Goal: Task Accomplishment & Management: Manage account settings

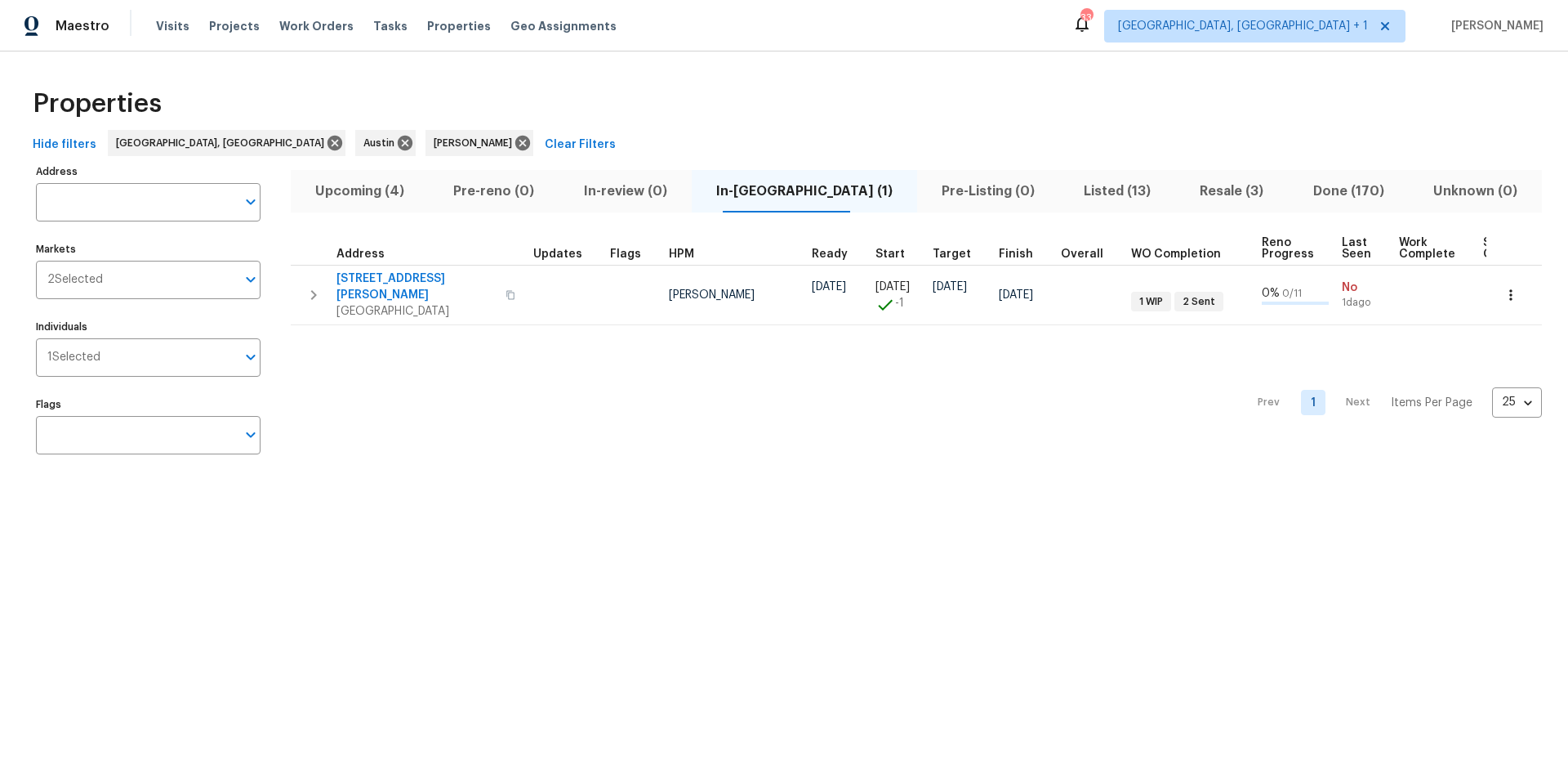
click at [1199, 195] on span "Resale (3)" at bounding box center [1231, 191] width 93 height 23
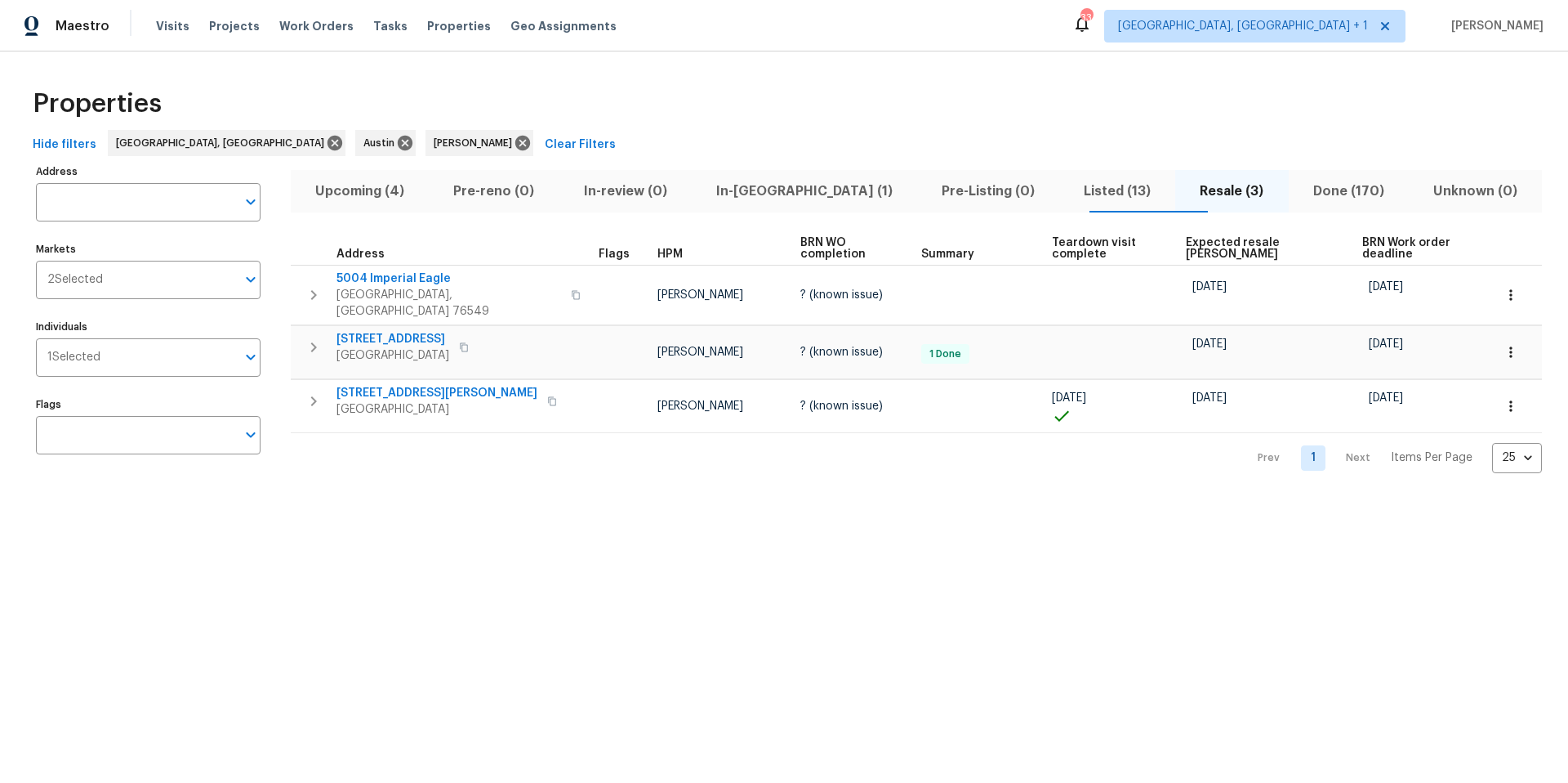
click at [383, 189] on span "Upcoming (4)" at bounding box center [360, 191] width 118 height 23
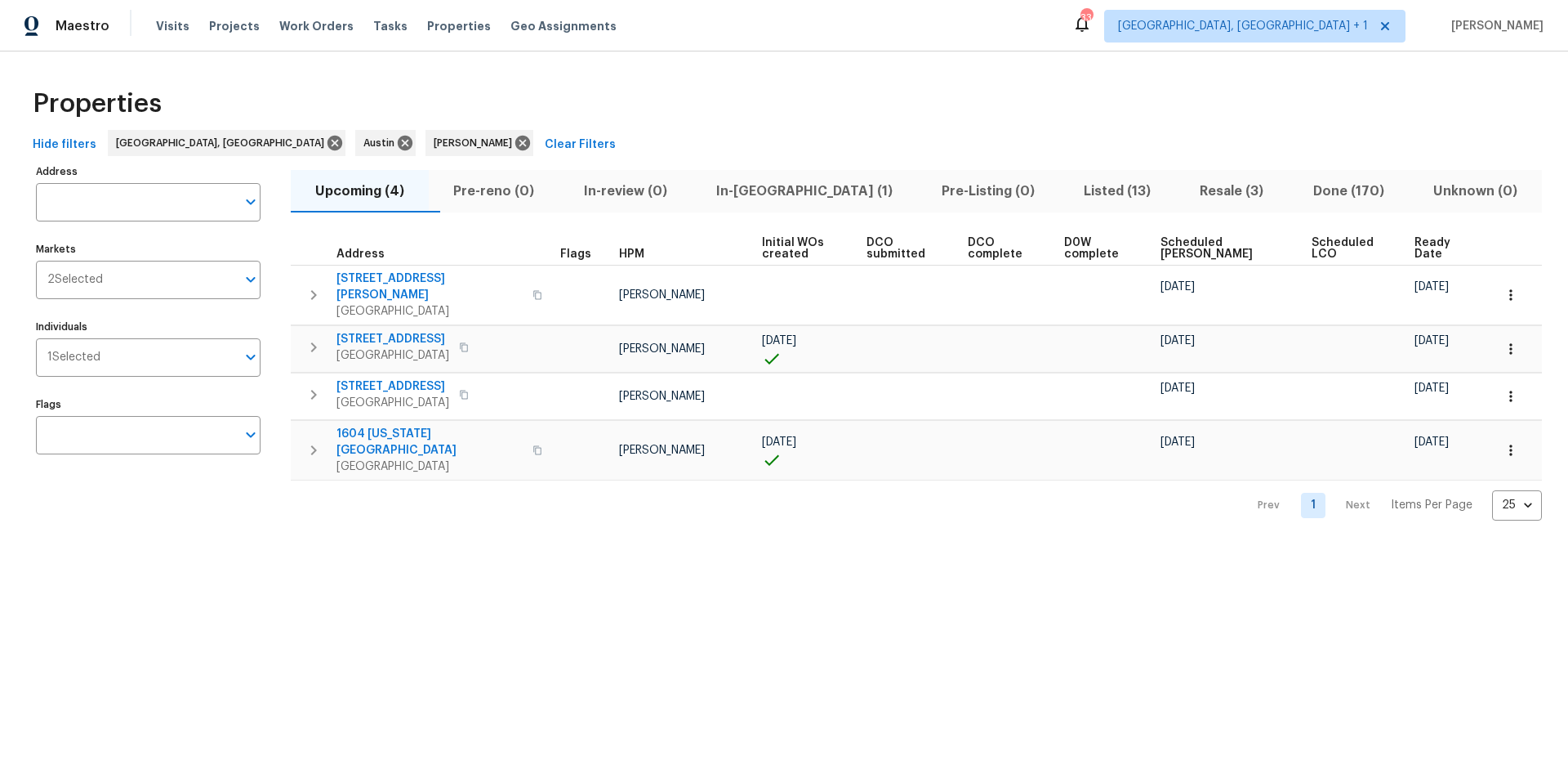
click at [1176, 239] on span "Scheduled [PERSON_NAME]" at bounding box center [1221, 249] width 123 height 23
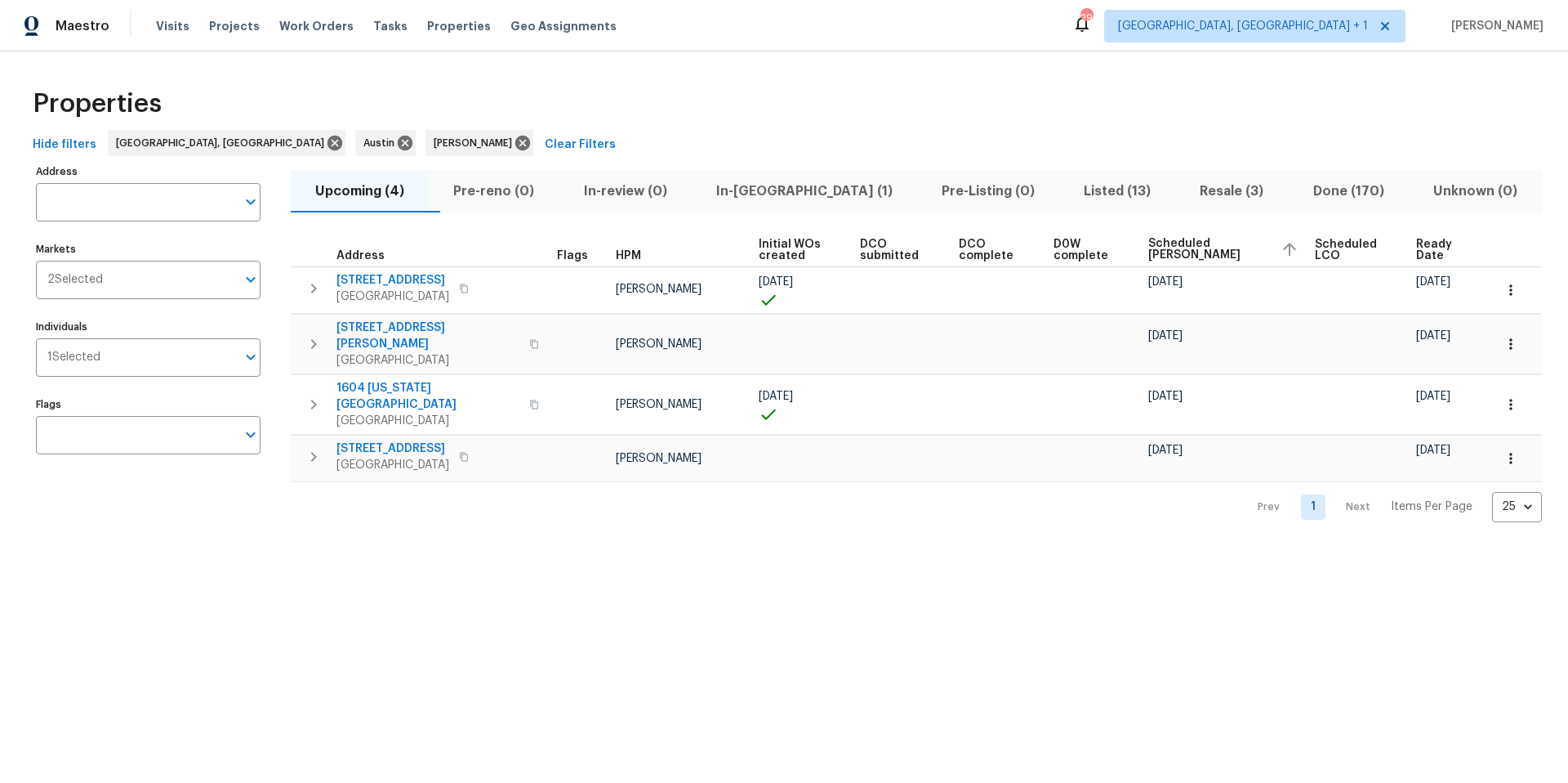
click at [1069, 196] on span "Listed (13)" at bounding box center [1117, 191] width 96 height 23
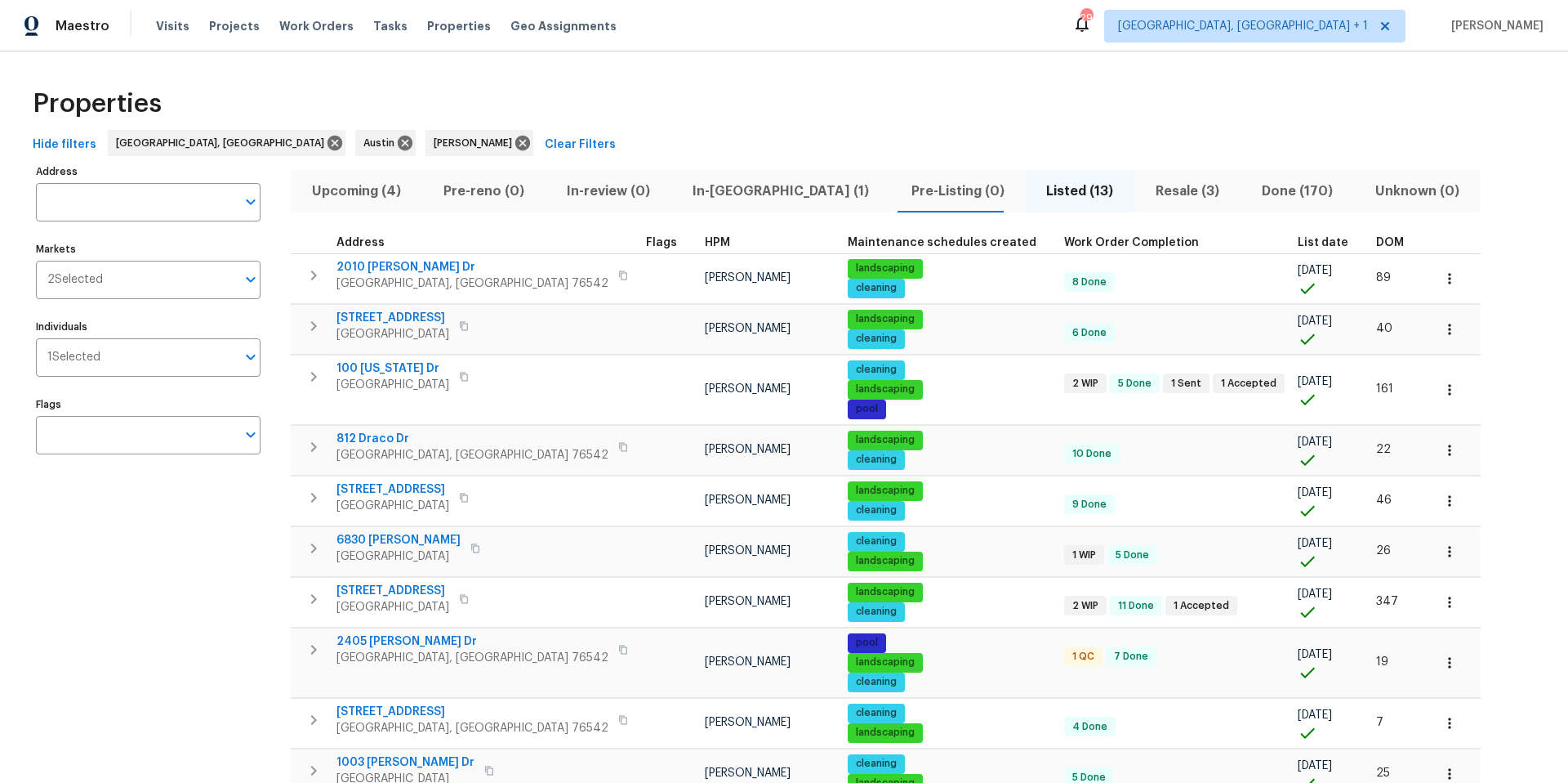
click at [1376, 237] on span "DOM" at bounding box center [1389, 243] width 28 height 12
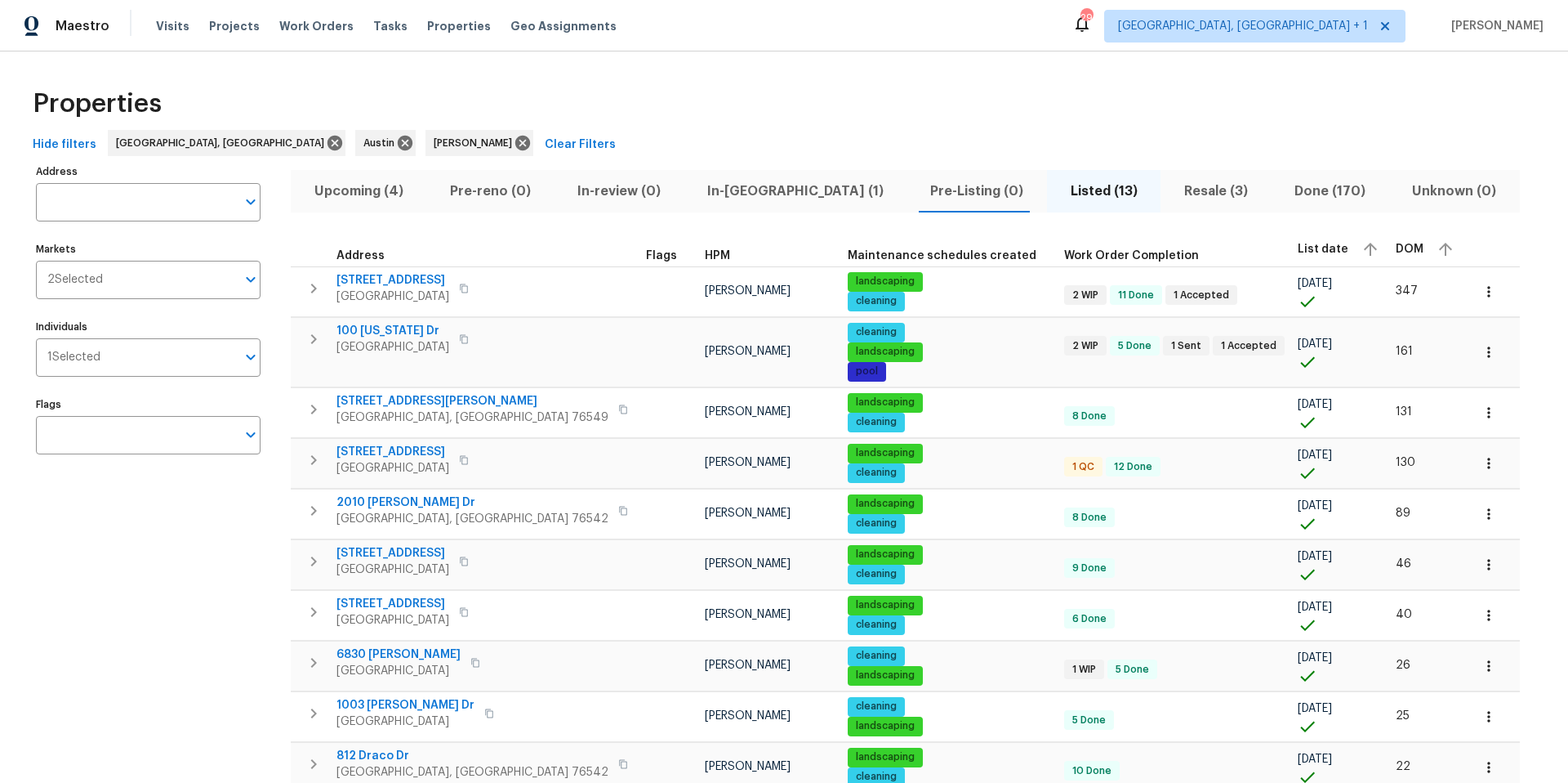
click at [1395, 244] on span "DOM" at bounding box center [1409, 250] width 28 height 12
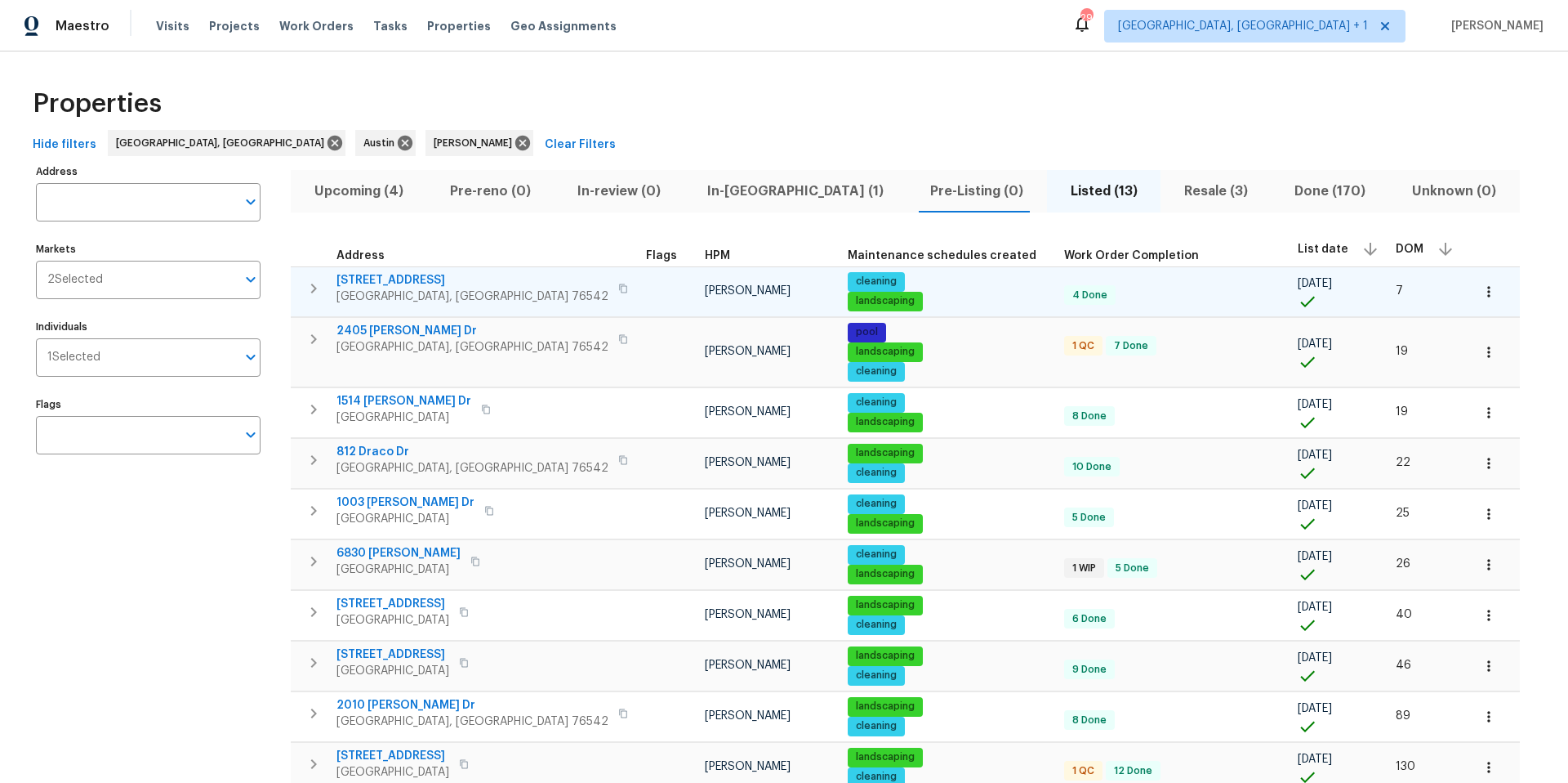
click at [414, 278] on span "[STREET_ADDRESS]" at bounding box center [473, 280] width 272 height 17
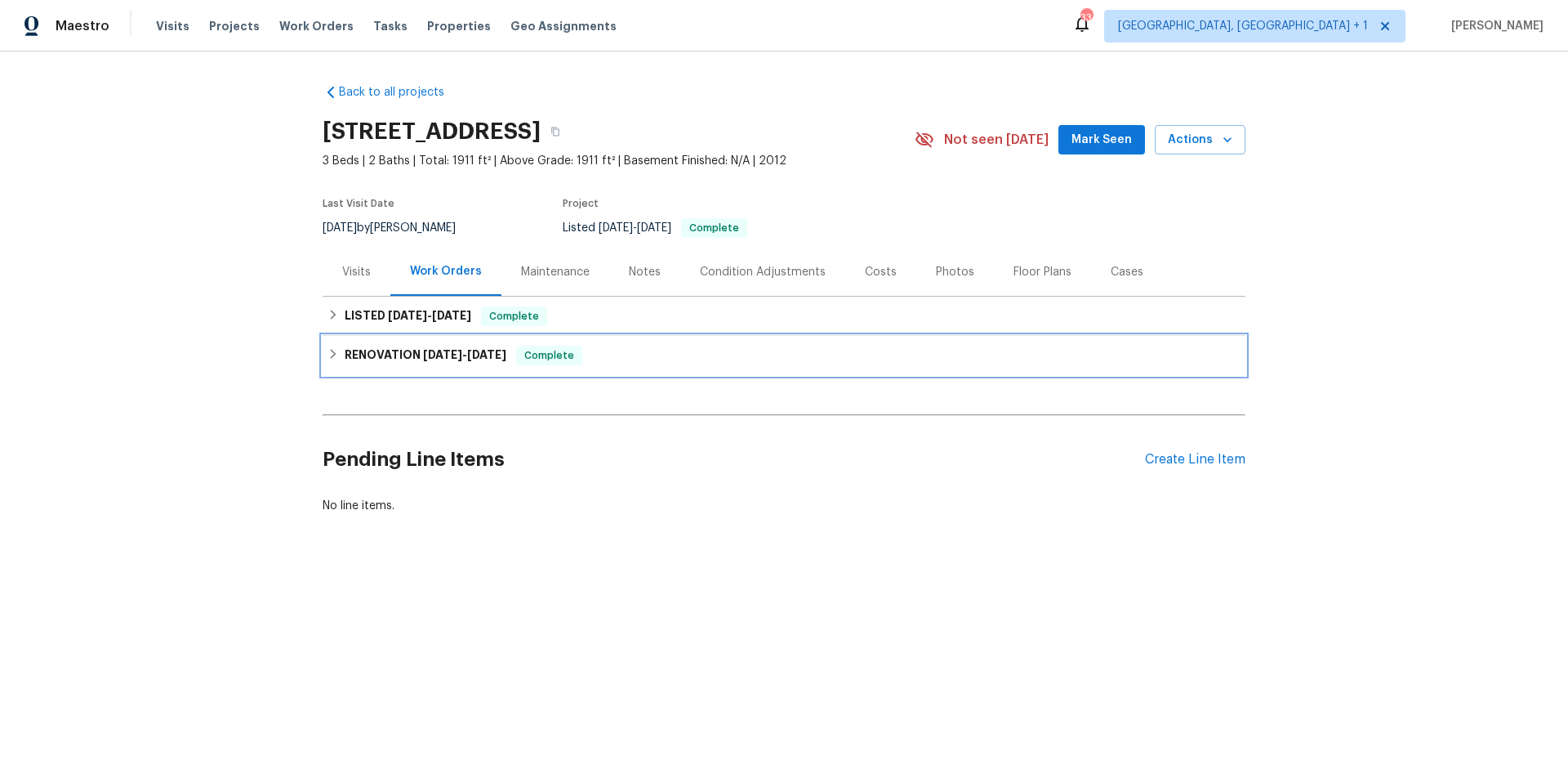
click at [450, 356] on span "8/21/25" at bounding box center [443, 355] width 39 height 12
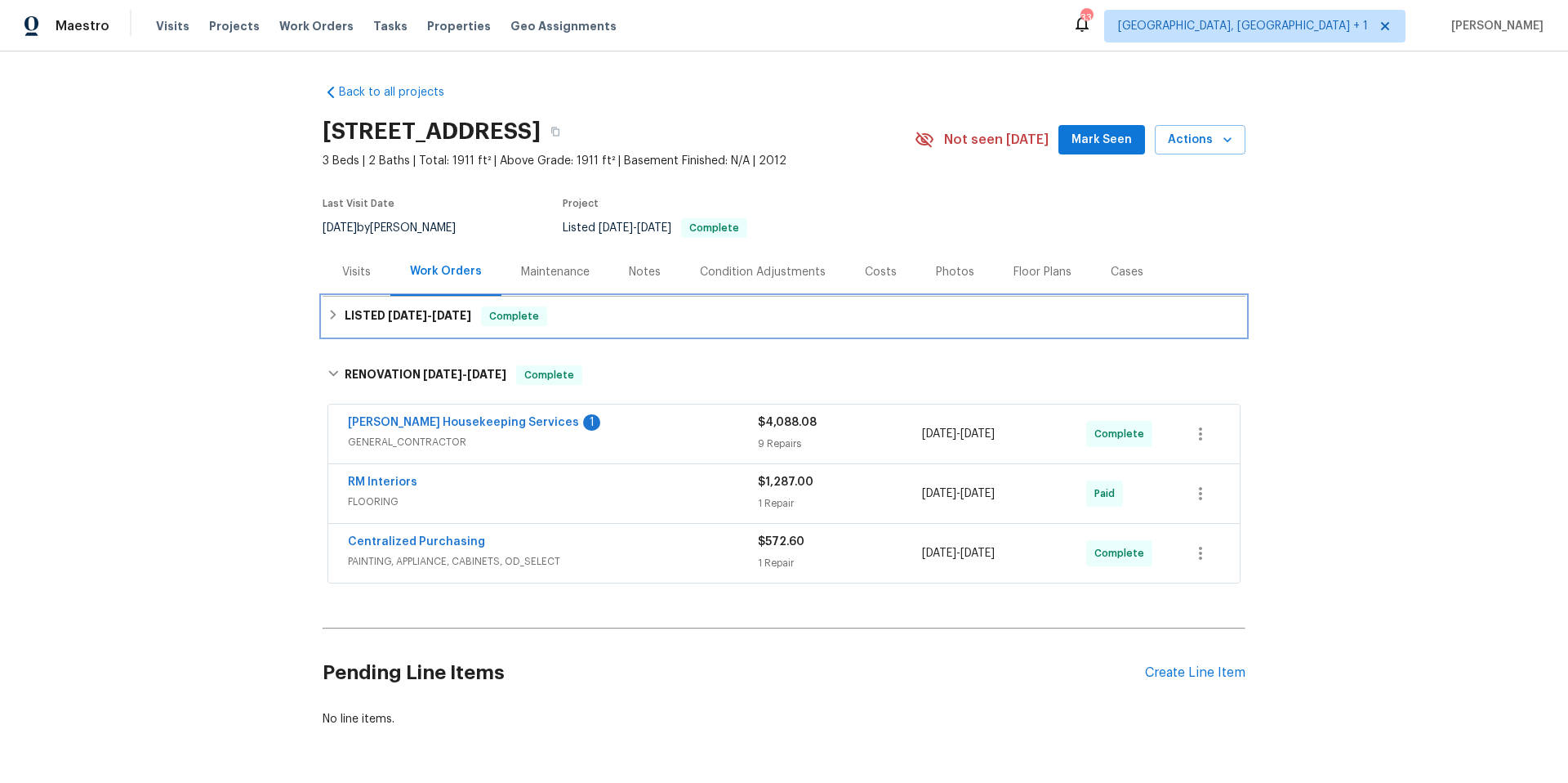
click at [450, 323] on h6 "LISTED 8/28/25 - 8/29/25" at bounding box center [408, 316] width 126 height 19
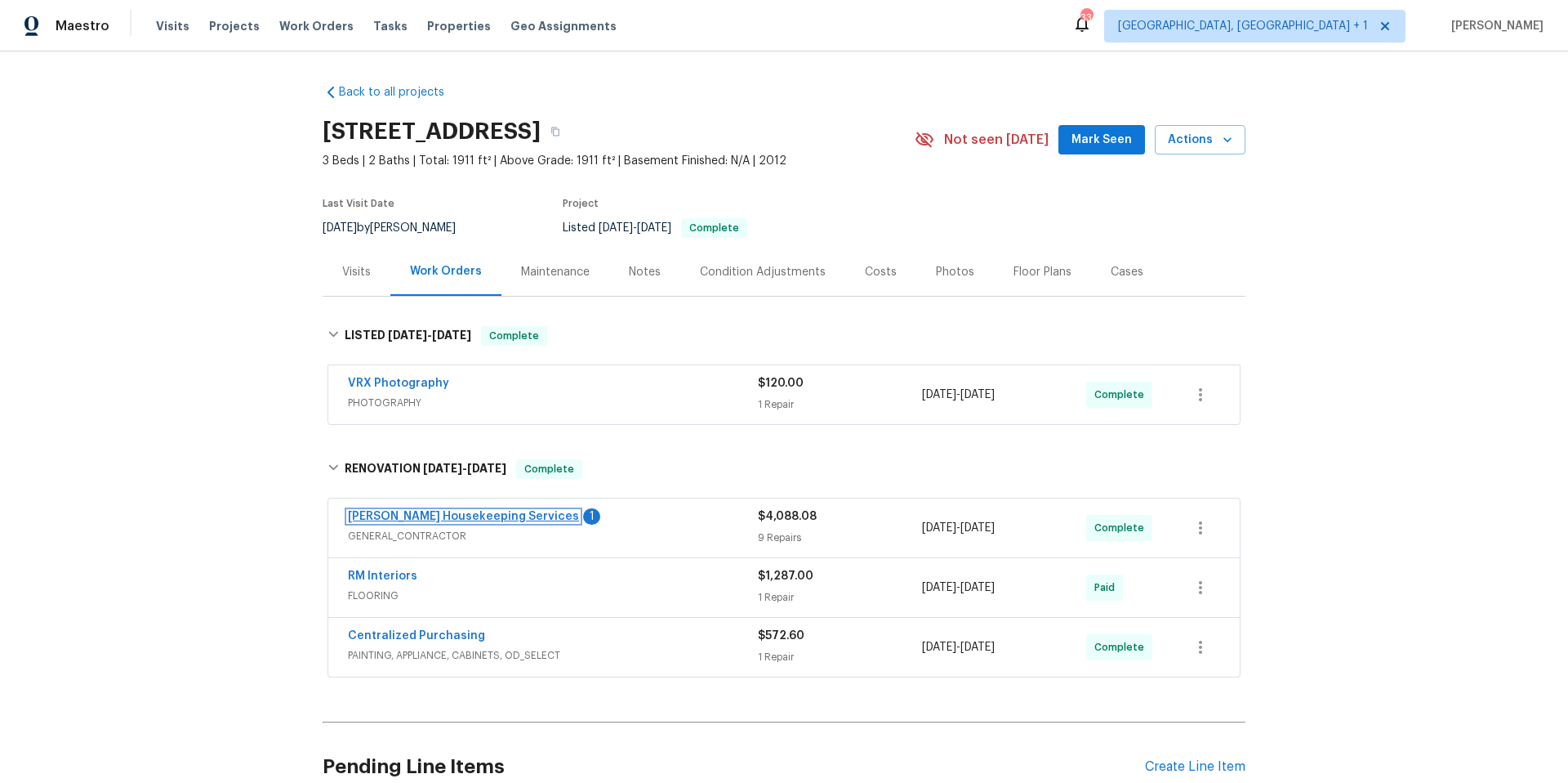
click at [459, 511] on link "[PERSON_NAME] Housekeeping Services" at bounding box center [463, 517] width 231 height 12
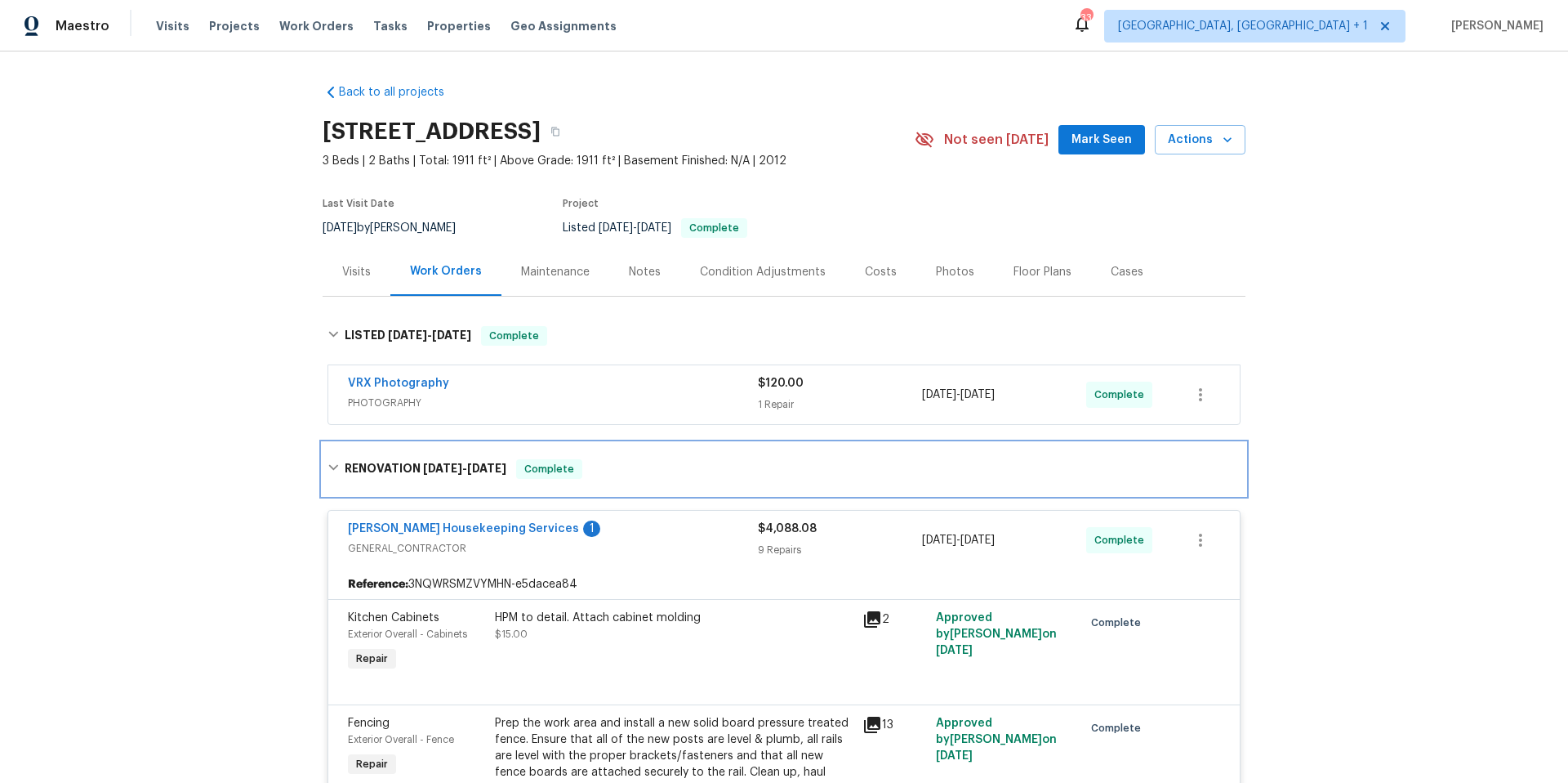
click at [594, 485] on div "RENOVATION 8/21/25 - 8/25/25 Complete" at bounding box center [784, 469] width 922 height 52
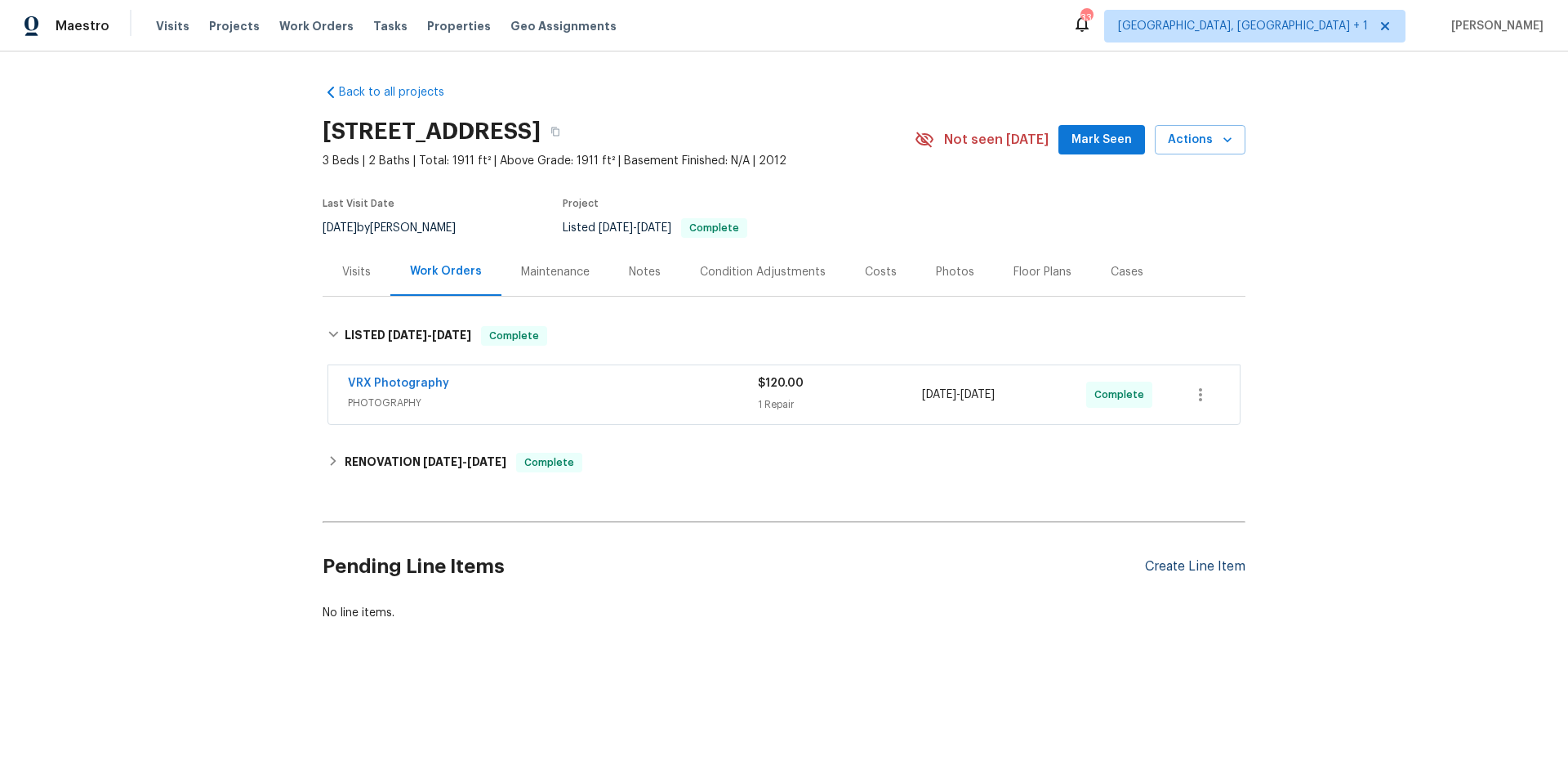
click at [1161, 572] on div "Create Line Item" at bounding box center [1194, 566] width 100 height 16
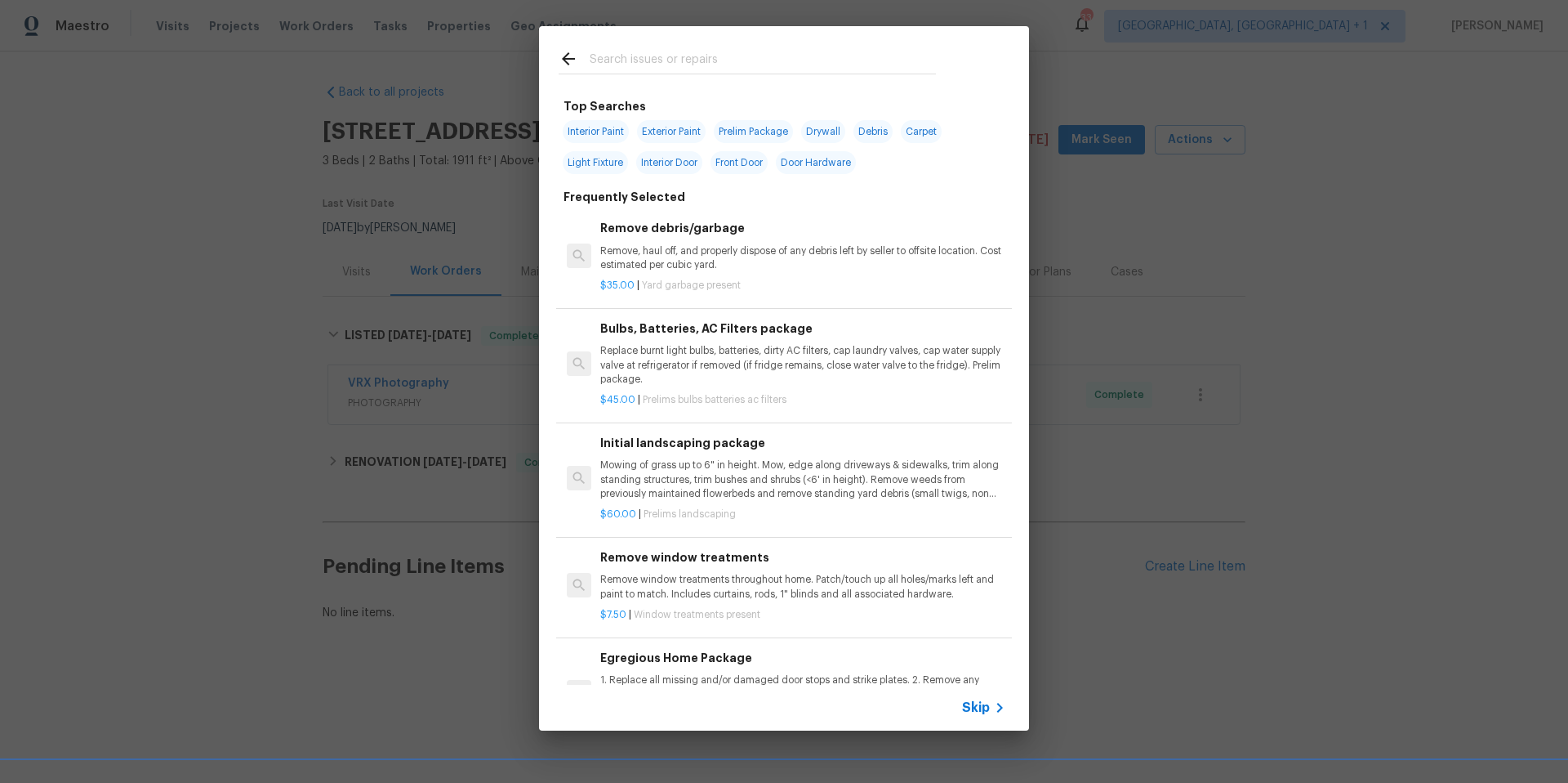
drag, startPoint x: 135, startPoint y: 322, endPoint x: 181, endPoint y: 286, distance: 58.4
click at [136, 322] on div "Top Searches Interior Paint Exterior Paint Prelim Package Drywall Debris Carpet…" at bounding box center [784, 378] width 1568 height 757
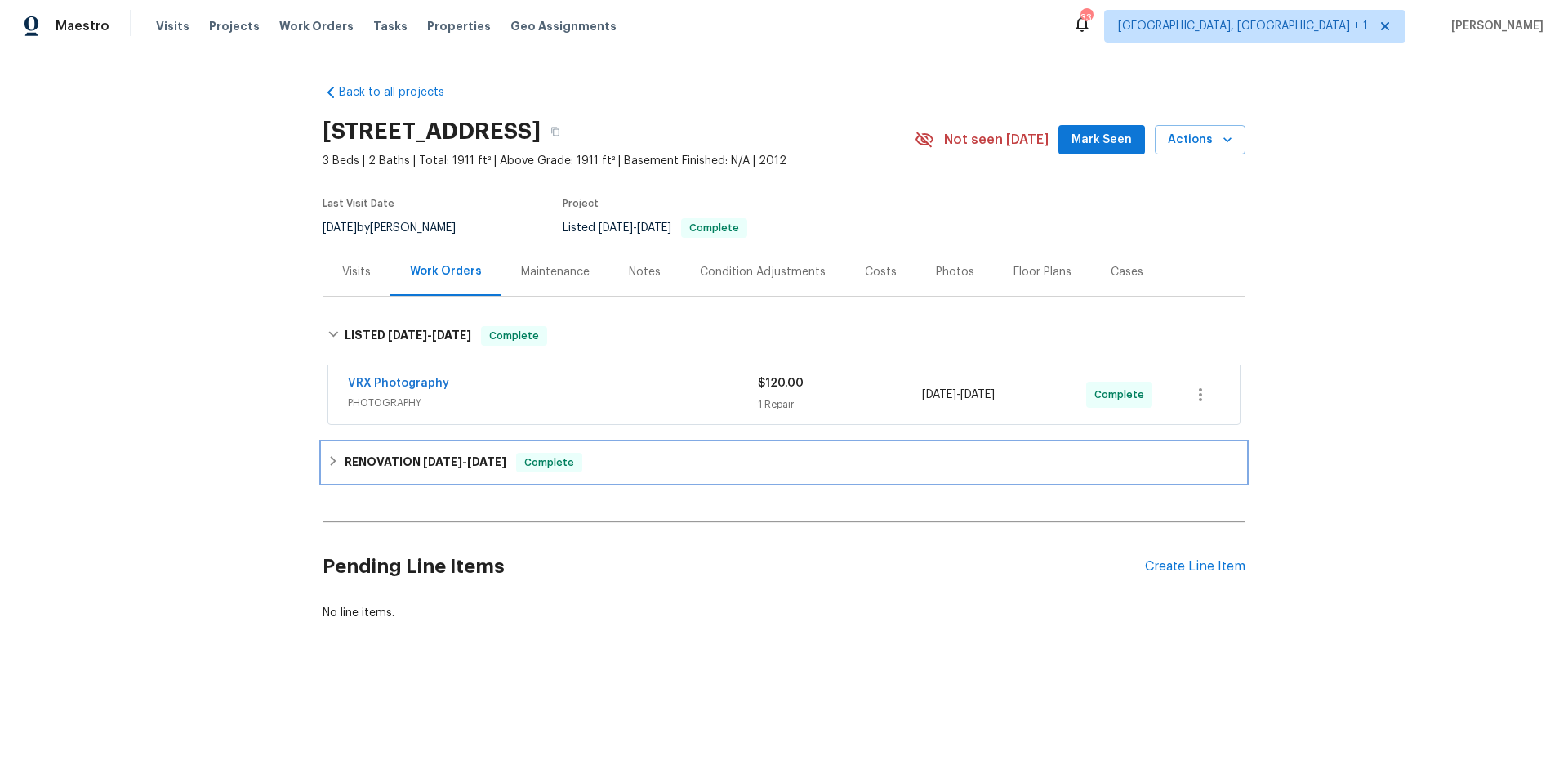
drag, startPoint x: 414, startPoint y: 449, endPoint x: 415, endPoint y: 470, distance: 21.0
click at [414, 449] on div "RENOVATION 8/21/25 - 8/25/25 Complete" at bounding box center [784, 462] width 922 height 39
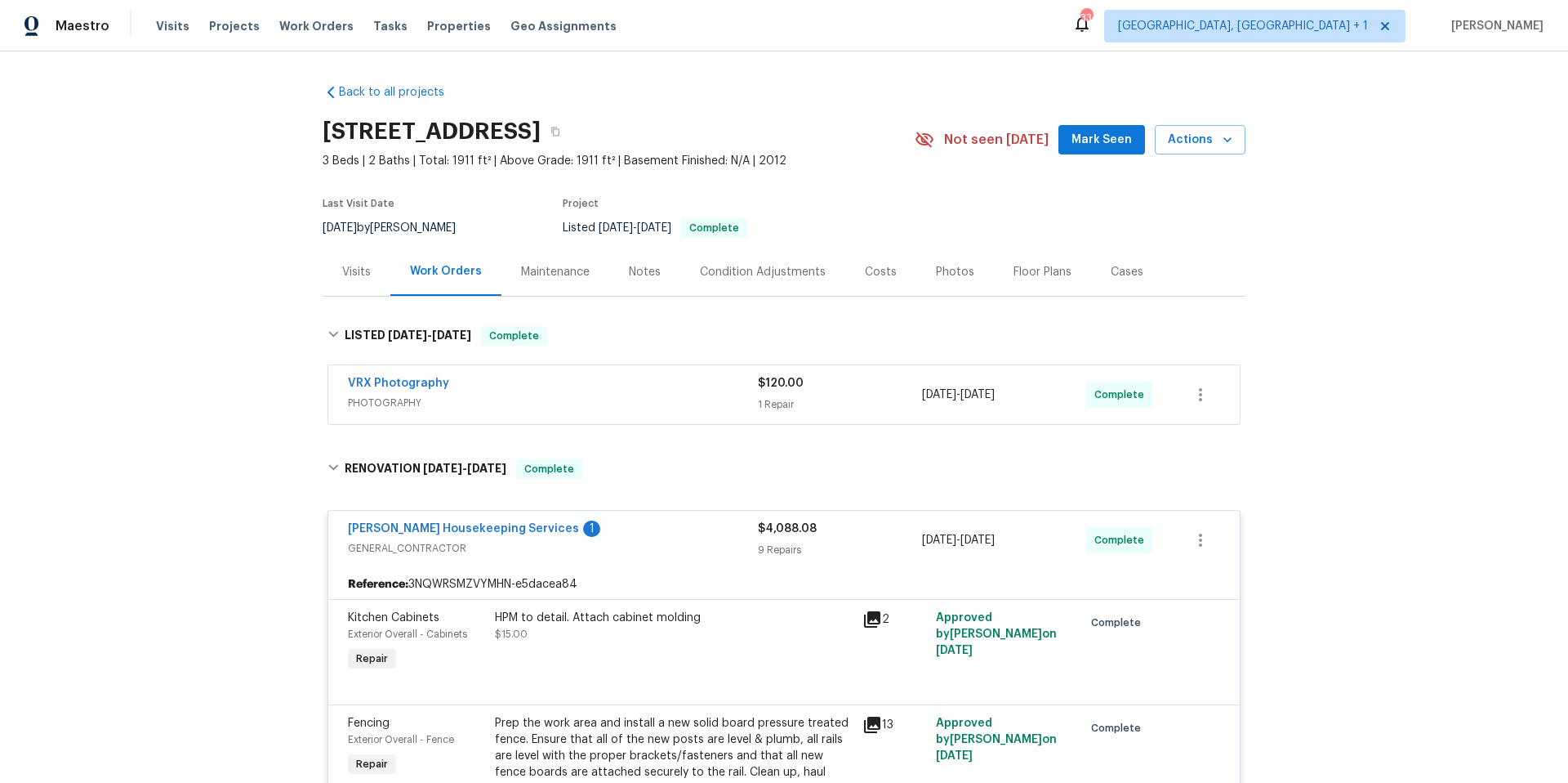
click at [442, 549] on span "GENERAL_CONTRACTOR" at bounding box center [552, 548] width 410 height 17
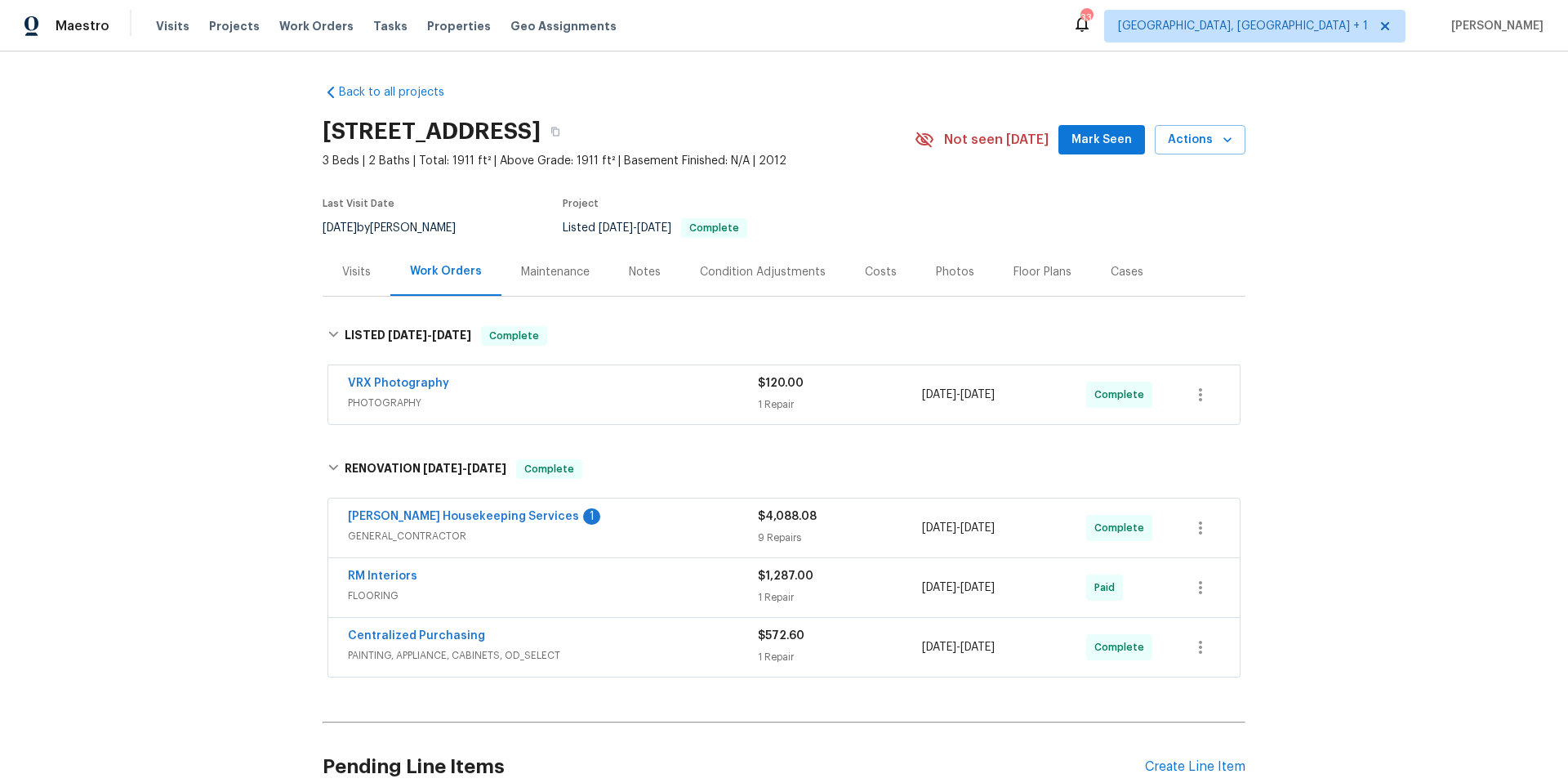
click at [472, 528] on span "GENERAL_CONTRACTOR" at bounding box center [552, 535] width 410 height 17
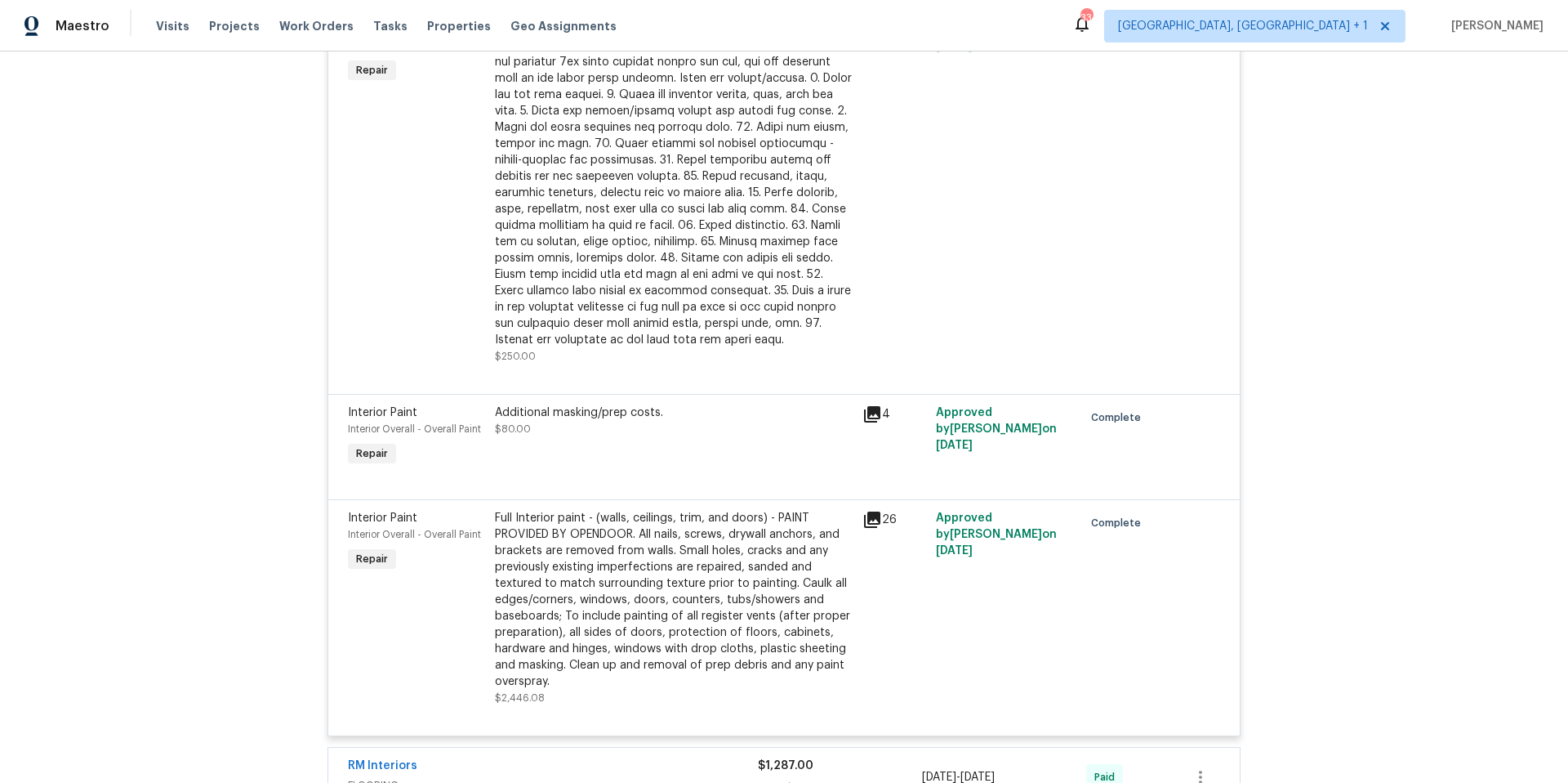
scroll to position [2032, 0]
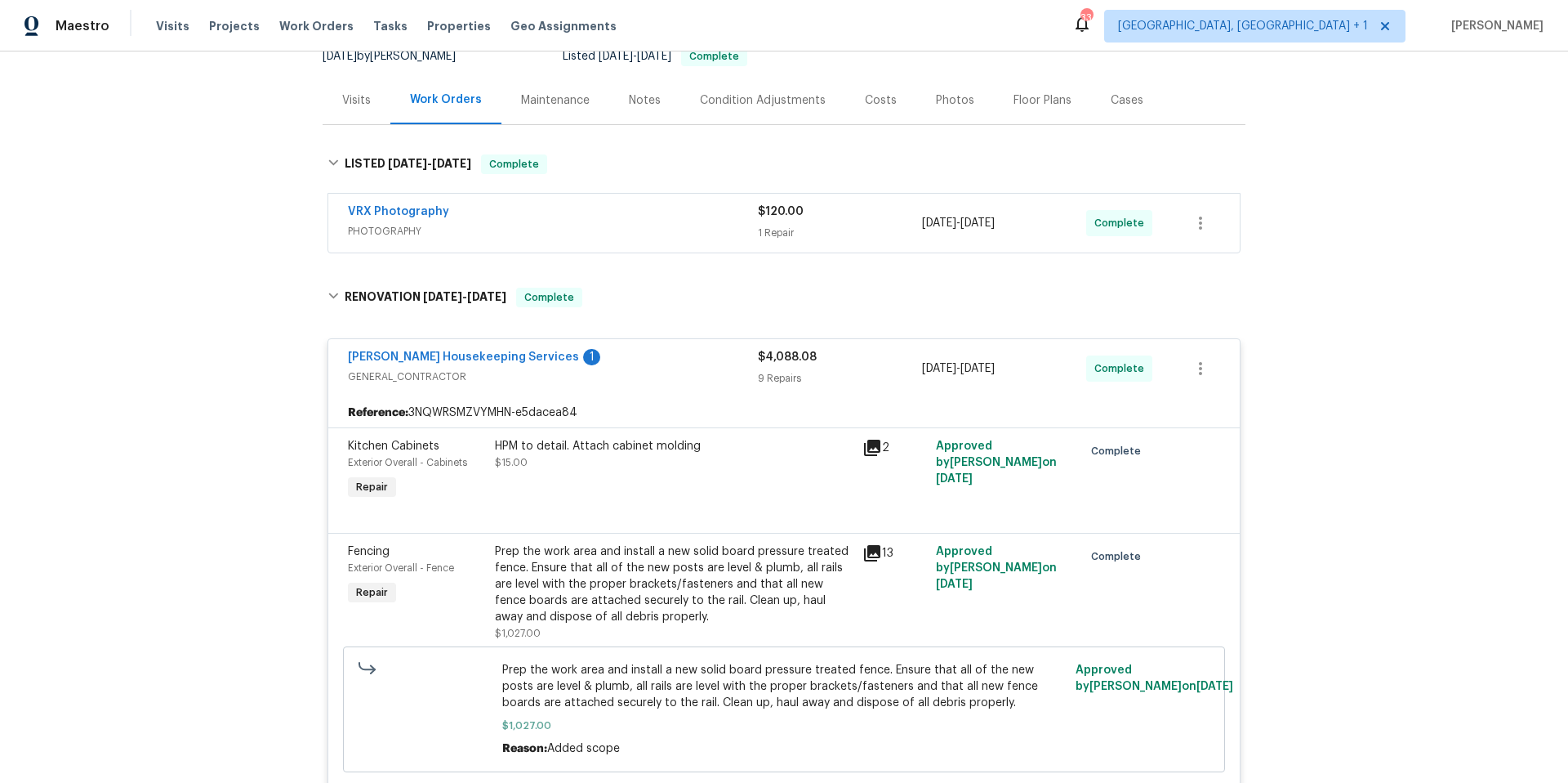
click at [617, 376] on span "GENERAL_CONTRACTOR" at bounding box center [552, 376] width 410 height 17
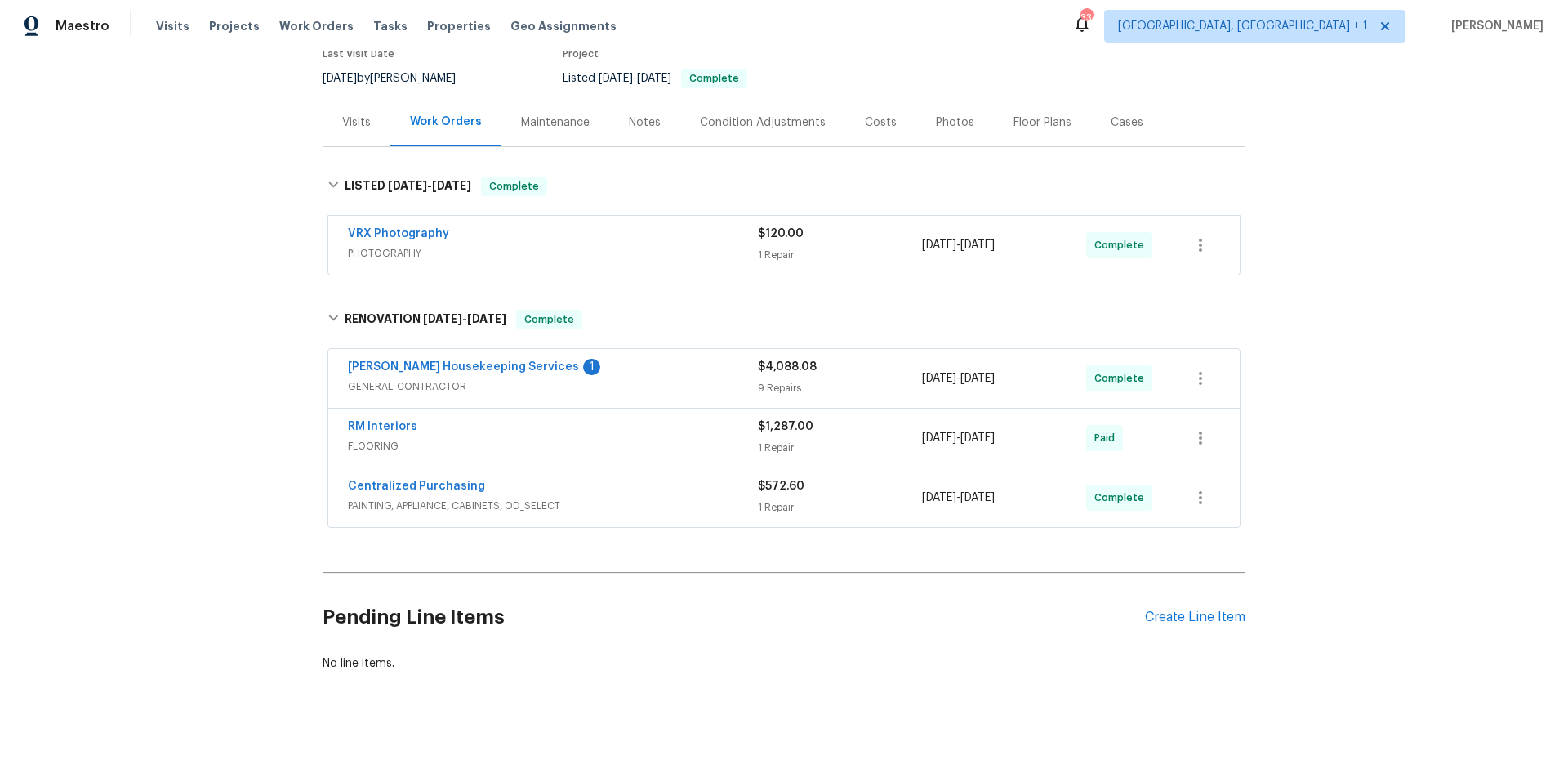
scroll to position [162, 0]
click at [1186, 609] on div "Create Line Item" at bounding box center [1194, 617] width 100 height 16
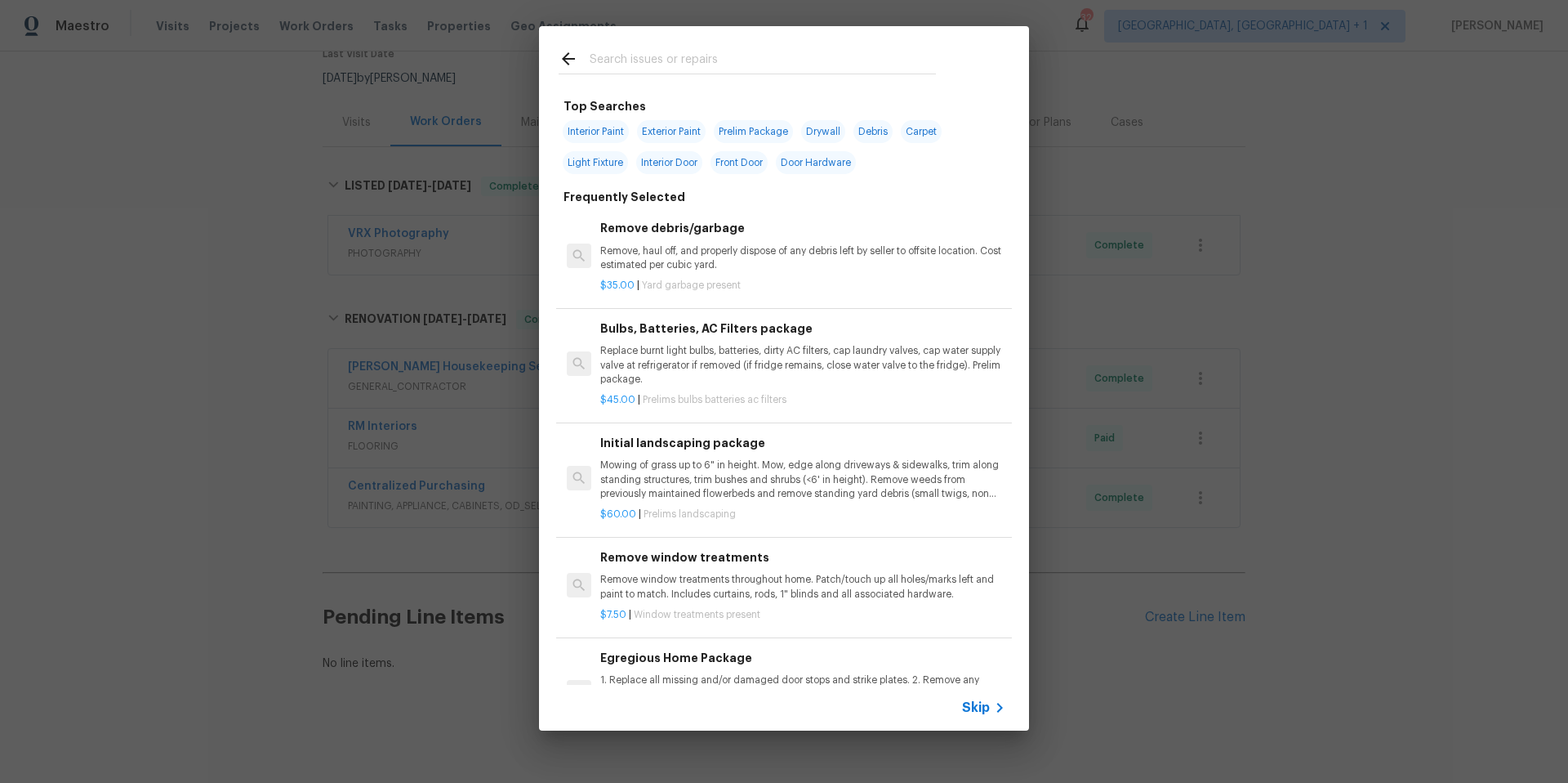
click at [622, 68] on input "text" at bounding box center [762, 60] width 347 height 24
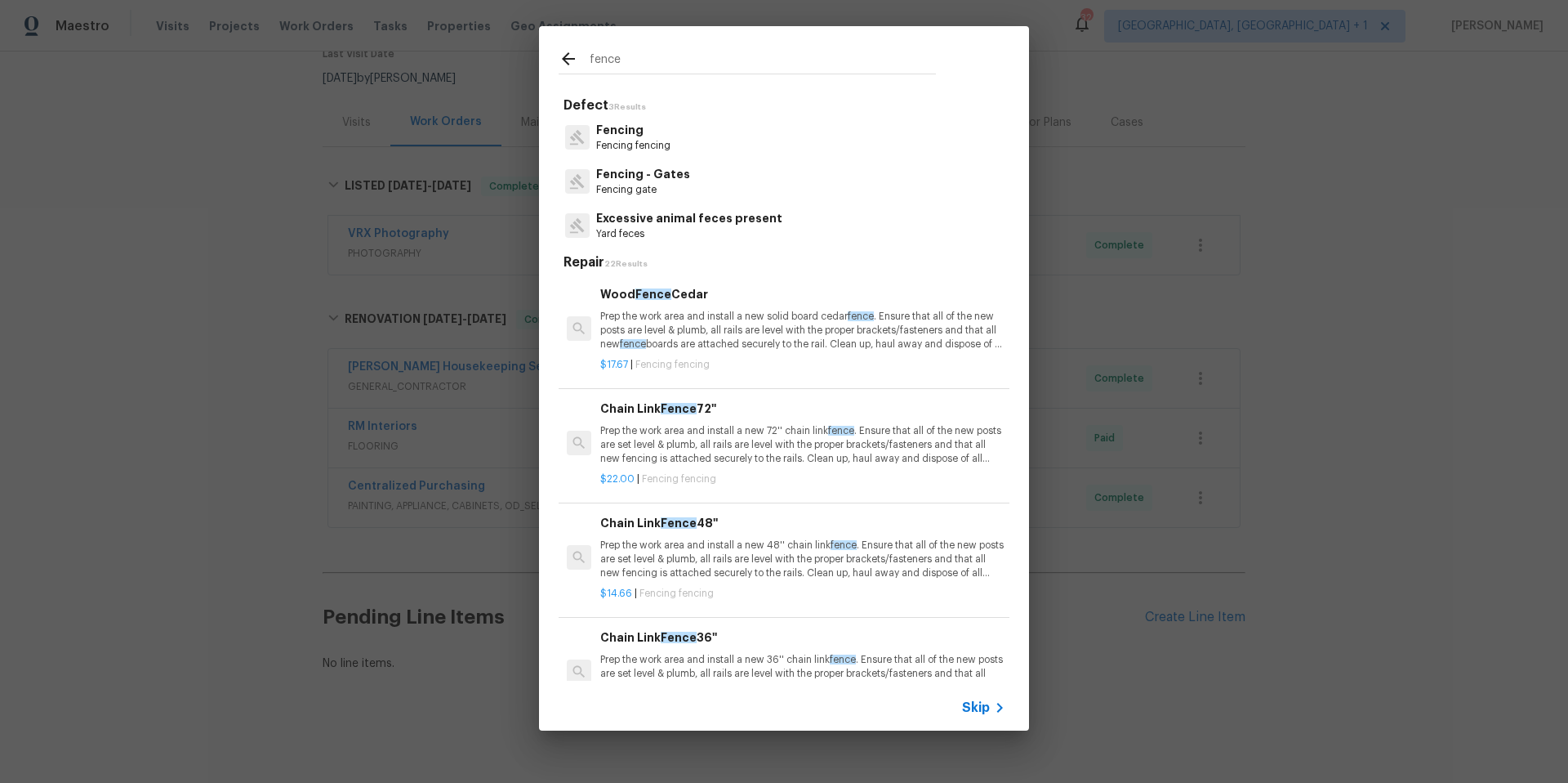
type input "fence"
click at [641, 133] on p "Fencing" at bounding box center [633, 130] width 75 height 17
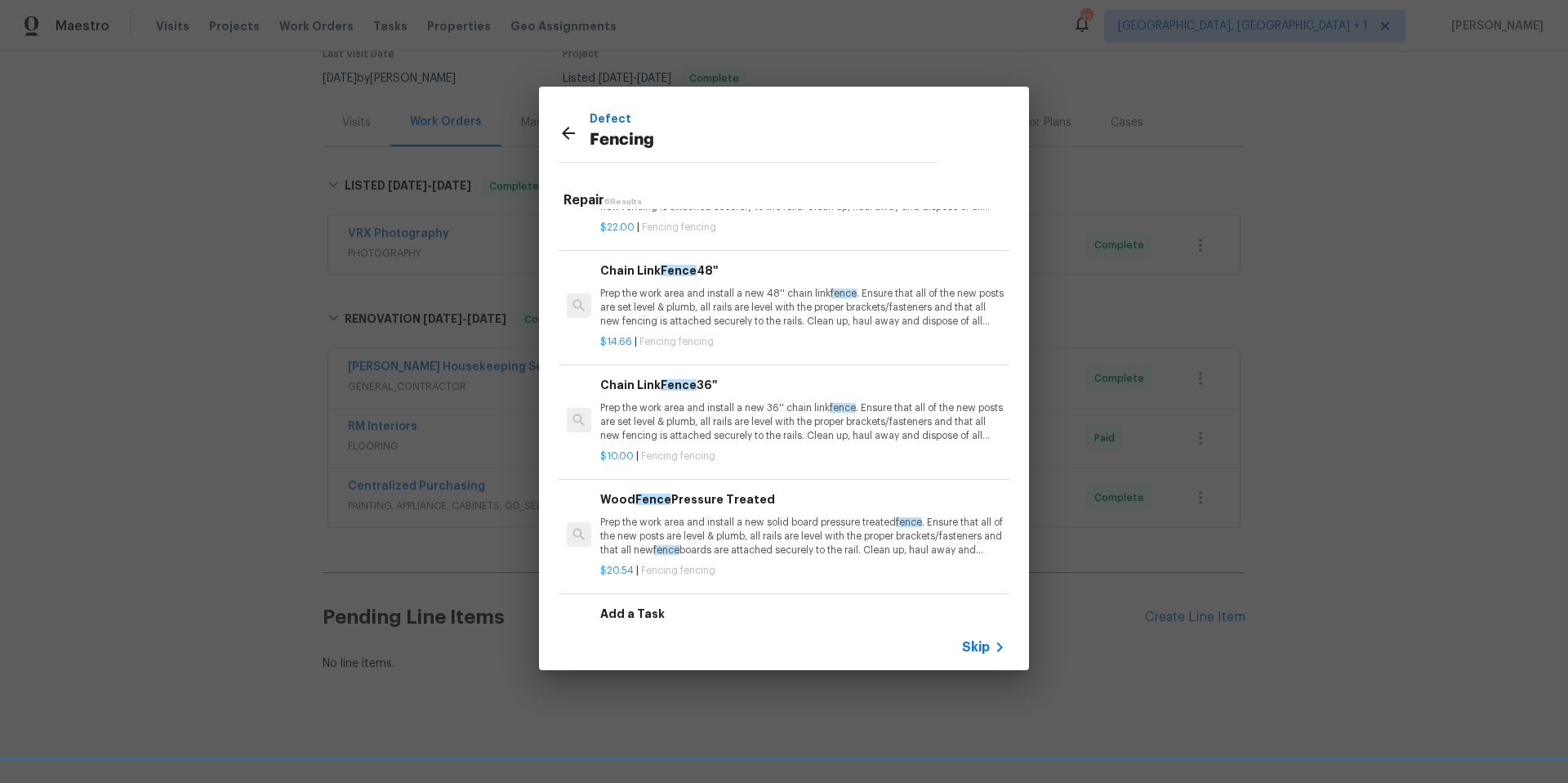
scroll to position [204, 0]
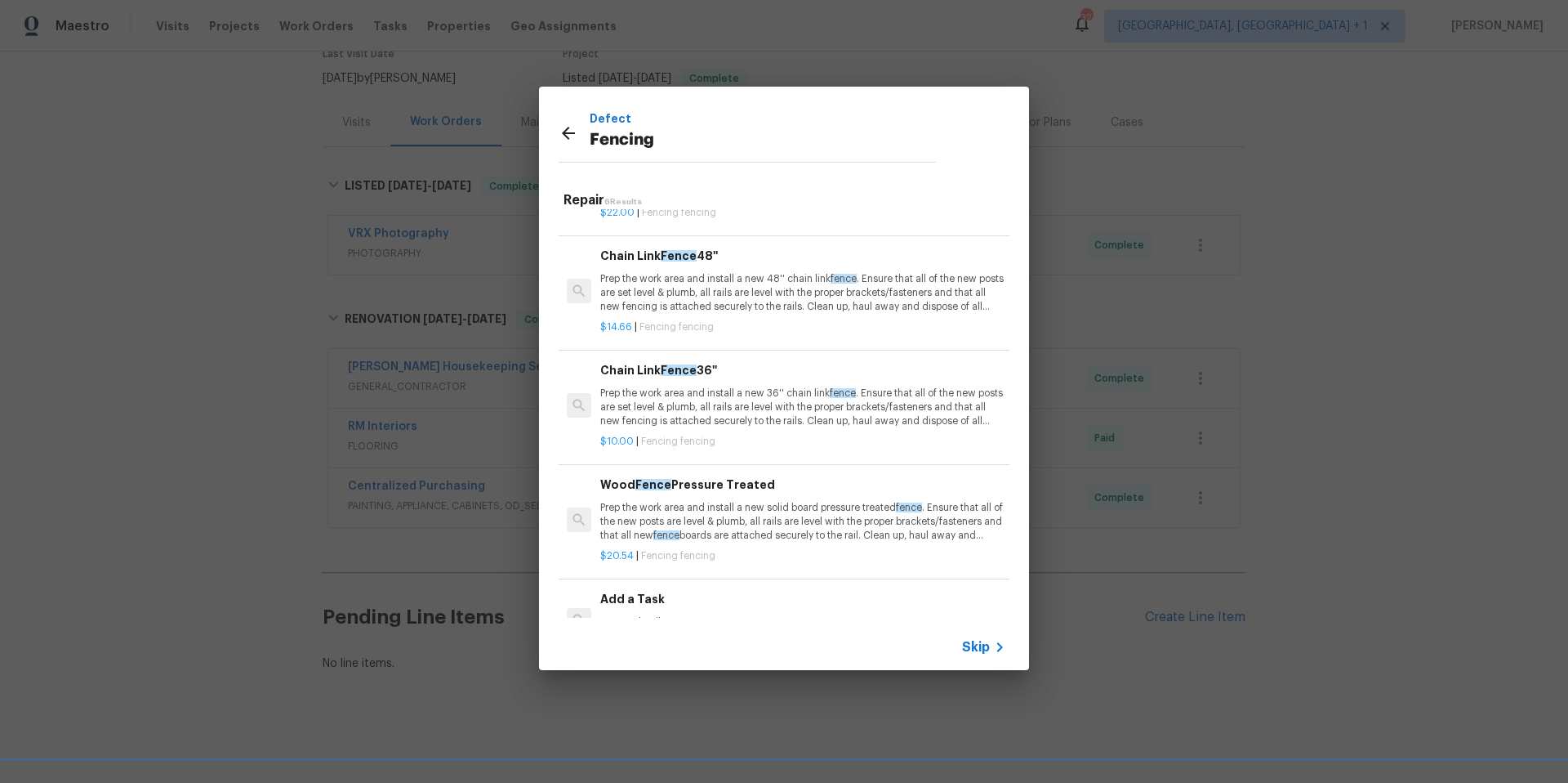
click at [691, 525] on p "Prep the work area and install a new solid board pressure treated fence . Ensur…" at bounding box center [802, 522] width 405 height 42
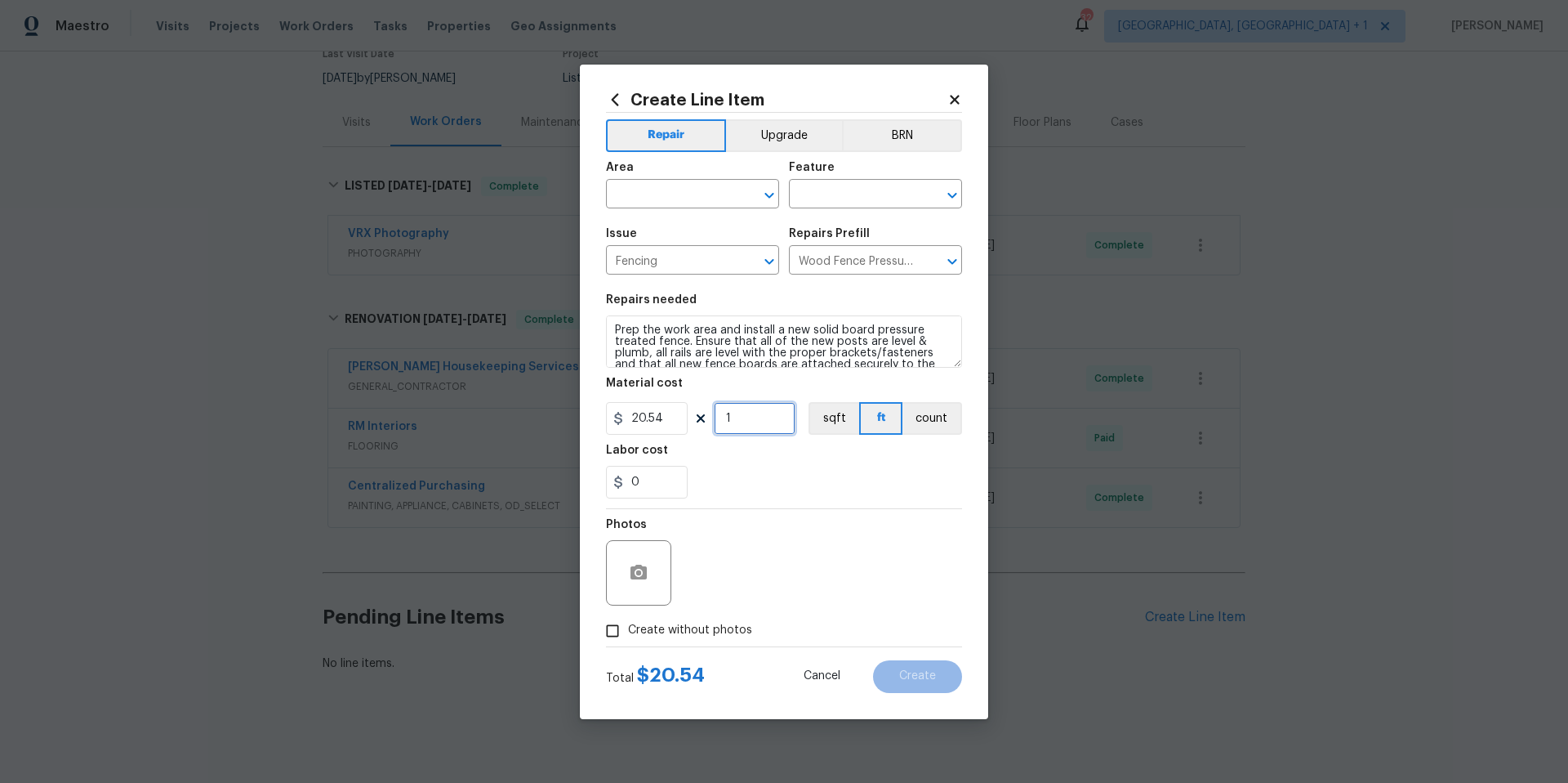
drag, startPoint x: 752, startPoint y: 414, endPoint x: 717, endPoint y: 417, distance: 35.1
click at [717, 417] on input "1" at bounding box center [754, 419] width 82 height 33
type input "90"
drag, startPoint x: 669, startPoint y: 420, endPoint x: 584, endPoint y: 419, distance: 85.0
click at [584, 419] on div "Create Line Item Repair Upgrade BRN Area ​ Feature ​ Issue Fencing ​ Repairs Pr…" at bounding box center [784, 392] width 409 height 655
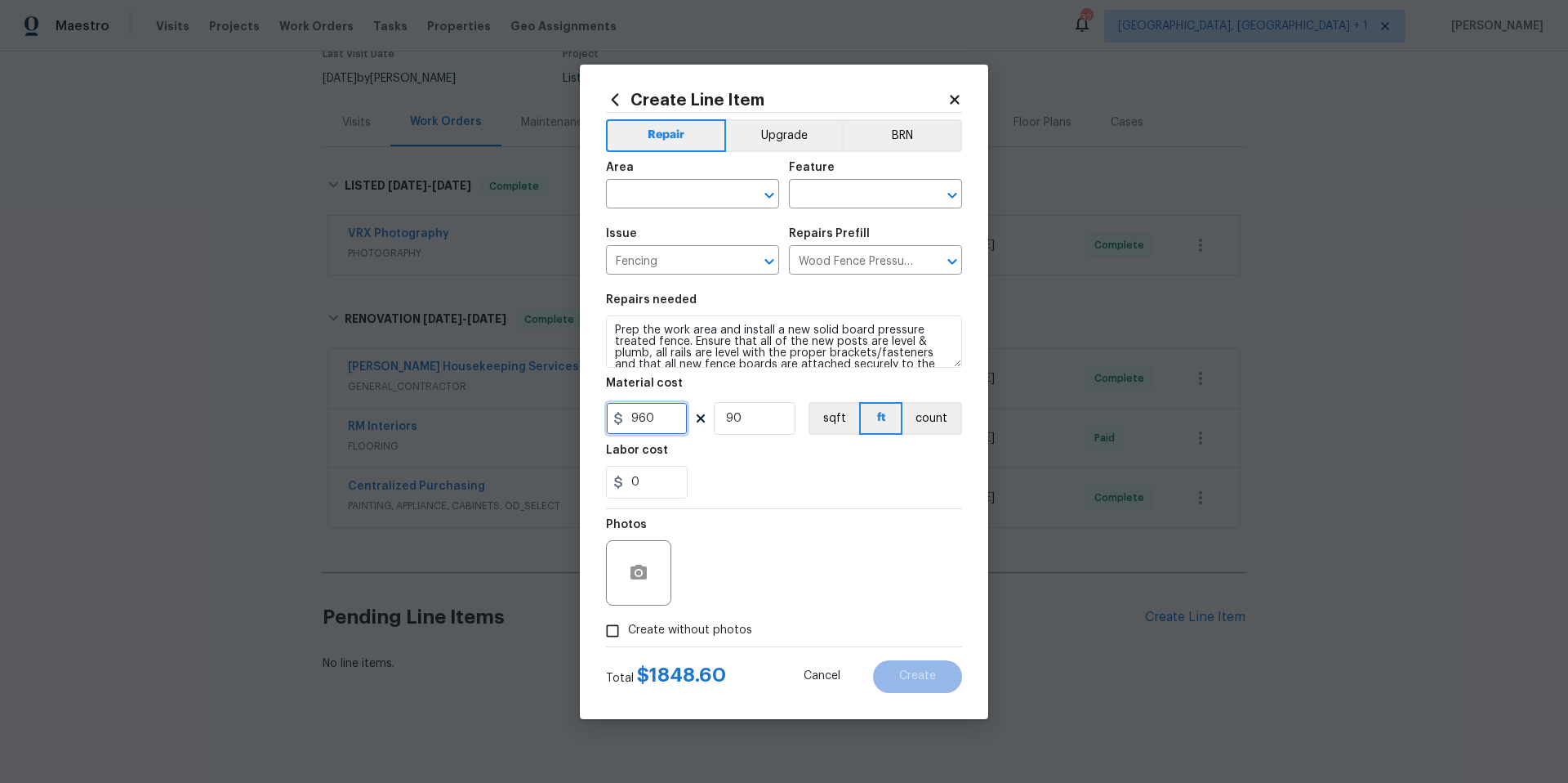
type input "960"
drag, startPoint x: 743, startPoint y: 424, endPoint x: 703, endPoint y: 414, distance: 41.2
click at [703, 417] on div "960 90 sqft ft count" at bounding box center [784, 419] width 356 height 33
type input "1"
click at [619, 627] on input "Create without photos" at bounding box center [613, 630] width 31 height 31
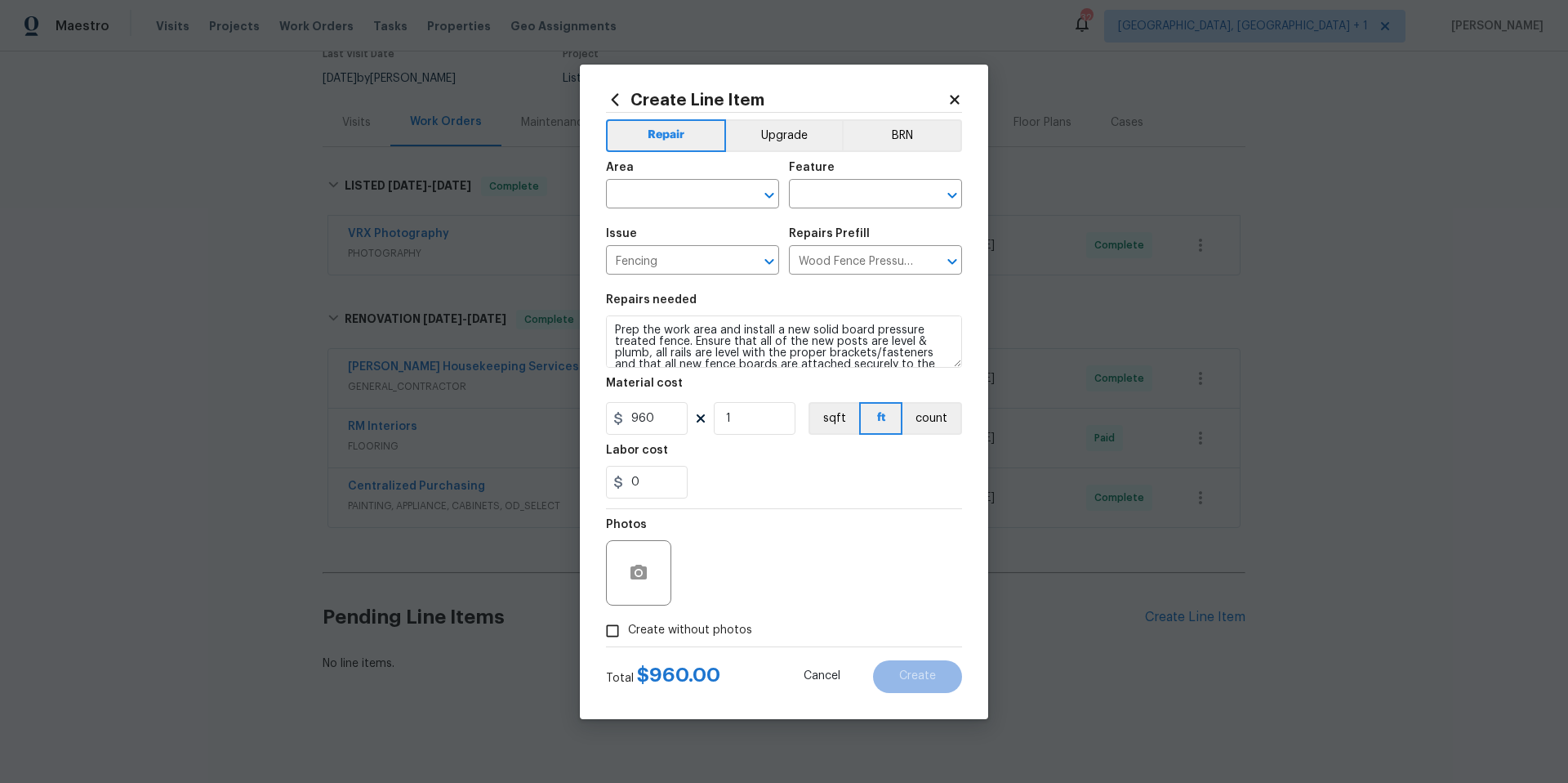
checkbox input "true"
click at [760, 582] on textarea at bounding box center [823, 572] width 278 height 65
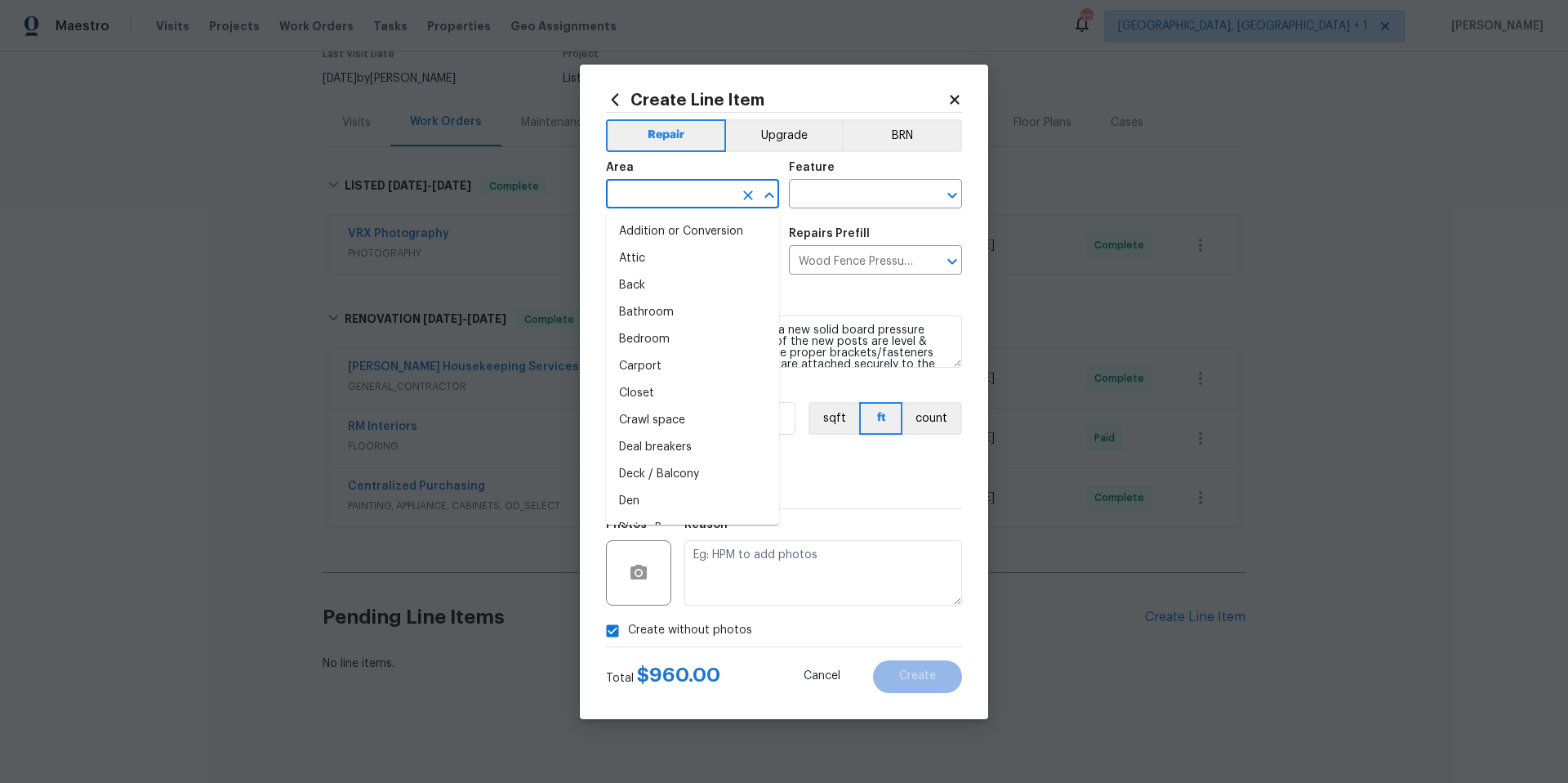
click at [678, 193] on input "text" at bounding box center [669, 195] width 127 height 25
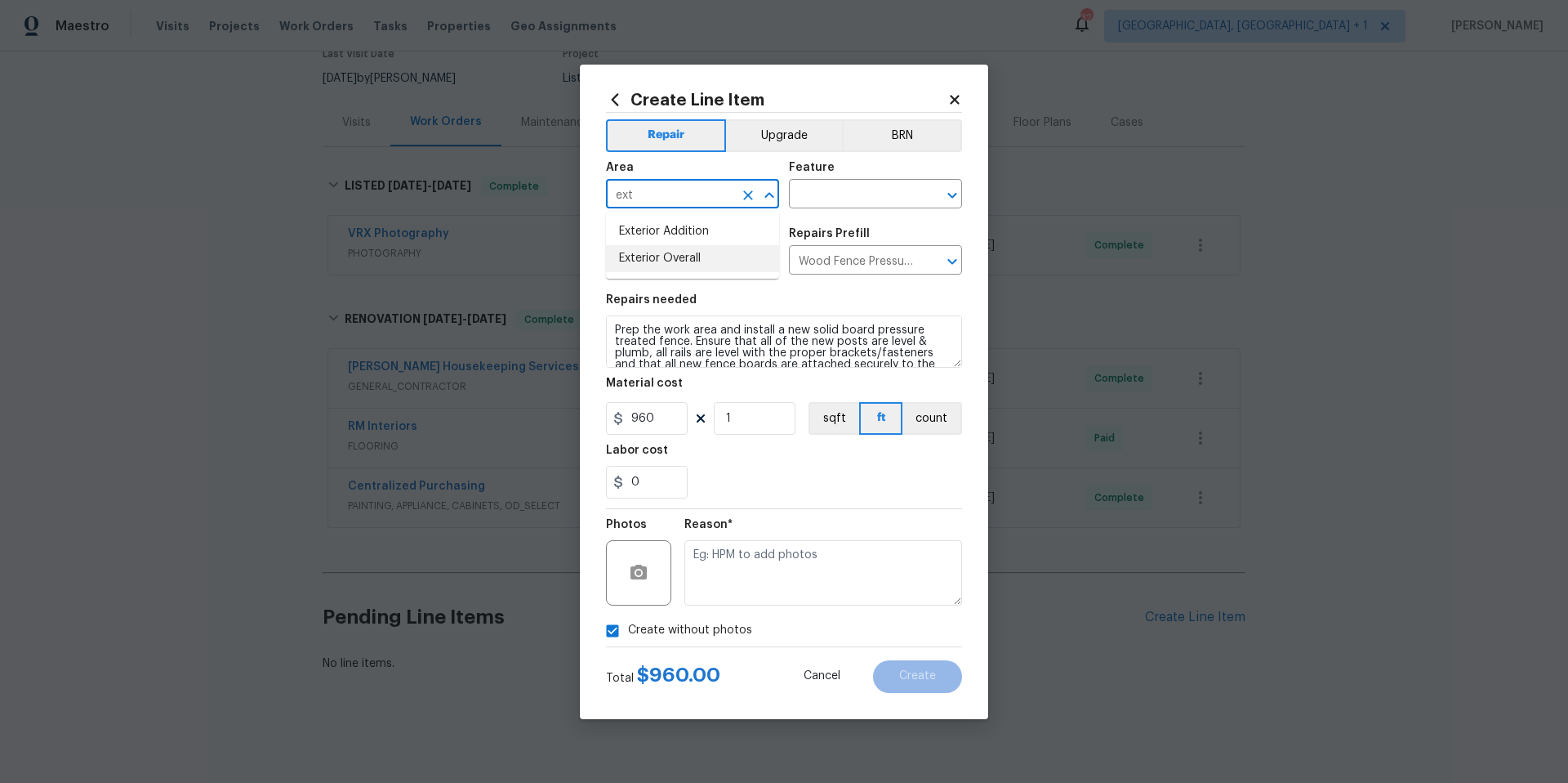
click at [690, 250] on li "Exterior Overall" at bounding box center [692, 258] width 173 height 27
type input "Exterior Overall"
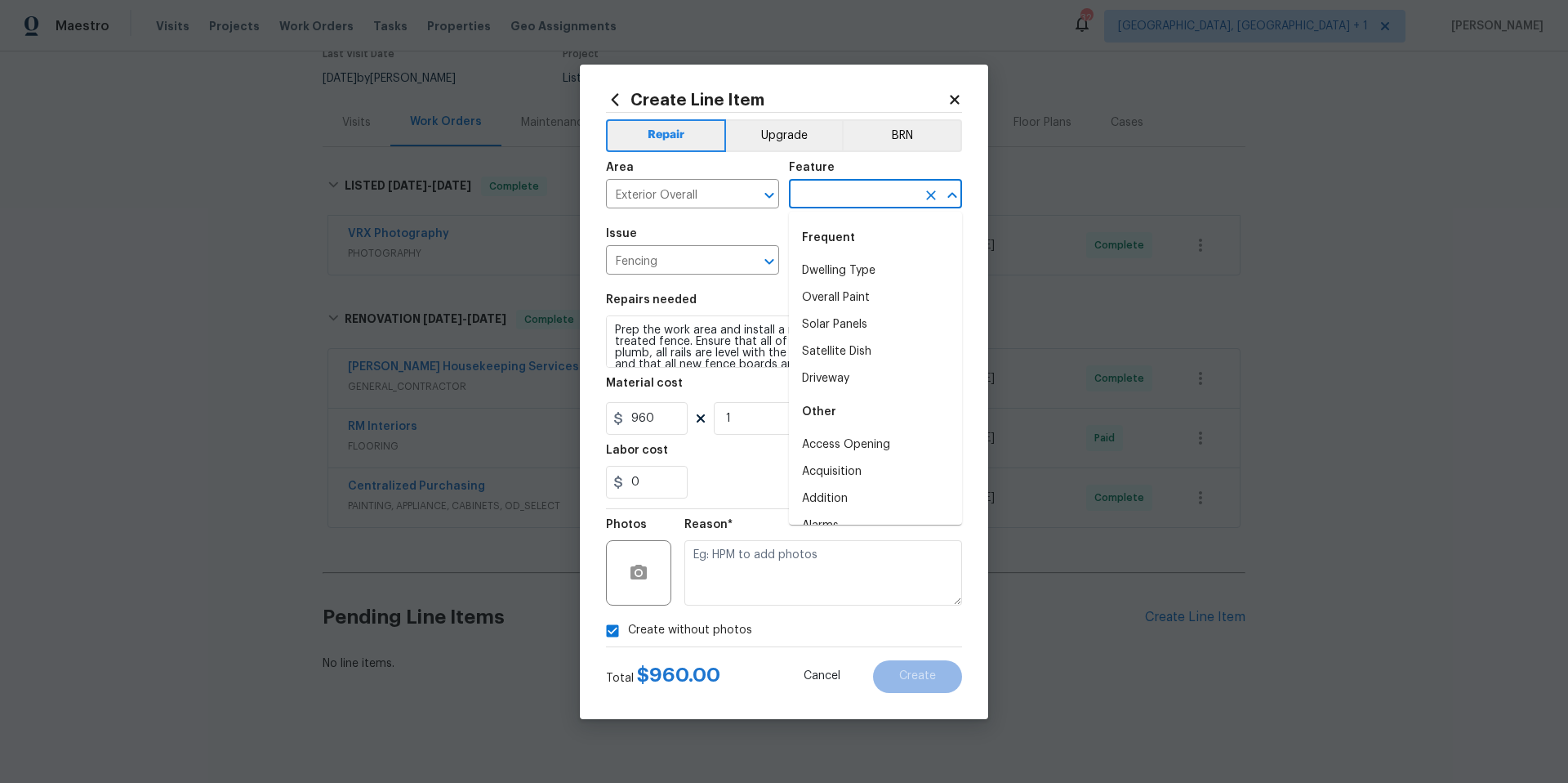
click at [826, 203] on input "text" at bounding box center [851, 195] width 127 height 25
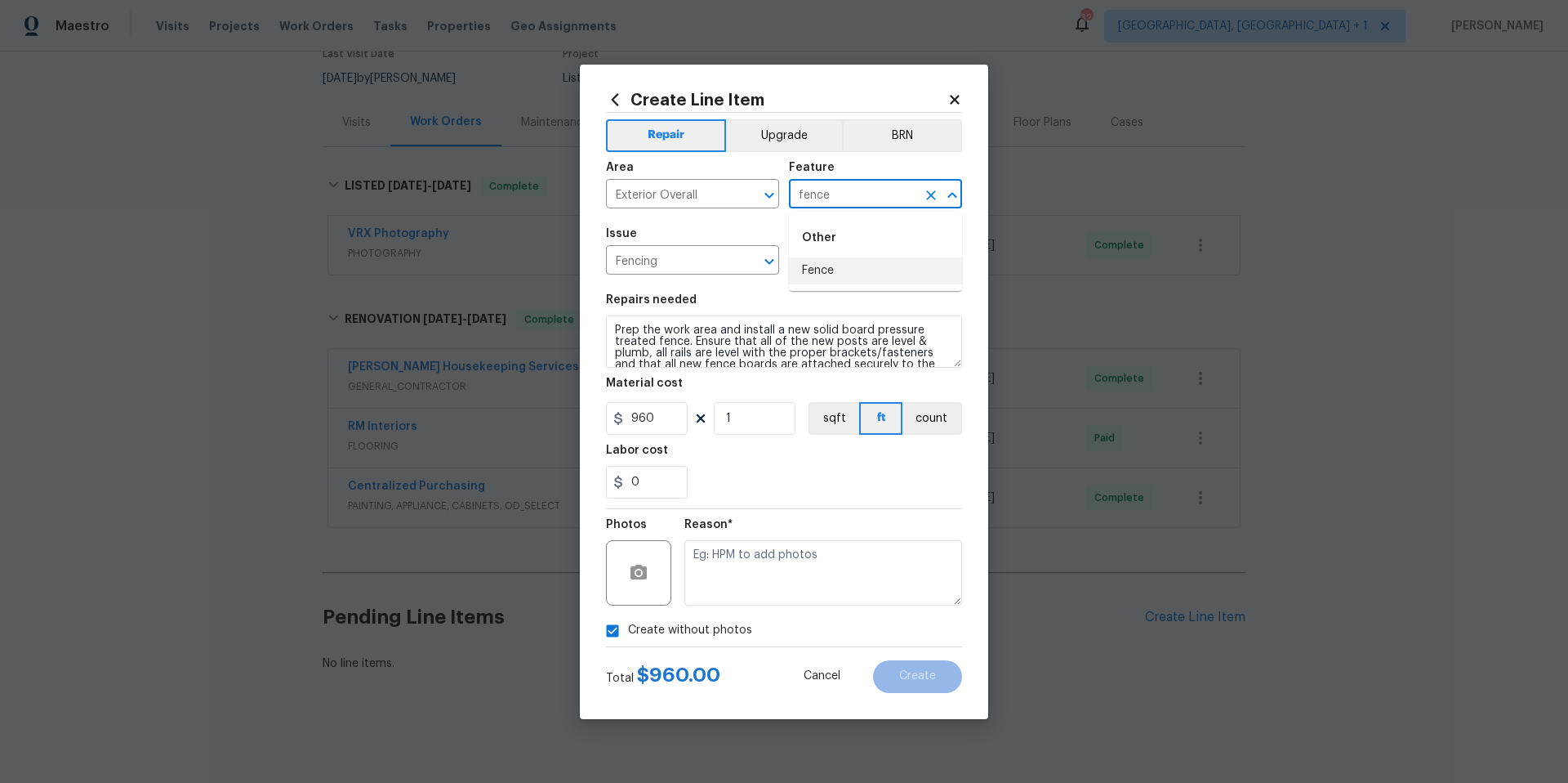
click at [825, 267] on li "Fence" at bounding box center [875, 271] width 173 height 27
type input "Fence"
click at [651, 565] on button "button" at bounding box center [639, 572] width 39 height 39
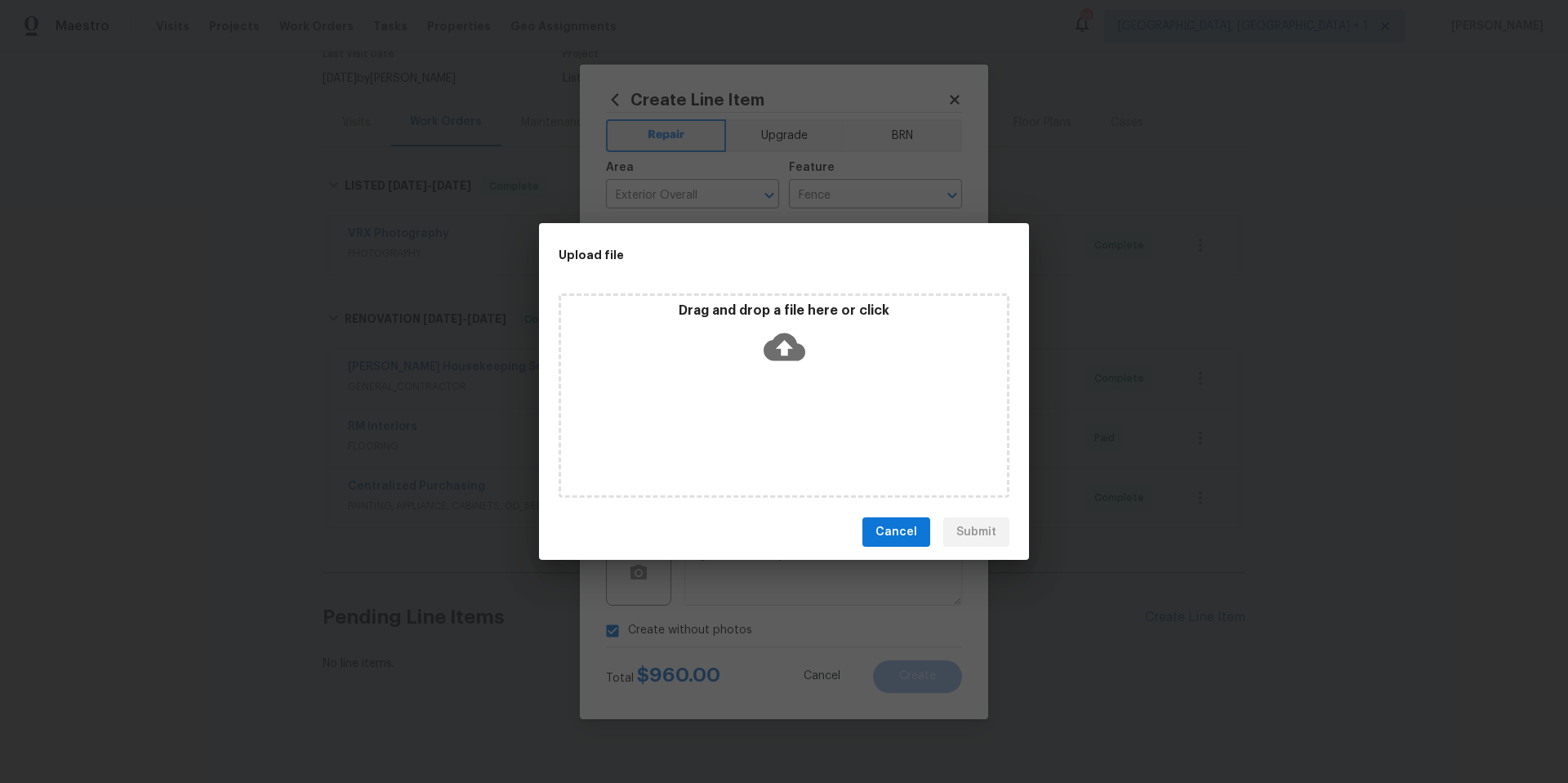
click at [786, 343] on icon at bounding box center [784, 347] width 42 height 42
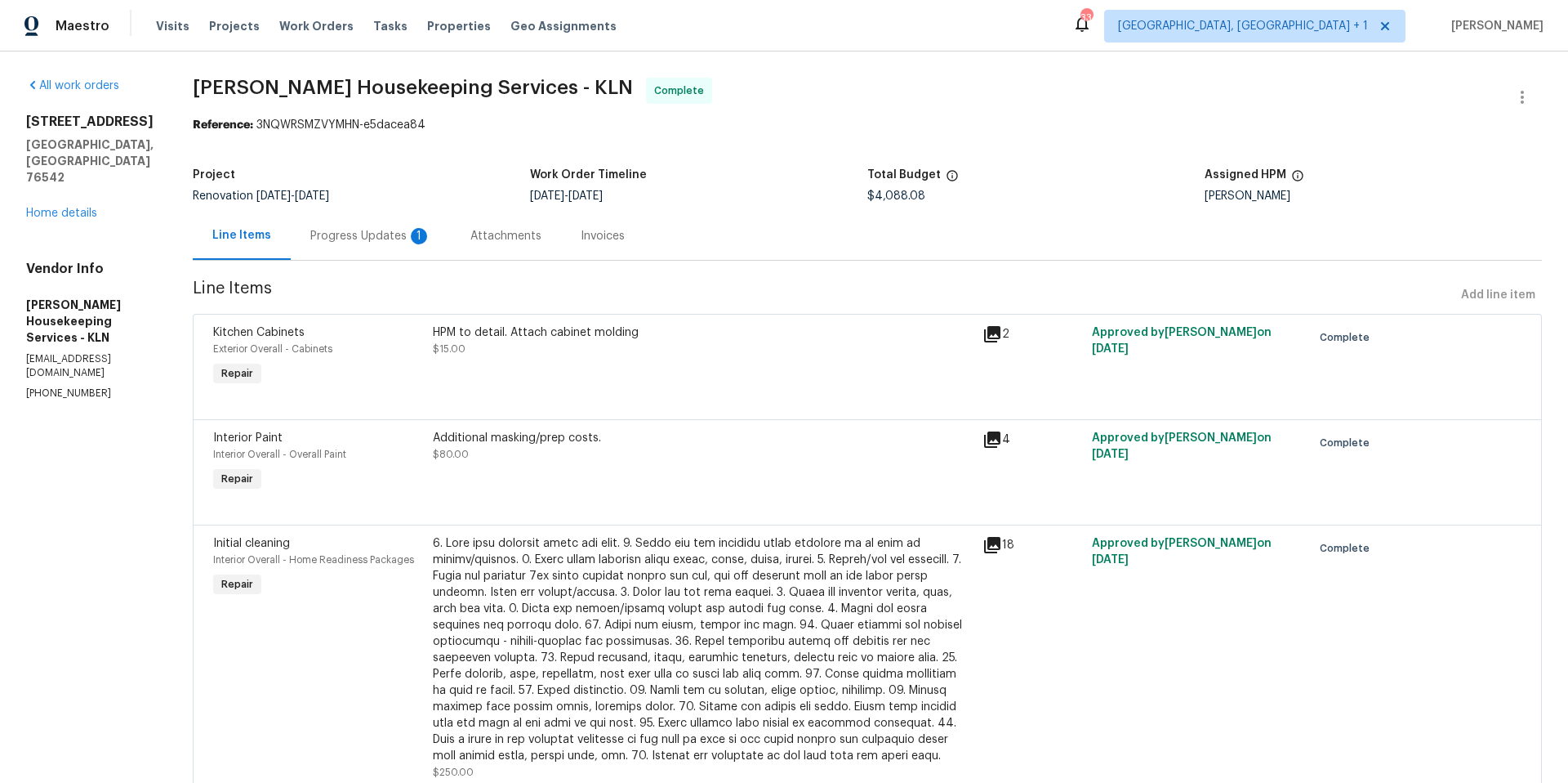
click at [389, 237] on div "Progress Updates 1" at bounding box center [371, 236] width 120 height 17
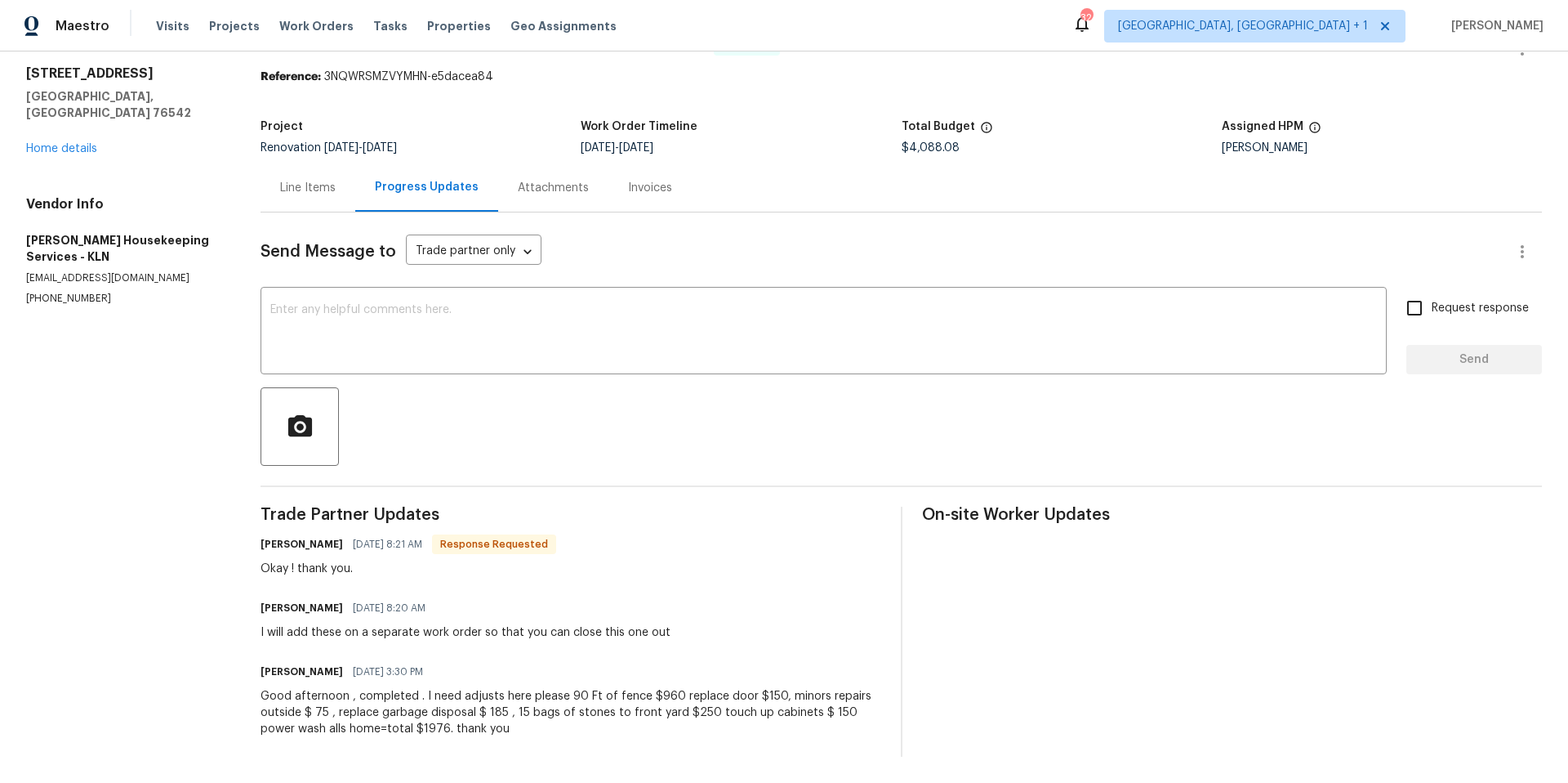
scroll to position [61, 0]
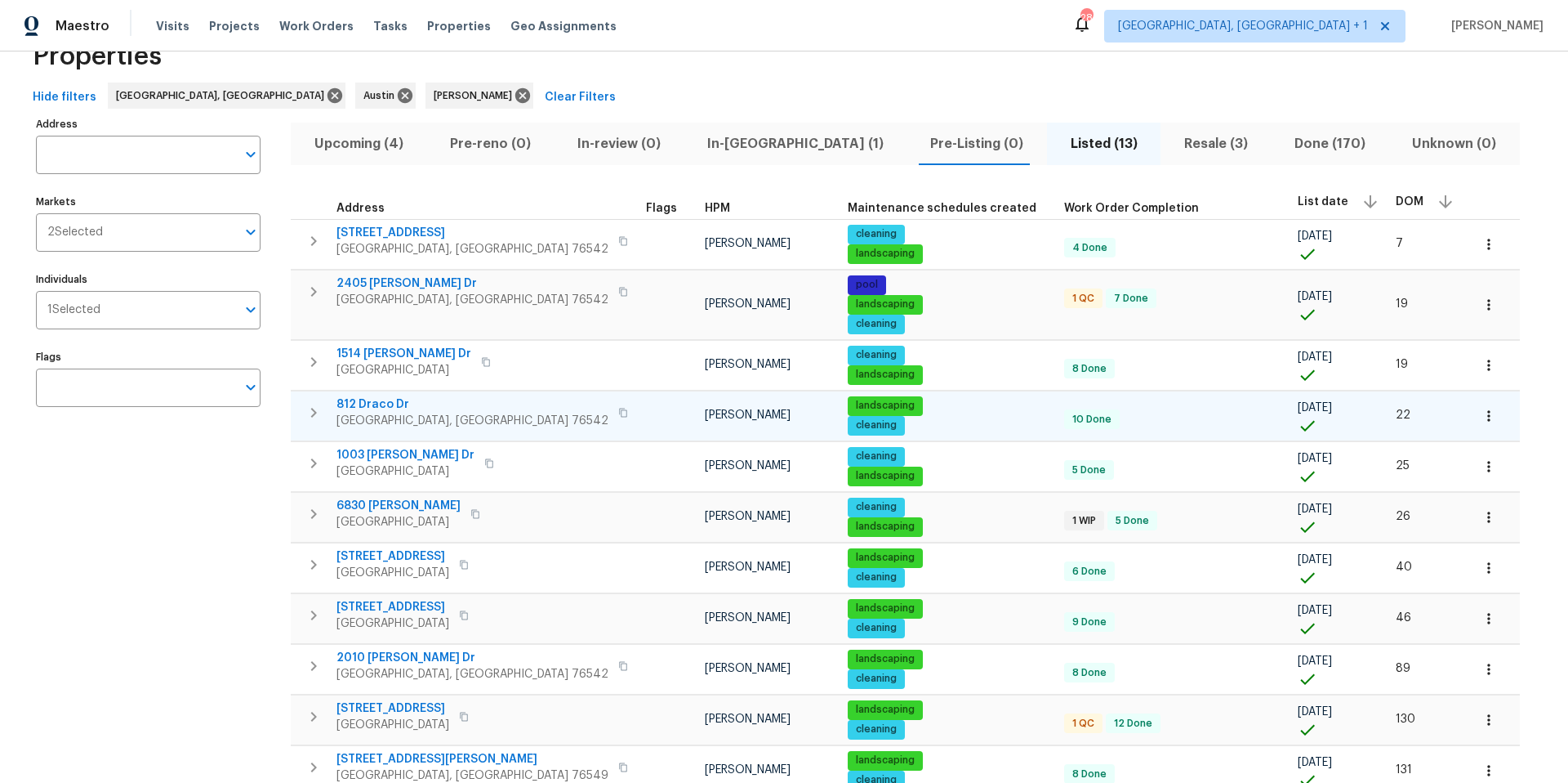
scroll to position [51, 0]
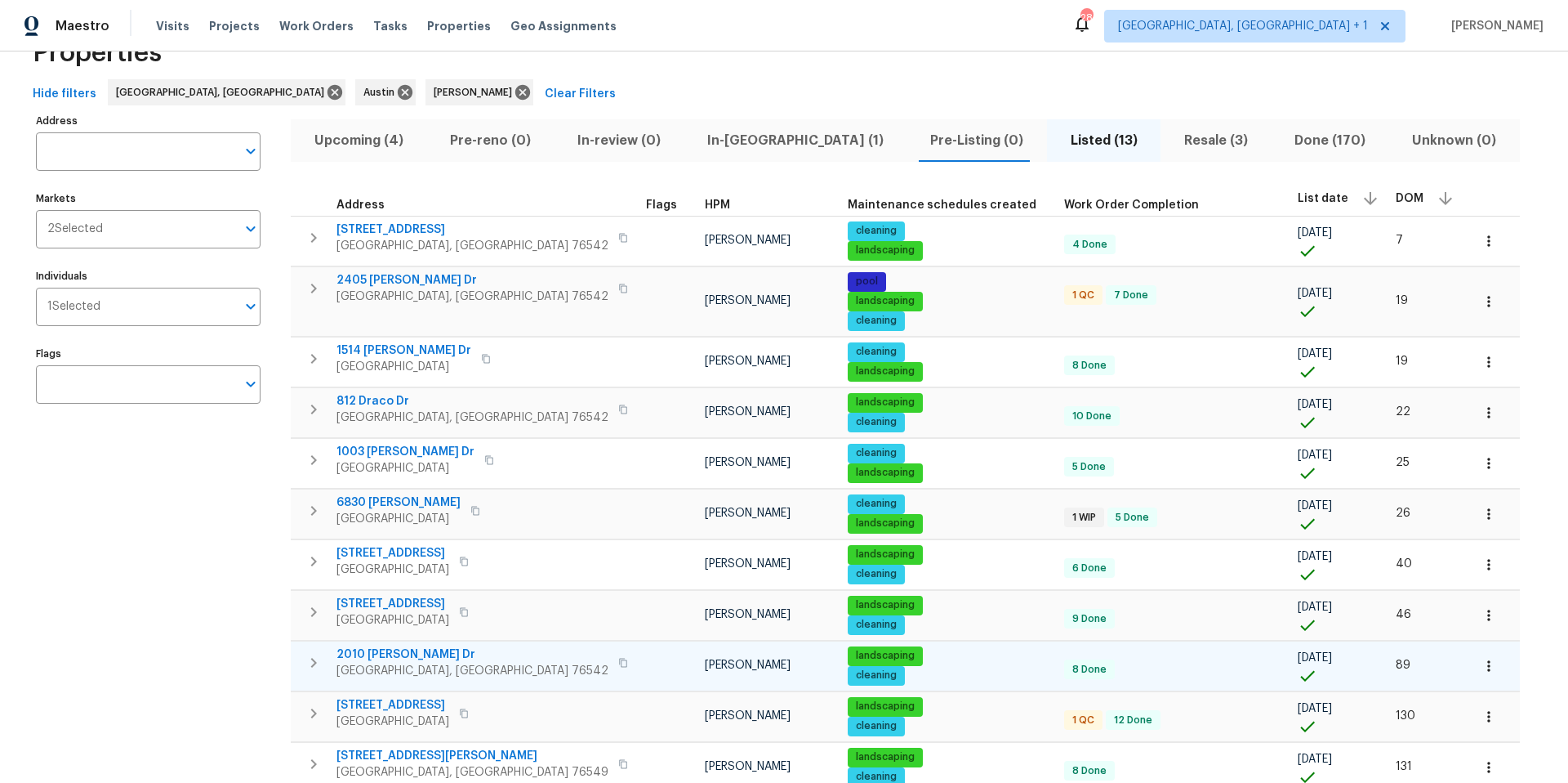
click at [640, 665] on td at bounding box center [669, 664] width 59 height 50
click at [414, 657] on span "2010 Schorn Dr" at bounding box center [473, 654] width 272 height 17
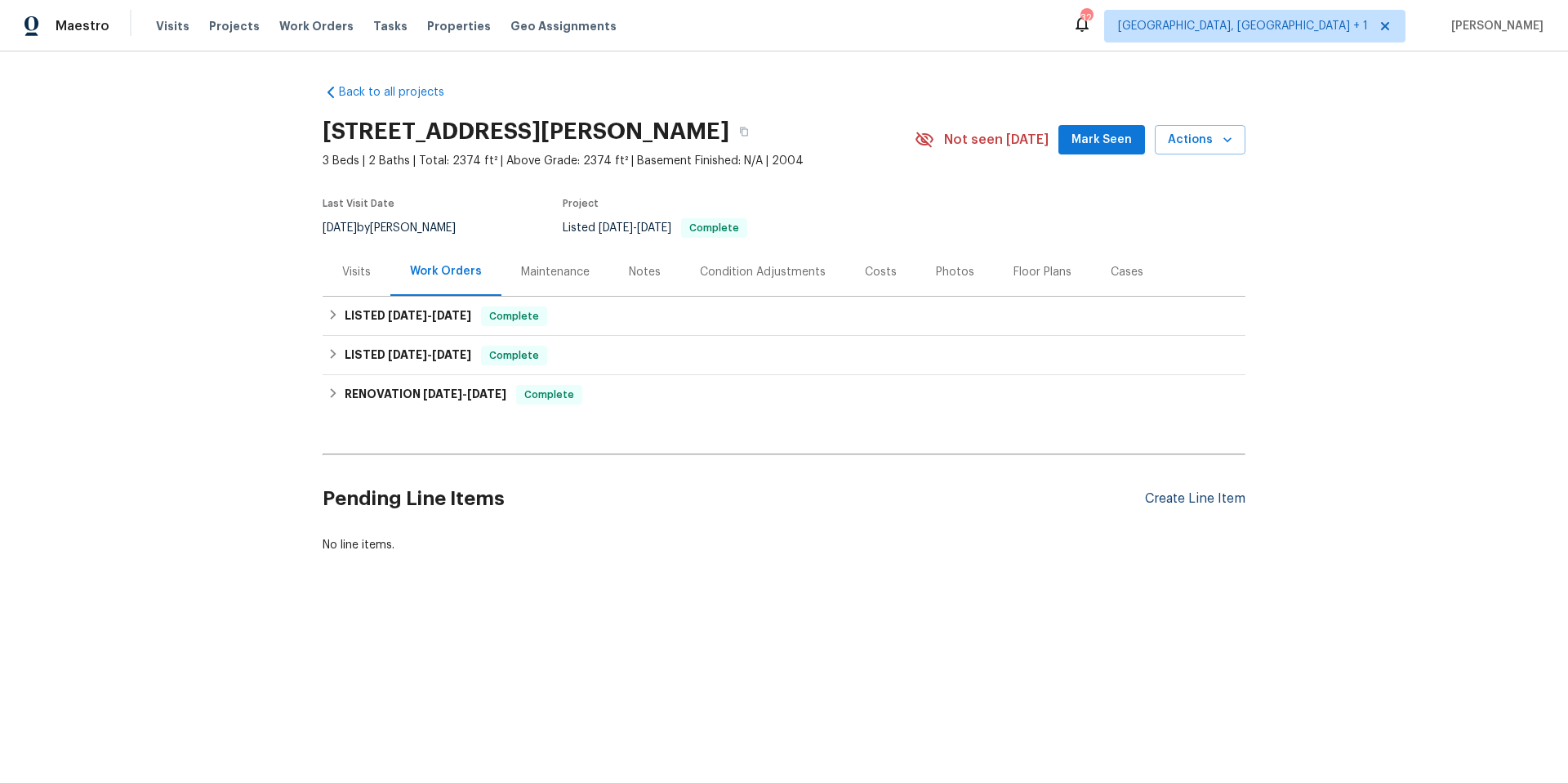
click at [1163, 495] on div "Create Line Item" at bounding box center [1194, 498] width 100 height 16
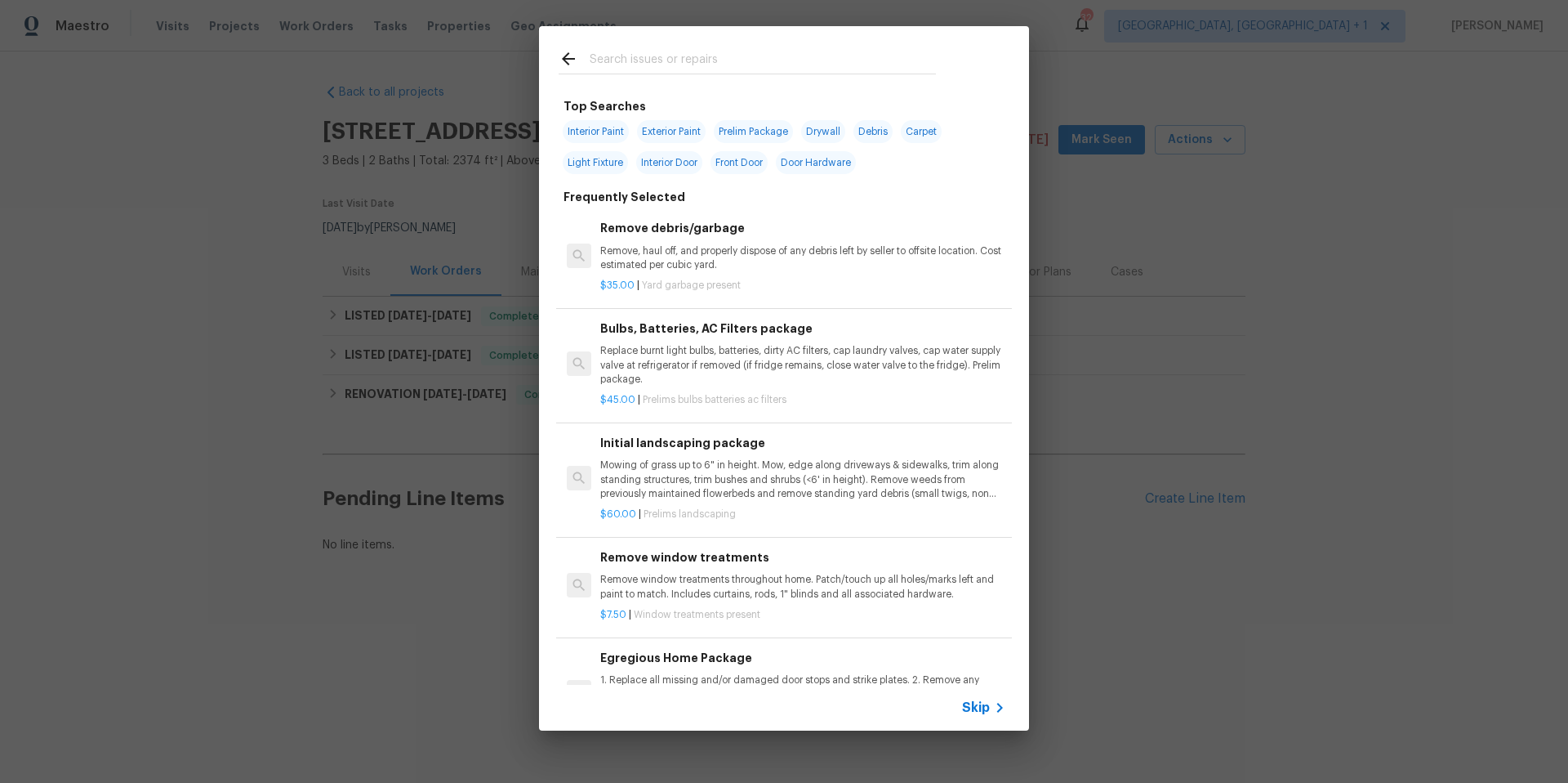
click at [617, 59] on input "text" at bounding box center [762, 60] width 347 height 24
click at [712, 63] on input "text" at bounding box center [762, 60] width 347 height 24
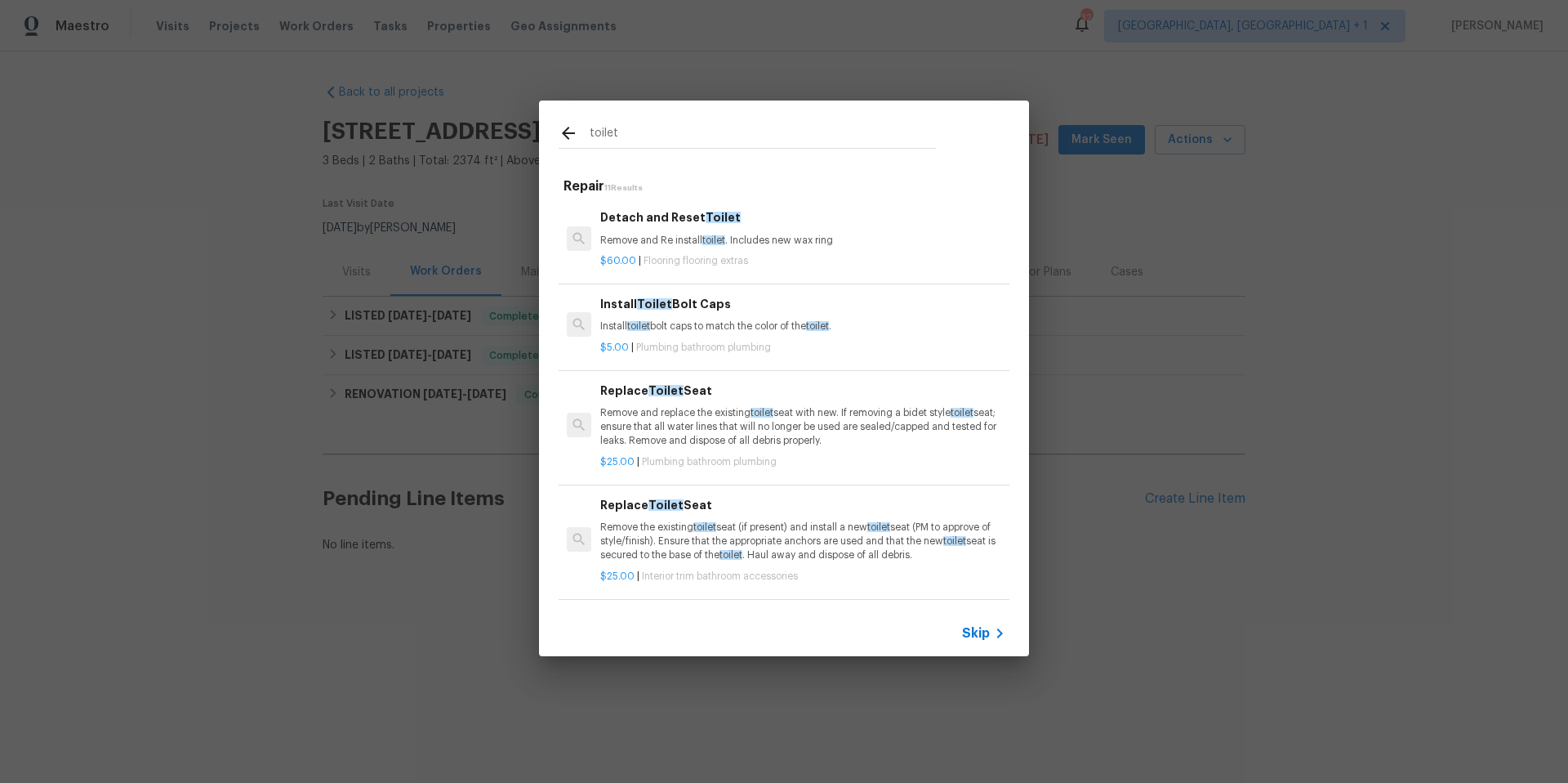
type input "toilet"
click at [717, 399] on div "Replace Toilet Seat Remove and replace the existing toilet seat with new. If re…" at bounding box center [802, 415] width 405 height 67
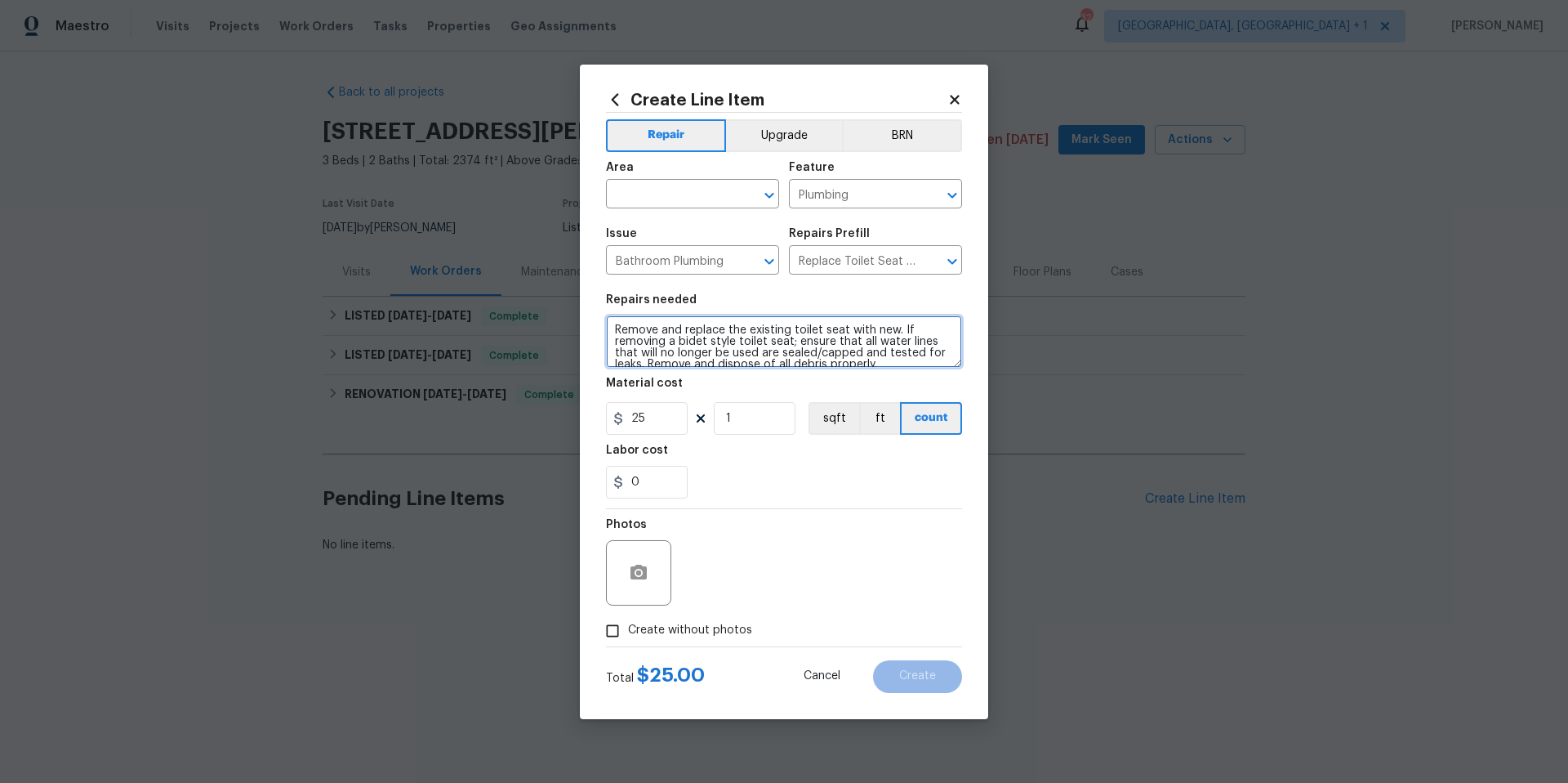
click at [611, 325] on textarea "Remove and replace the existing toilet seat with new. If removing a bidet style…" at bounding box center [784, 342] width 356 height 52
type textarea "***remove kid seat*** Remove and replace the existing toilet seat with new. If …"
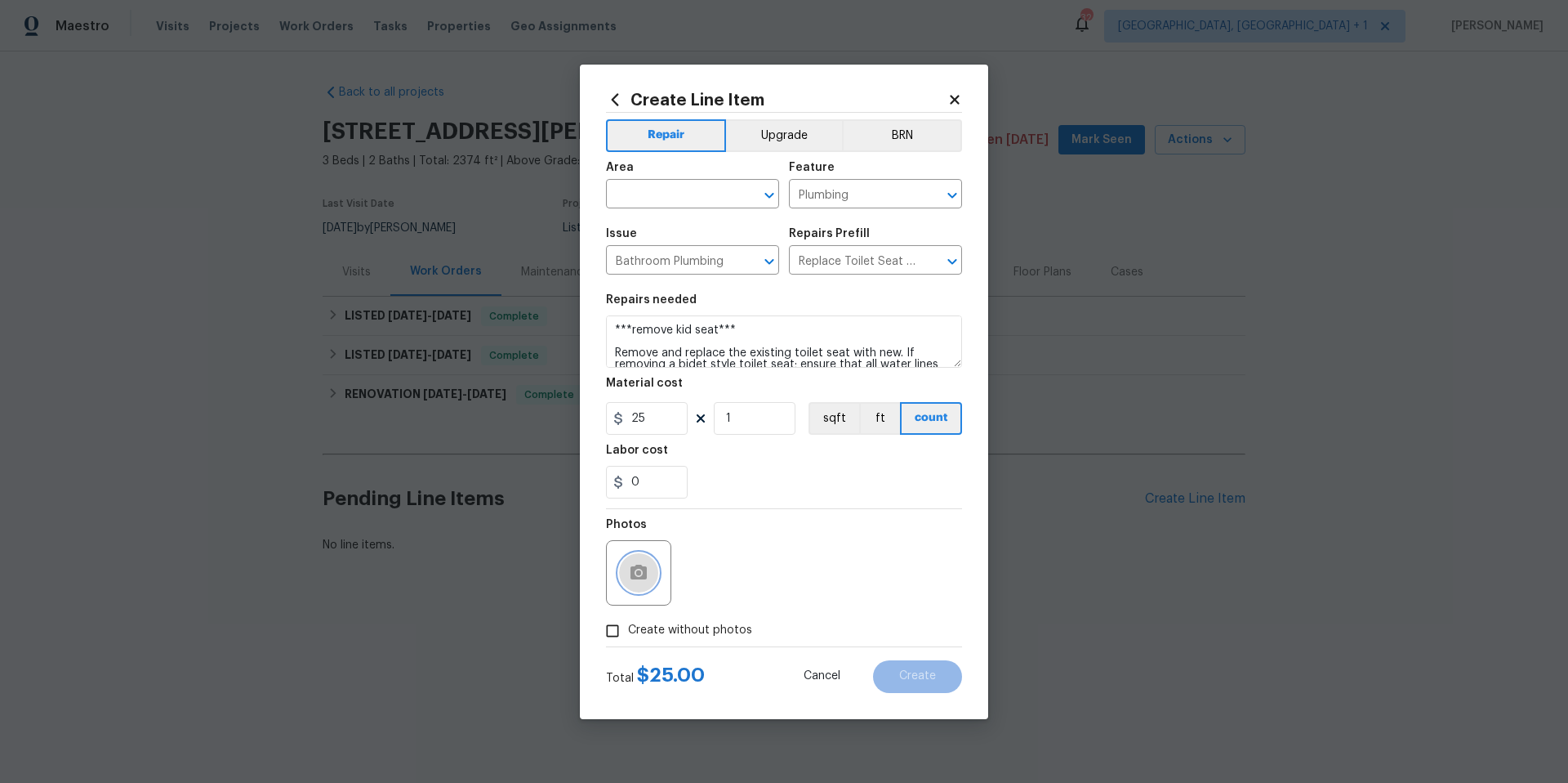
click at [656, 578] on button "button" at bounding box center [639, 572] width 39 height 39
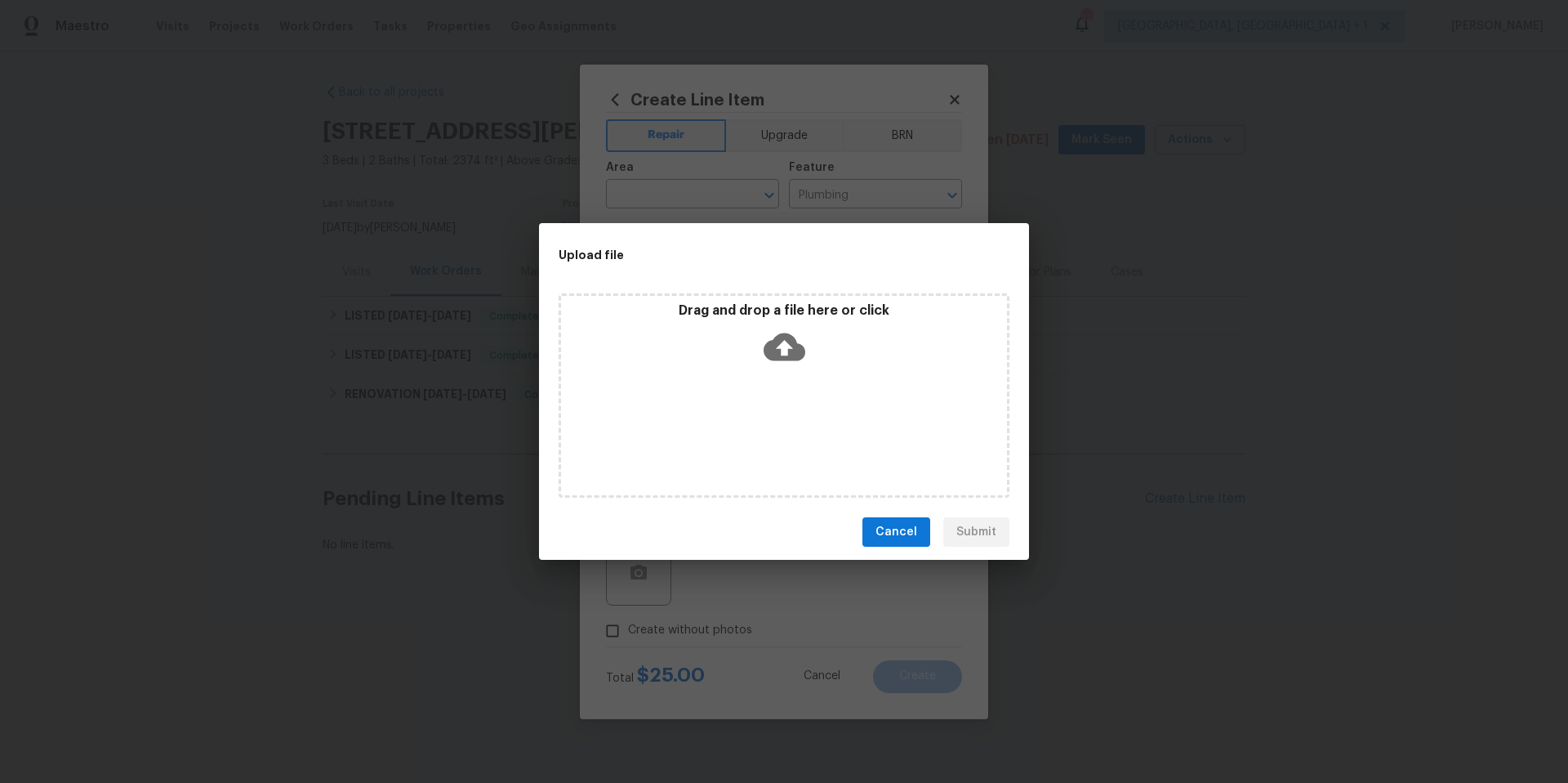
click at [781, 360] on icon at bounding box center [784, 347] width 42 height 28
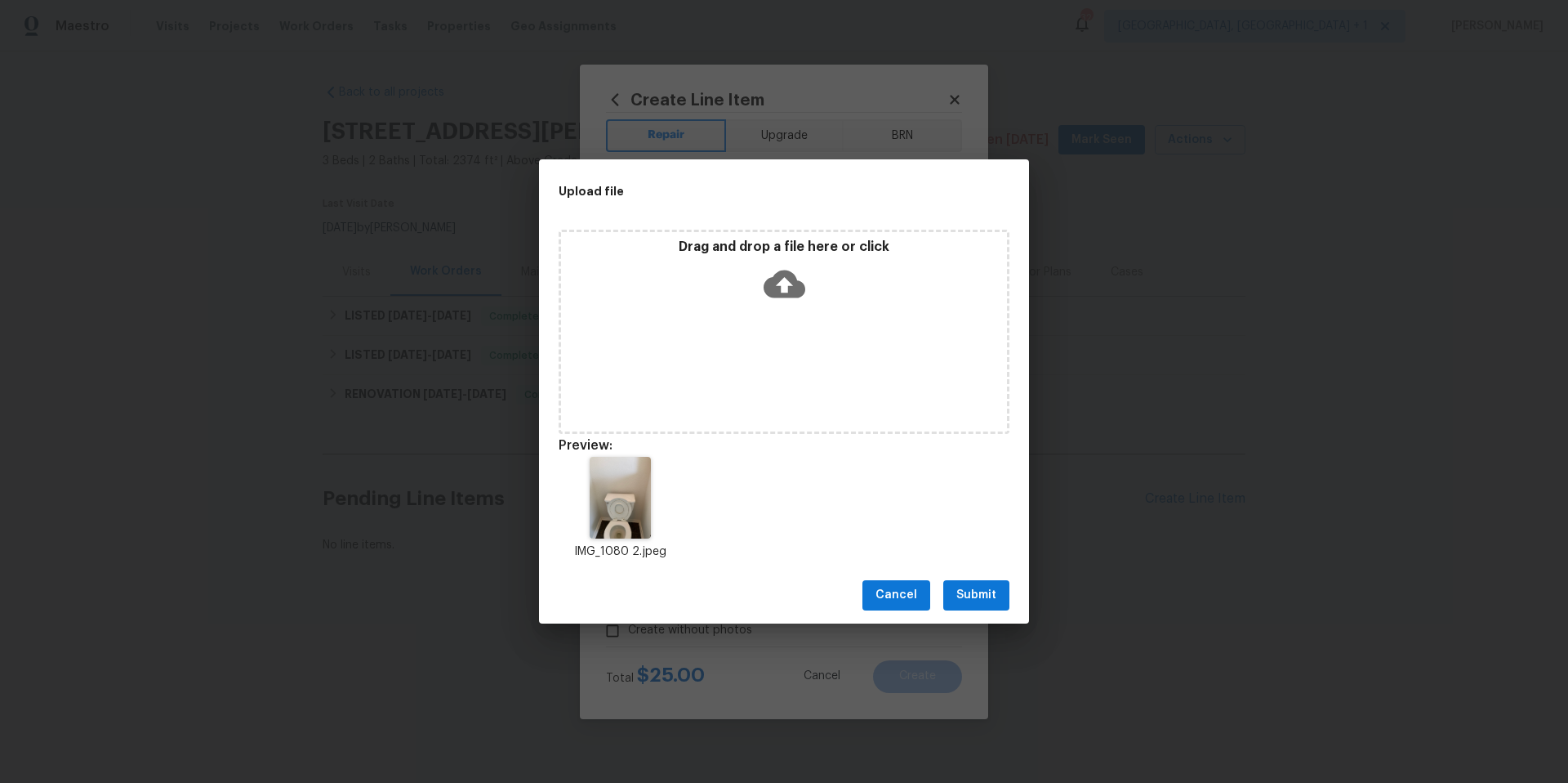
click at [954, 601] on button "Submit" at bounding box center [976, 595] width 66 height 30
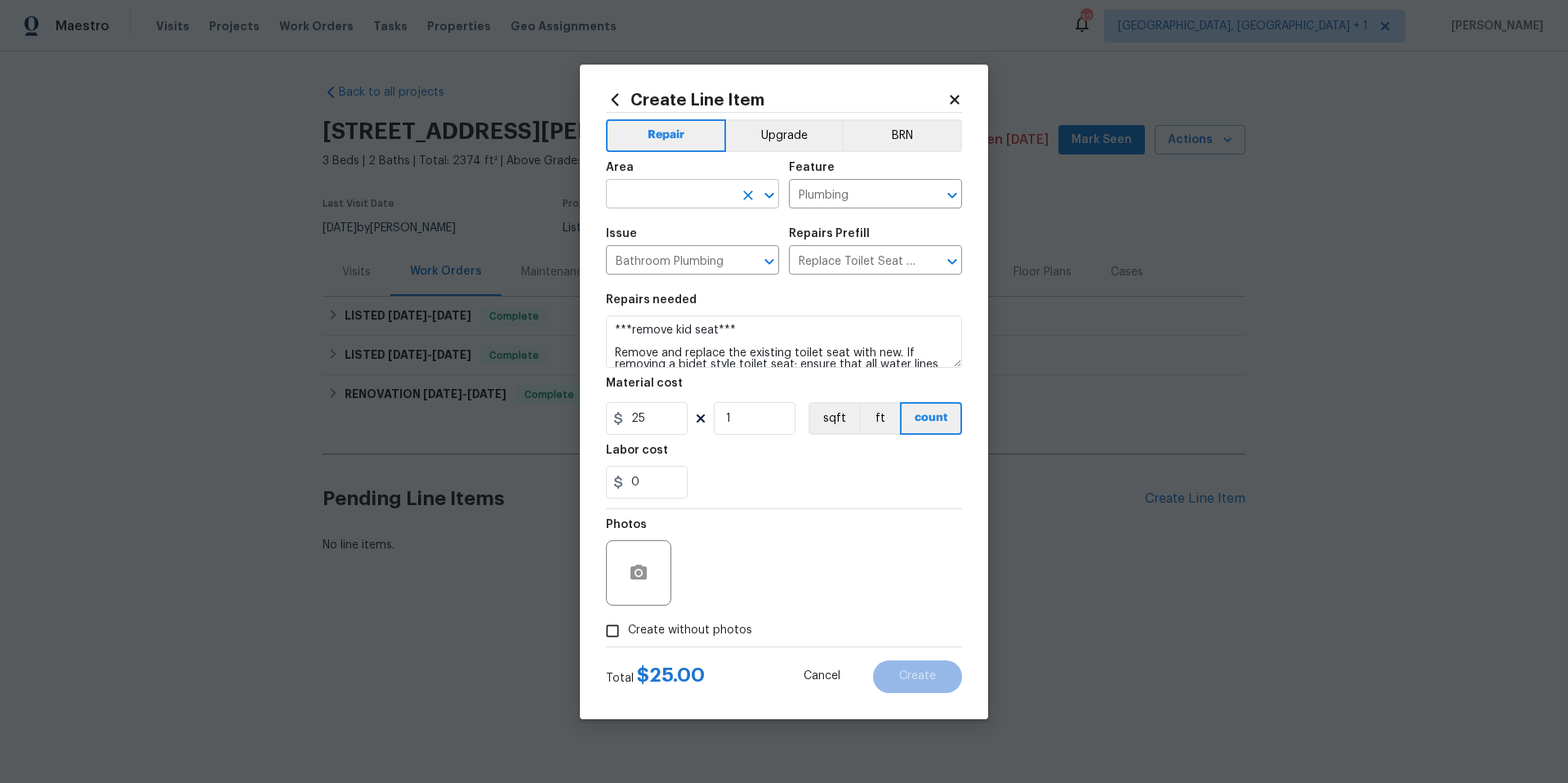
click at [671, 189] on input "text" at bounding box center [669, 195] width 127 height 25
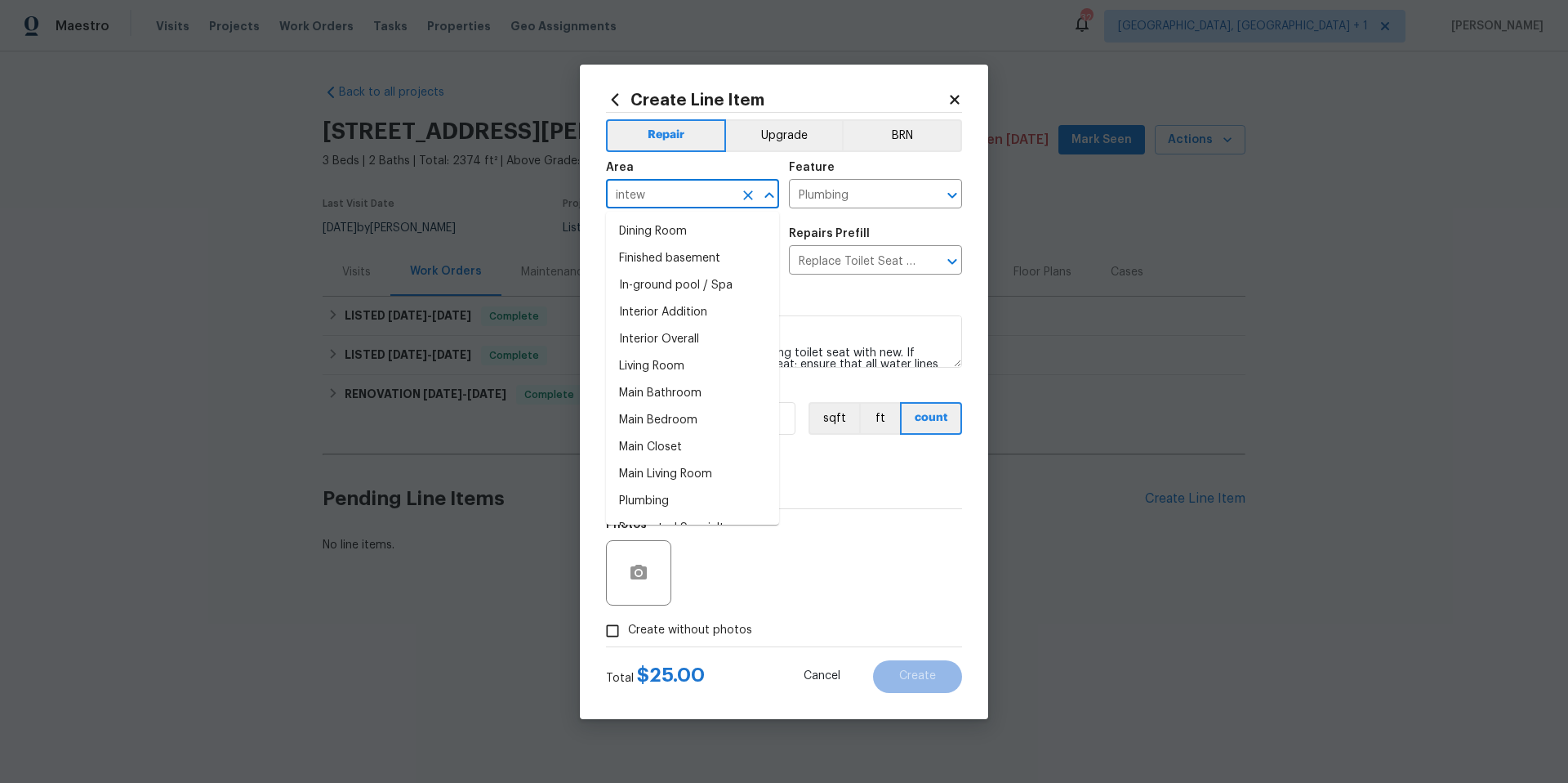
type input "intewr"
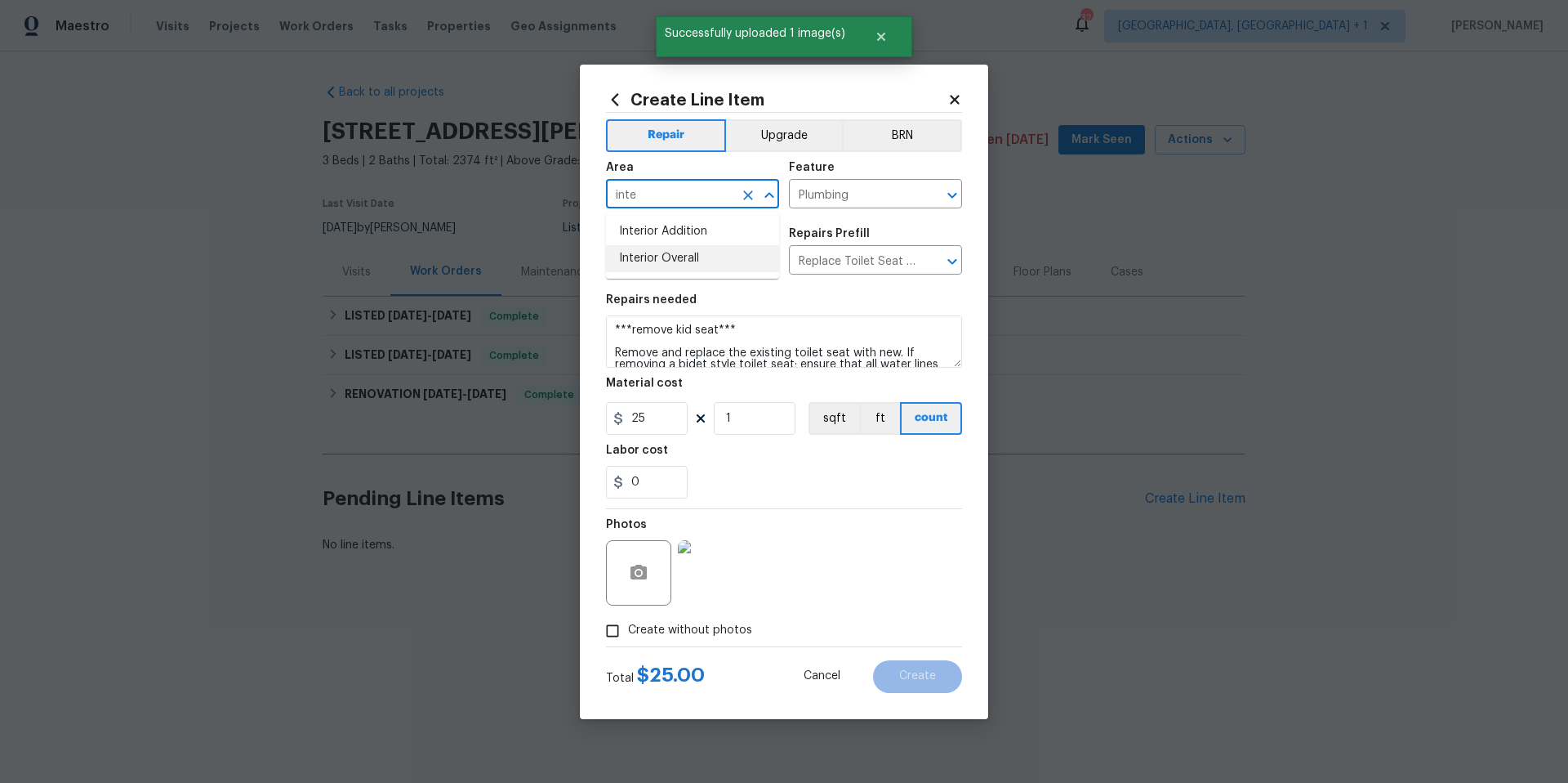
click at [660, 260] on li "Interior Overall" at bounding box center [692, 258] width 173 height 27
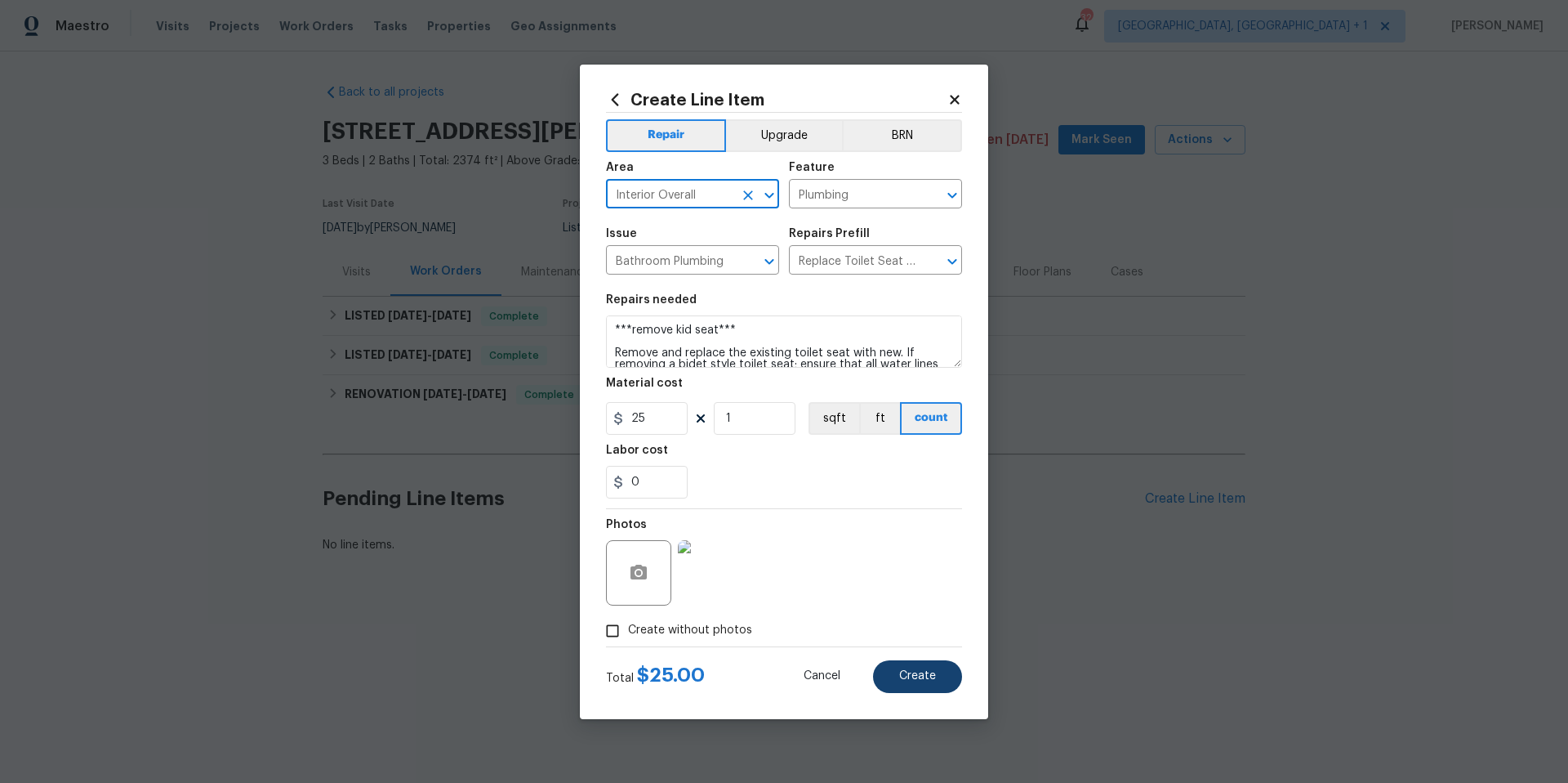
type input "Interior Overall"
click at [915, 671] on span "Create" at bounding box center [917, 676] width 37 height 13
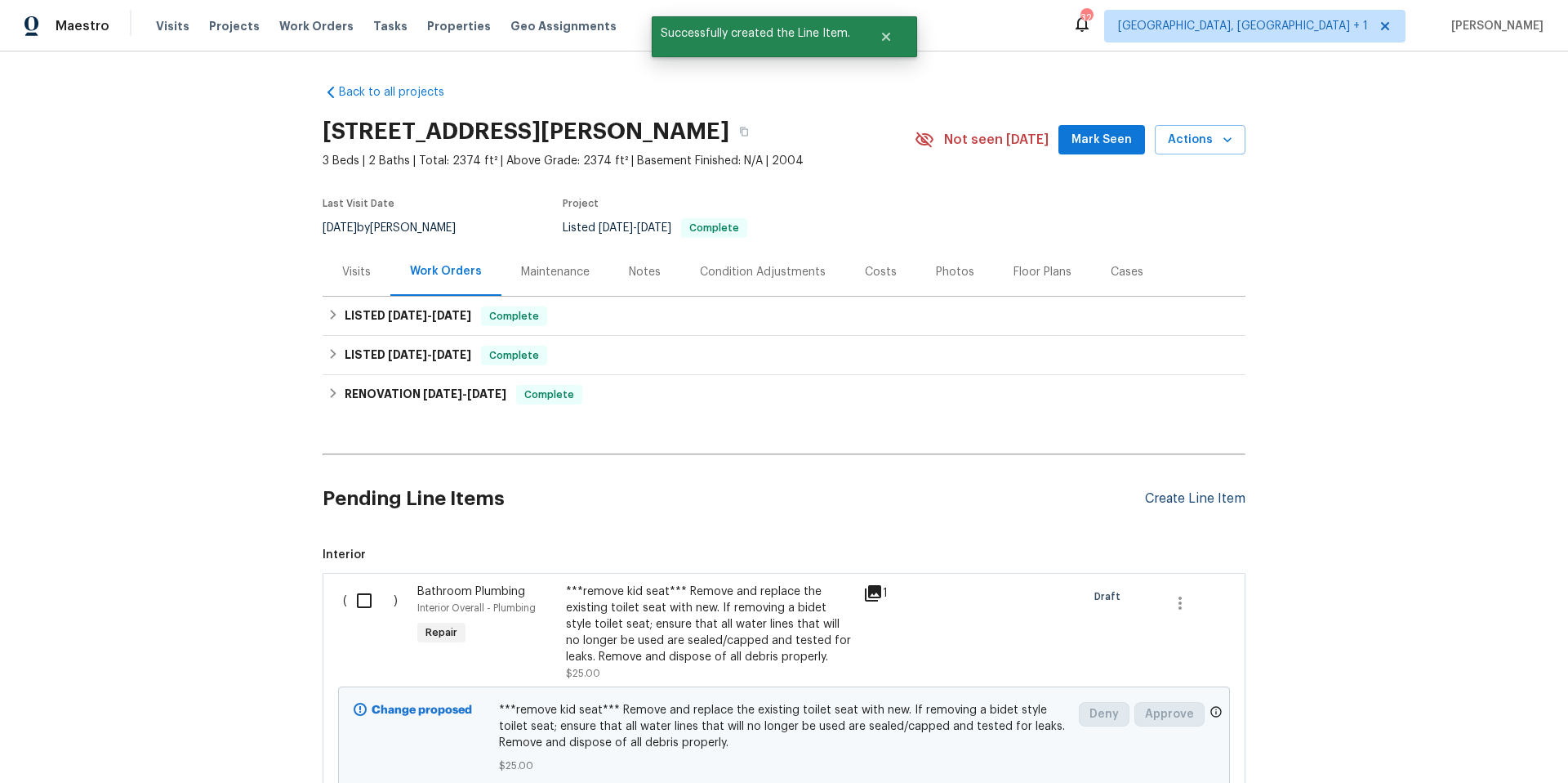
click at [1173, 496] on div "Create Line Item" at bounding box center [1194, 498] width 100 height 16
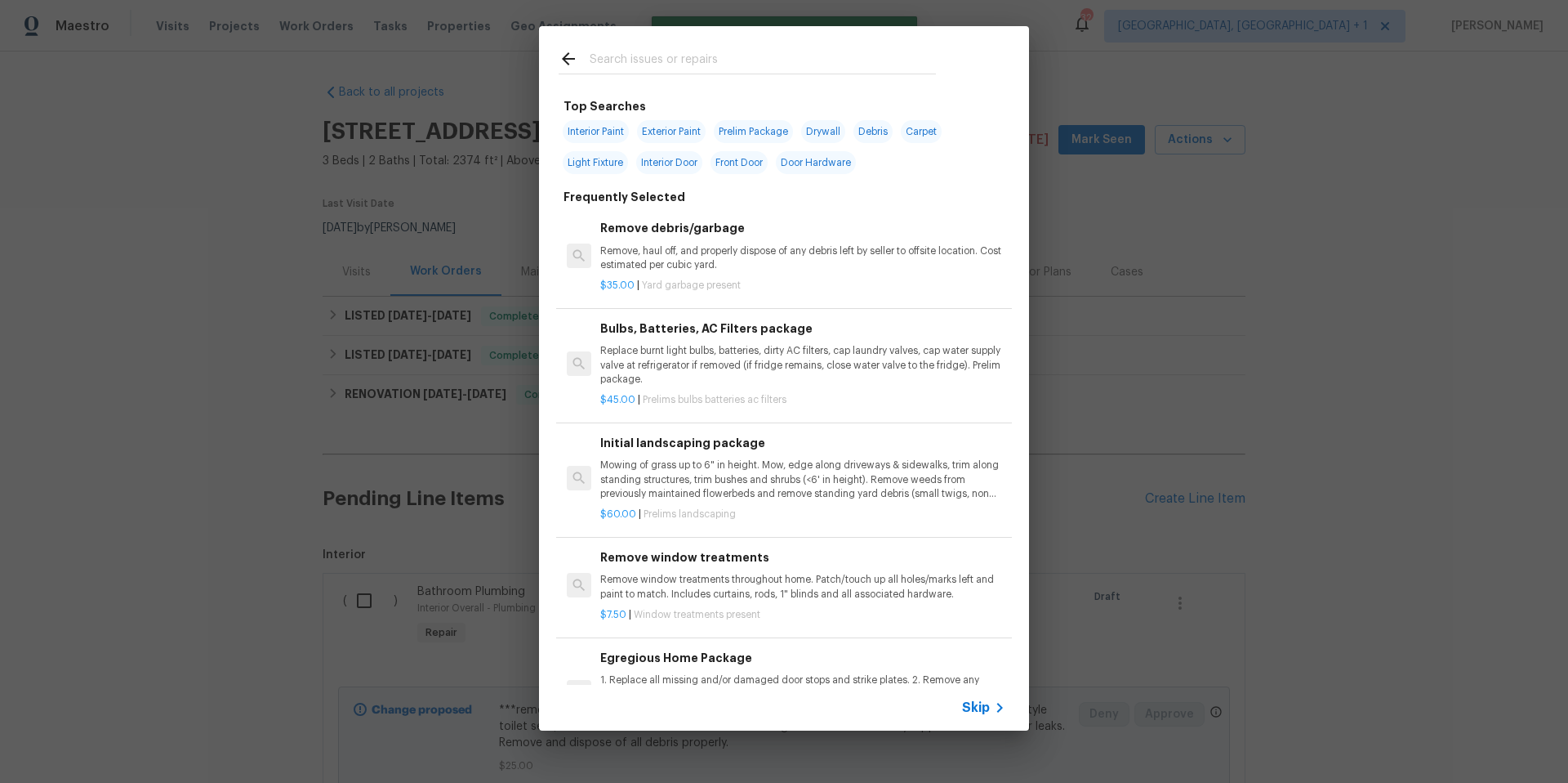
click at [622, 65] on input "text" at bounding box center [762, 60] width 347 height 24
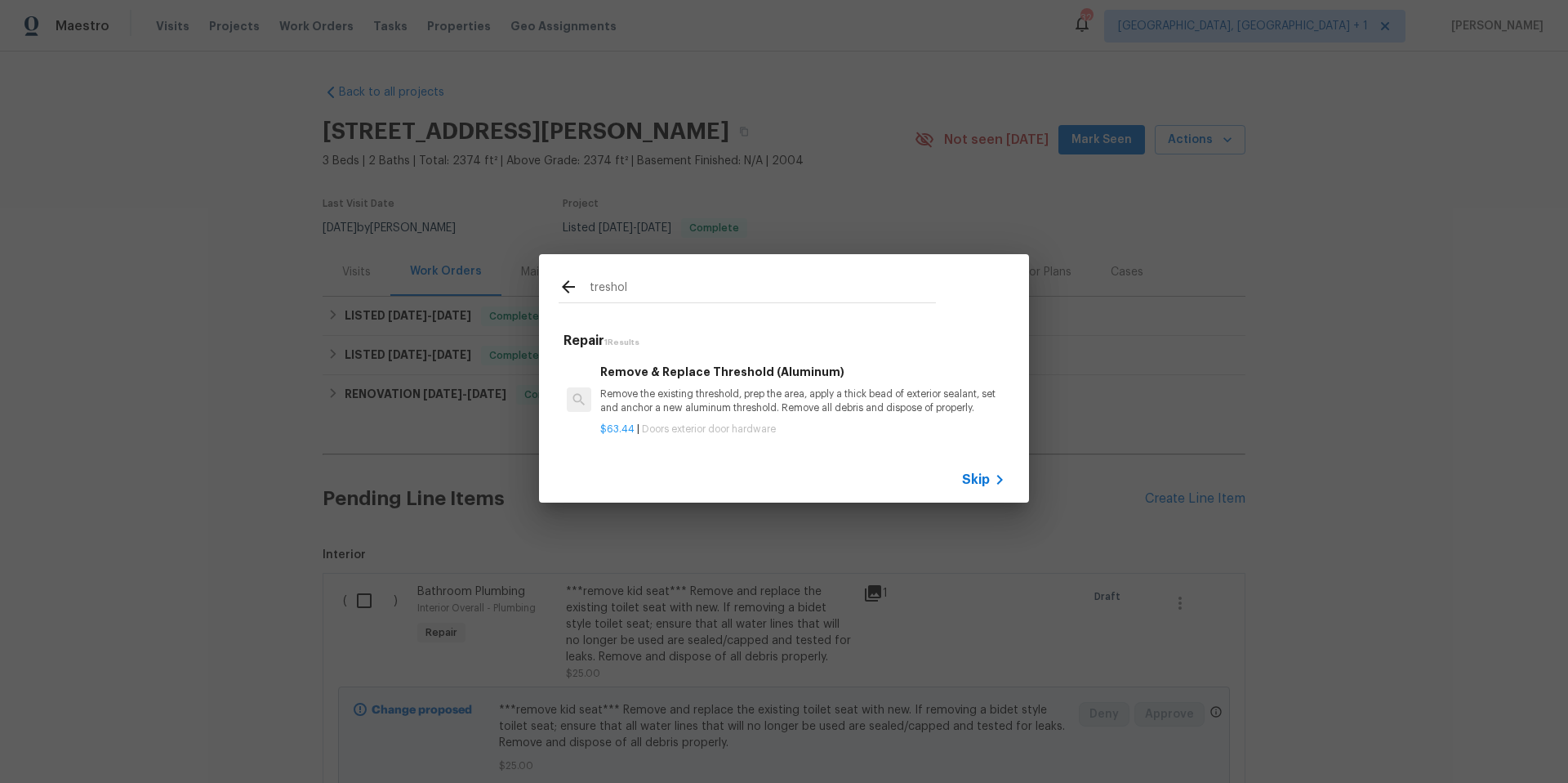
type input "treshol"
click at [870, 414] on p "Remove the existing threshold, prep the area, apply a thick bead of exterior se…" at bounding box center [802, 401] width 405 height 28
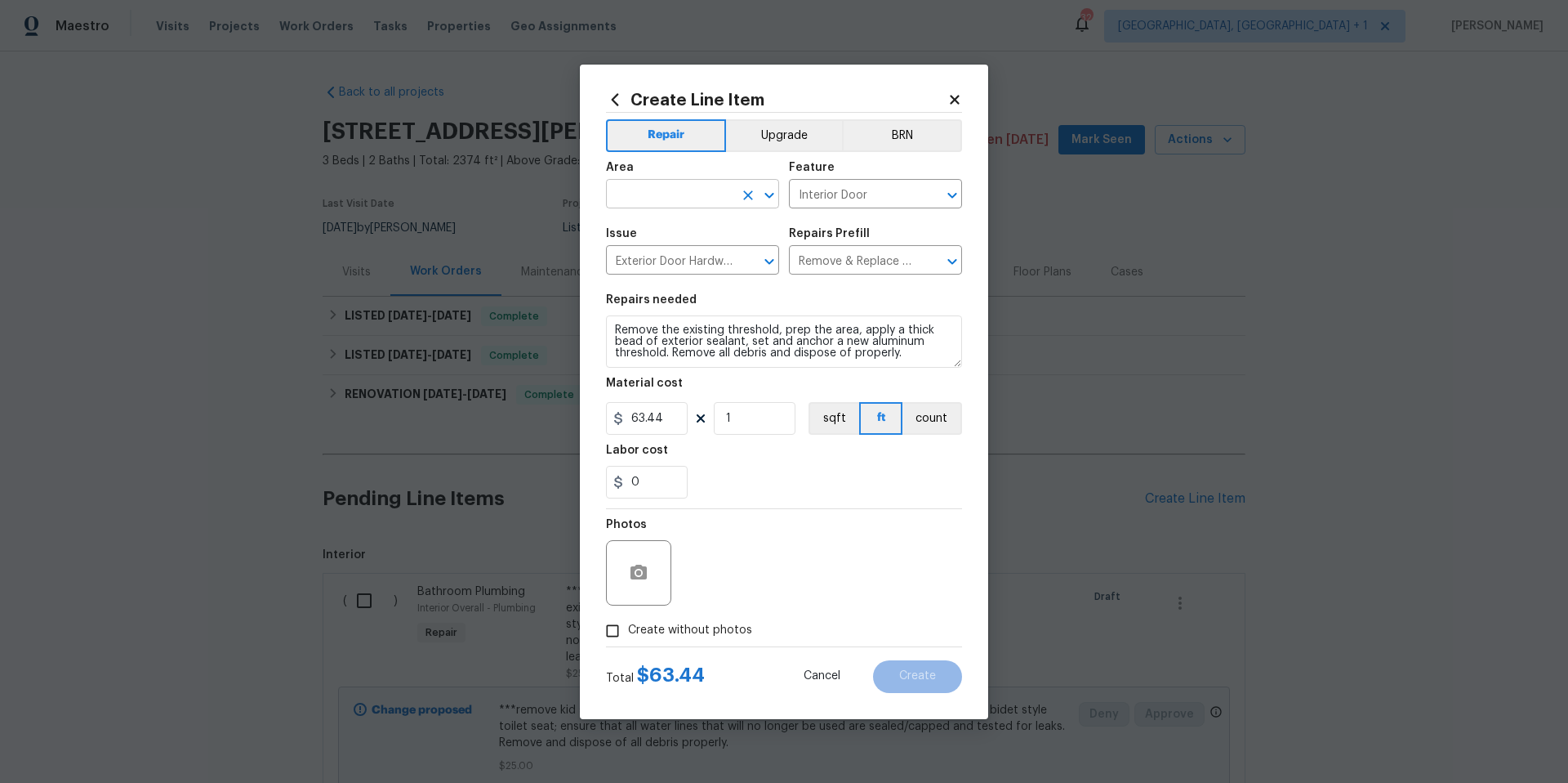
click at [660, 188] on input "text" at bounding box center [669, 195] width 127 height 25
click at [655, 254] on li "Interior Overall" at bounding box center [692, 258] width 173 height 27
click at [751, 263] on icon "Clear" at bounding box center [748, 261] width 10 height 10
type input "Interior Overall"
click at [674, 264] on input "text" at bounding box center [669, 262] width 127 height 25
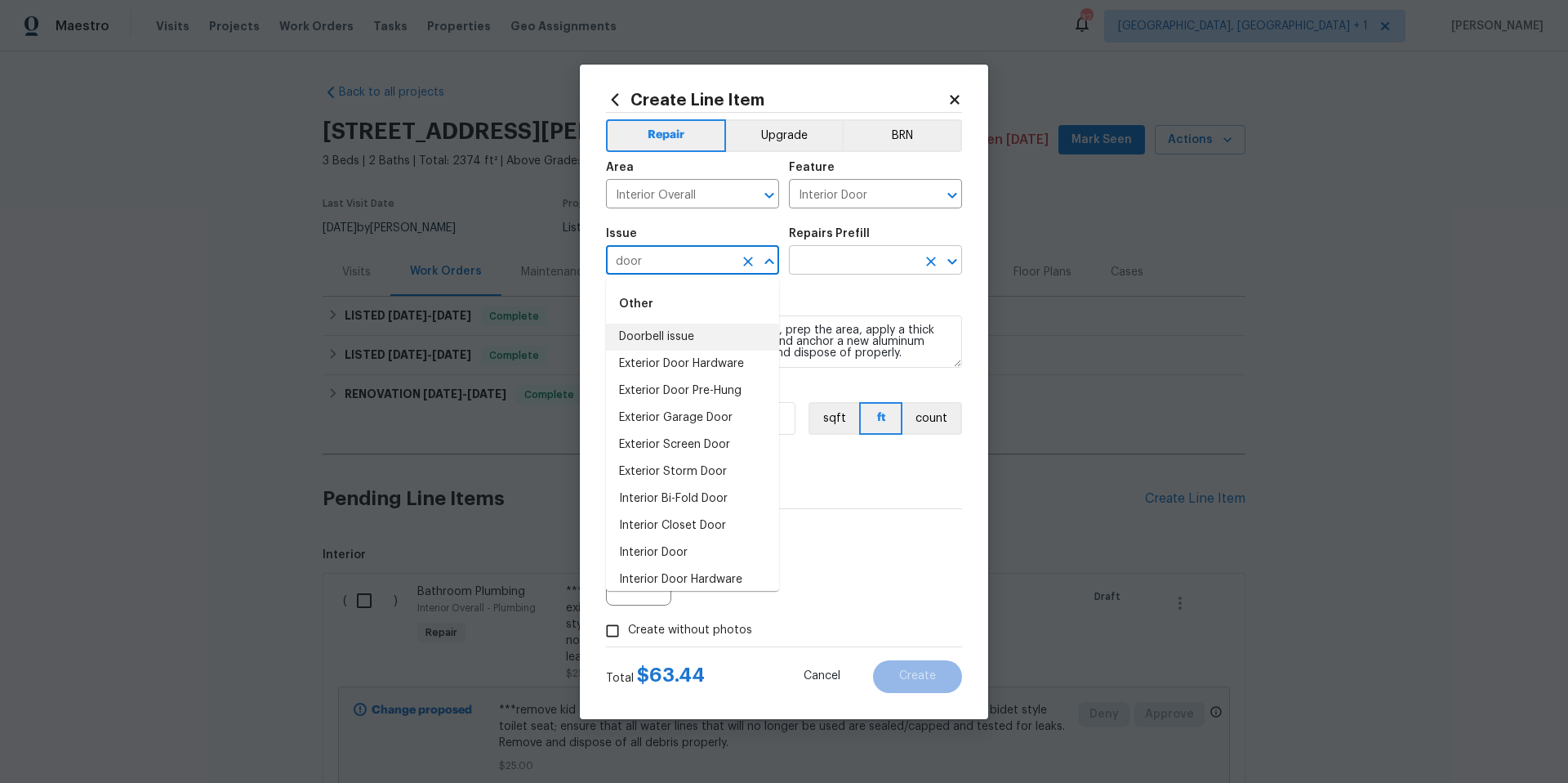
type input "door"
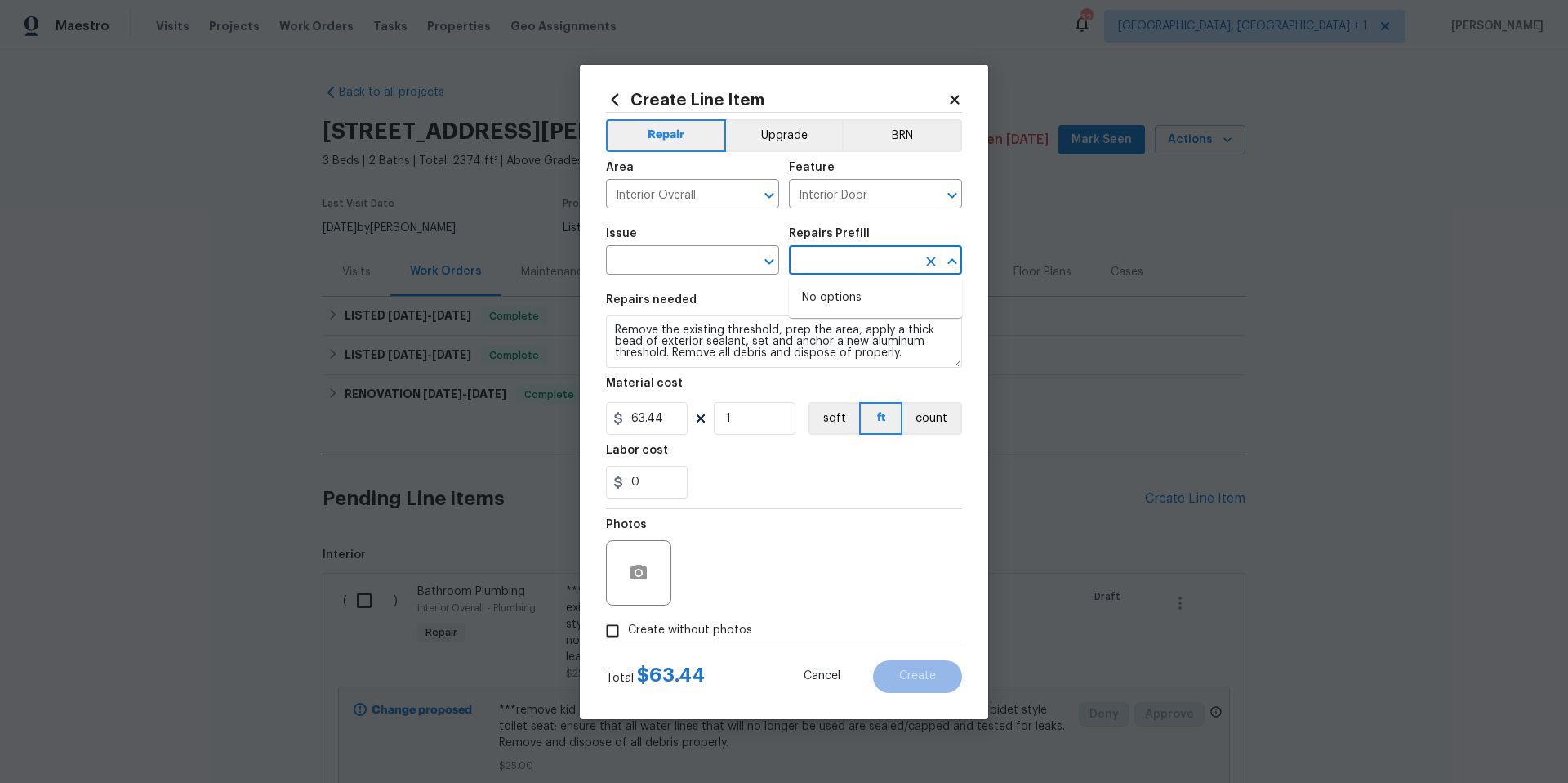
click at [808, 259] on input "text" at bounding box center [851, 262] width 127 height 25
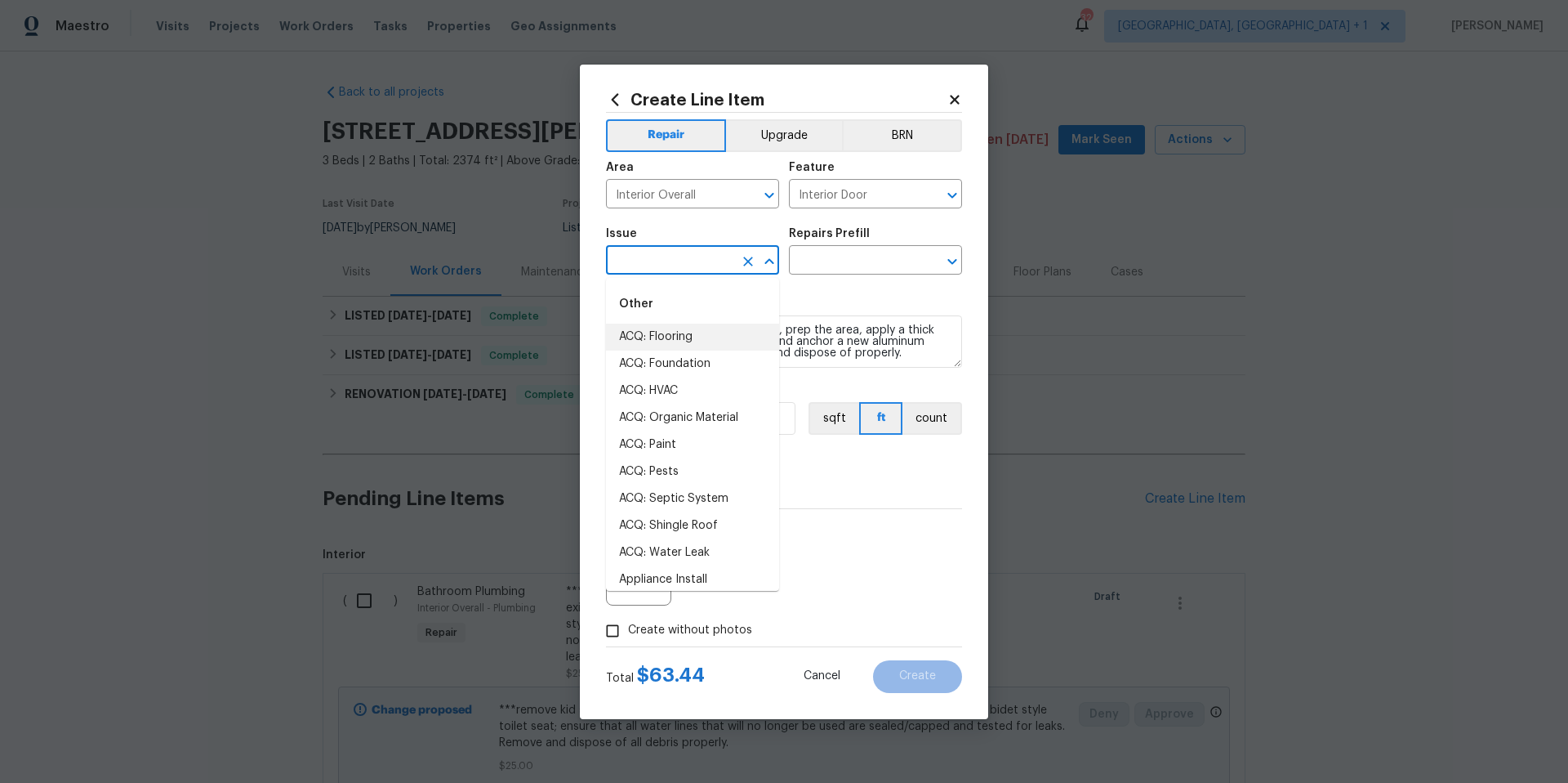
click at [709, 258] on input "text" at bounding box center [669, 262] width 127 height 25
click at [706, 363] on li "Exterior Door Pre-Hung" at bounding box center [692, 364] width 173 height 27
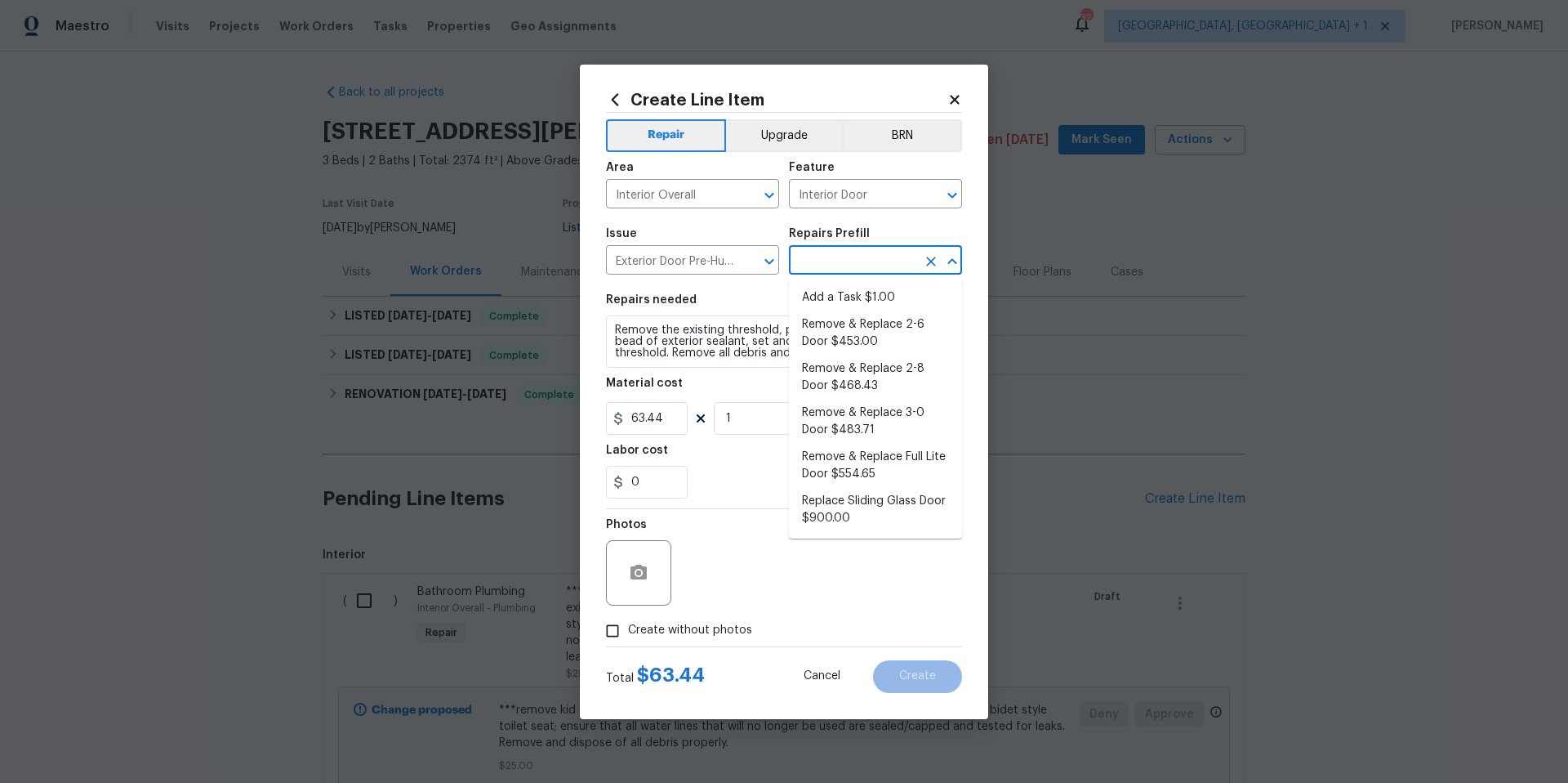
click at [802, 251] on input "text" at bounding box center [851, 262] width 127 height 25
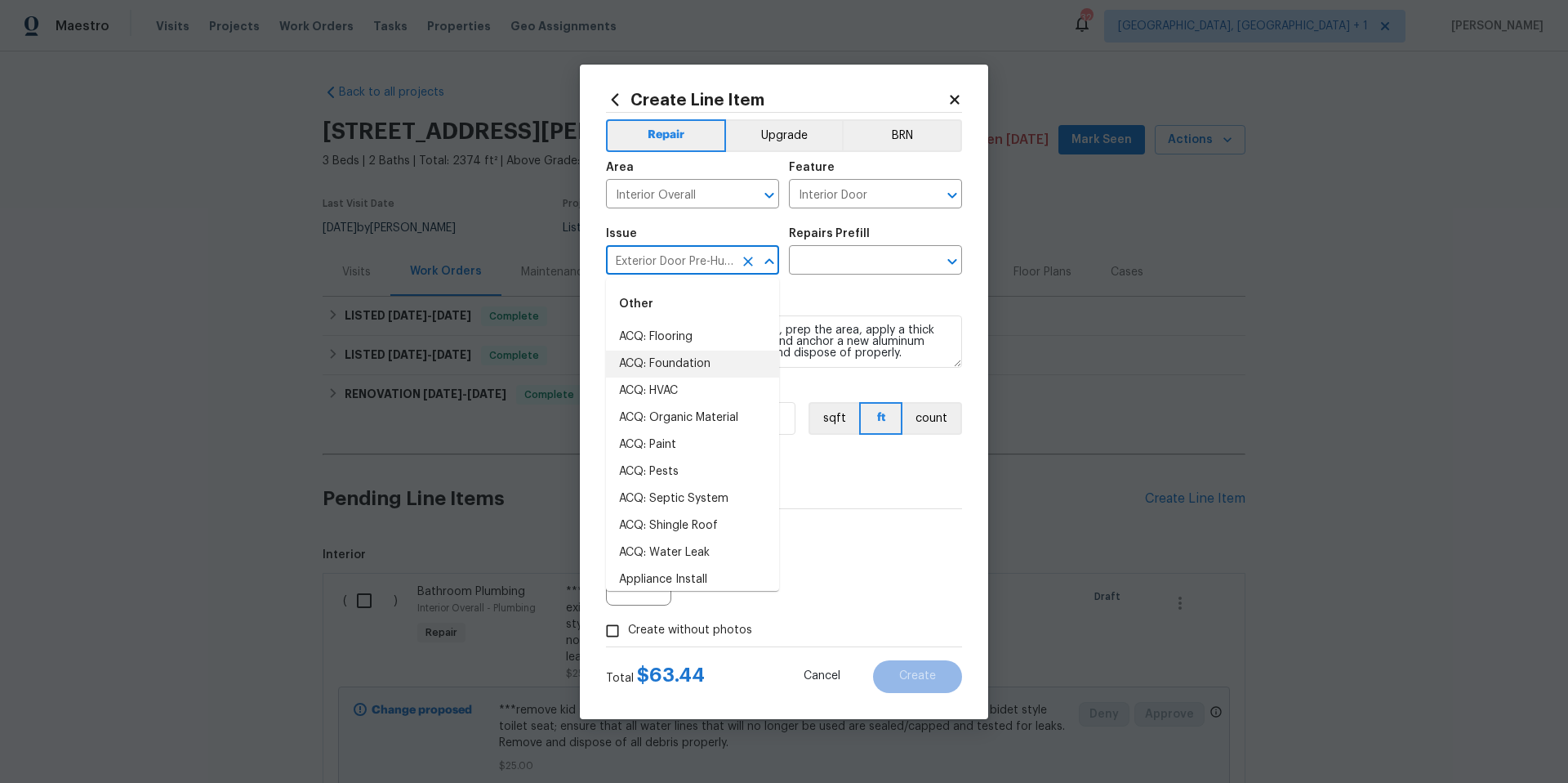
click at [721, 262] on input "Exterior Door Pre-Hung" at bounding box center [669, 262] width 127 height 25
click at [672, 368] on li "Exterior Door Hardware" at bounding box center [692, 364] width 173 height 27
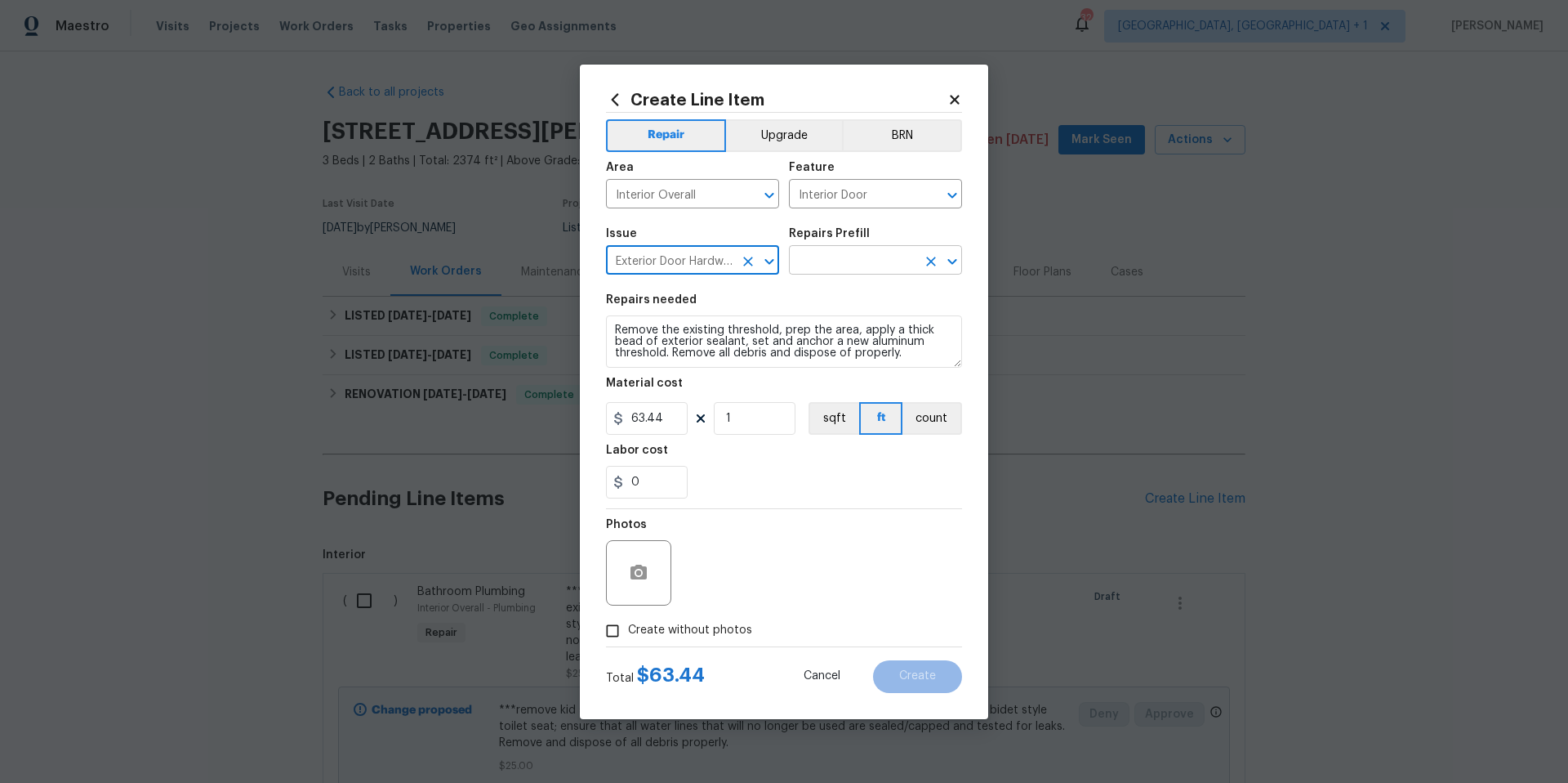
type input "Exterior Door Hardware"
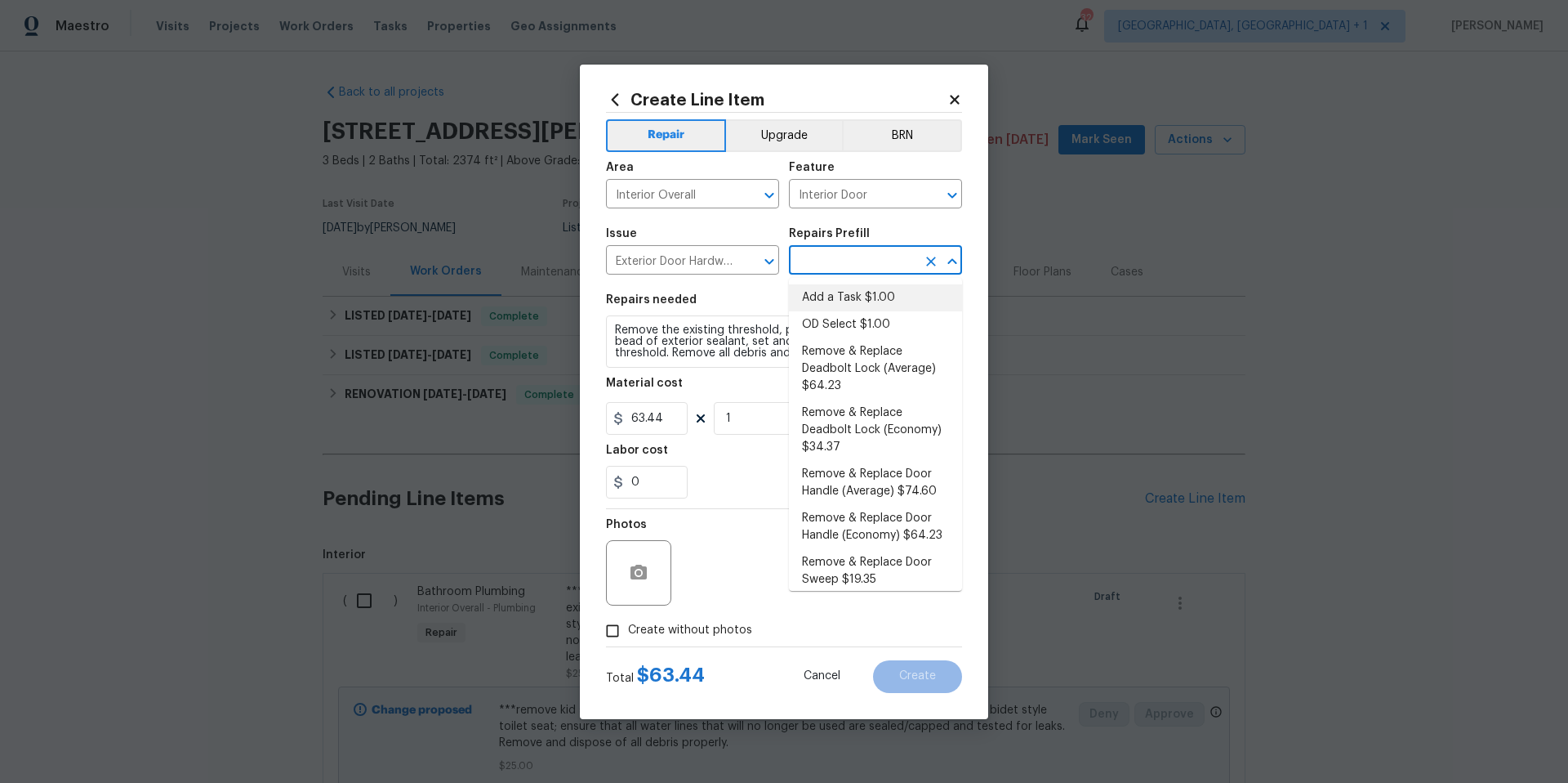
click at [800, 253] on input "text" at bounding box center [851, 262] width 127 height 25
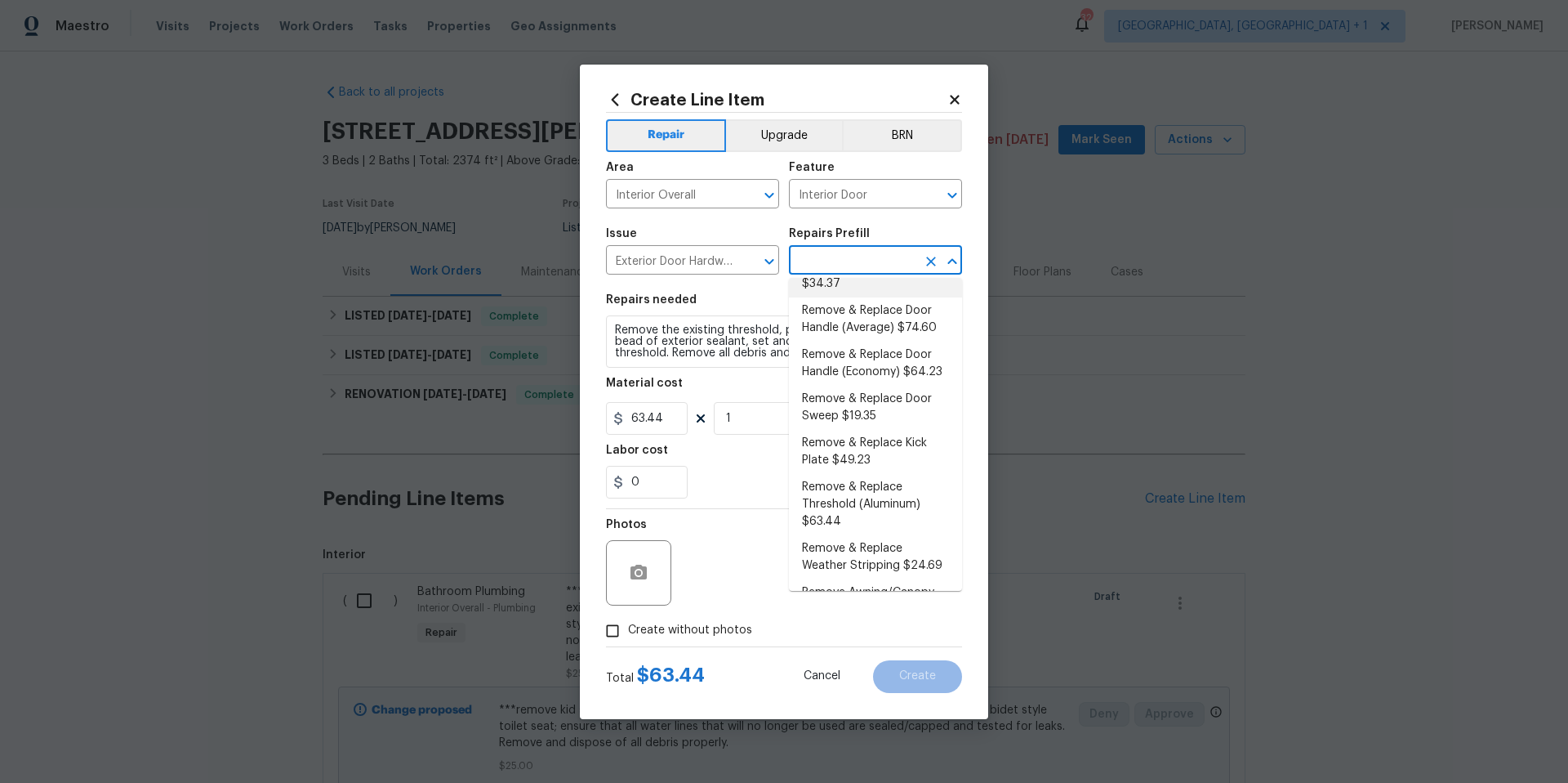
scroll to position [176, 0]
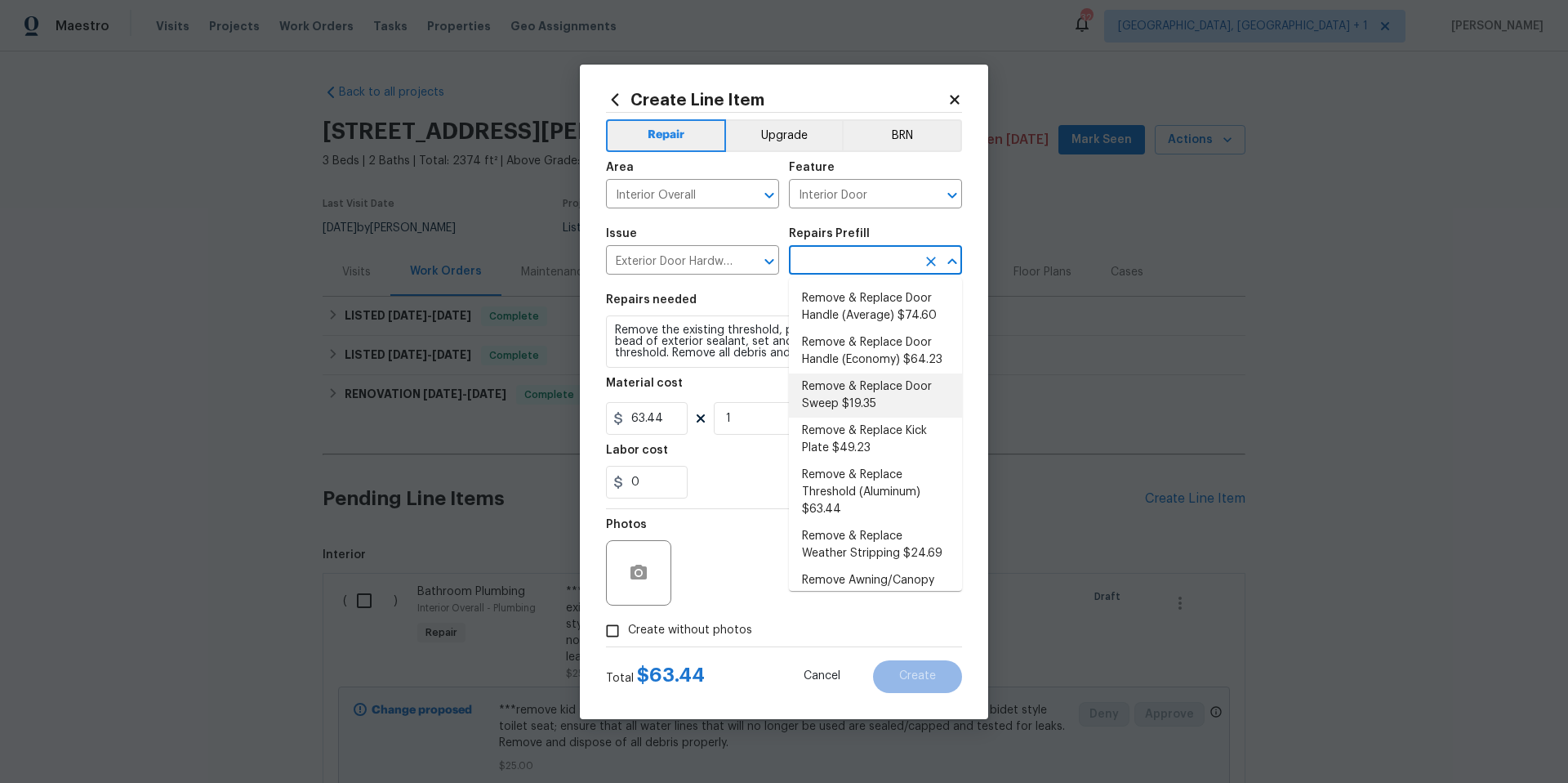
click at [851, 418] on li "Remove & Replace Door Sweep $19.35" at bounding box center [875, 394] width 173 height 44
type input "Remove & Replace Door Sweep $19.35"
type textarea "Remove the existing door sweep, prep the bottom of the door, install a new door…"
type input "19.35"
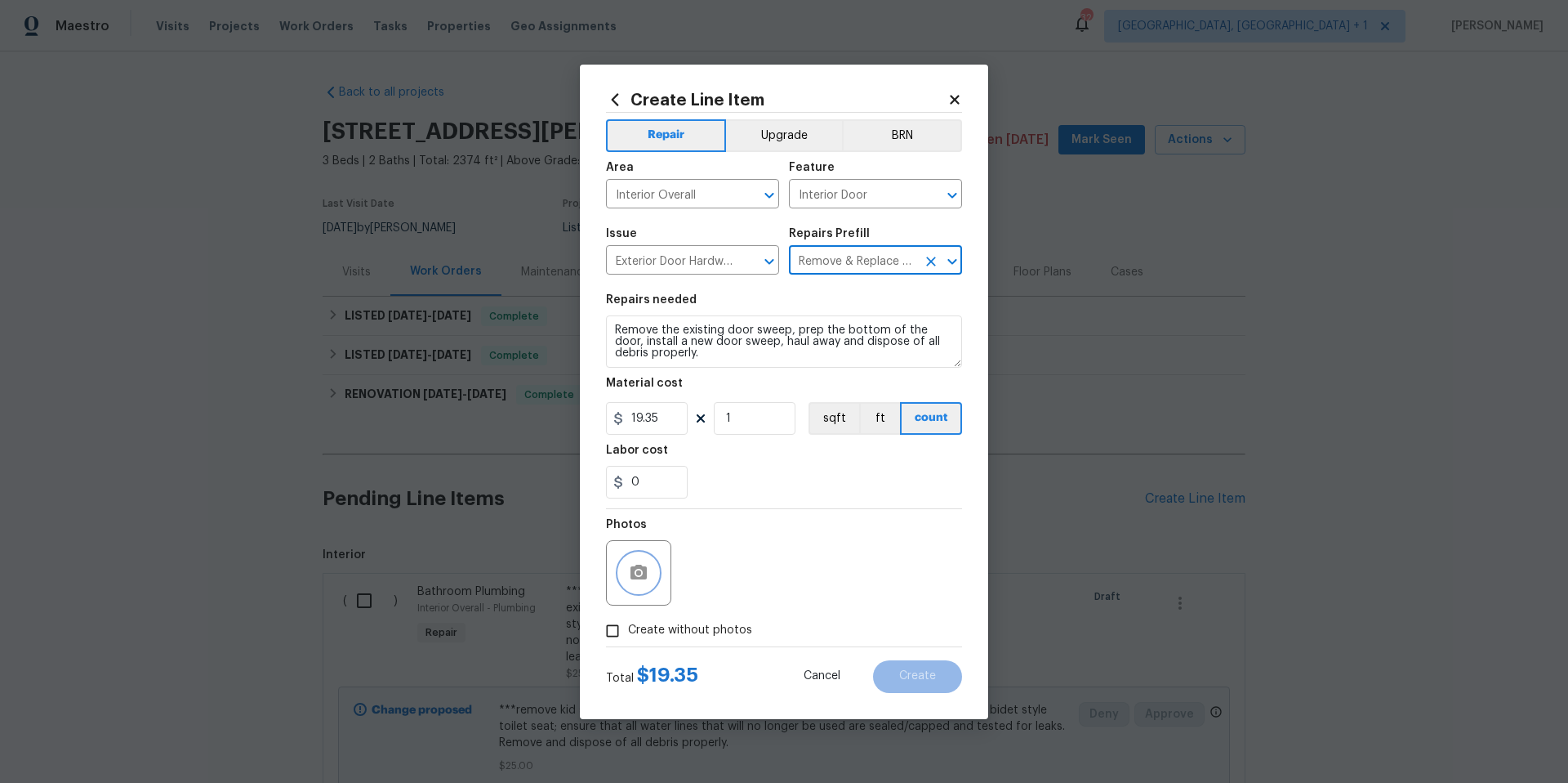
click at [643, 578] on icon "button" at bounding box center [638, 571] width 17 height 15
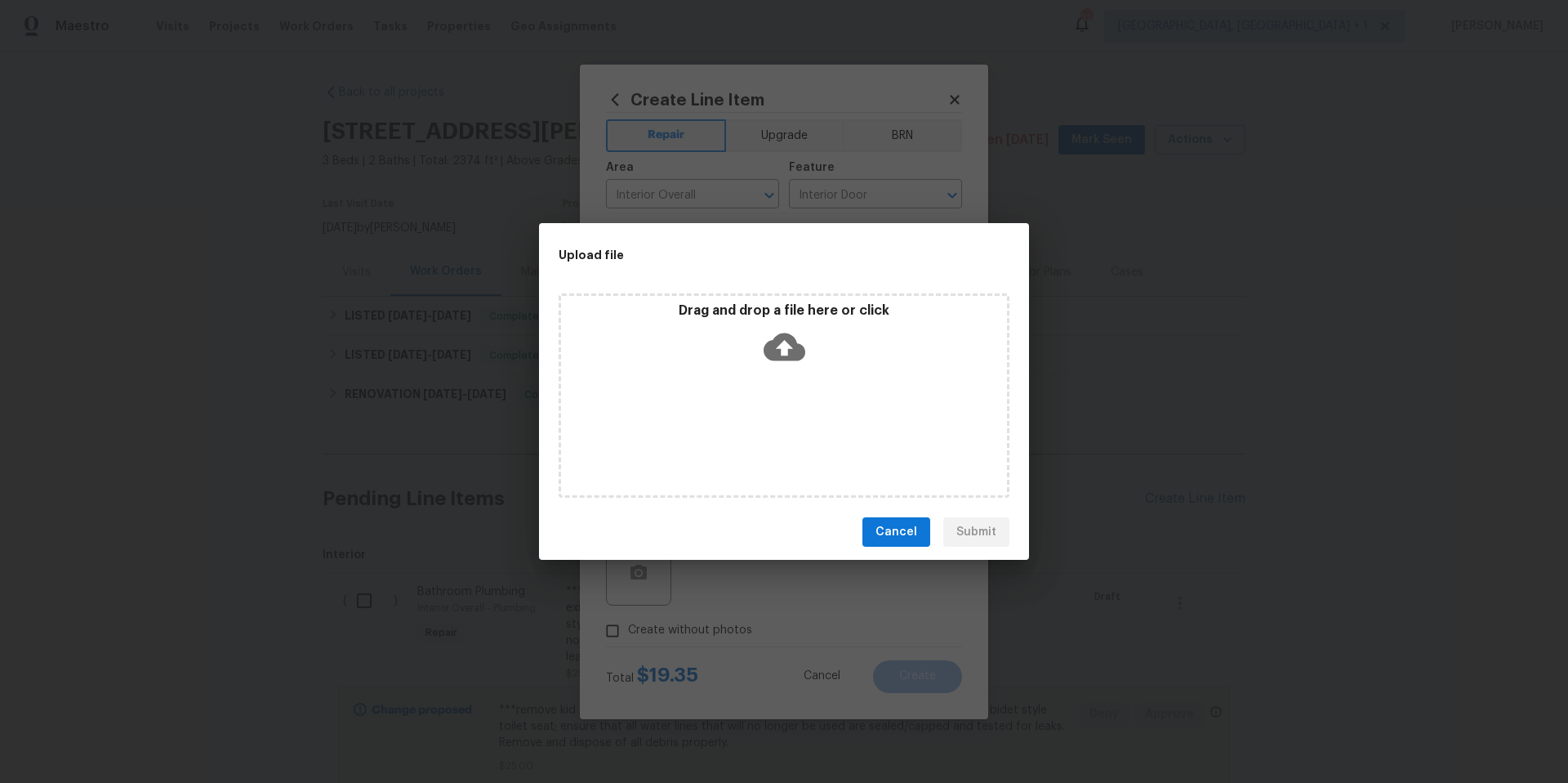
click at [795, 343] on icon at bounding box center [784, 347] width 42 height 28
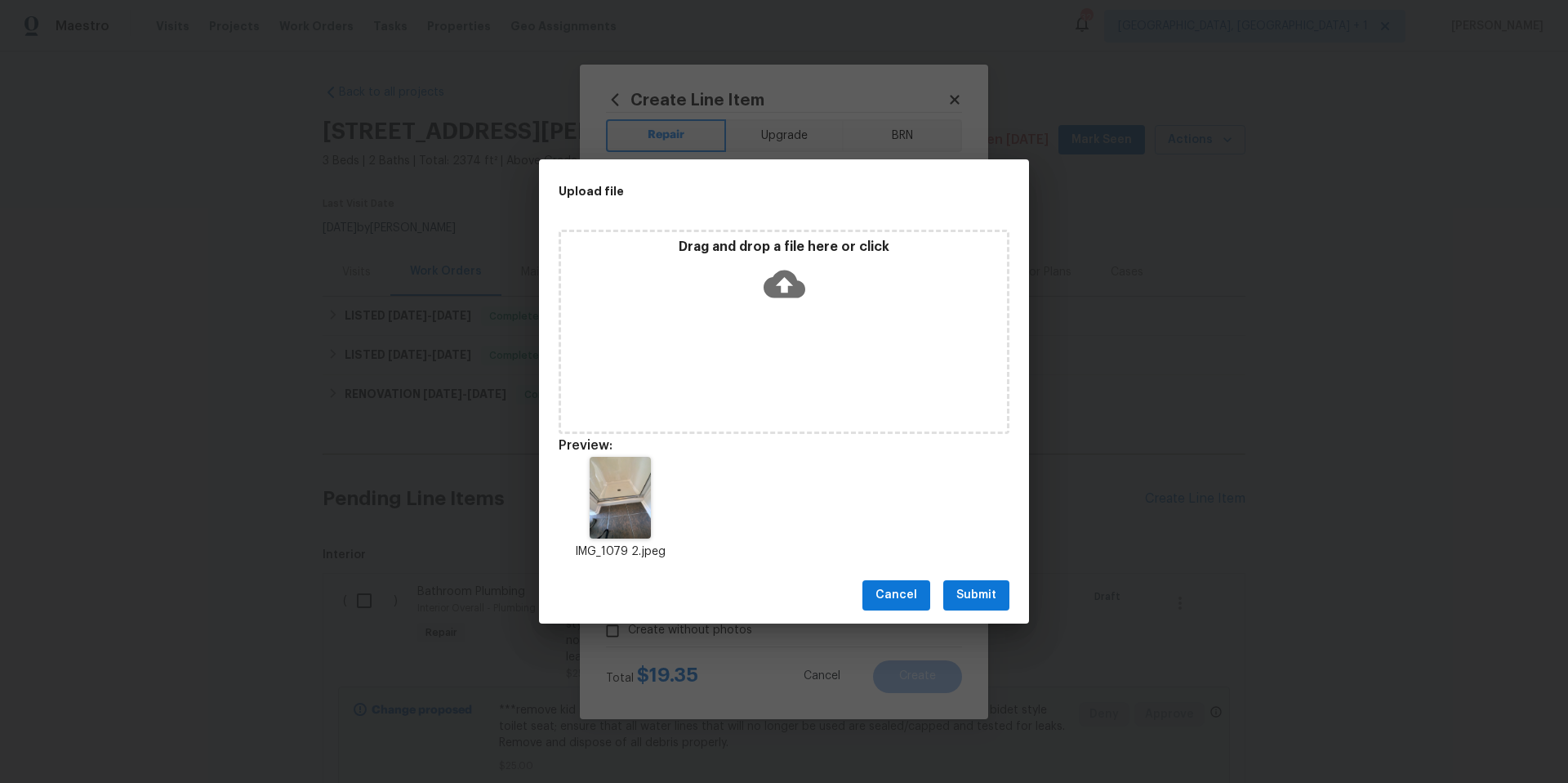
click at [974, 580] on button "Submit" at bounding box center [976, 595] width 66 height 30
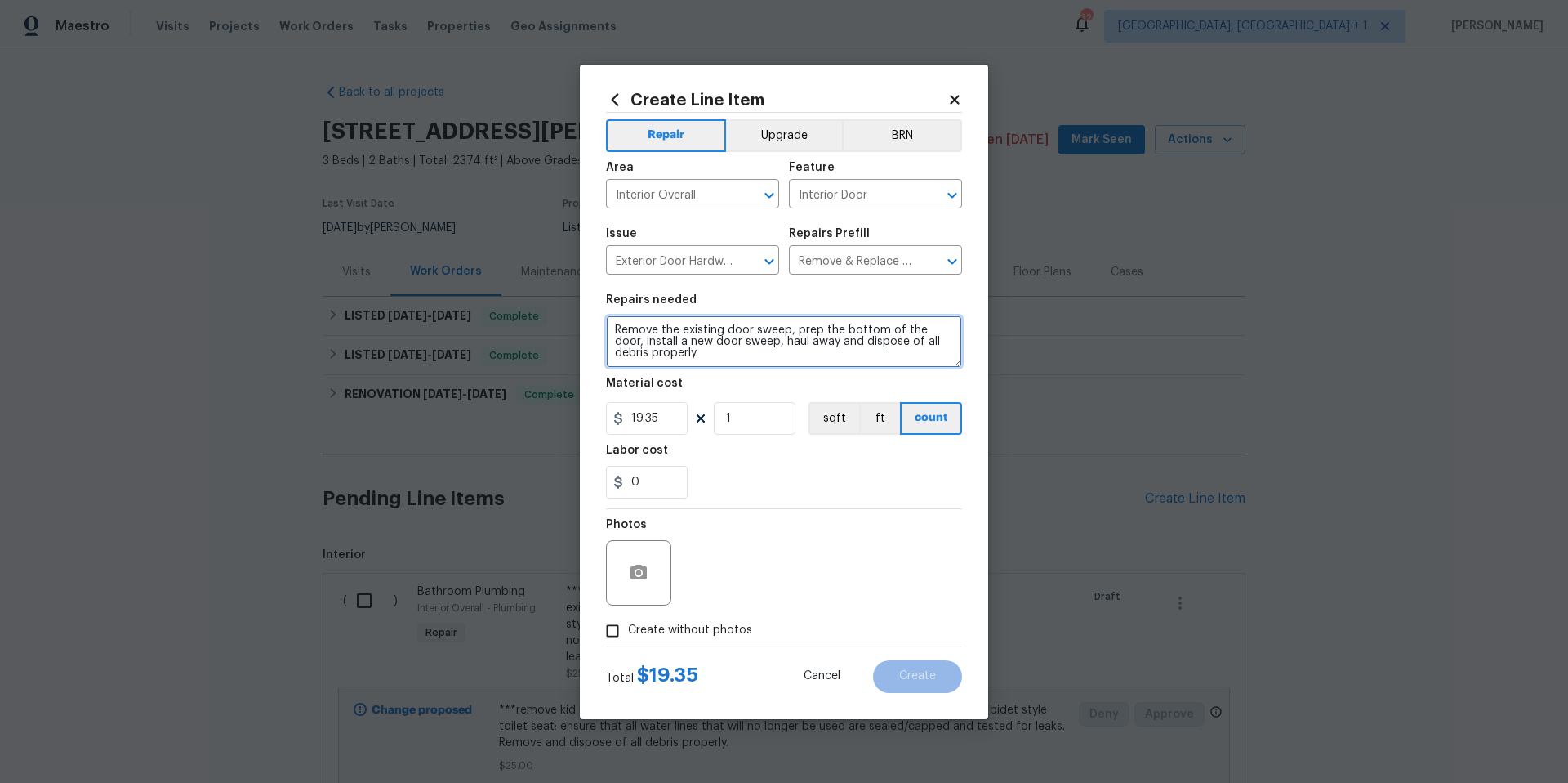
click at [613, 326] on textarea "Remove the existing door sweep, prep the bottom of the door, install a new door…" at bounding box center [784, 342] width 356 height 52
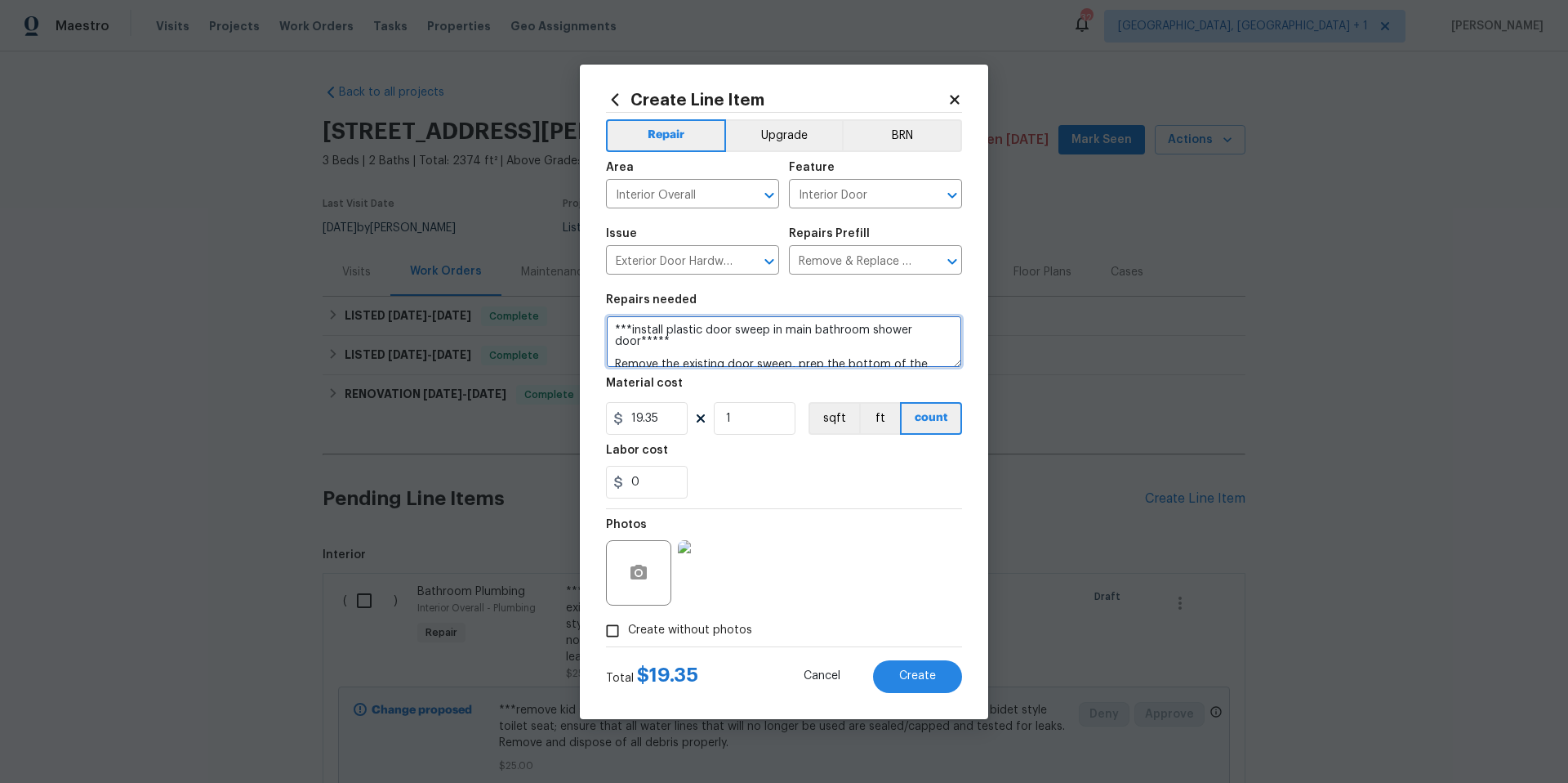
scroll to position [4, 0]
type textarea "***install plastic door sweep in main bathroom shower door***** Remove the exis…"
click at [916, 675] on span "Create" at bounding box center [917, 676] width 37 height 13
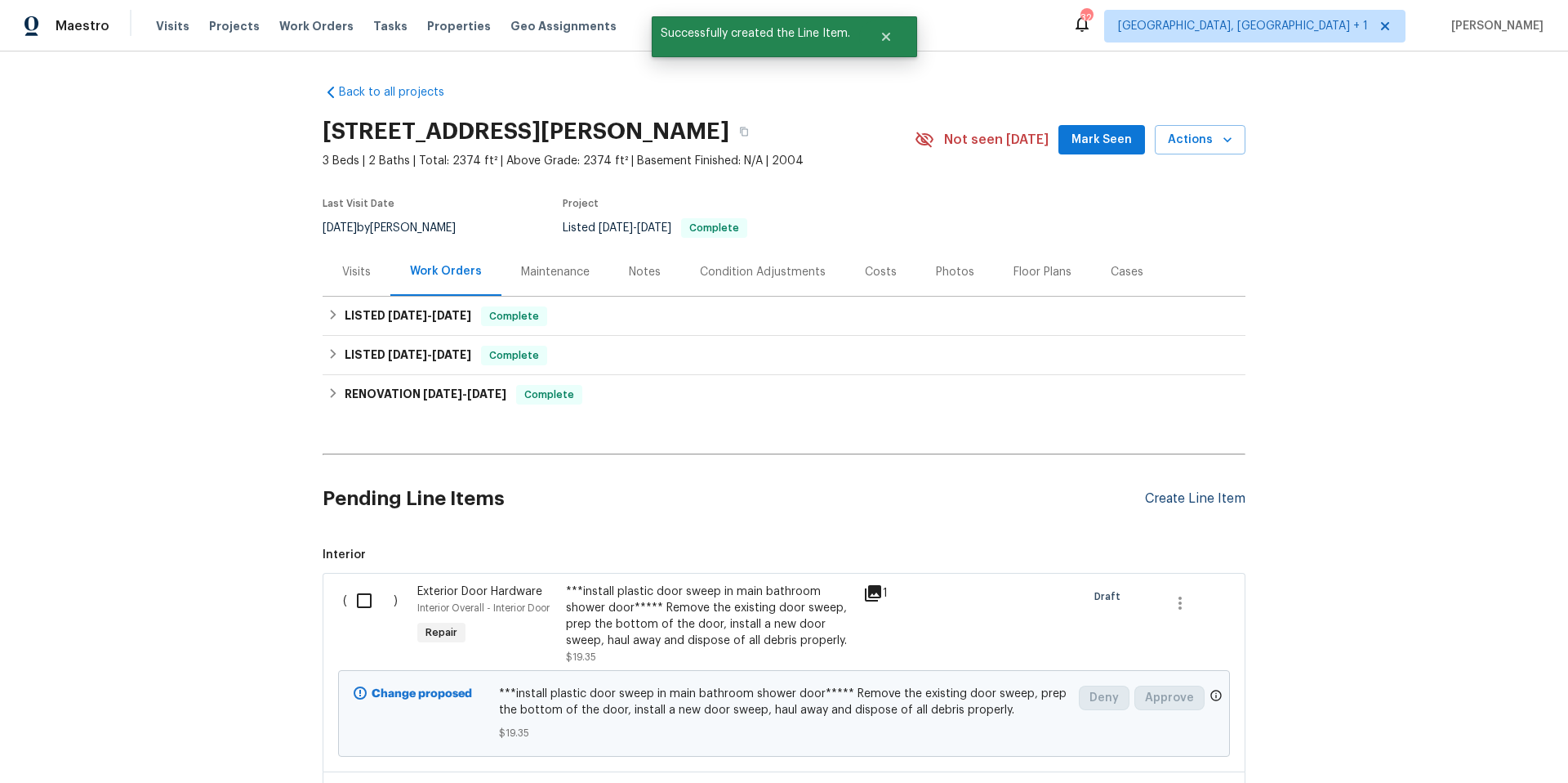
click at [1208, 500] on div "Create Line Item" at bounding box center [1194, 498] width 100 height 16
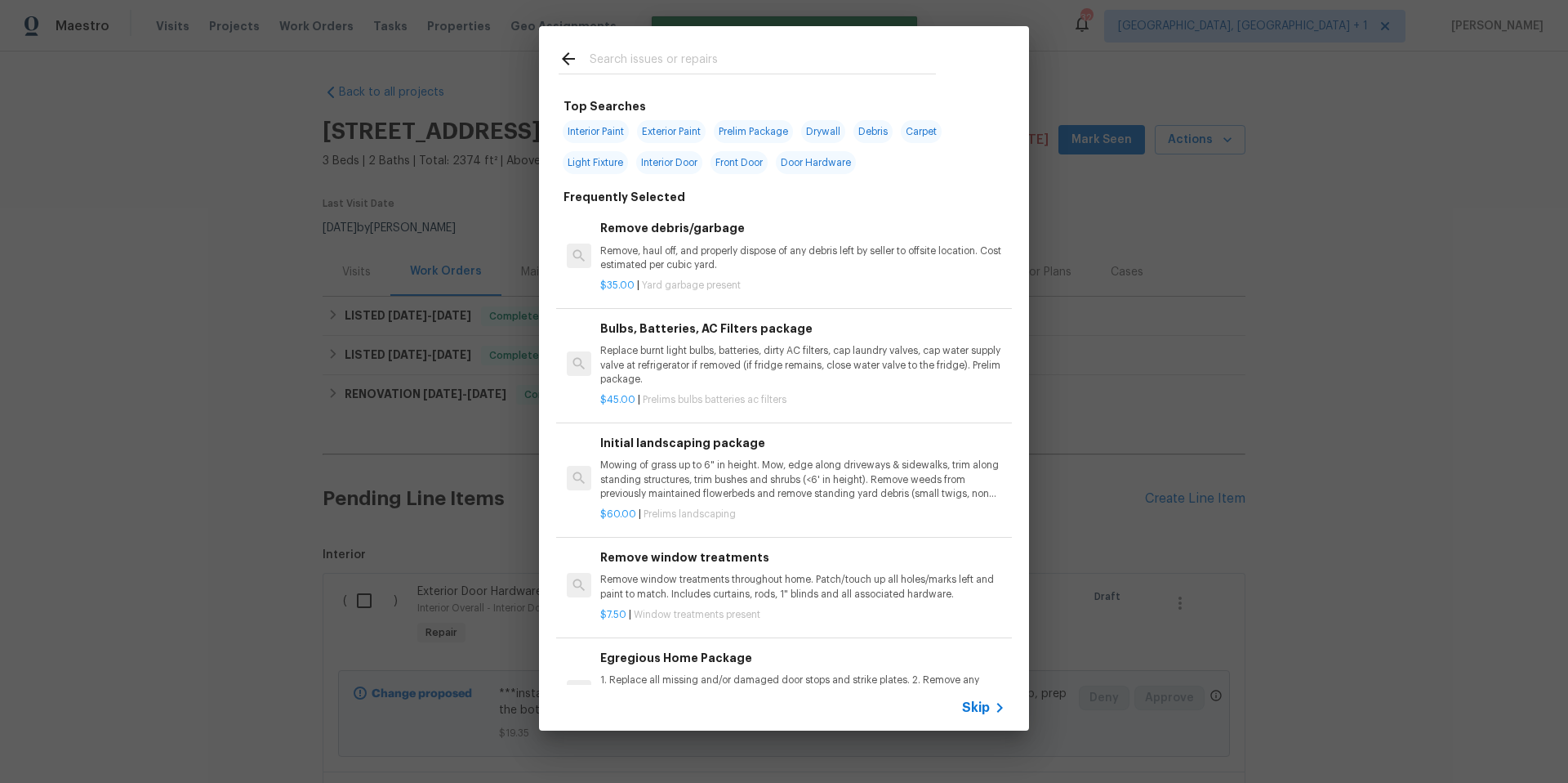
click at [662, 62] on input "text" at bounding box center [762, 60] width 347 height 24
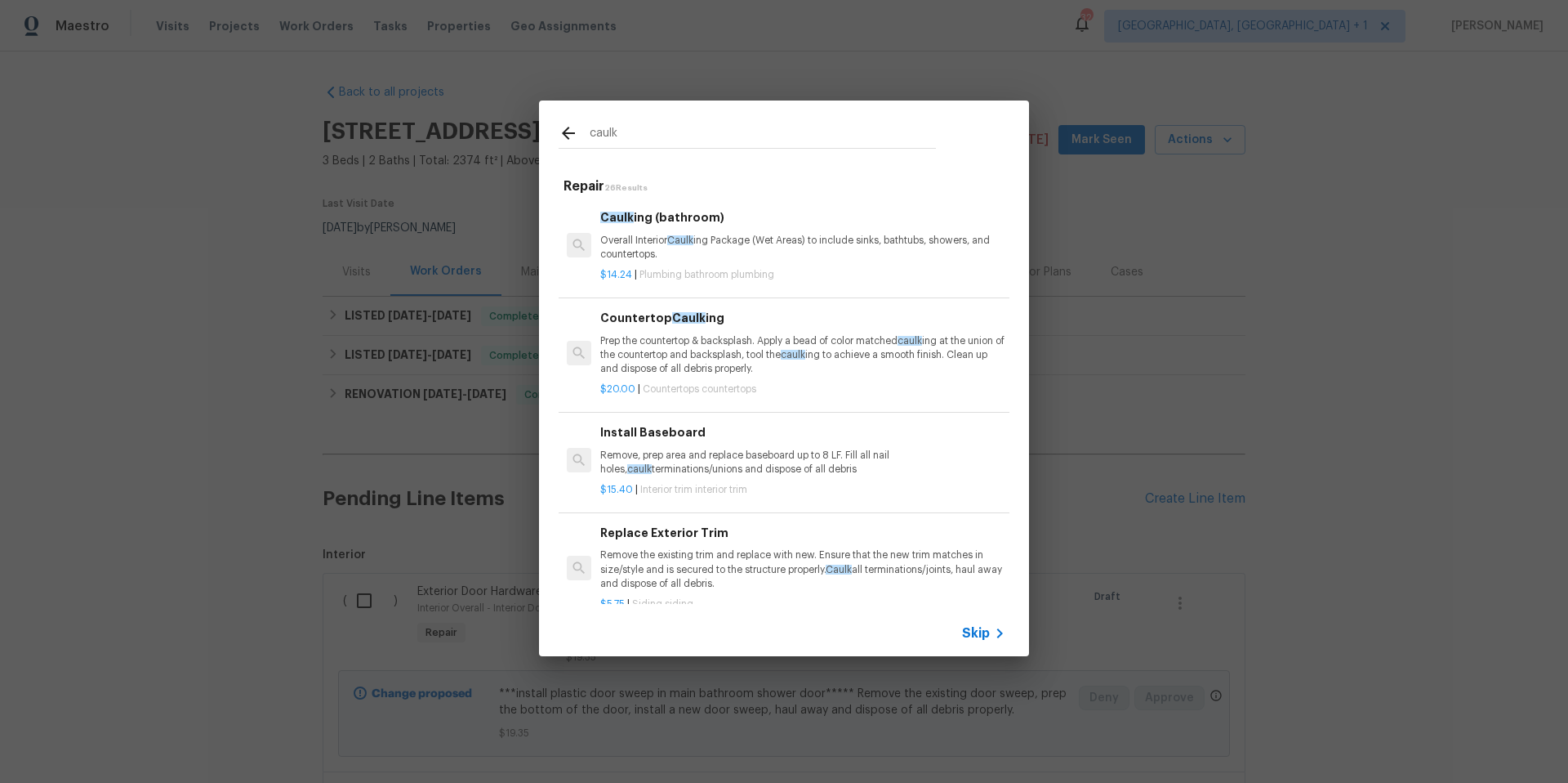
type input "caulk"
click at [650, 236] on p "Overall Interior Caulk ing Package (Wet Areas) to include sinks, bathtubs, show…" at bounding box center [802, 248] width 405 height 28
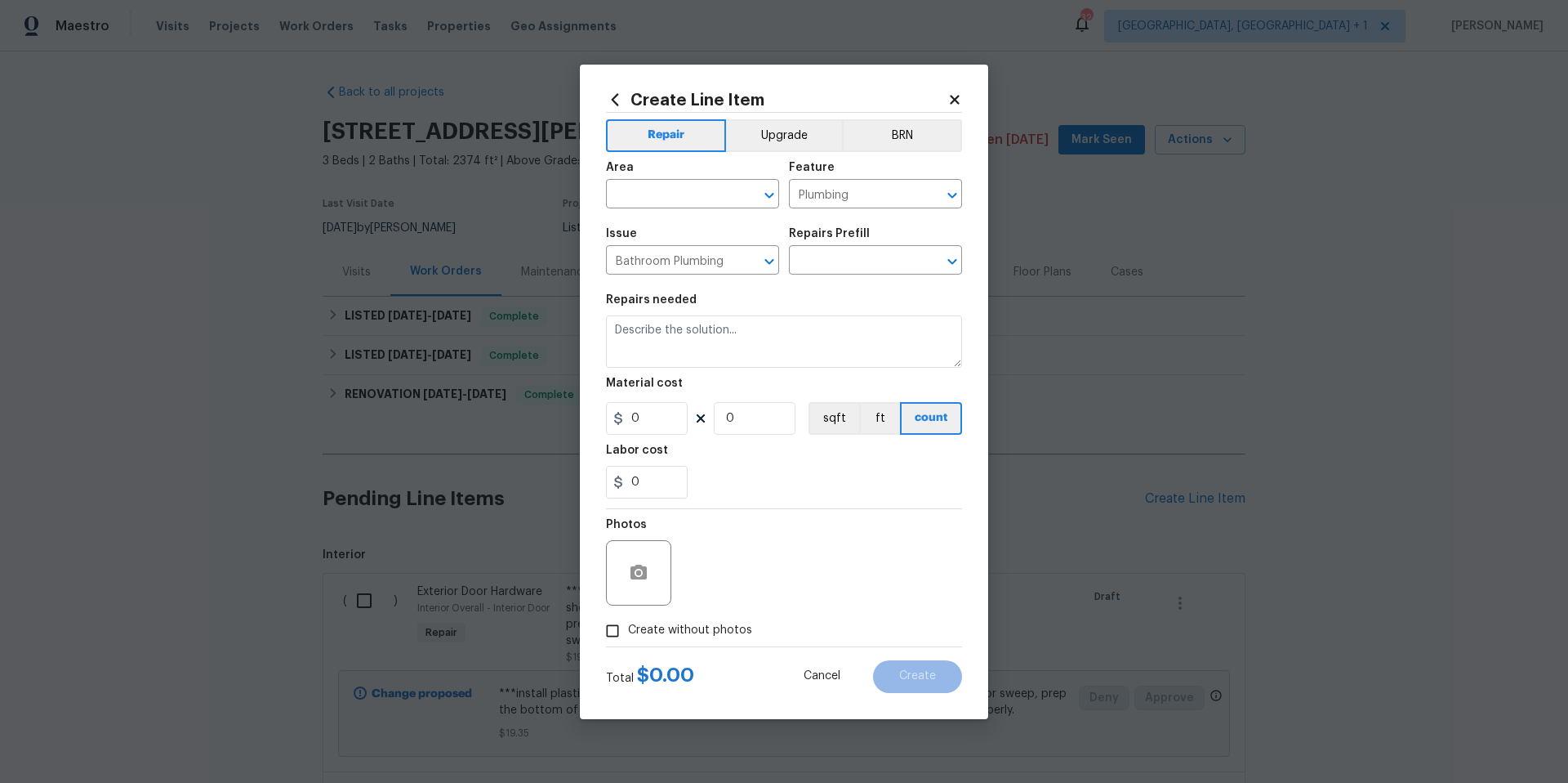
type input "Caulking (bathroom) $14.24"
type textarea "Overall Interior Caulking Package (Wet Areas) to include sinks, bathtubs, showe…"
type input "14.24"
type input "1"
click at [666, 209] on span "Area ​" at bounding box center [692, 185] width 173 height 66
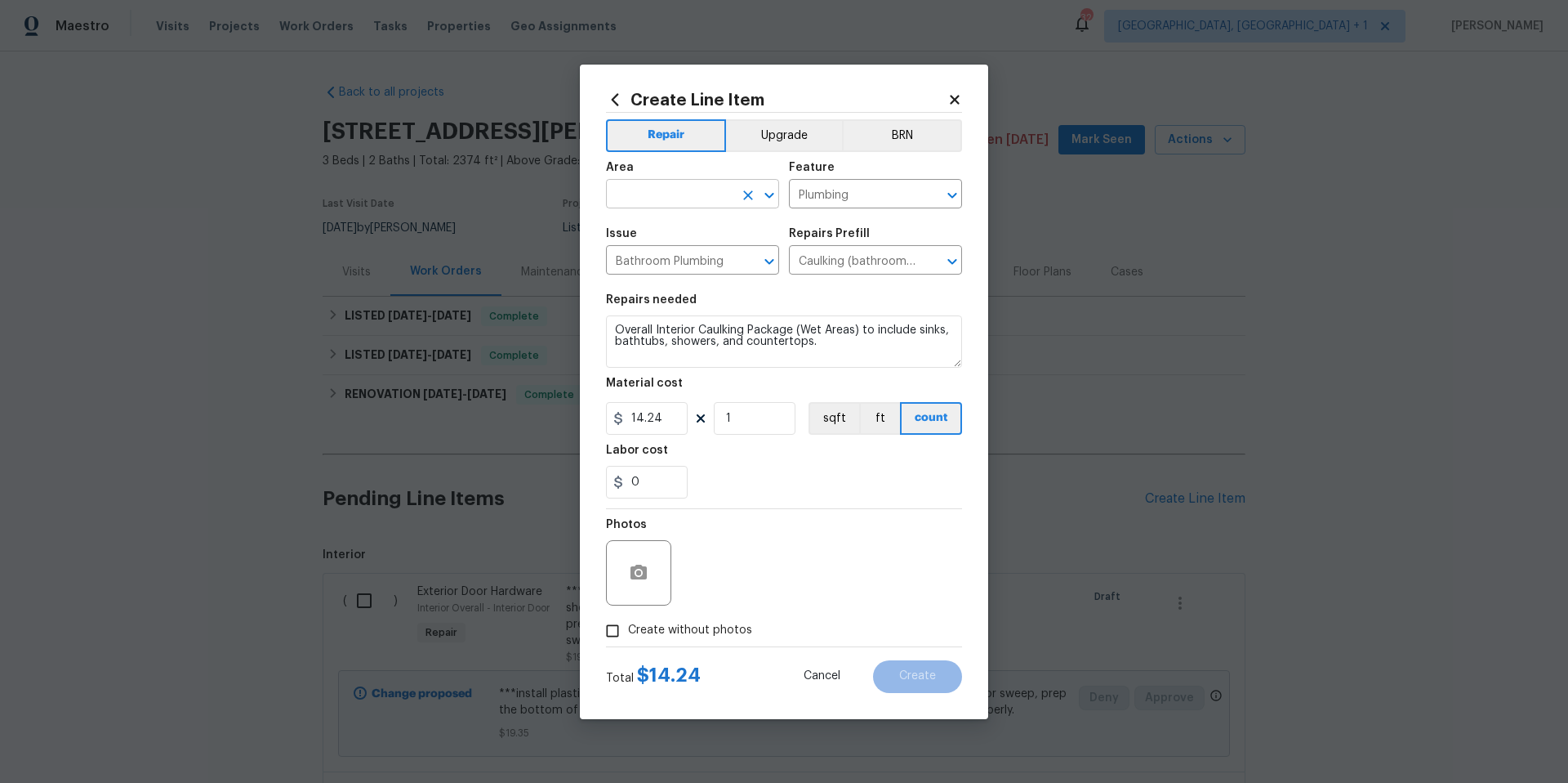
click at [666, 204] on input "text" at bounding box center [669, 195] width 127 height 25
click at [668, 254] on li "Interior Overall" at bounding box center [692, 258] width 173 height 27
type input "Interior Overall"
drag, startPoint x: 751, startPoint y: 424, endPoint x: 686, endPoint y: 411, distance: 66.3
click at [686, 411] on div "14.24 1 sqft ft count" at bounding box center [784, 419] width 356 height 33
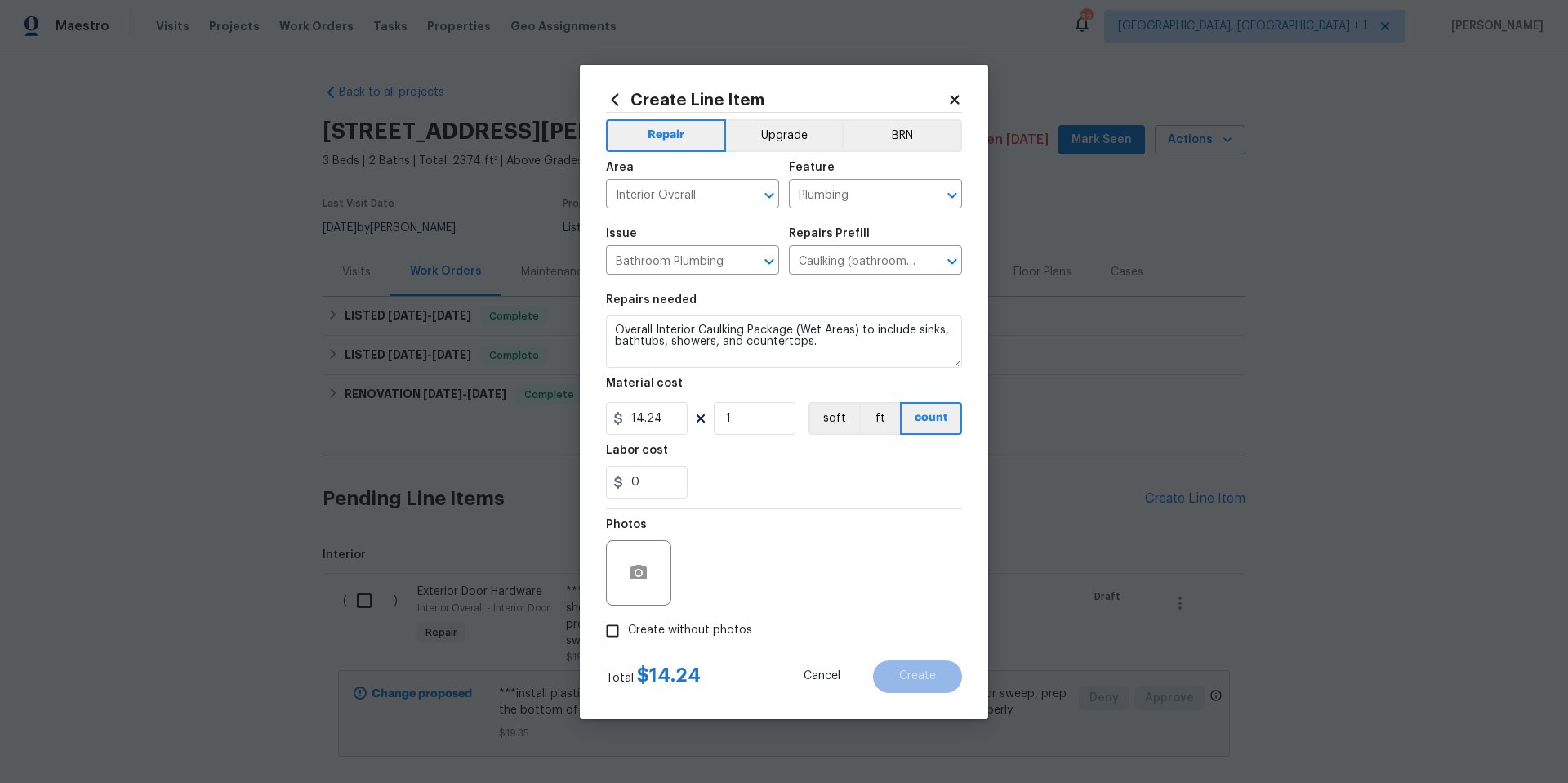
drag, startPoint x: 623, startPoint y: 631, endPoint x: 634, endPoint y: 606, distance: 27.3
click at [634, 609] on div "Photos Create without photos" at bounding box center [784, 577] width 356 height 137
click at [634, 590] on button "button" at bounding box center [639, 572] width 39 height 39
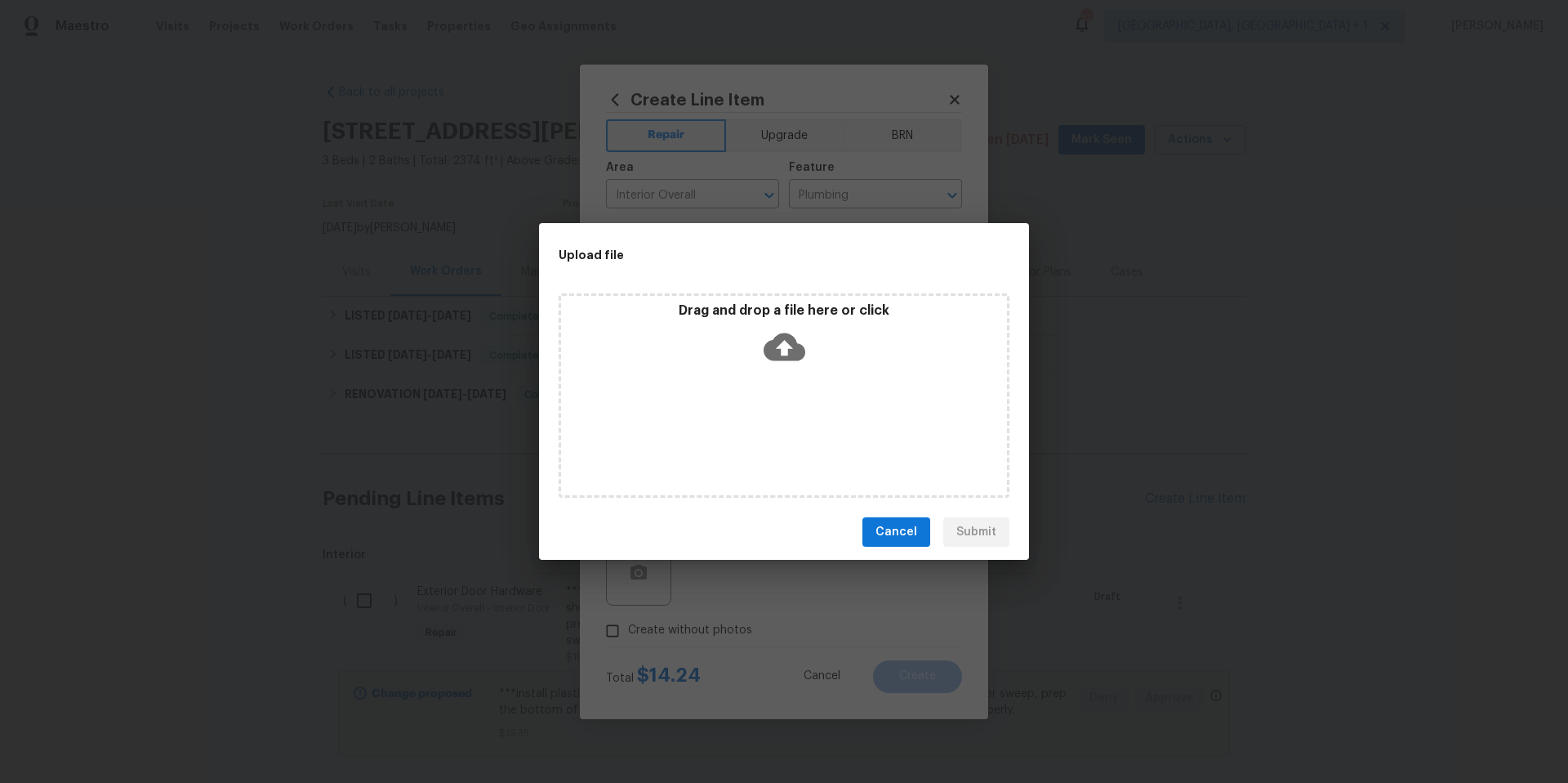
click at [798, 351] on icon at bounding box center [784, 347] width 42 height 28
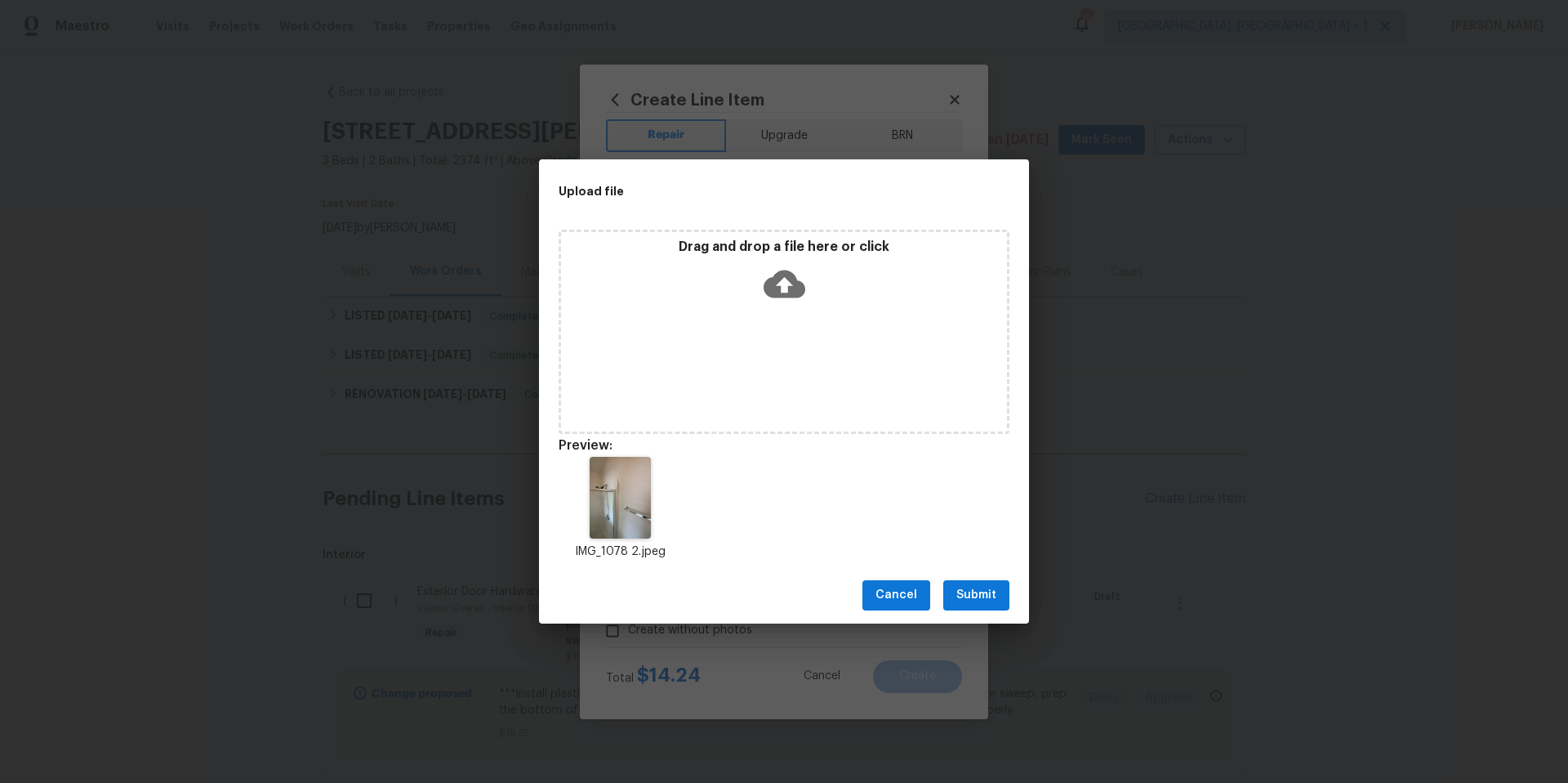
click at [979, 595] on span "Submit" at bounding box center [976, 595] width 40 height 20
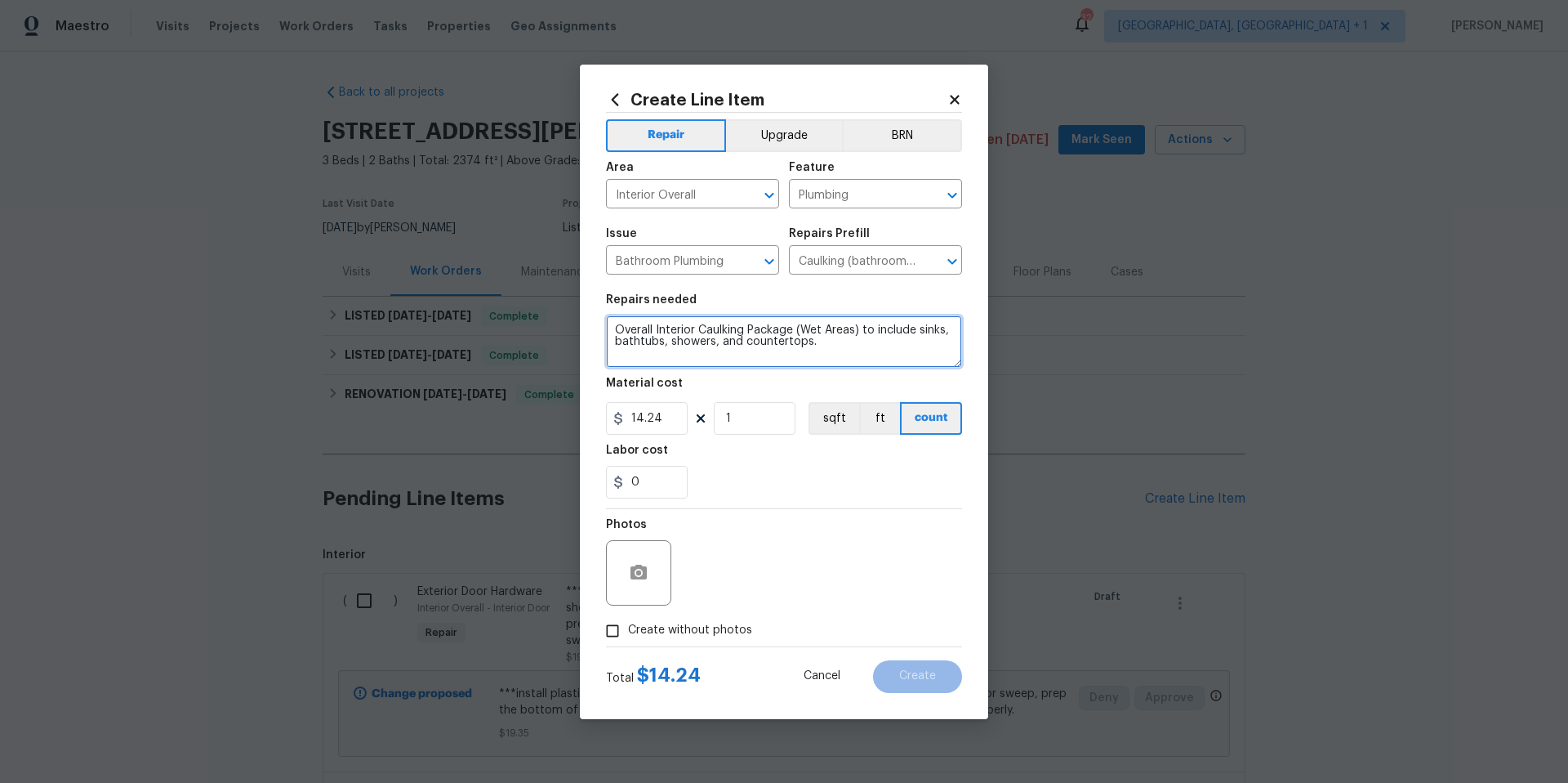
click at [614, 321] on textarea "Overall Interior Caulking Package (Wet Areas) to include sinks, bathtubs, showe…" at bounding box center [784, 342] width 356 height 52
type textarea "***remove existing caulk and add new caulk around shower***** Overall Interior …"
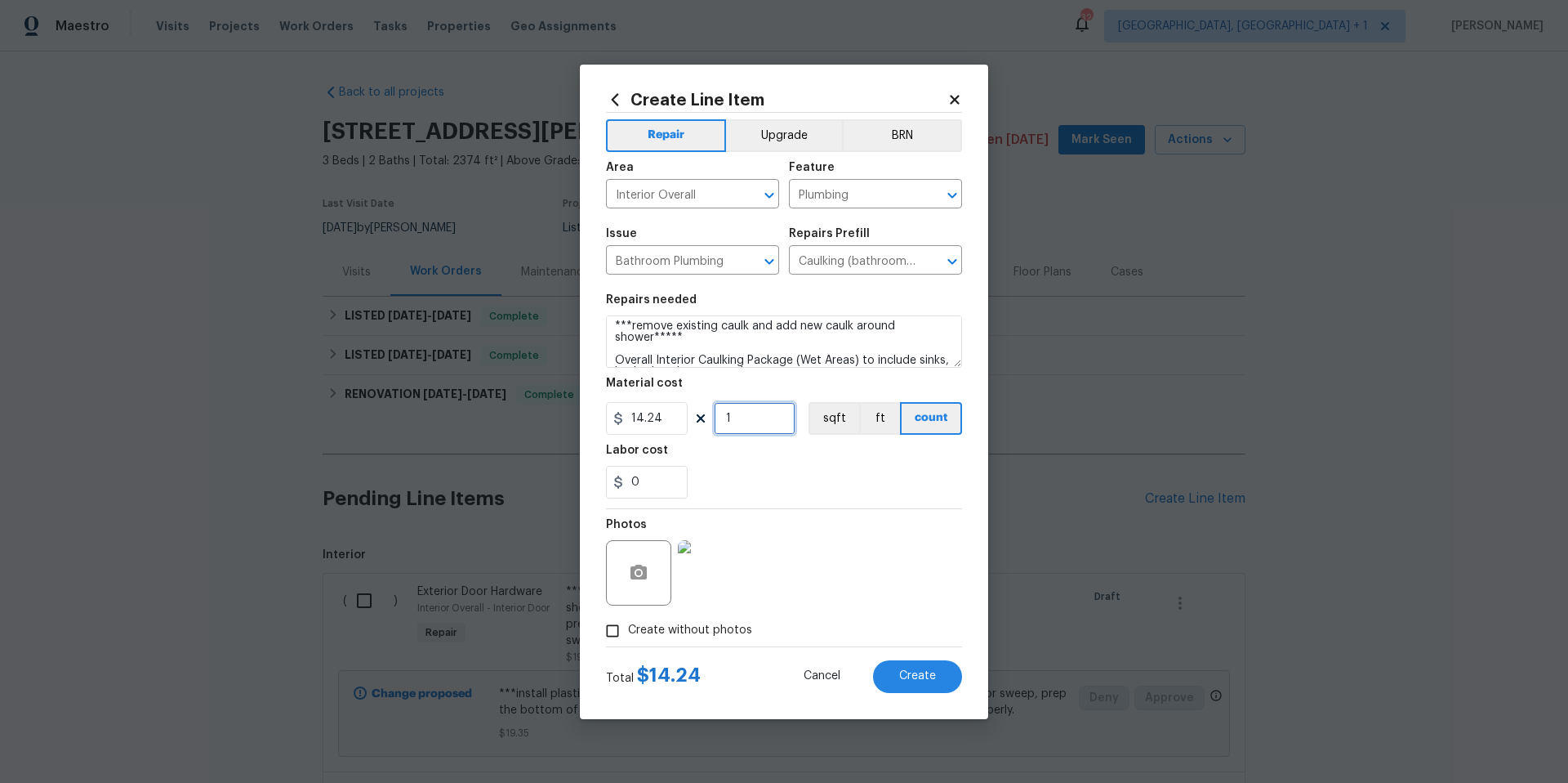
click at [766, 417] on input "1" at bounding box center [754, 419] width 82 height 33
type input "2"
click at [932, 667] on button "Create" at bounding box center [917, 677] width 89 height 33
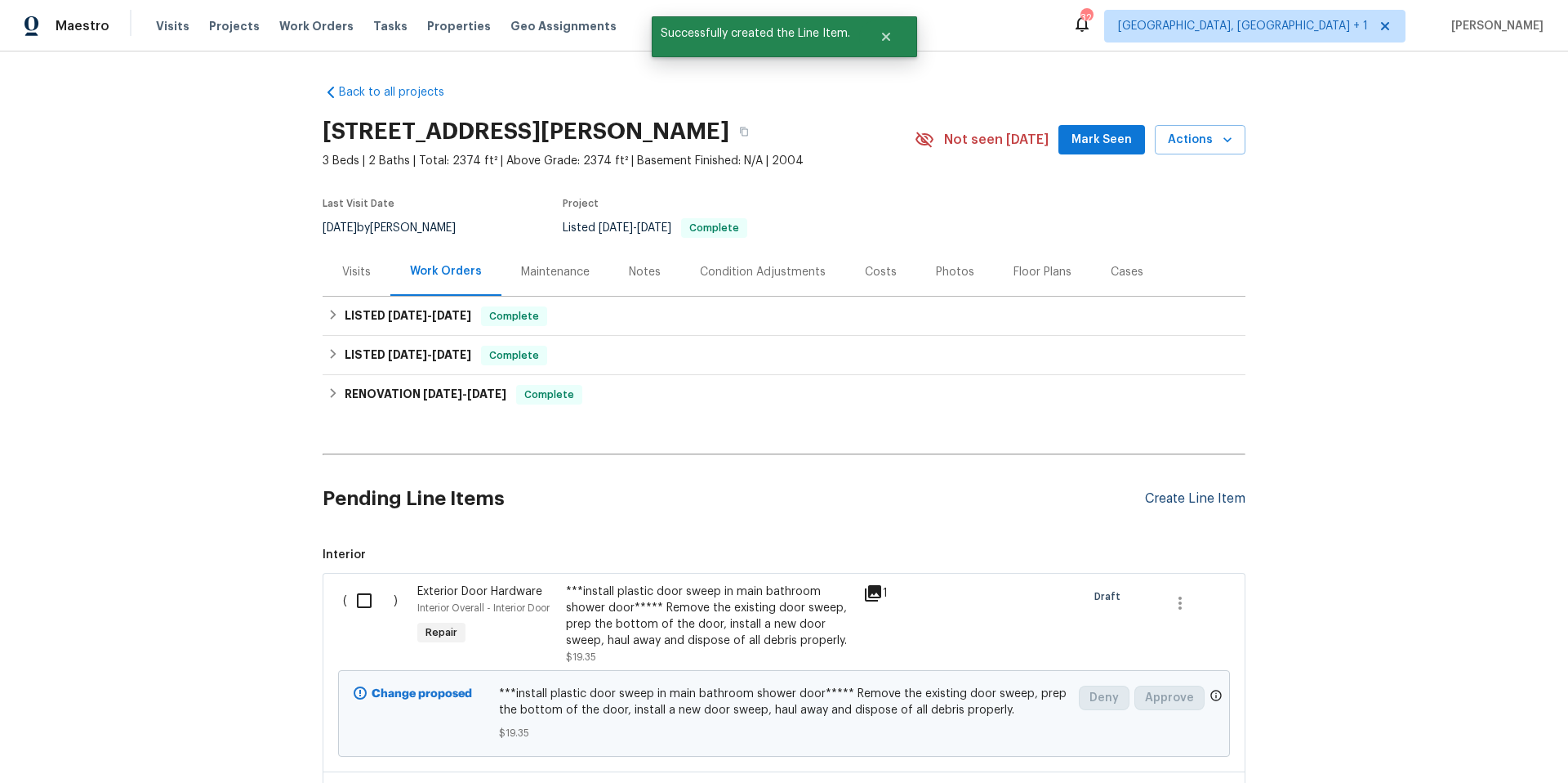
click at [1174, 496] on div "Create Line Item" at bounding box center [1194, 498] width 100 height 16
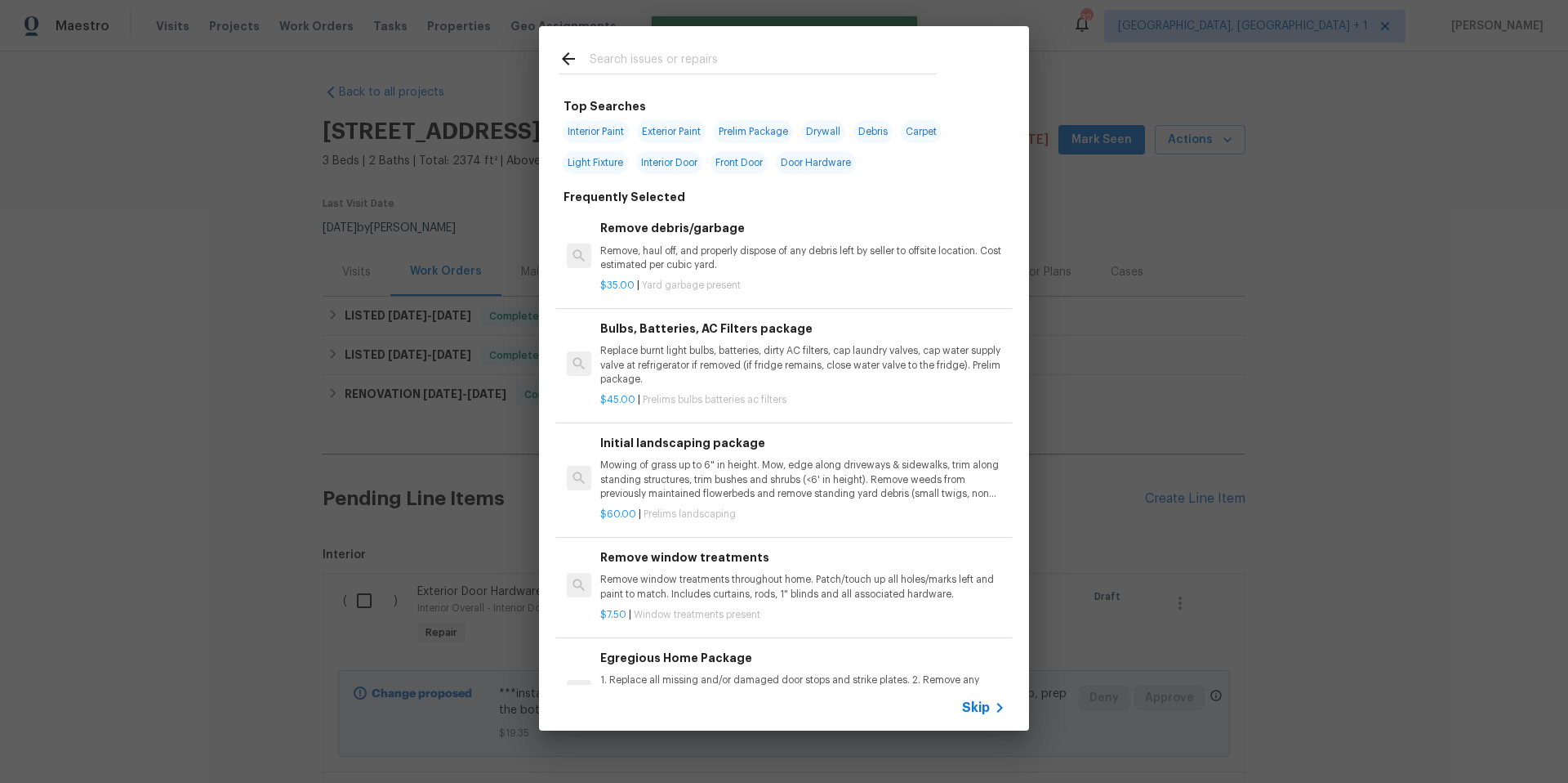
click at [623, 64] on input "text" at bounding box center [762, 60] width 347 height 24
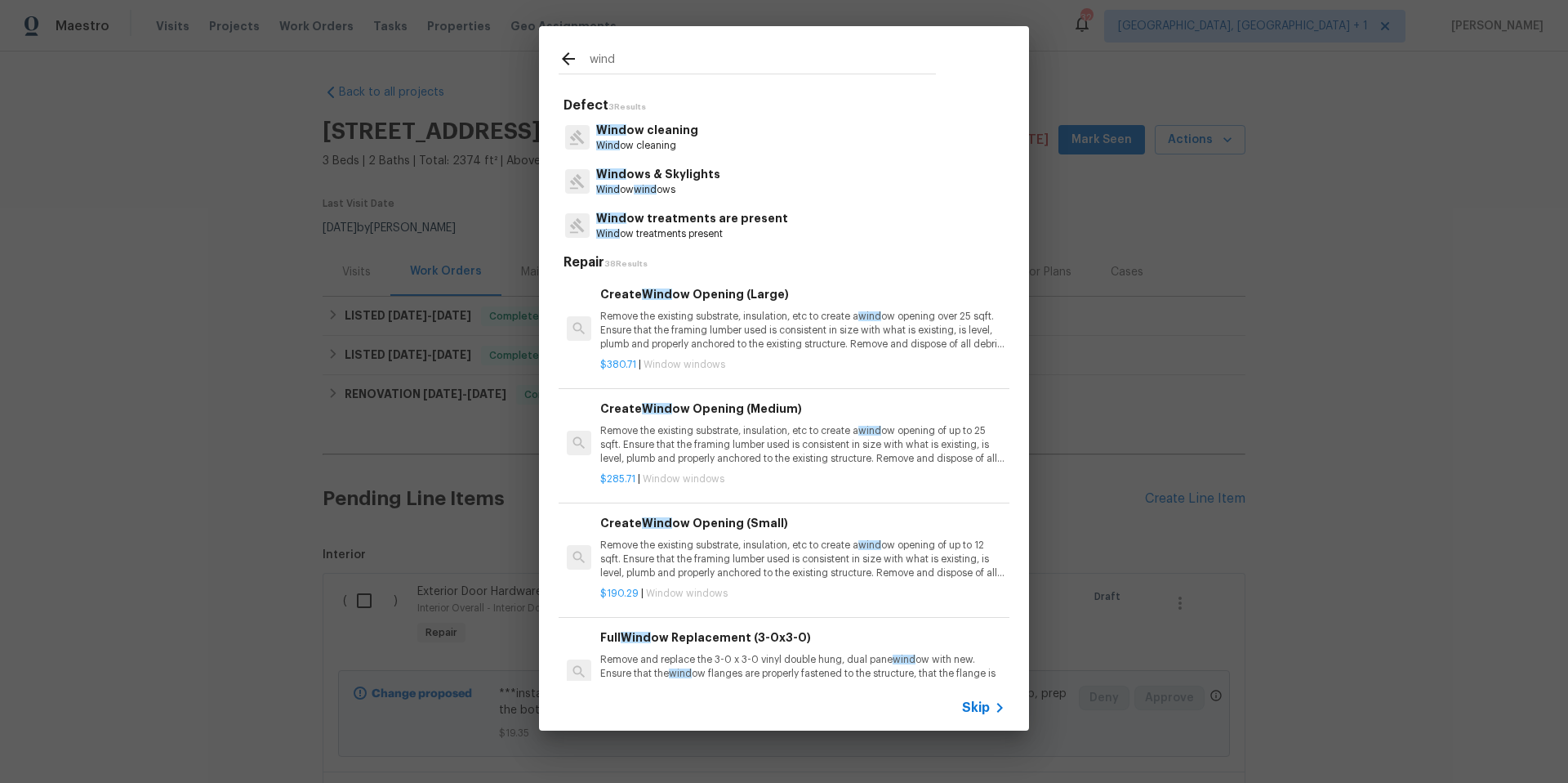
type input "wind"
click at [664, 187] on p "Wind ow wind ows" at bounding box center [658, 189] width 124 height 14
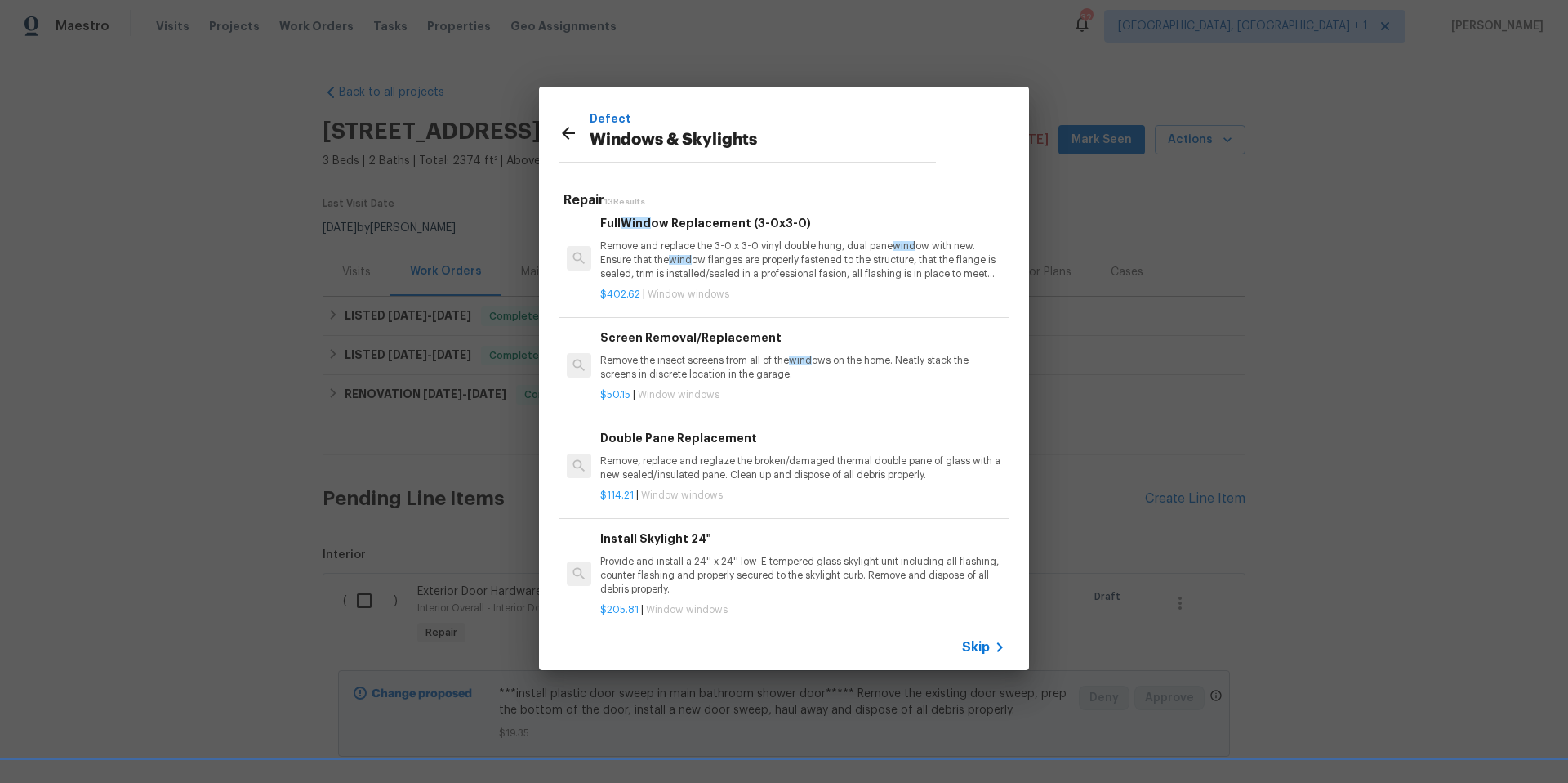
scroll to position [355, 0]
click at [737, 463] on p "Remove, replace and reglaze the broken/damaged thermal double pane of glass wit…" at bounding box center [802, 464] width 405 height 28
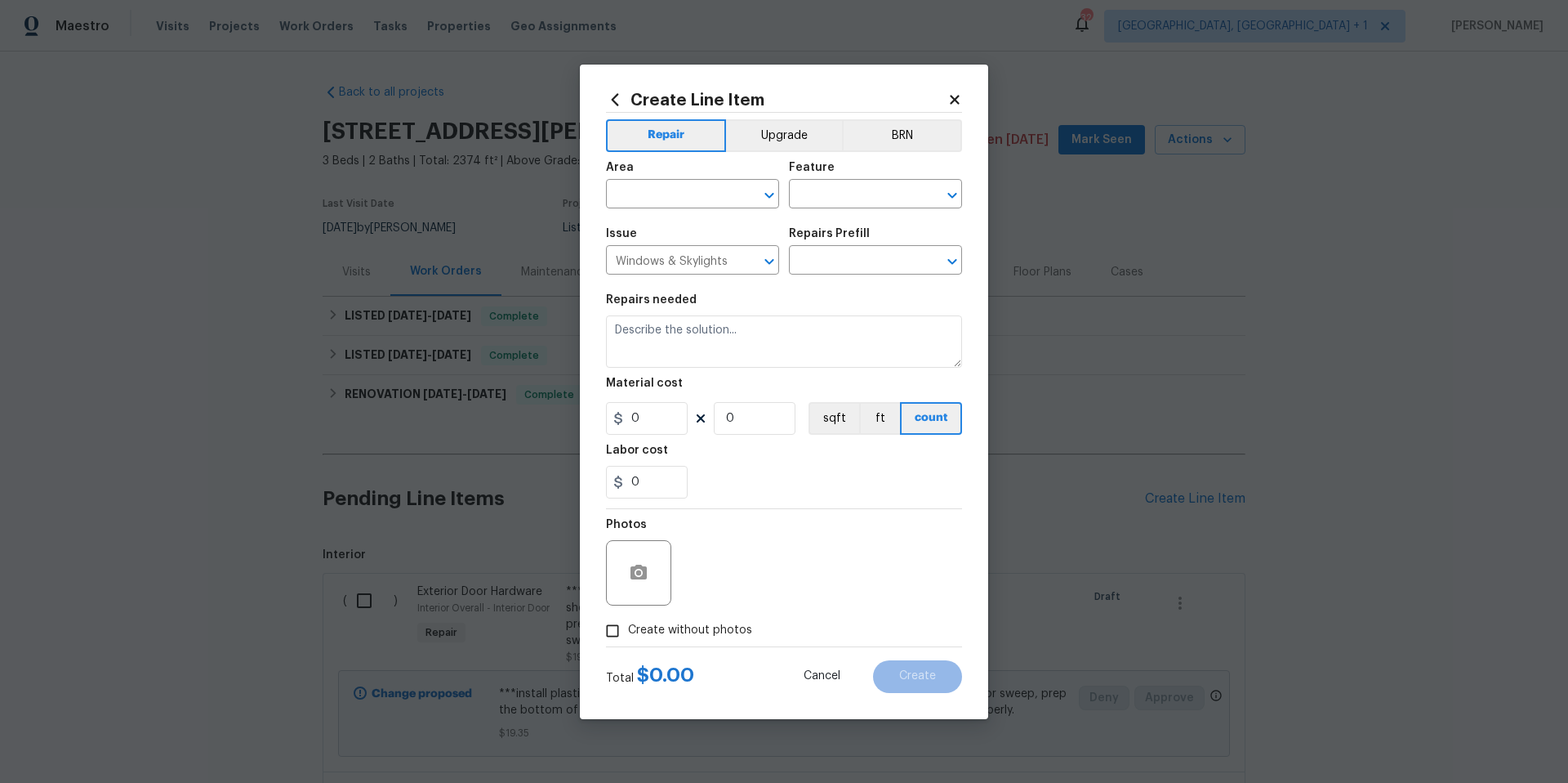
type input "Double Pane Replacement $114.21"
type textarea "Remove, replace and reglaze the broken/damaged thermal double pane of glass wit…"
type input "114.21"
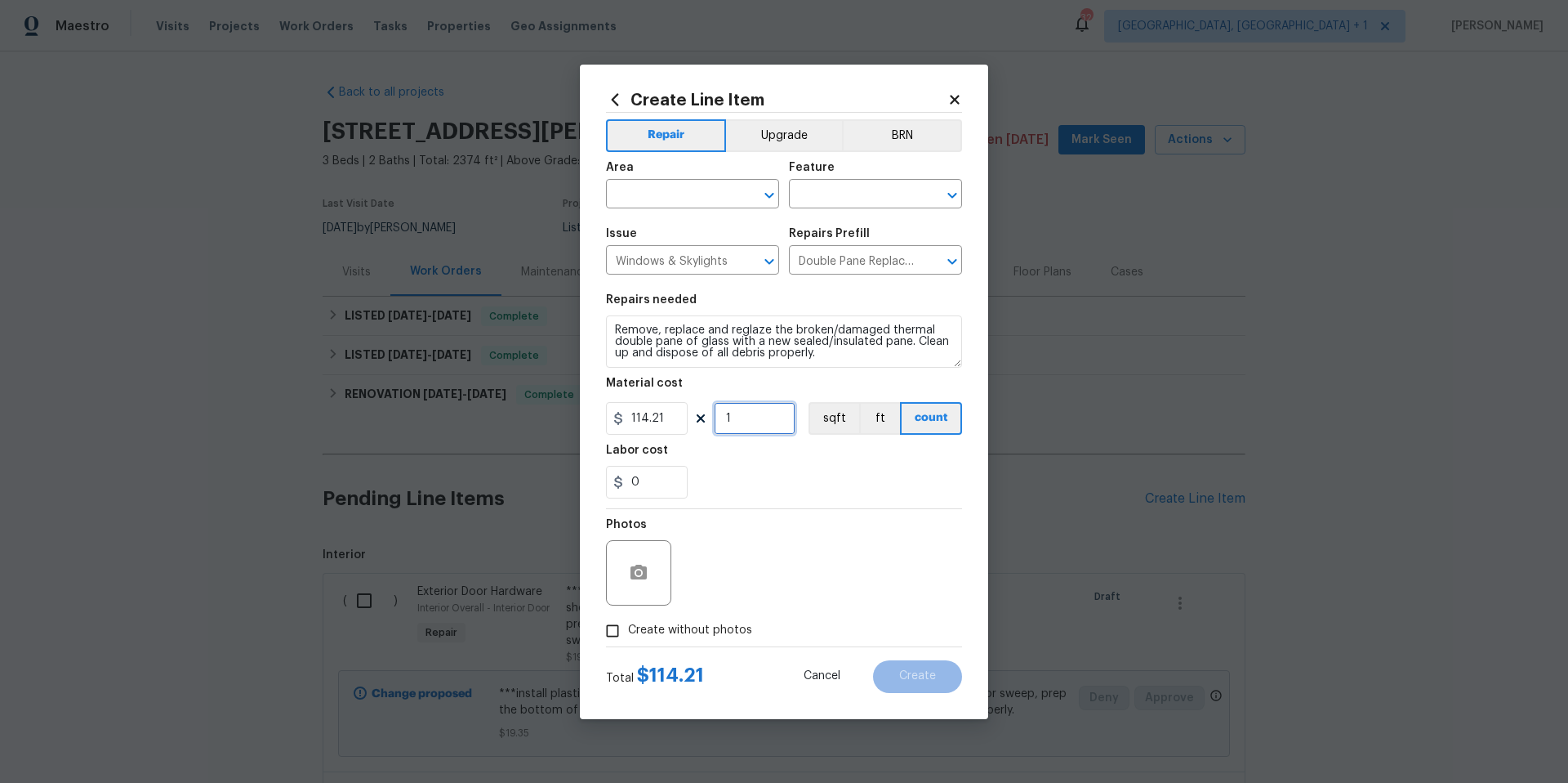
drag, startPoint x: 721, startPoint y: 419, endPoint x: 689, endPoint y: 419, distance: 32.0
click at [689, 419] on div "114.21 1 sqft ft count" at bounding box center [784, 419] width 356 height 33
type input "2"
click at [643, 576] on icon "button" at bounding box center [638, 571] width 17 height 15
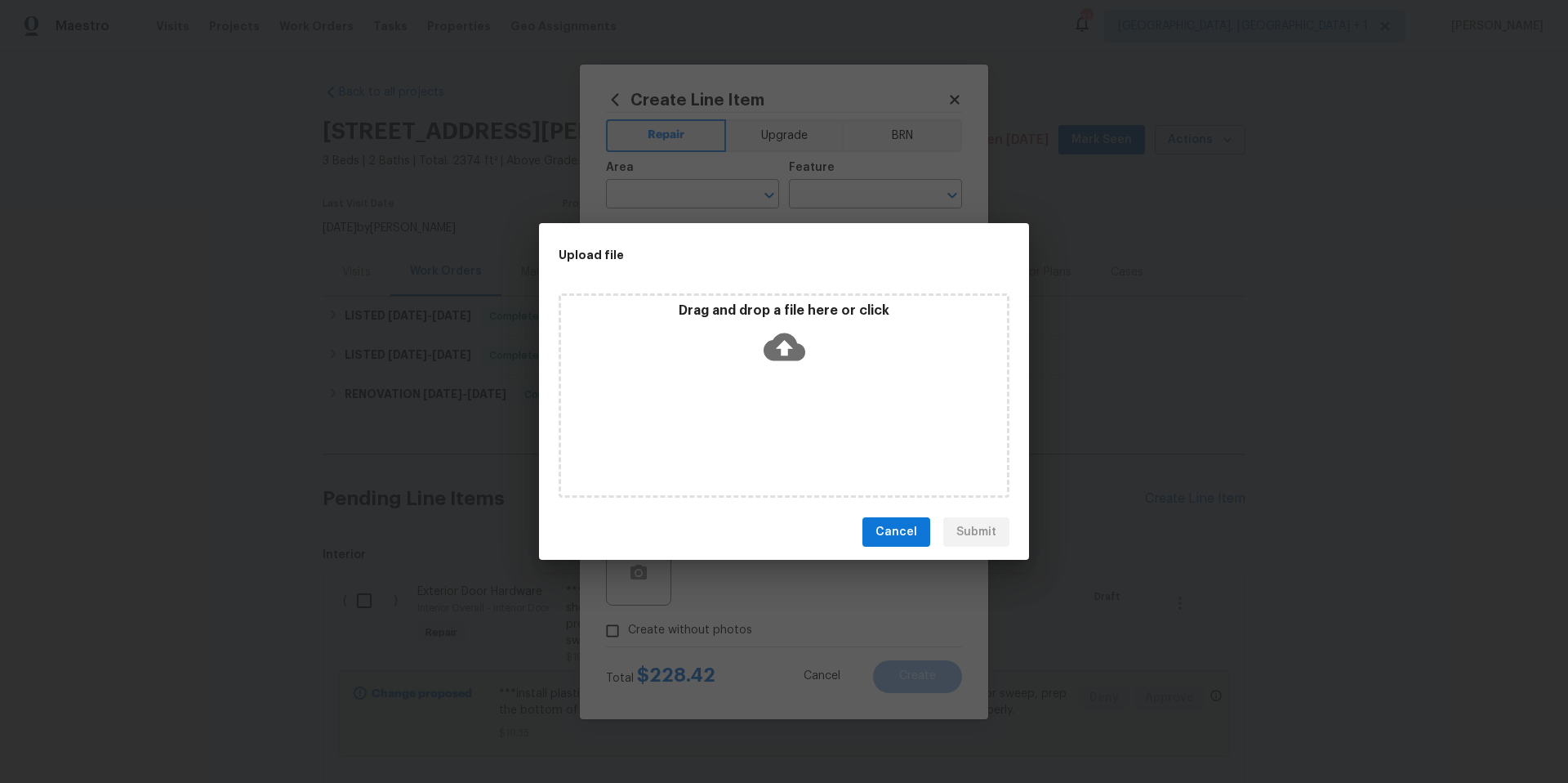
click at [799, 338] on icon at bounding box center [784, 347] width 42 height 42
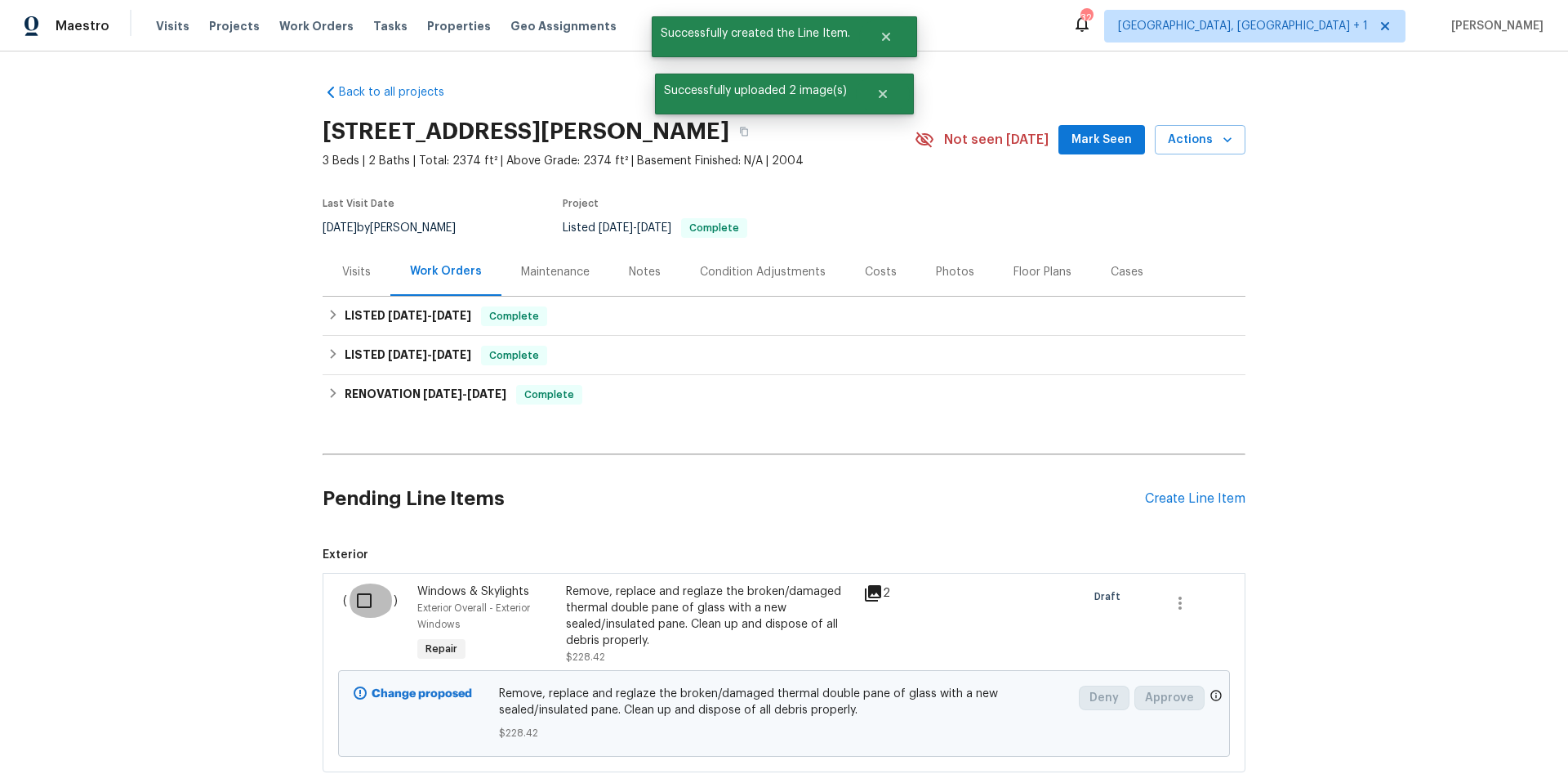
click at [361, 592] on input "checkbox" at bounding box center [370, 600] width 47 height 34
checkbox input "true"
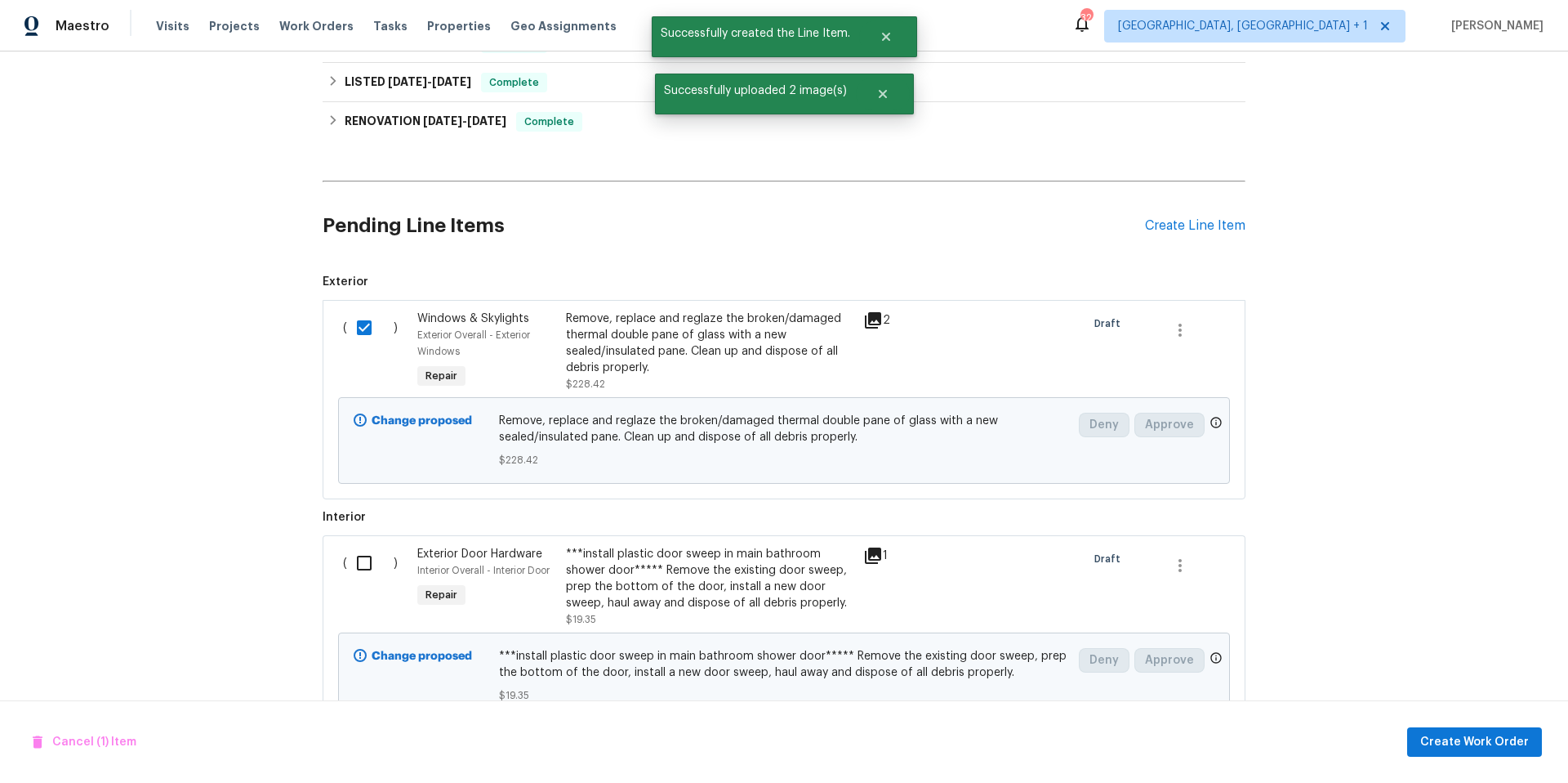
scroll to position [351, 0]
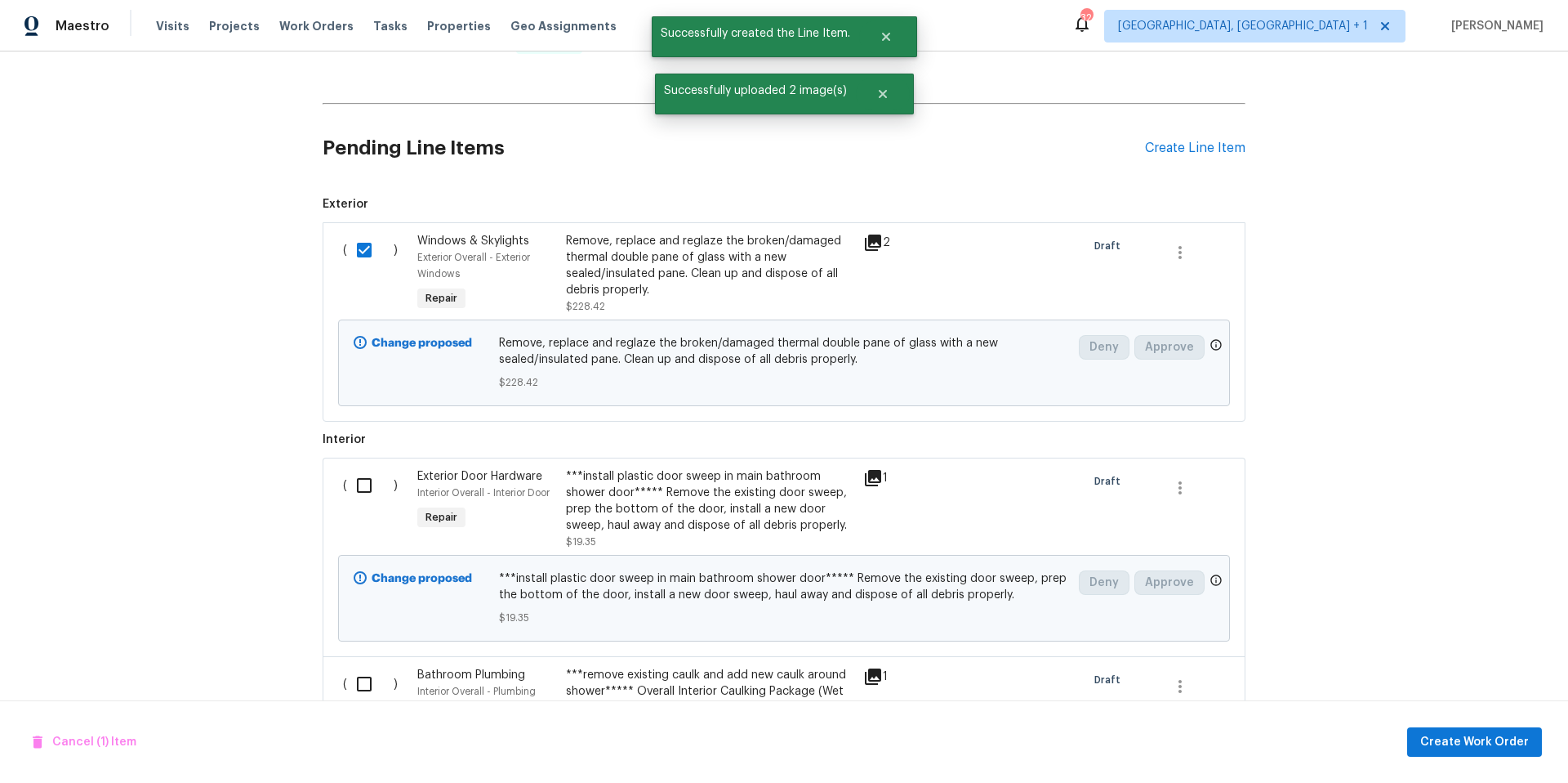
click at [362, 484] on input "checkbox" at bounding box center [370, 485] width 47 height 34
checkbox input "true"
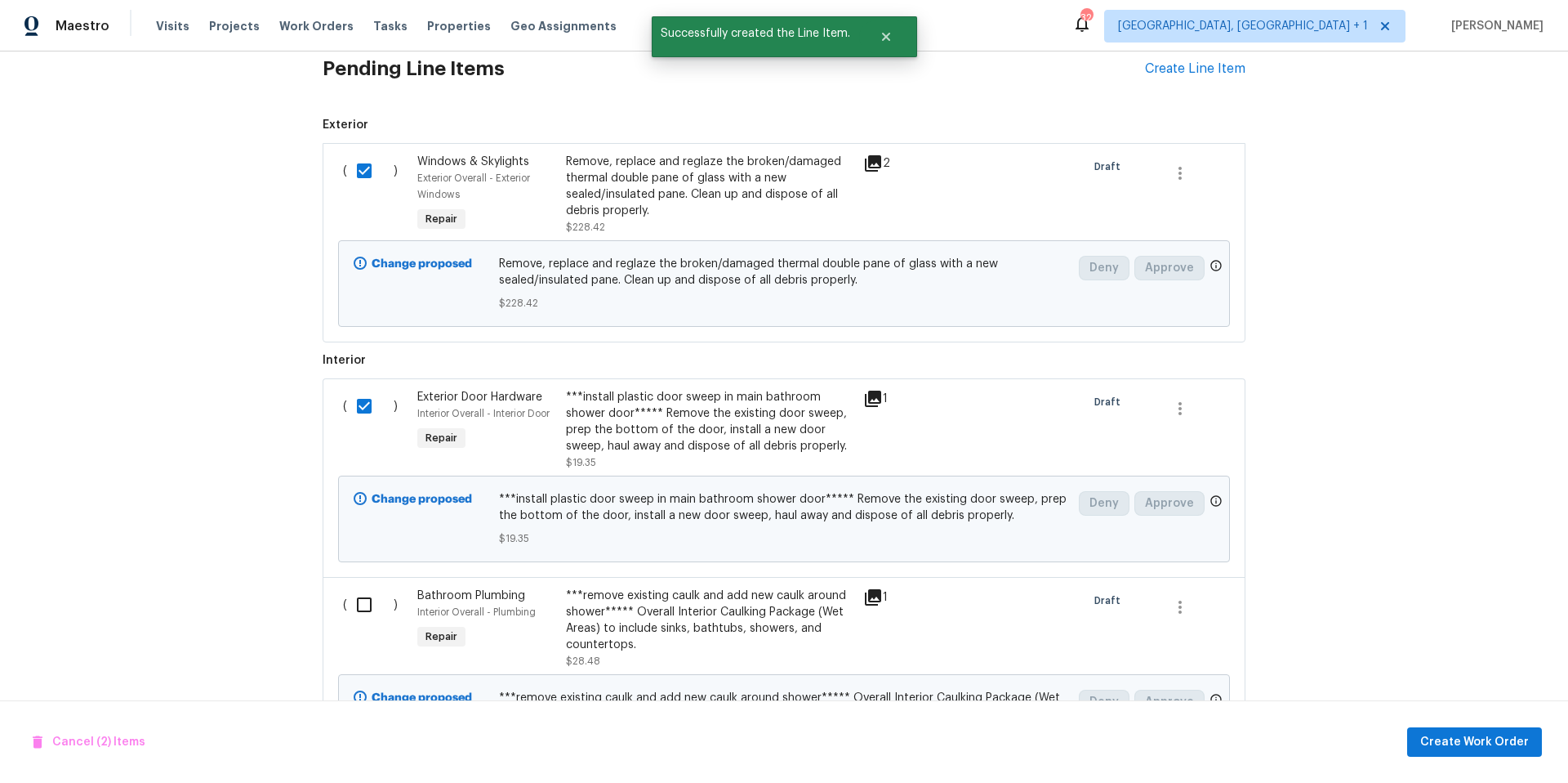
scroll to position [517, 0]
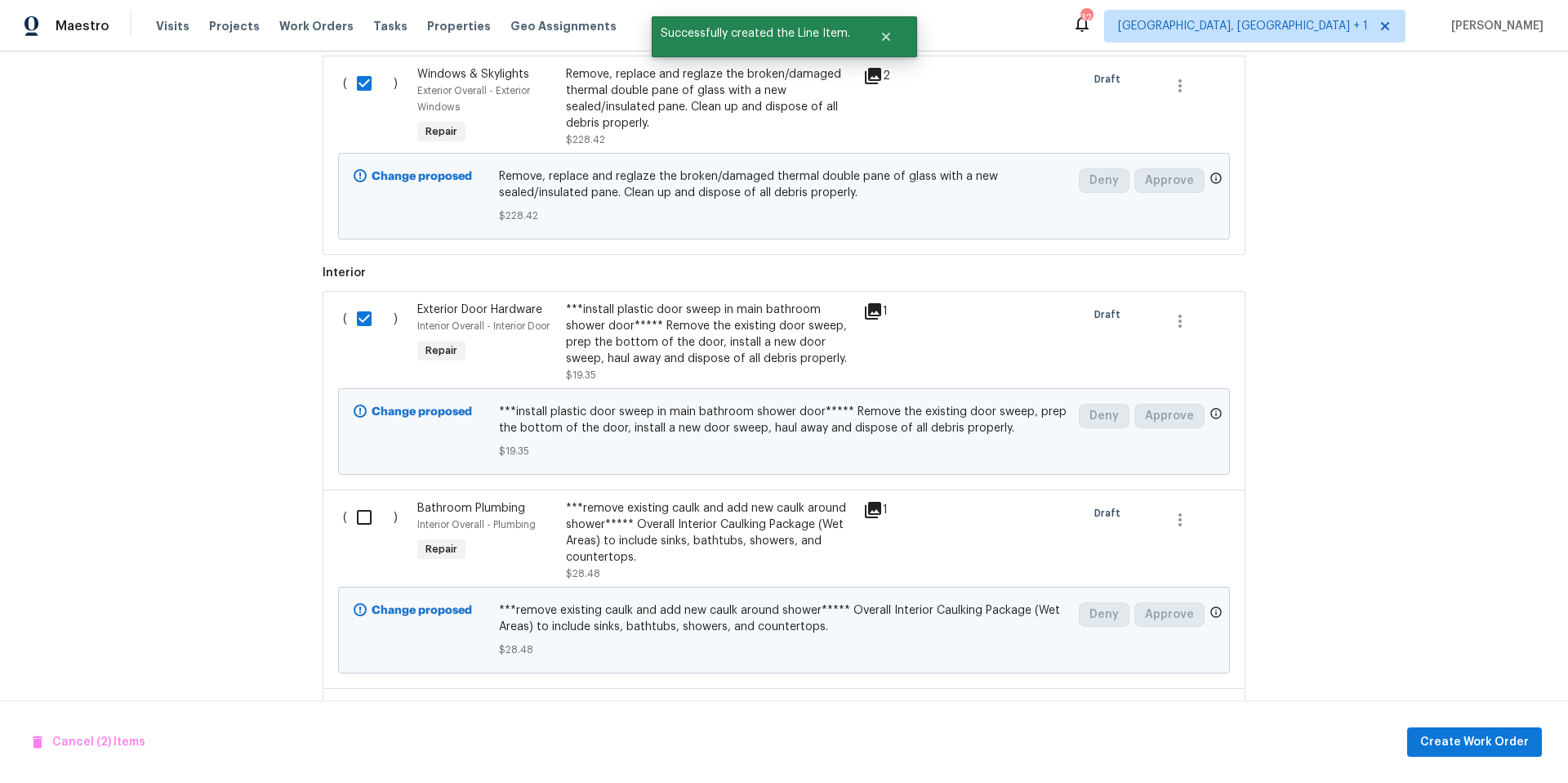
drag, startPoint x: 364, startPoint y: 521, endPoint x: 491, endPoint y: 520, distance: 127.0
click at [364, 521] on input "checkbox" at bounding box center [370, 517] width 47 height 34
checkbox input "true"
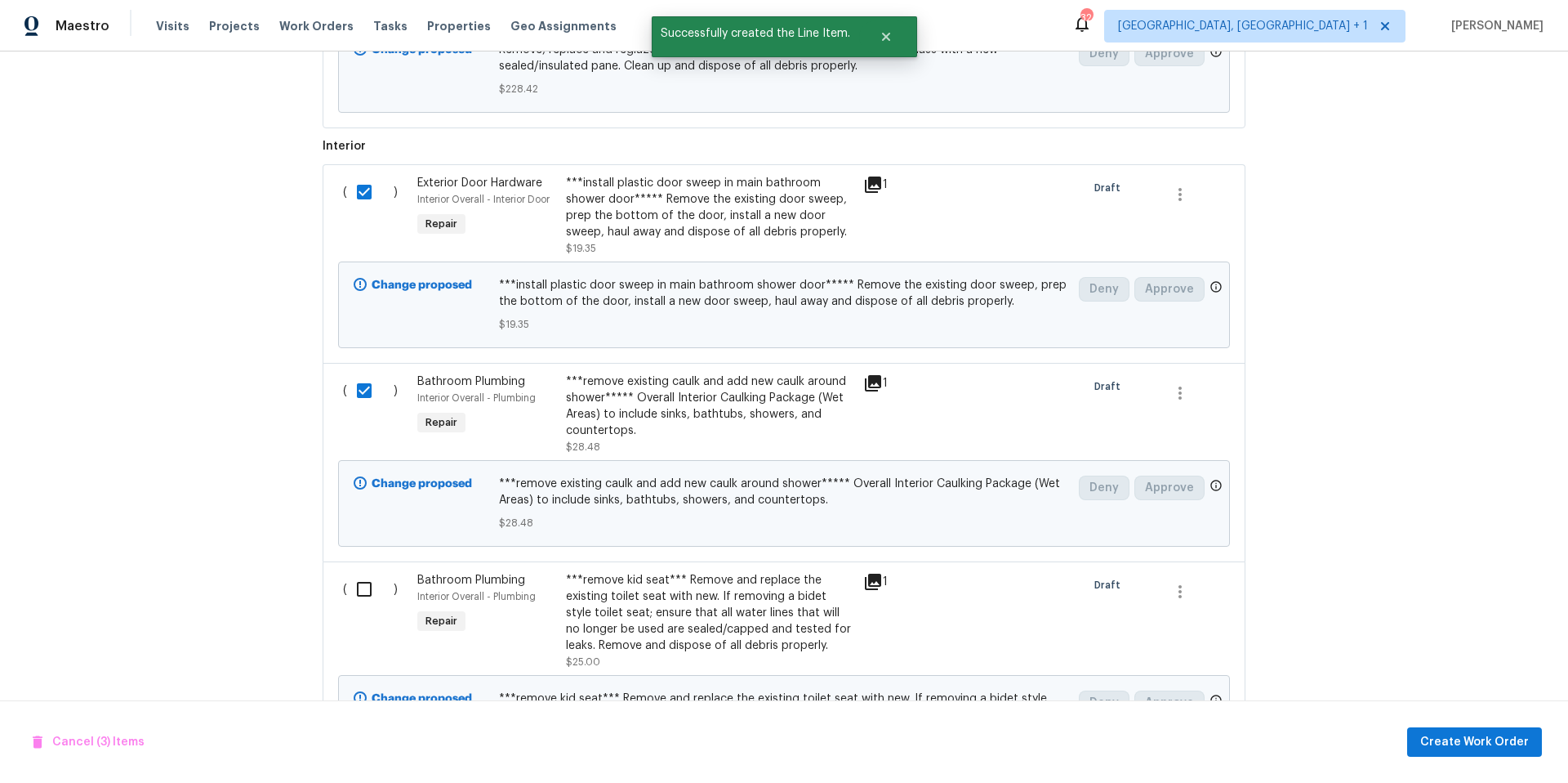
scroll to position [778, 0]
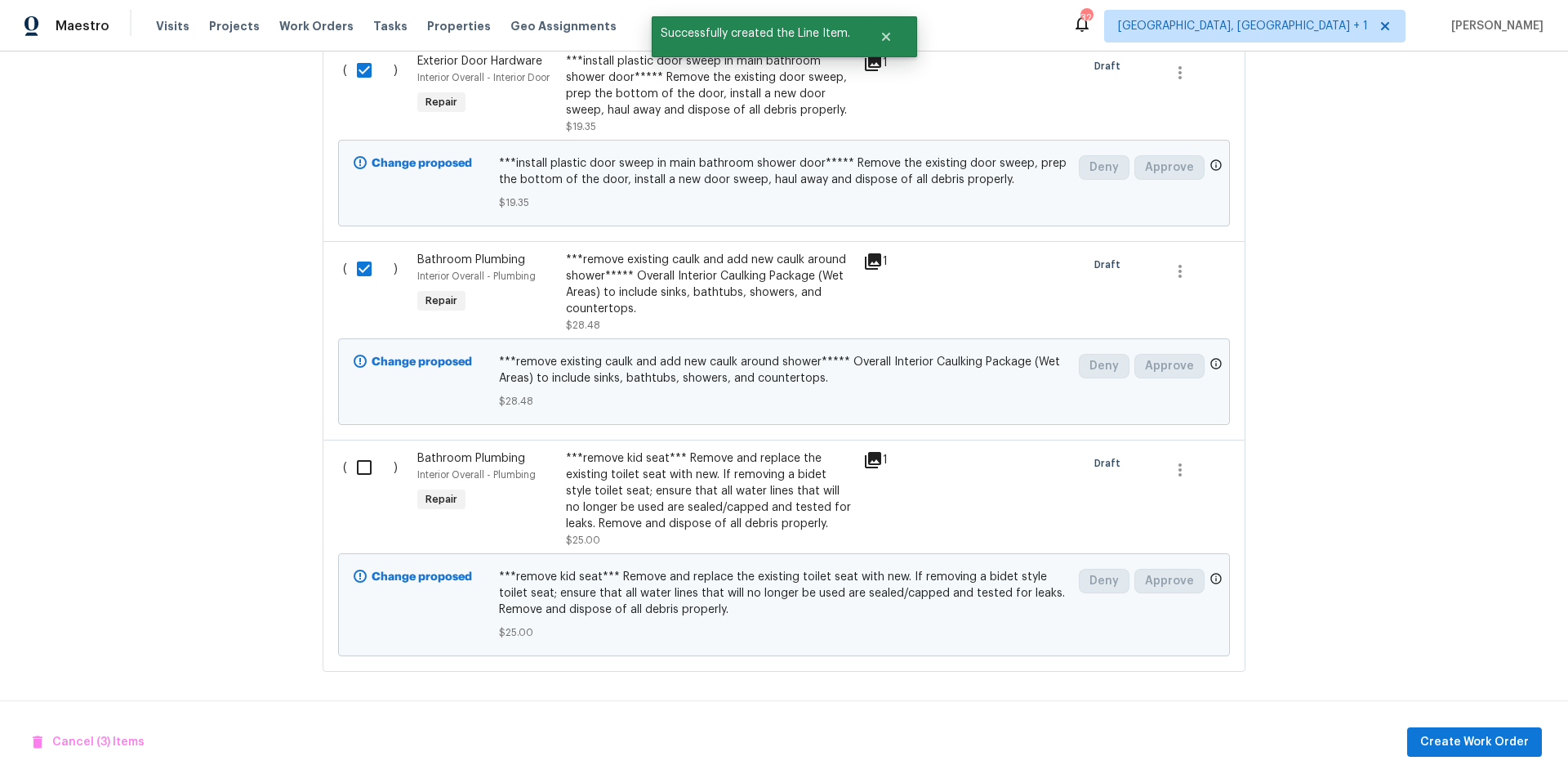
drag, startPoint x: 358, startPoint y: 459, endPoint x: 609, endPoint y: 469, distance: 251.2
click at [358, 459] on input "checkbox" at bounding box center [370, 466] width 47 height 34
checkbox input "true"
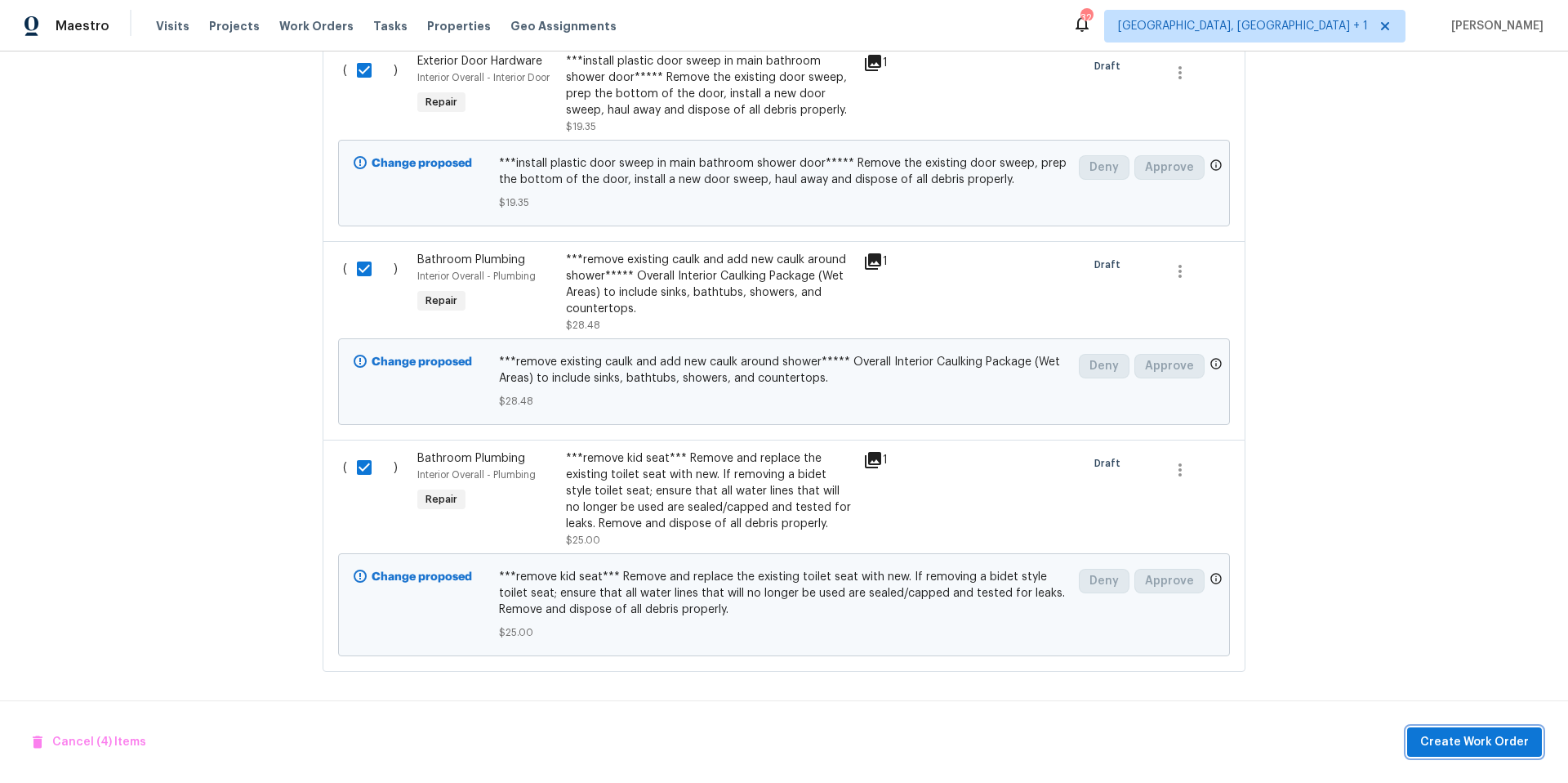
click at [1447, 738] on span "Create Work Order" at bounding box center [1475, 742] width 109 height 20
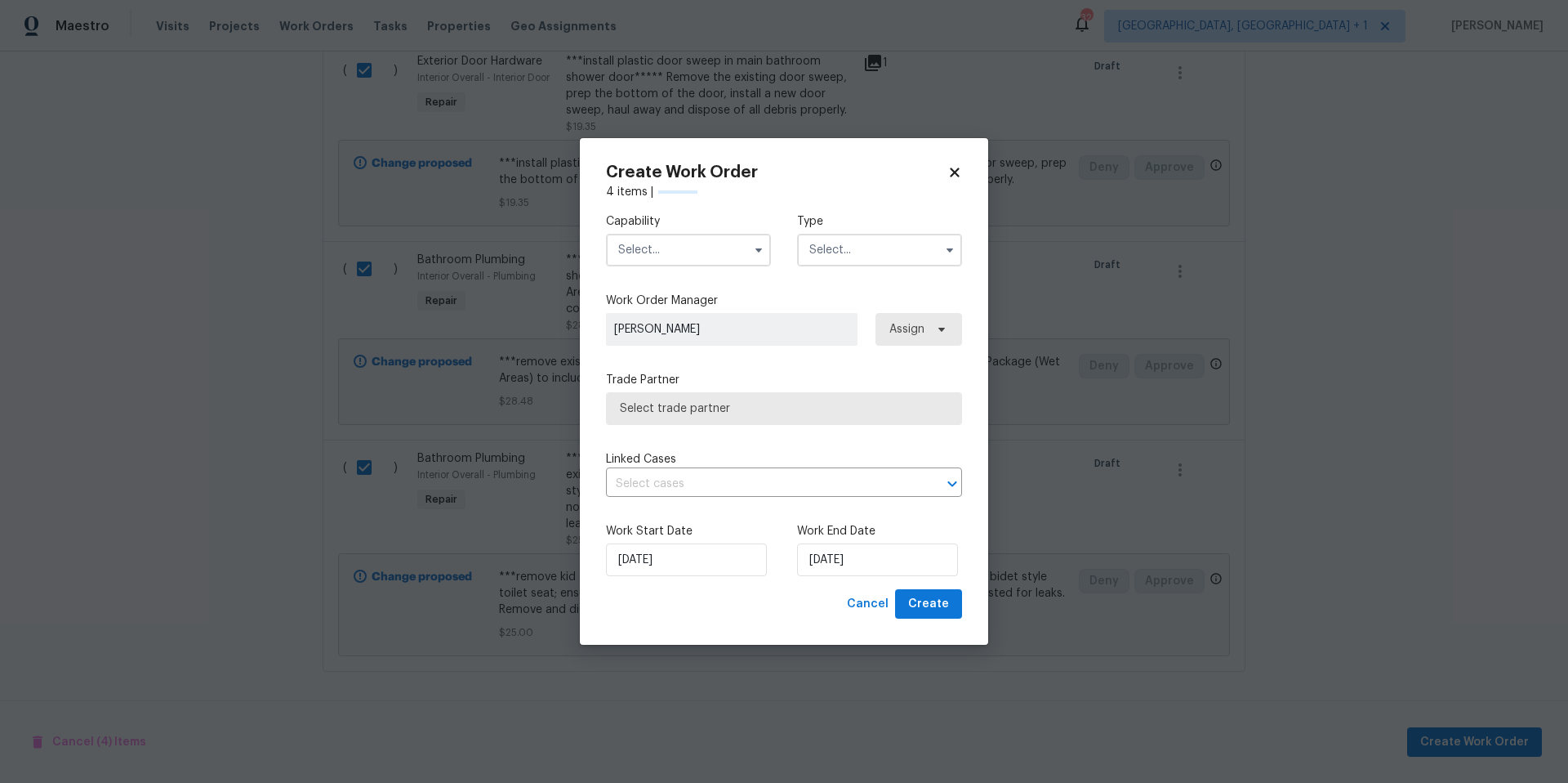
checkbox input "false"
click at [745, 257] on input "text" at bounding box center [688, 251] width 165 height 33
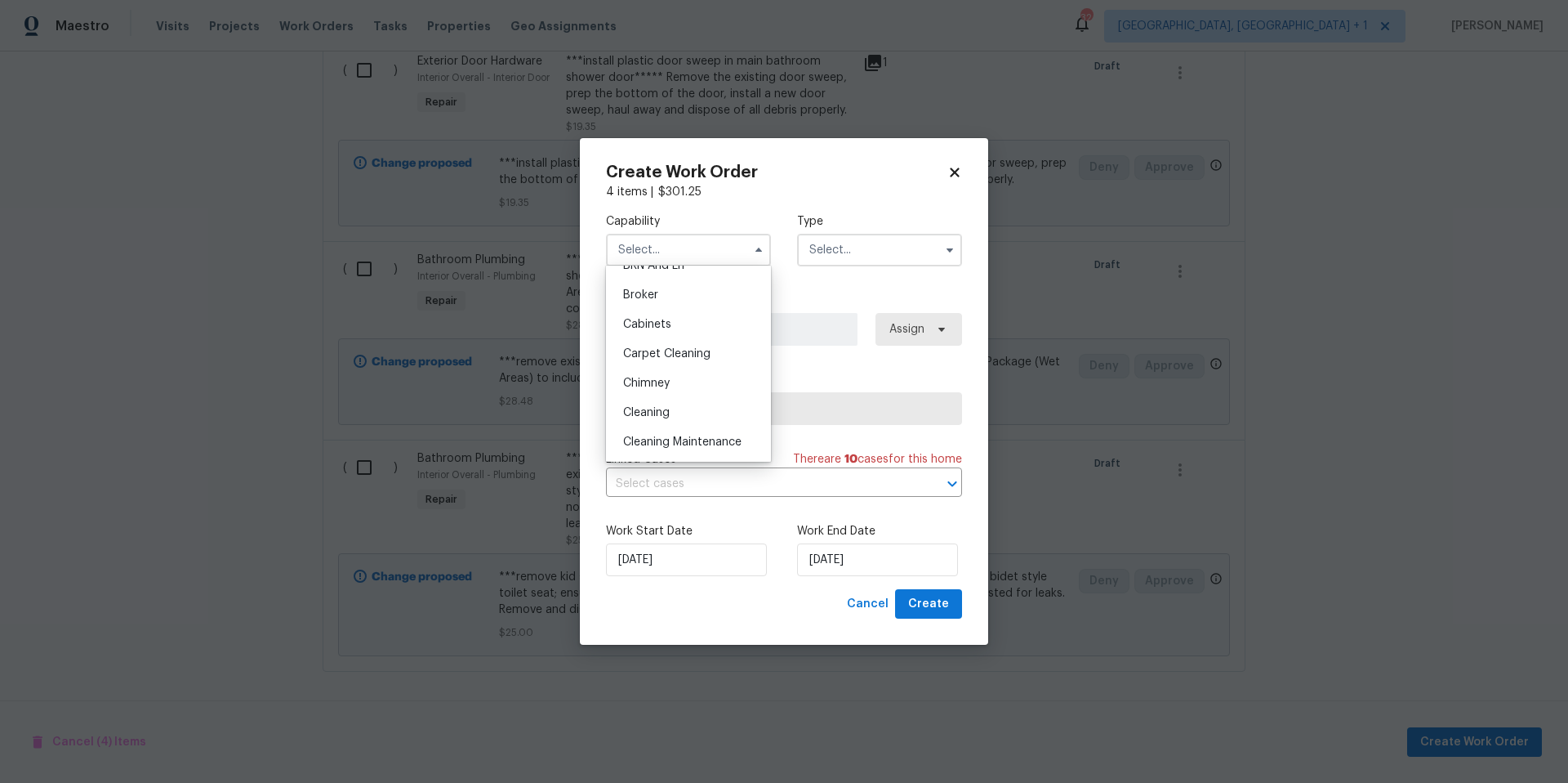
scroll to position [120, 0]
click at [675, 402] on div "Cleaning" at bounding box center [687, 399] width 156 height 29
type input "Cleaning"
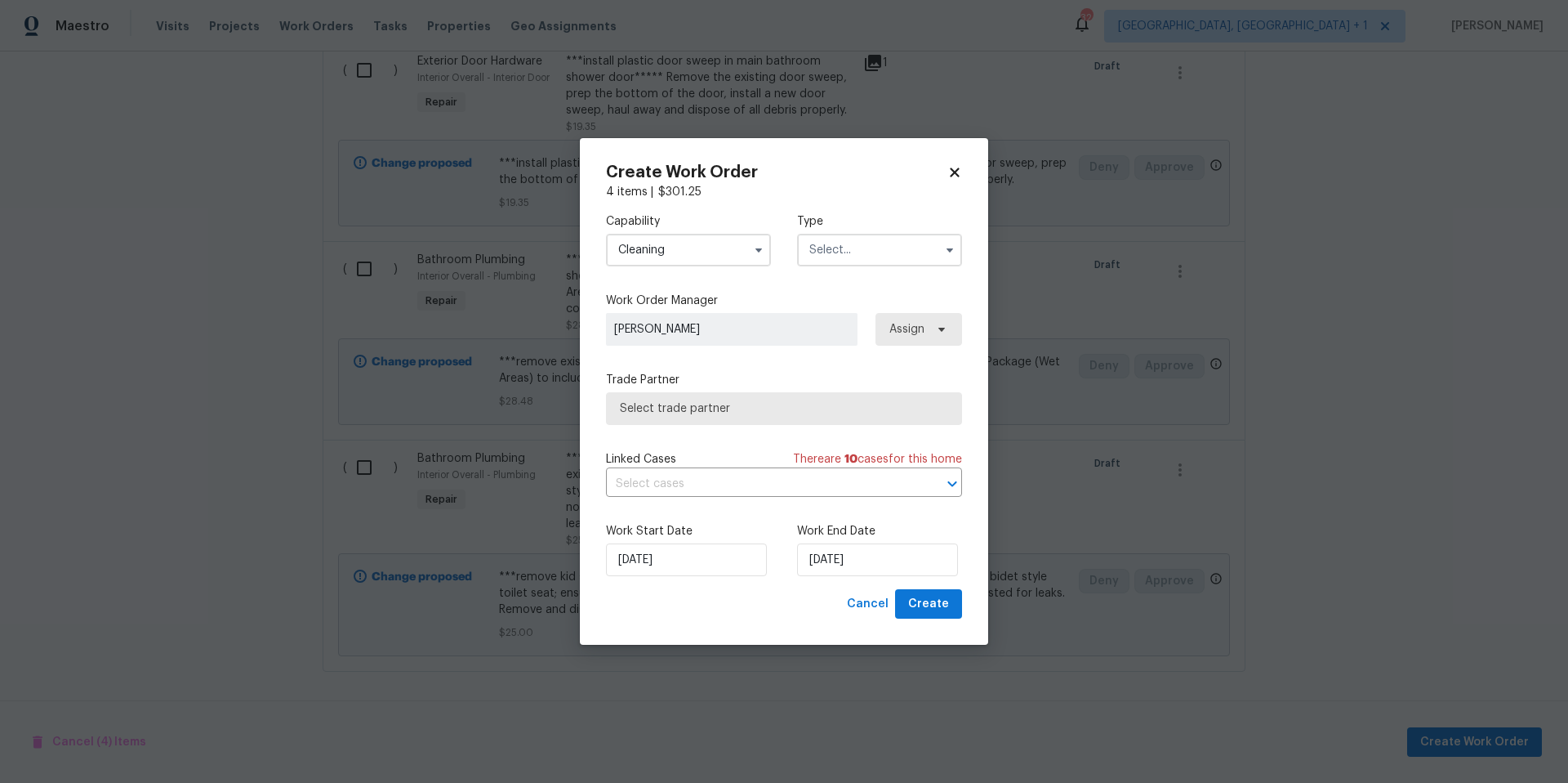
click at [864, 264] on input "text" at bounding box center [880, 251] width 165 height 33
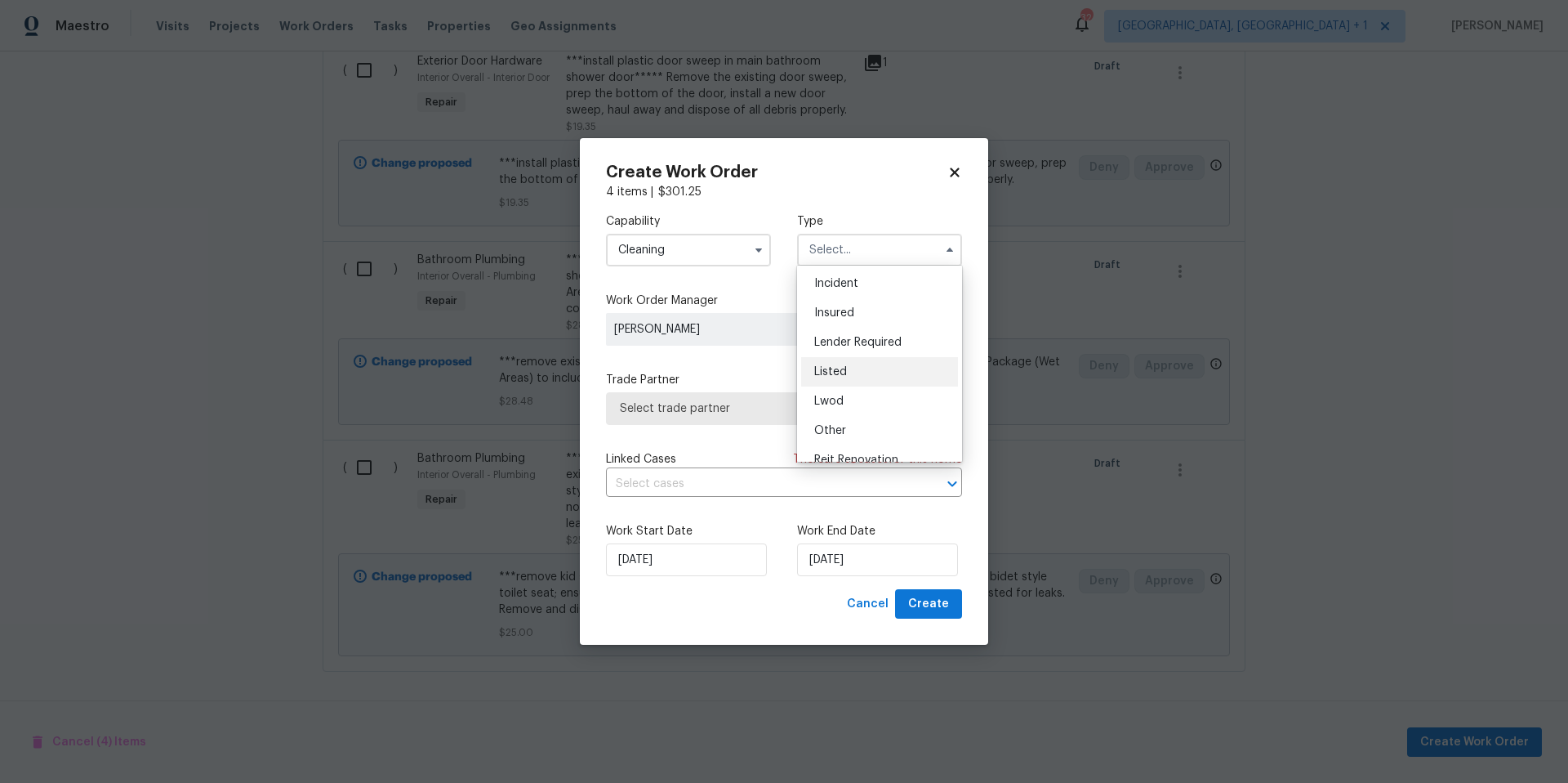
click at [860, 378] on div "Listed" at bounding box center [879, 372] width 156 height 29
type input "Listed"
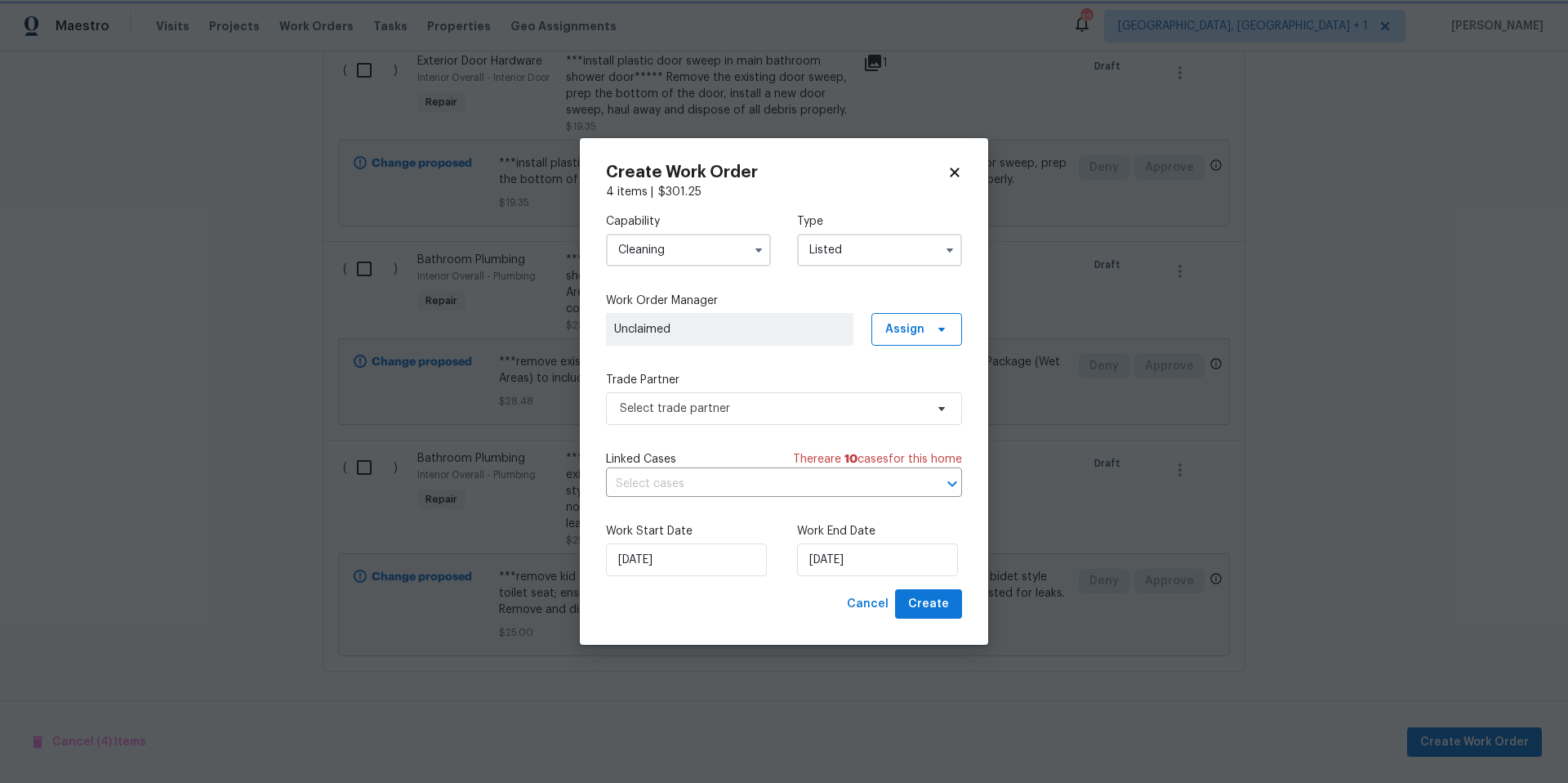
scroll to position [0, 0]
click at [899, 336] on span "Assign" at bounding box center [905, 329] width 39 height 17
click at [904, 391] on div "Unclaim" at bounding box center [905, 397] width 43 height 17
click at [908, 363] on div "Assign to HPM" at bounding box center [924, 375] width 91 height 23
click at [908, 373] on div "Assign to HPM" at bounding box center [921, 375] width 77 height 17
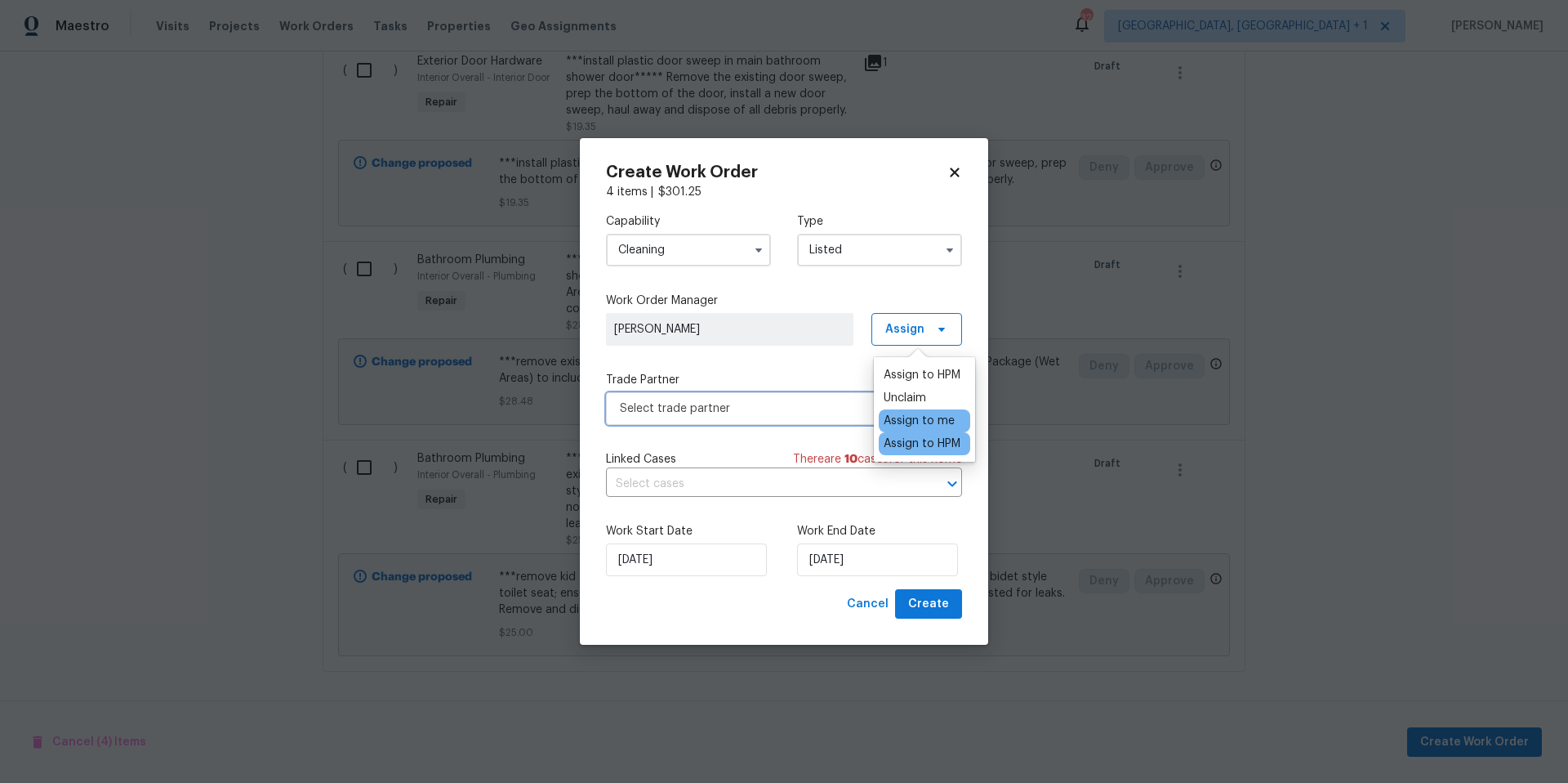
click at [793, 408] on span "Select trade partner" at bounding box center [772, 408] width 305 height 17
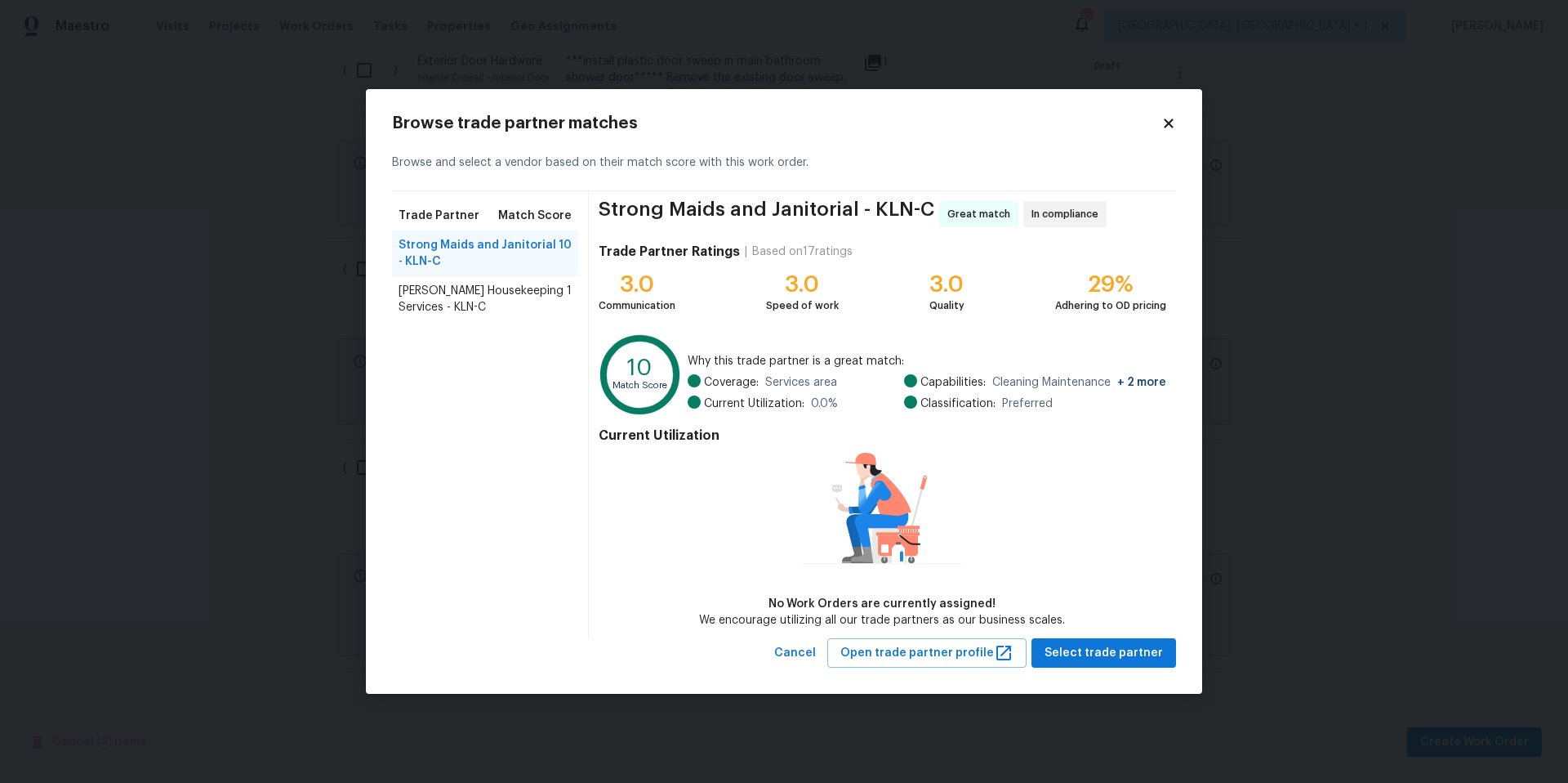
click at [537, 310] on span "Arelis Housekeeping Services - KLN-C" at bounding box center [482, 299] width 168 height 33
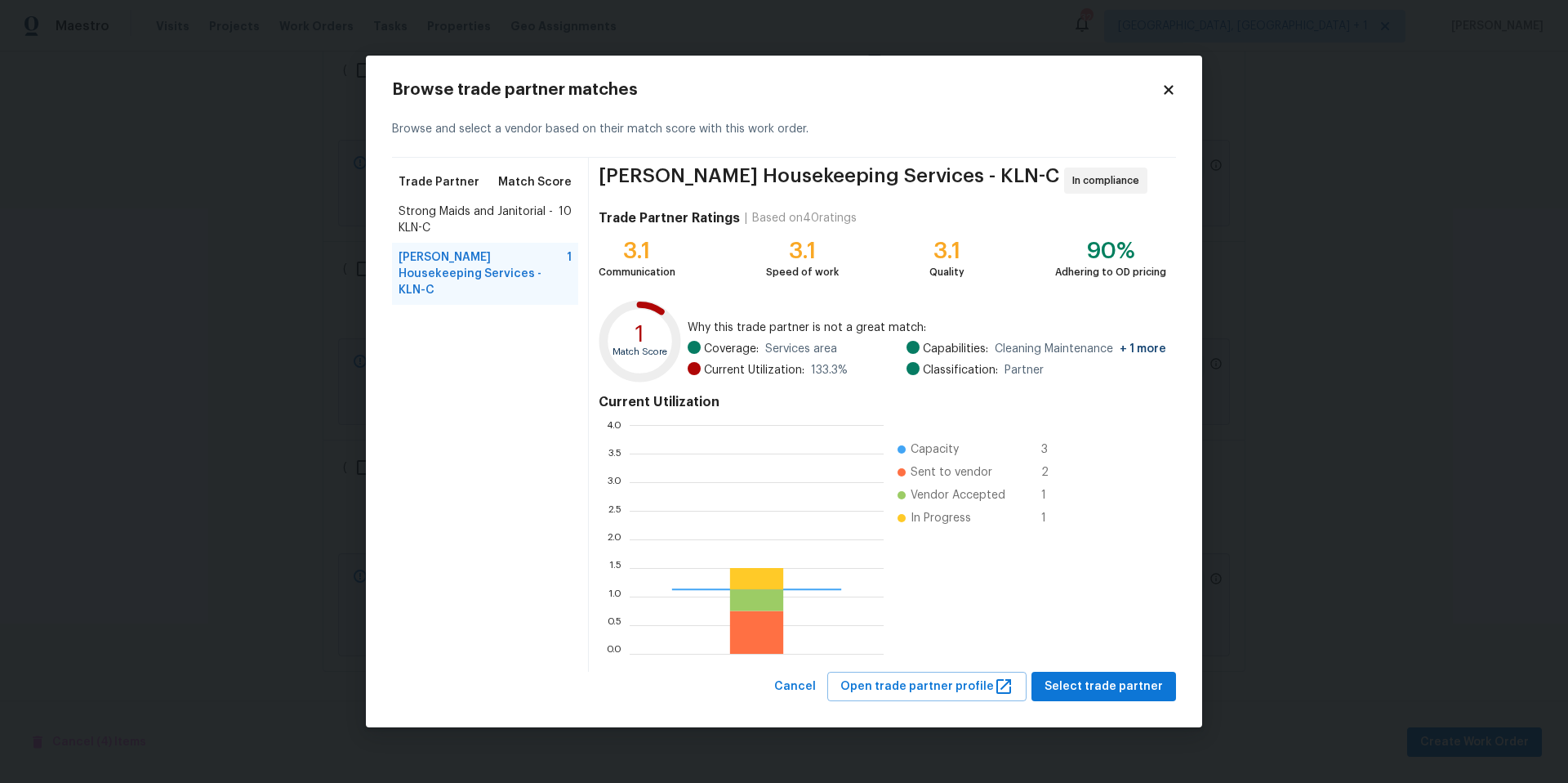
scroll to position [217, 243]
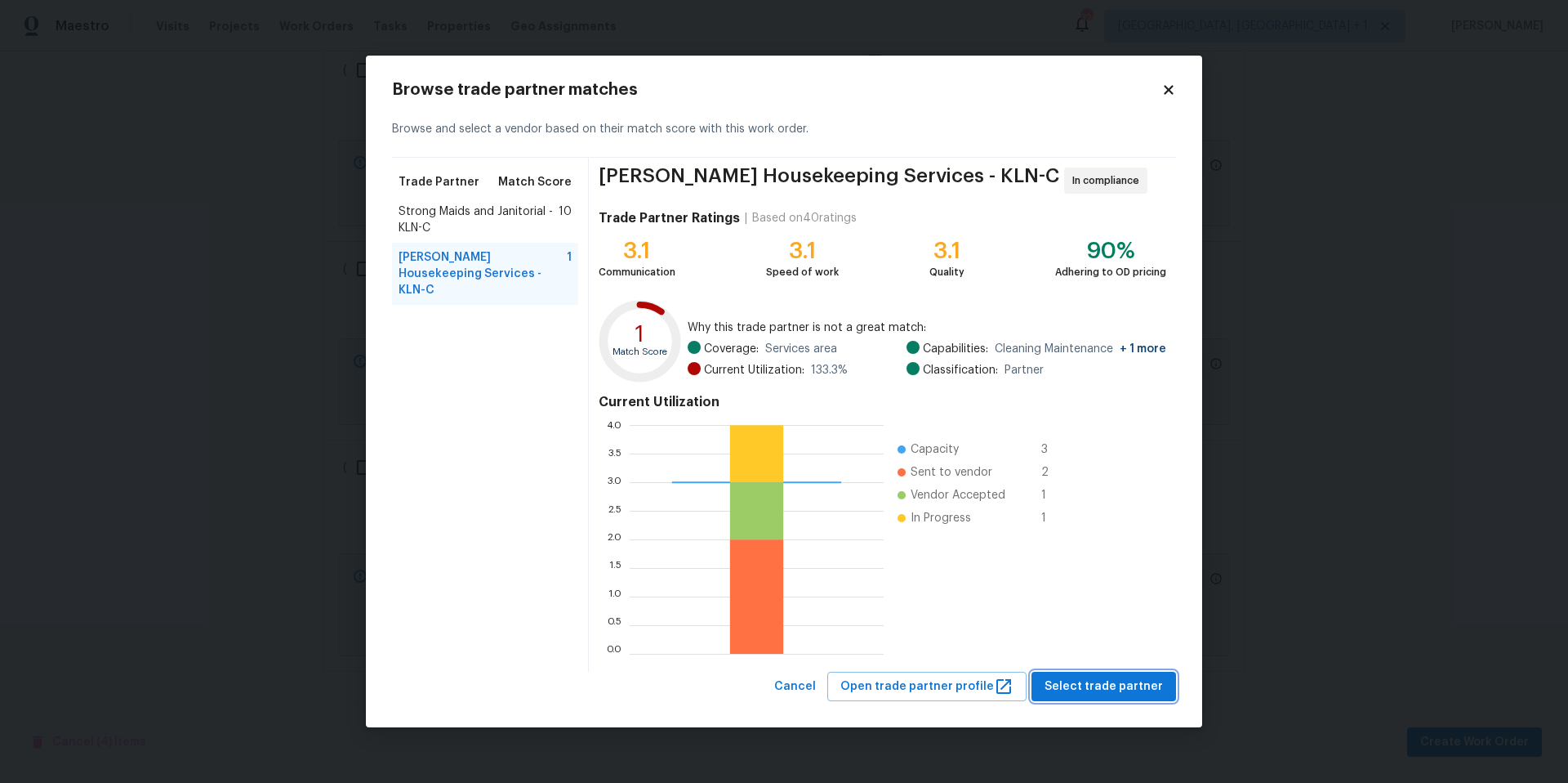
click at [1066, 691] on span "Select trade partner" at bounding box center [1104, 686] width 118 height 20
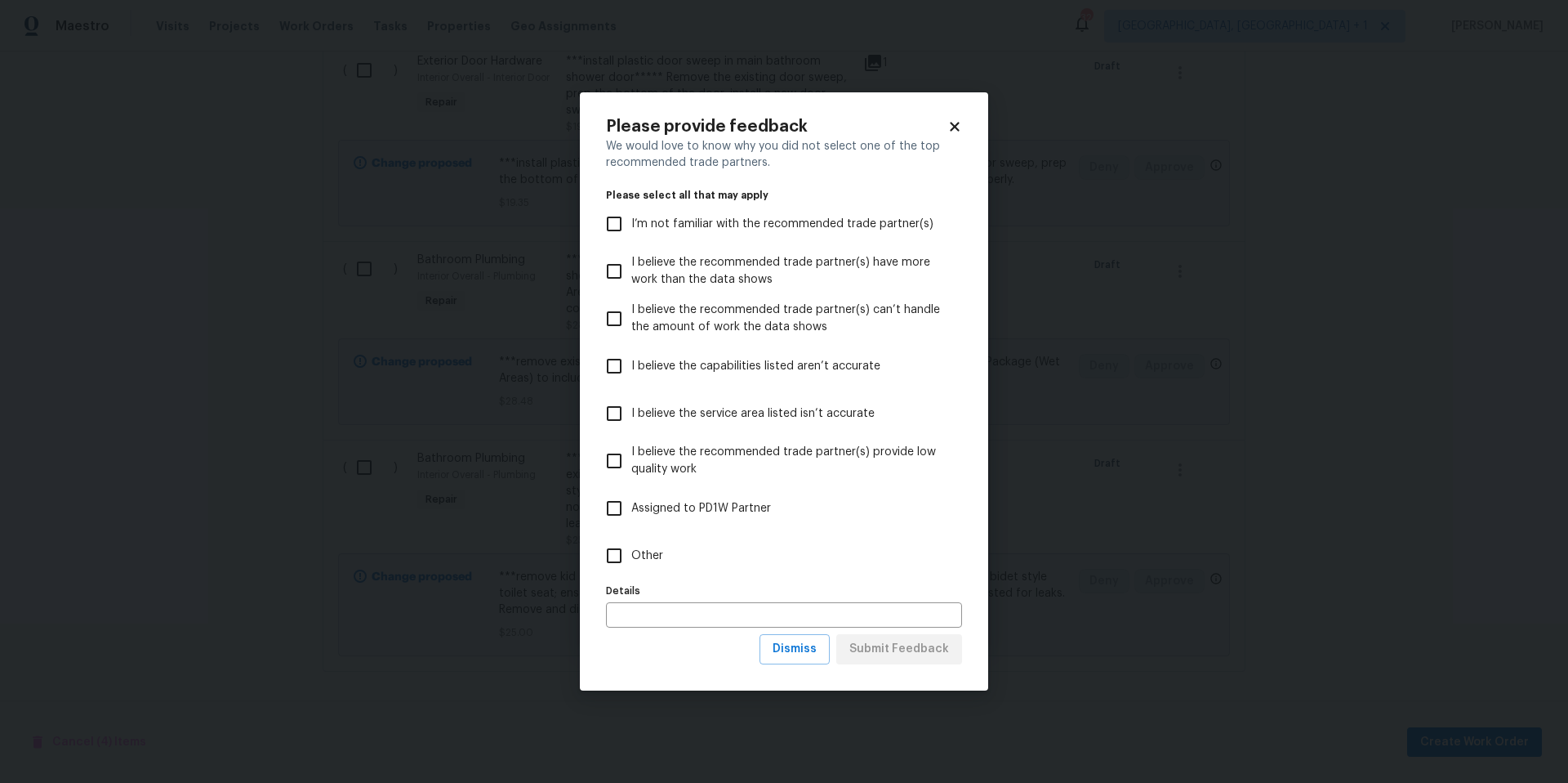
click at [617, 557] on input "Other" at bounding box center [614, 555] width 34 height 34
checkbox input "true"
click at [902, 659] on span "Submit Feedback" at bounding box center [899, 649] width 100 height 20
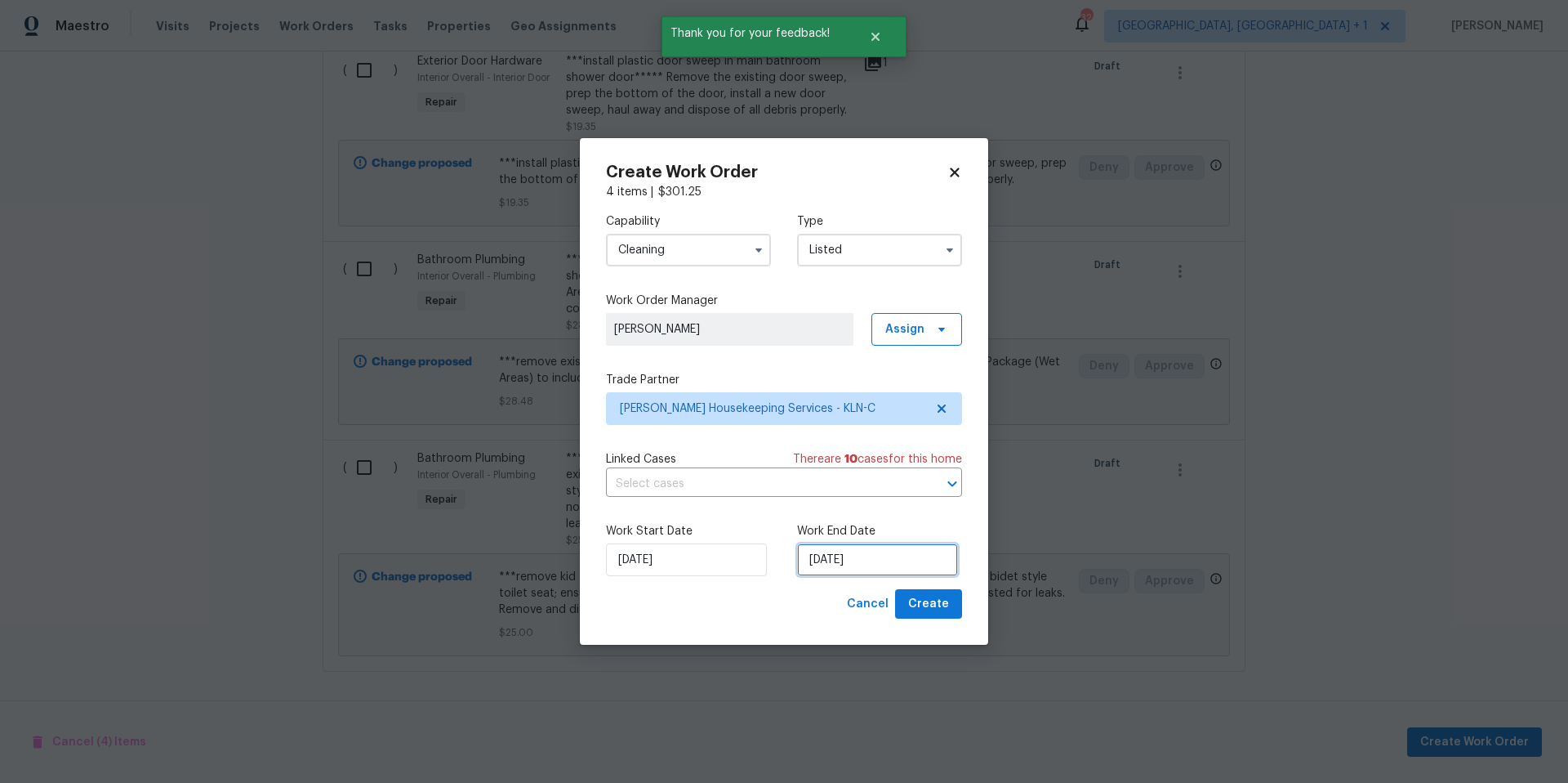
click at [904, 558] on input "[DATE]" at bounding box center [878, 560] width 161 height 33
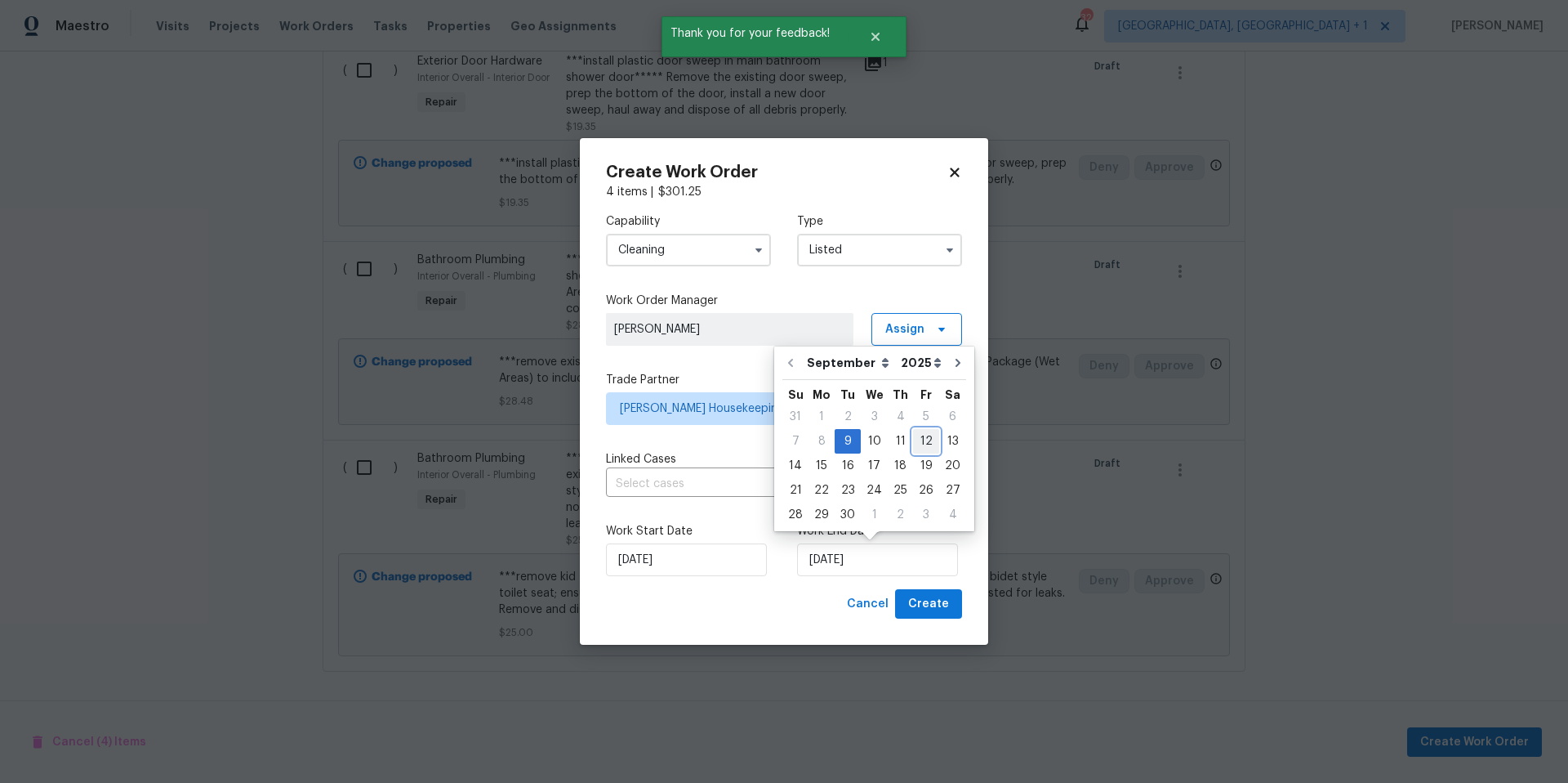
click at [920, 450] on div "12" at bounding box center [925, 441] width 26 height 23
type input "[DATE]"
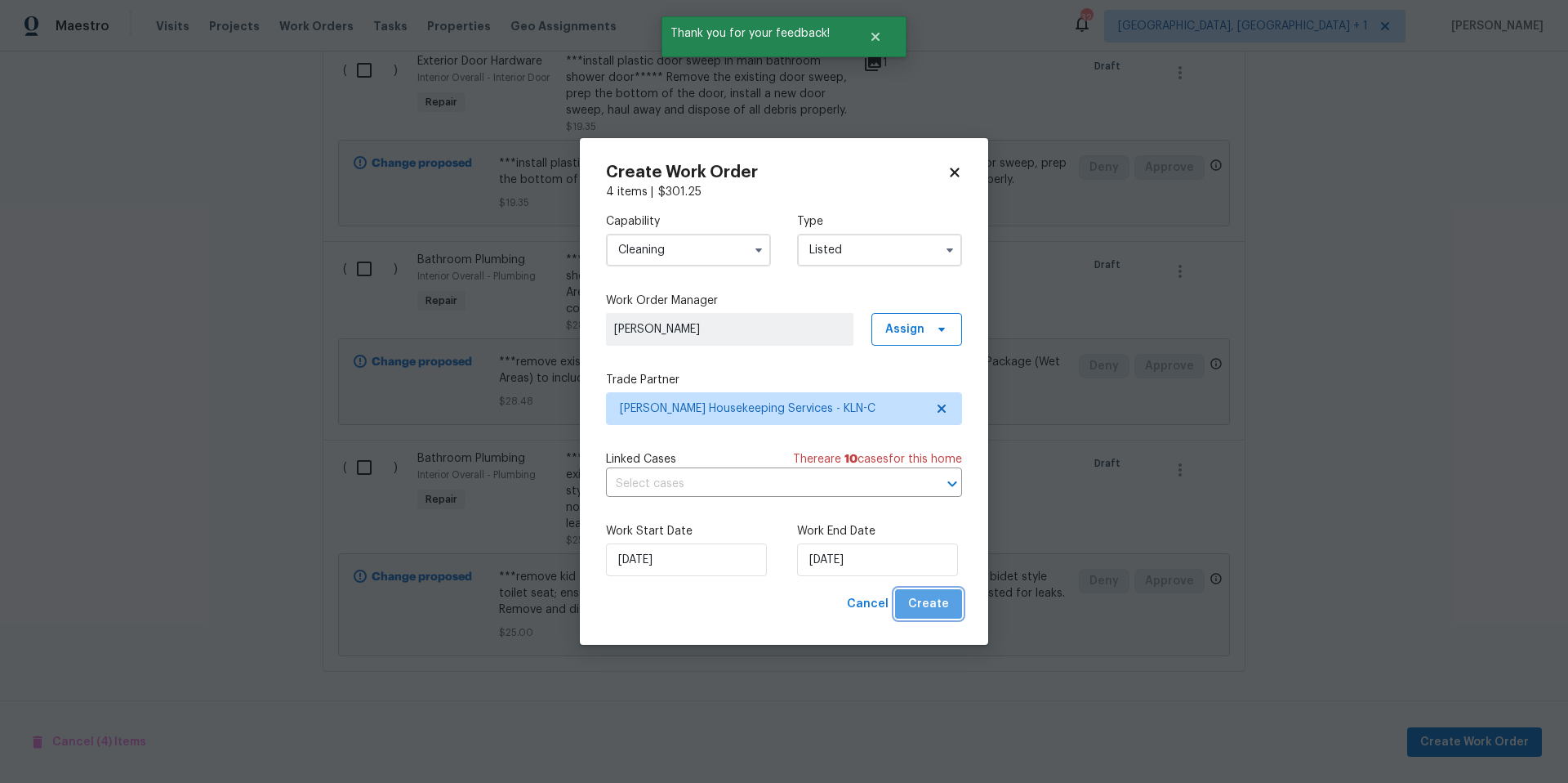
click at [942, 604] on span "Create" at bounding box center [928, 603] width 41 height 20
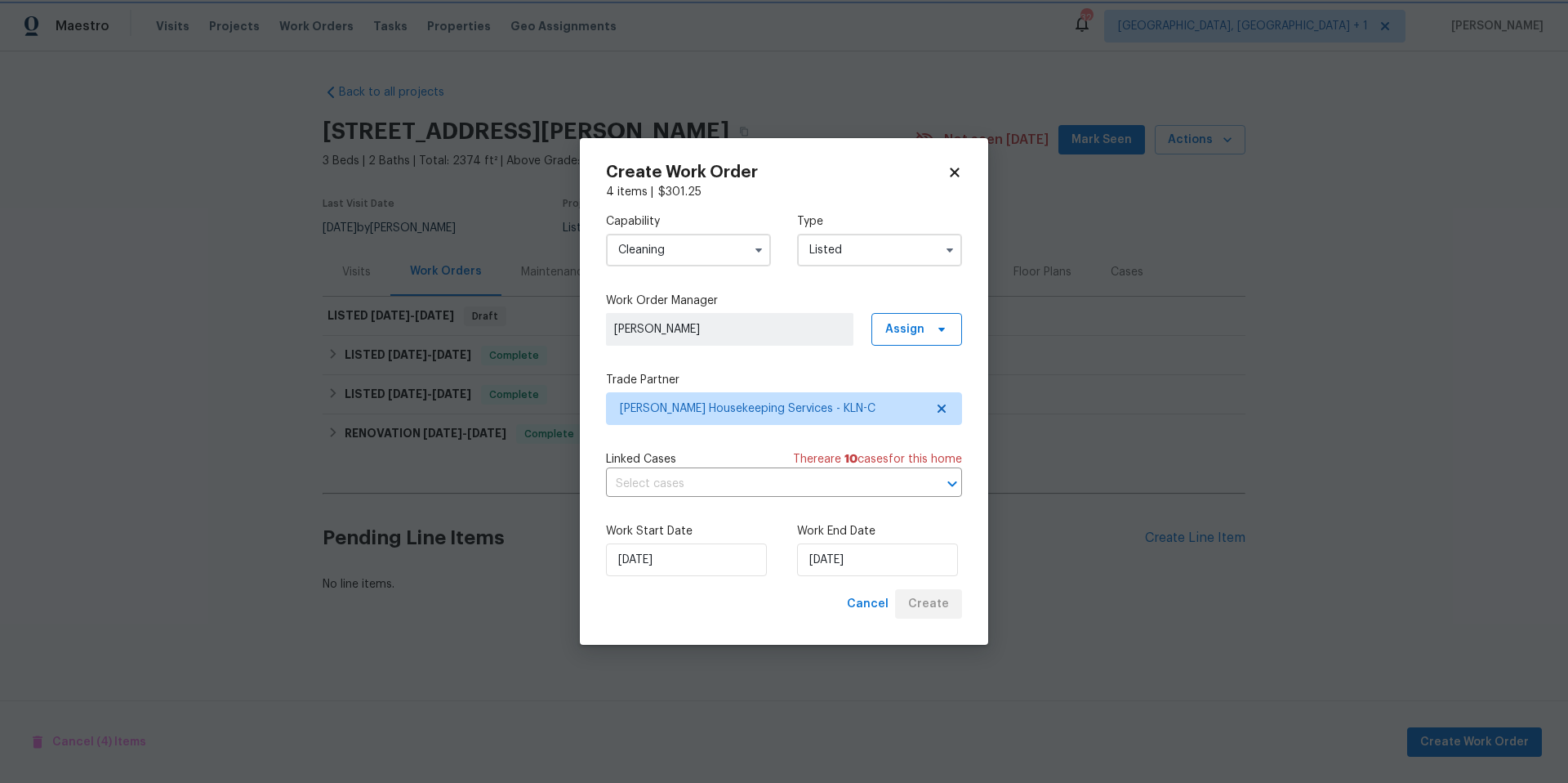
scroll to position [0, 0]
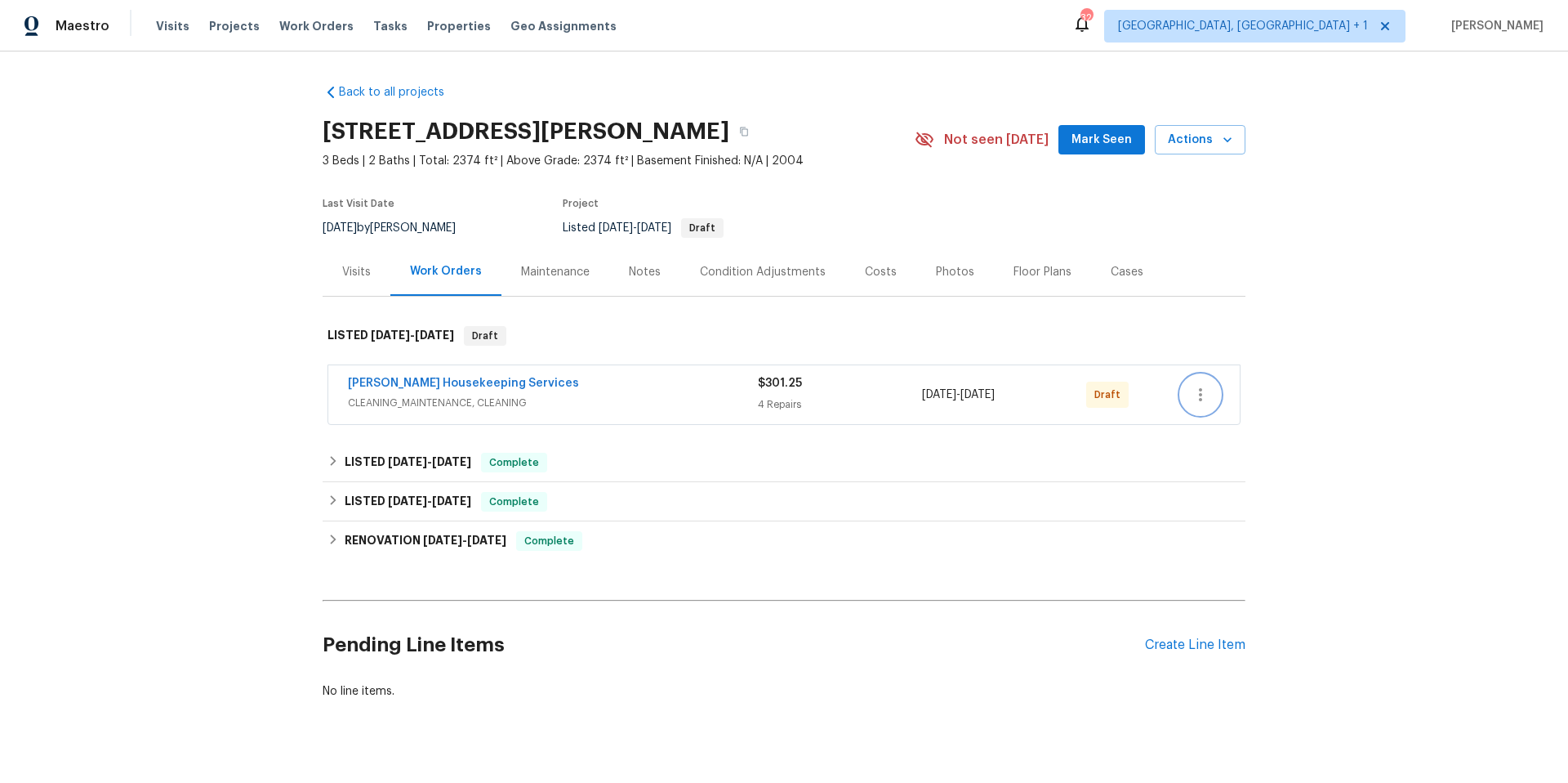
click at [1190, 398] on icon "button" at bounding box center [1200, 394] width 19 height 19
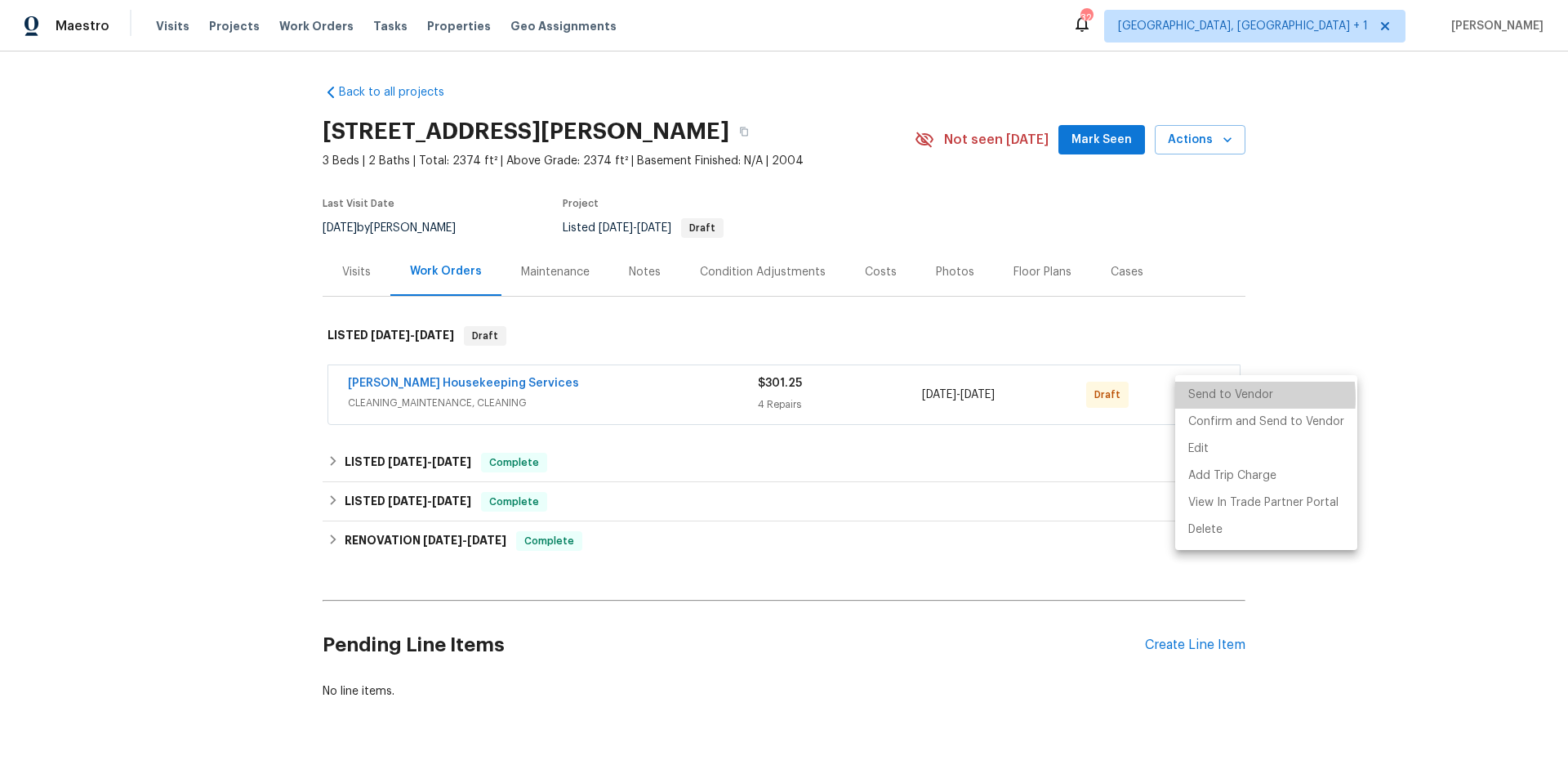
click at [1215, 398] on li "Send to Vendor" at bounding box center [1266, 395] width 183 height 27
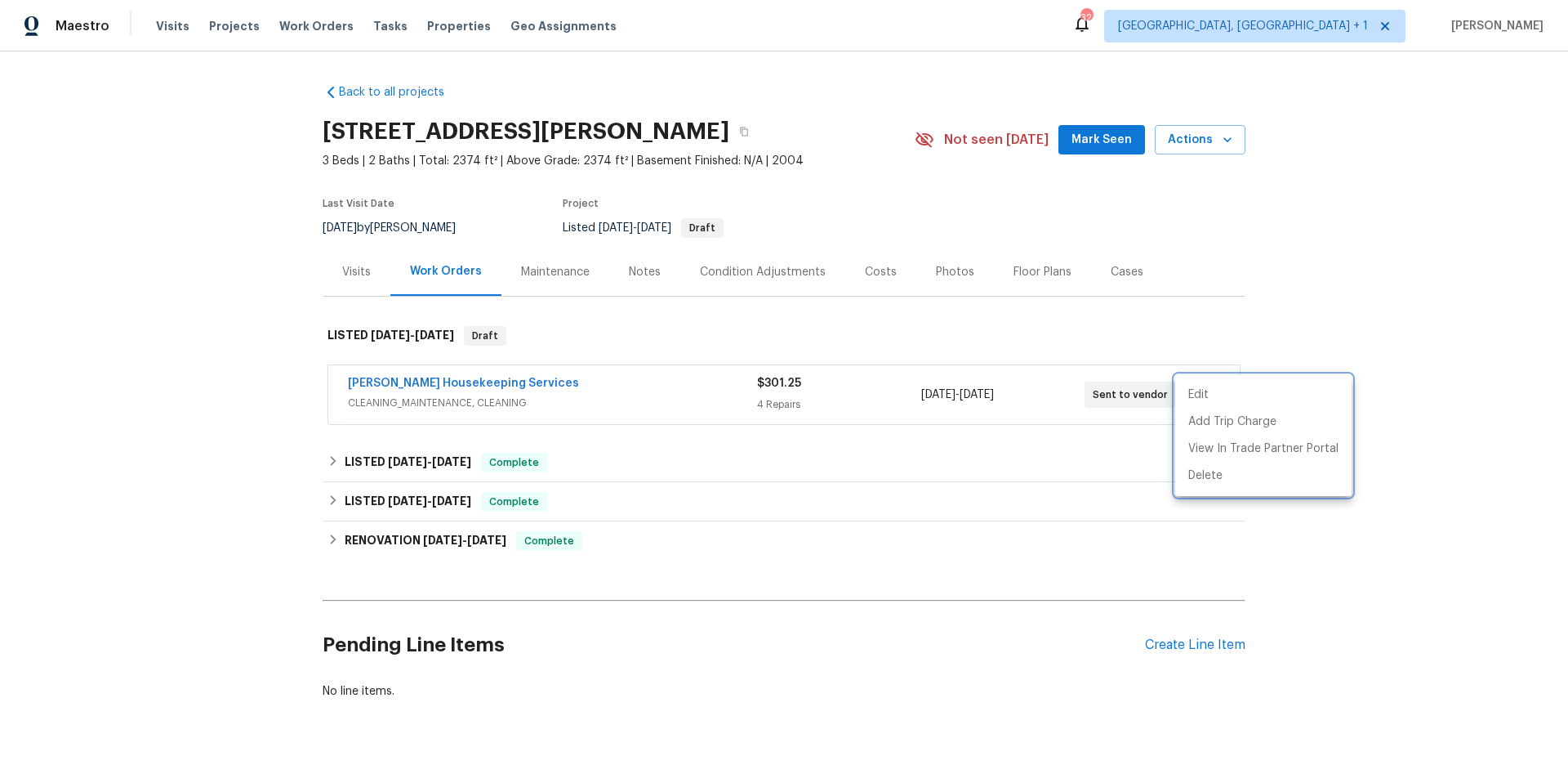
click at [1349, 276] on div at bounding box center [784, 392] width 1568 height 783
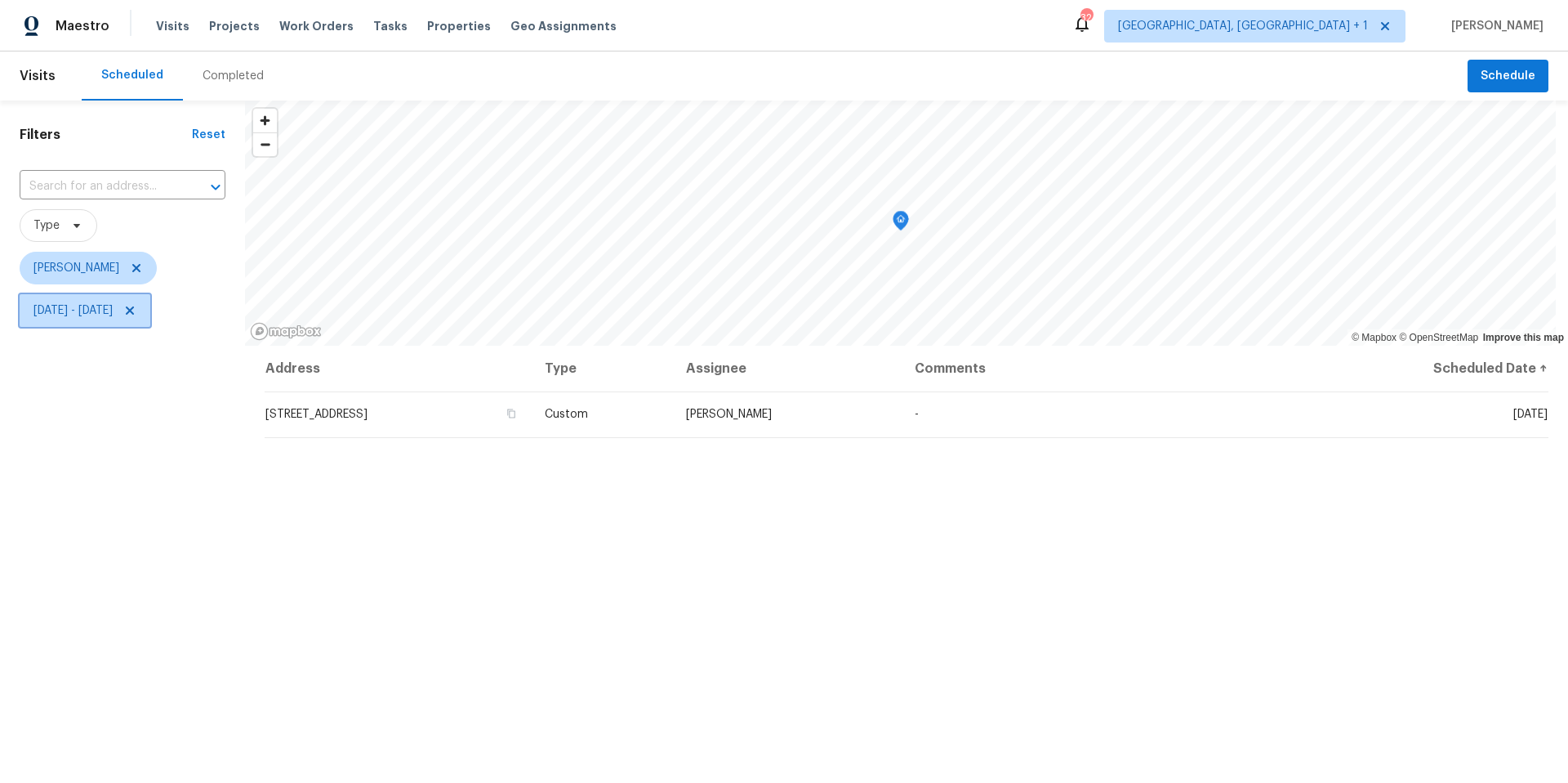
click at [113, 303] on span "[DATE] - [DATE]" at bounding box center [73, 310] width 80 height 17
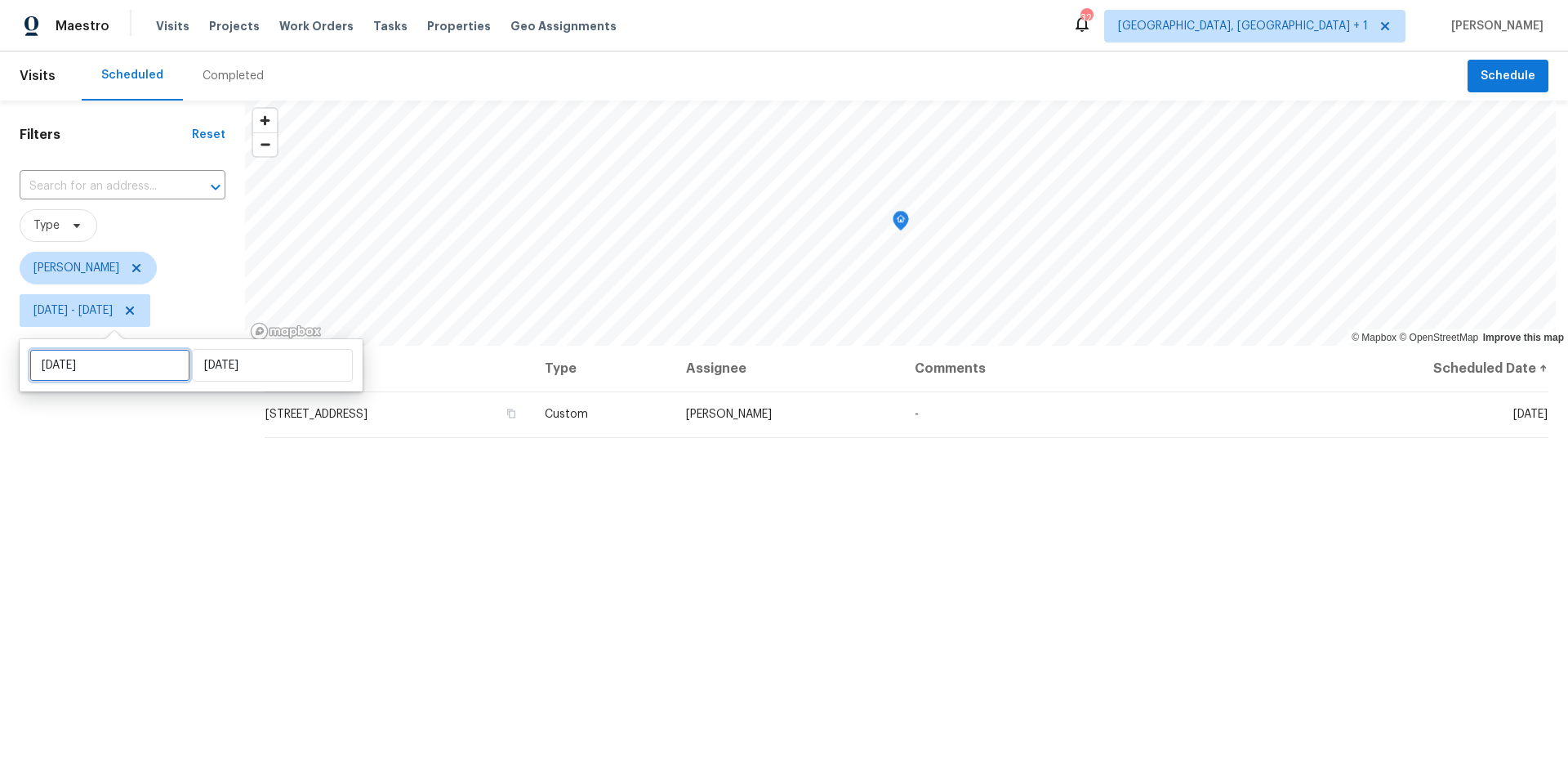
click at [151, 373] on input "[DATE]" at bounding box center [110, 365] width 161 height 33
select select "8"
select select "2025"
select select "9"
select select "2025"
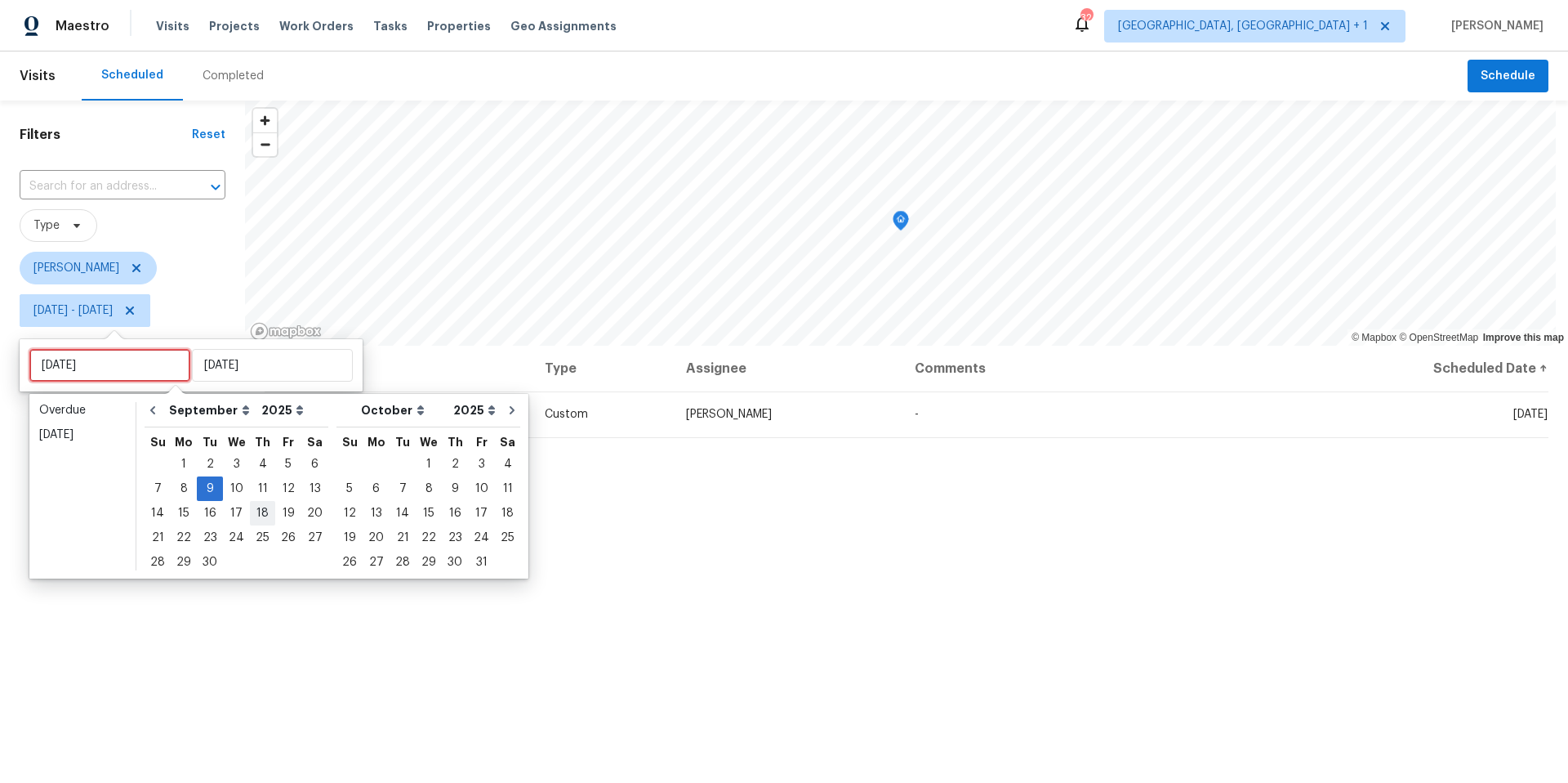
type input "[DATE]"
click at [227, 491] on div "10" at bounding box center [237, 489] width 27 height 23
type input "[DATE]"
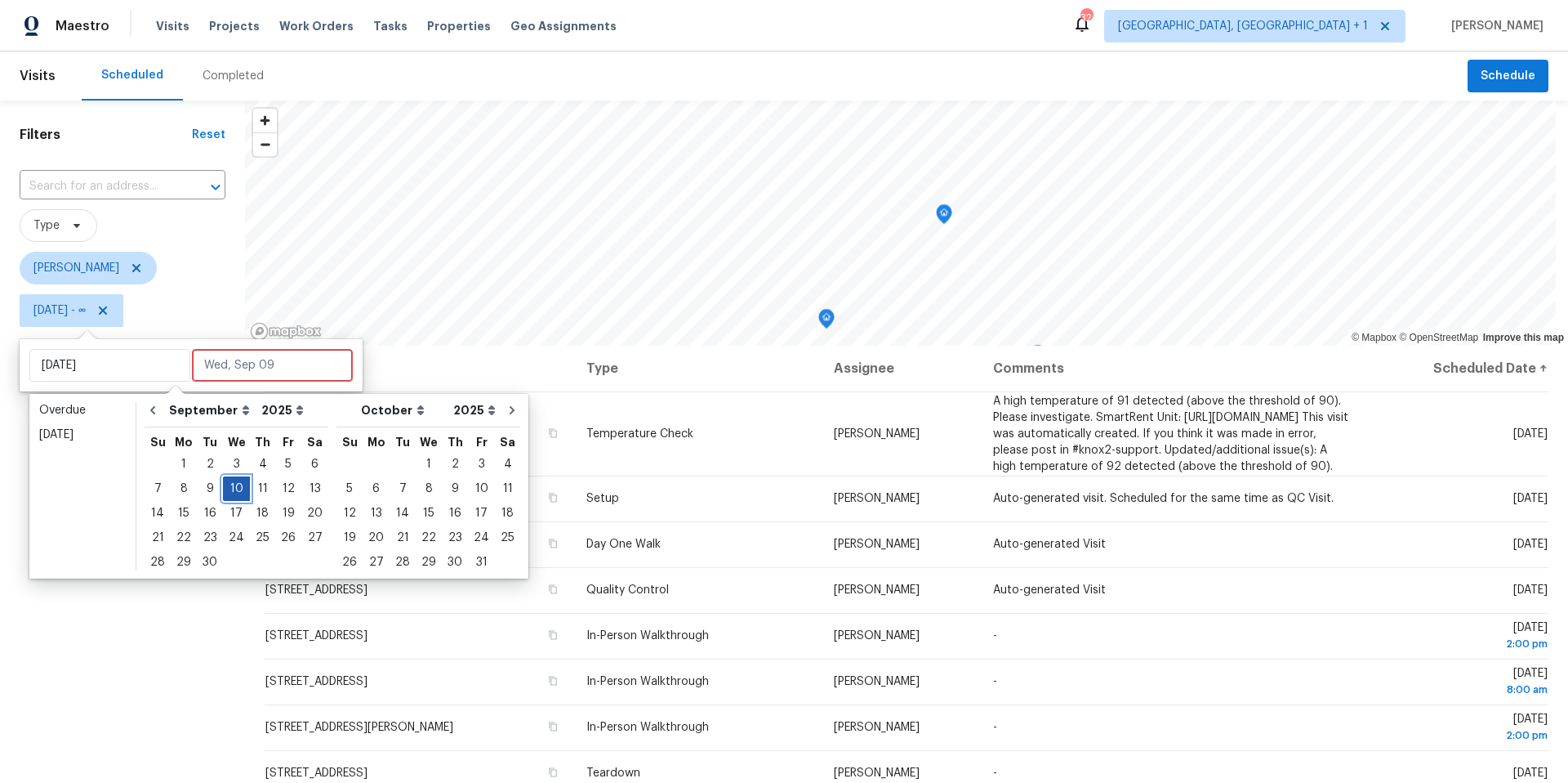
click at [228, 491] on div "10" at bounding box center [237, 489] width 27 height 23
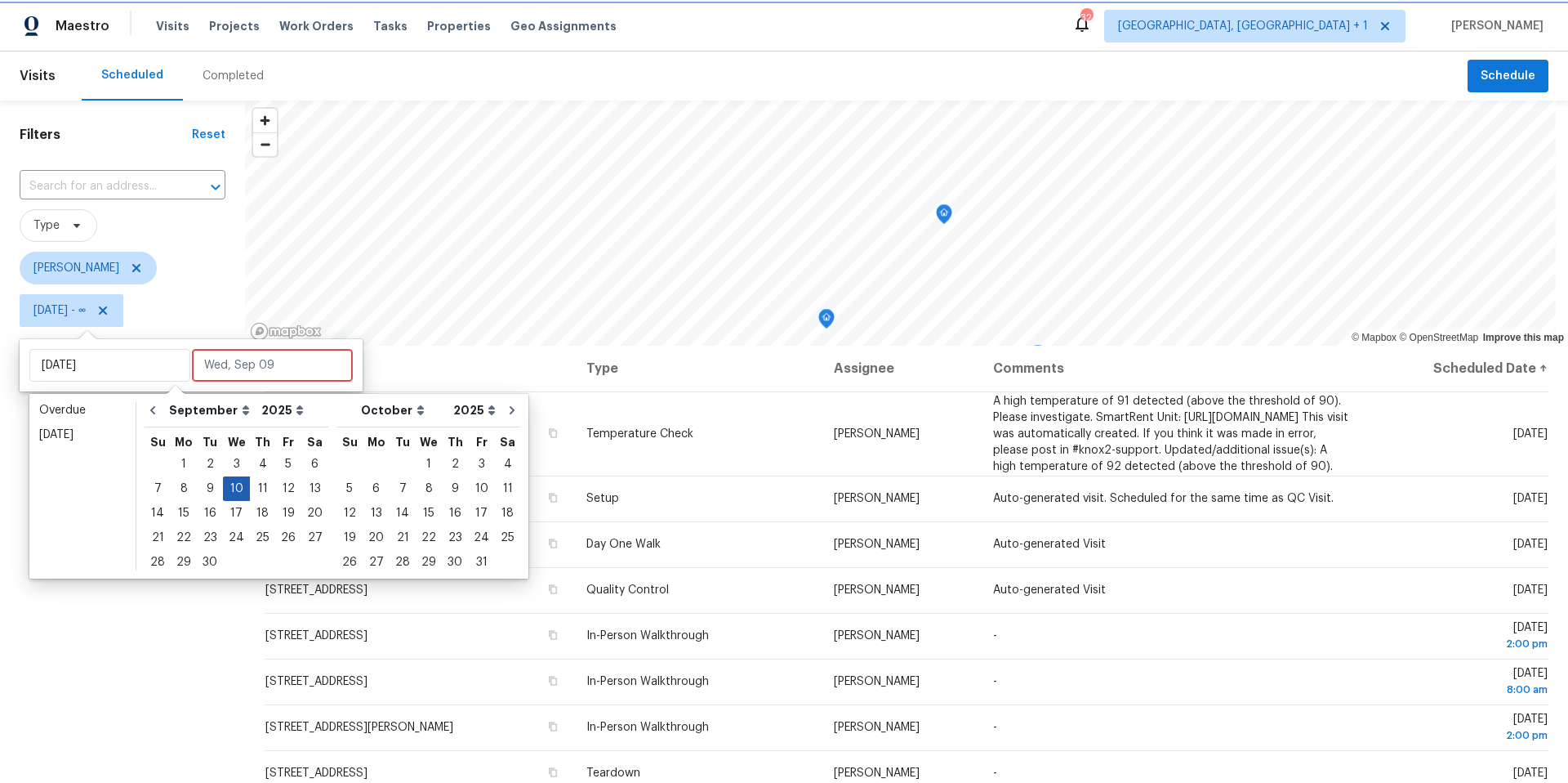
type input "[DATE]"
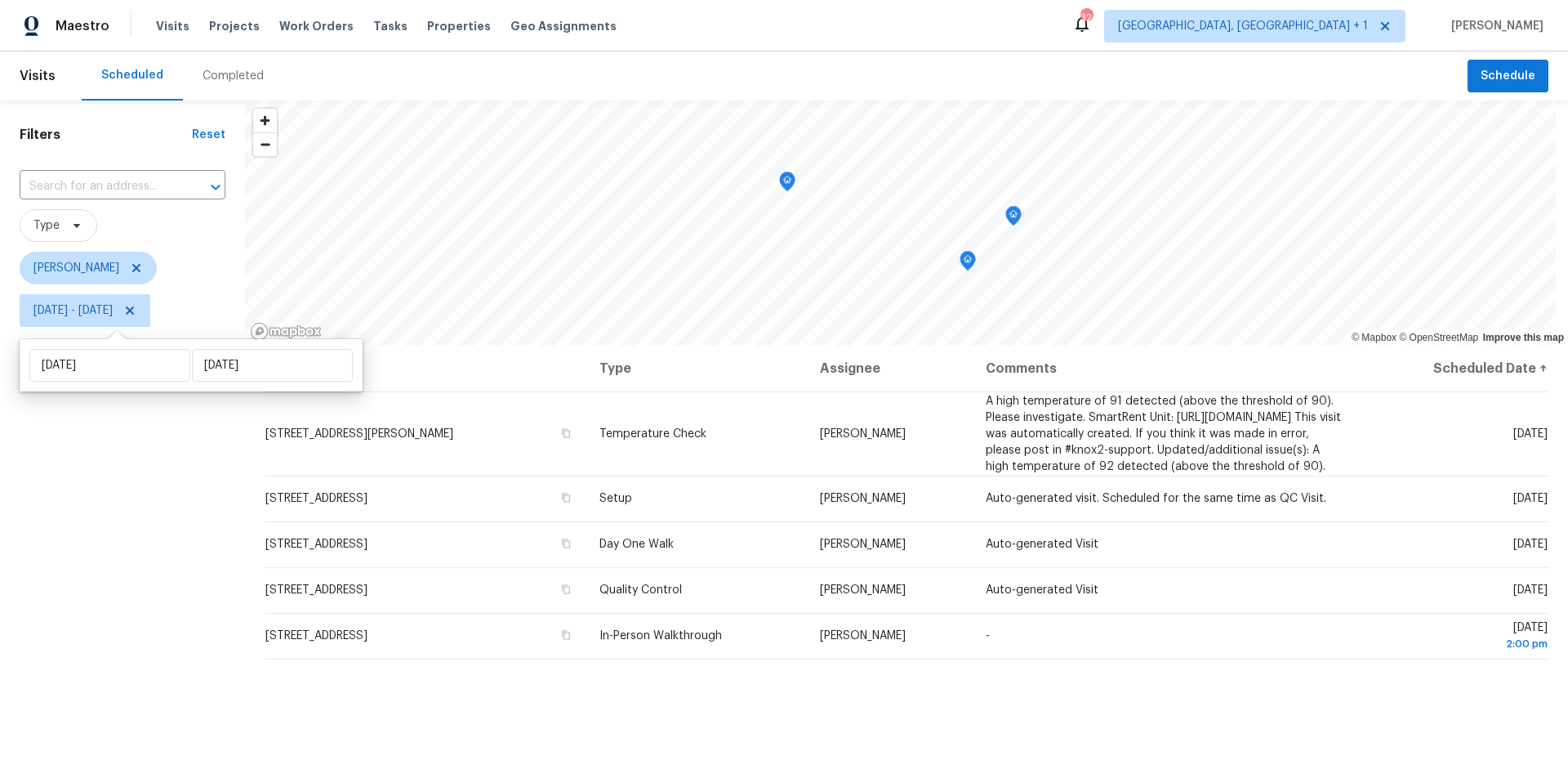
click at [103, 558] on div "Filters Reset ​ Type [PERSON_NAME] [DATE] - [DATE]" at bounding box center [122, 535] width 245 height 871
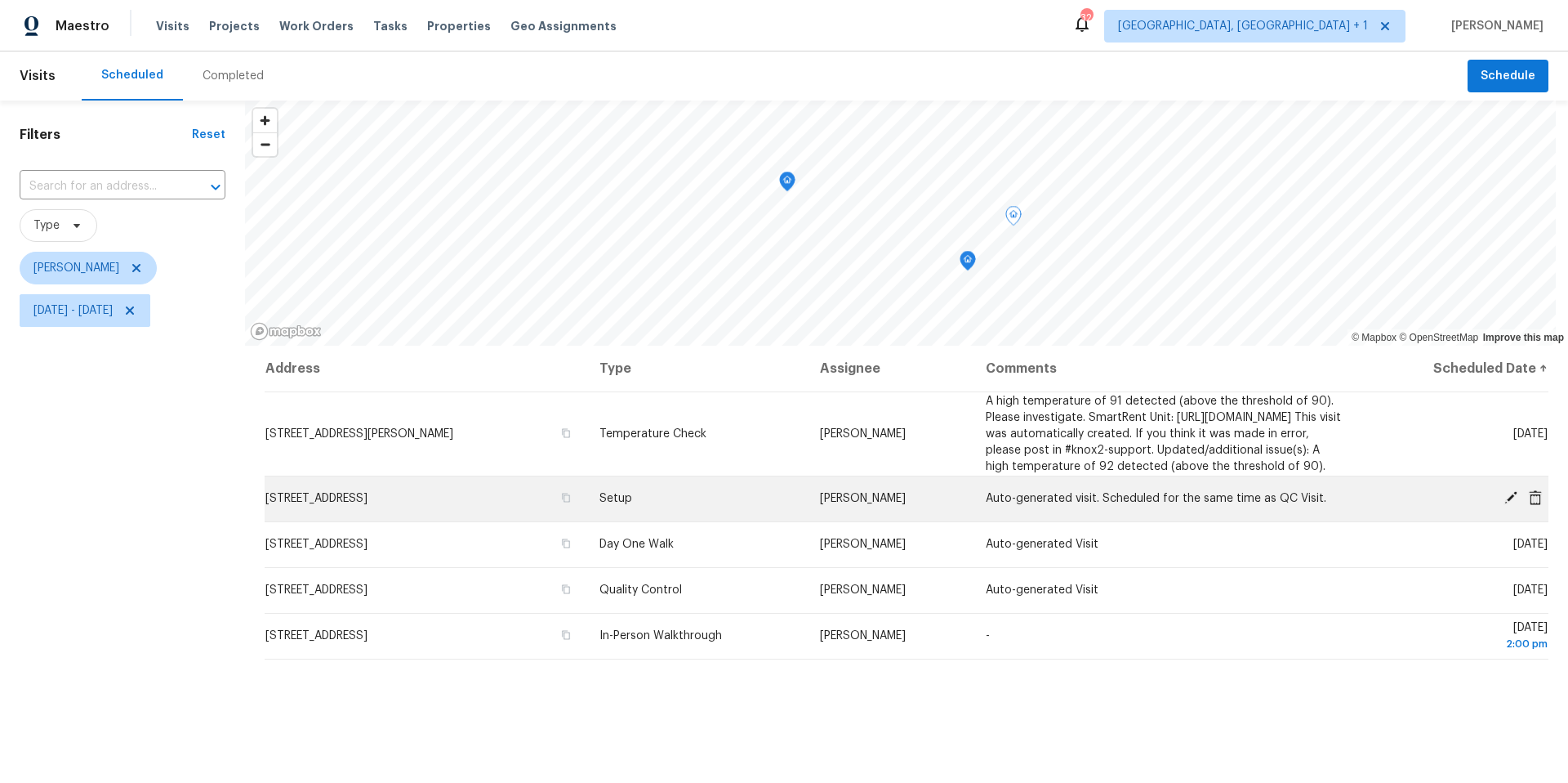
click at [1528, 504] on icon at bounding box center [1534, 496] width 13 height 15
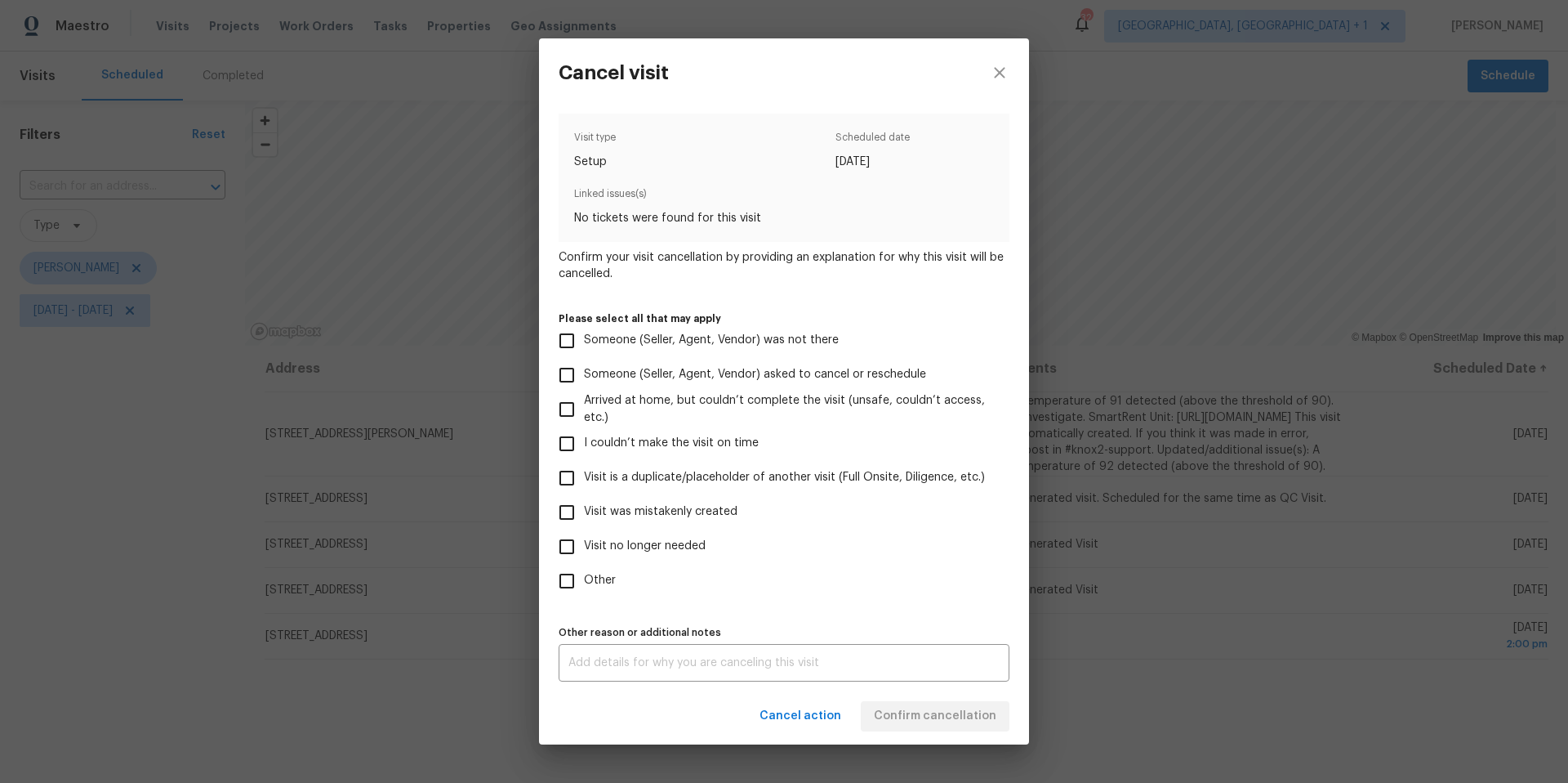
click at [571, 522] on input "Visit was mistakenly created" at bounding box center [566, 512] width 34 height 34
checkbox input "true"
click at [944, 727] on button "Confirm cancellation" at bounding box center [934, 716] width 149 height 30
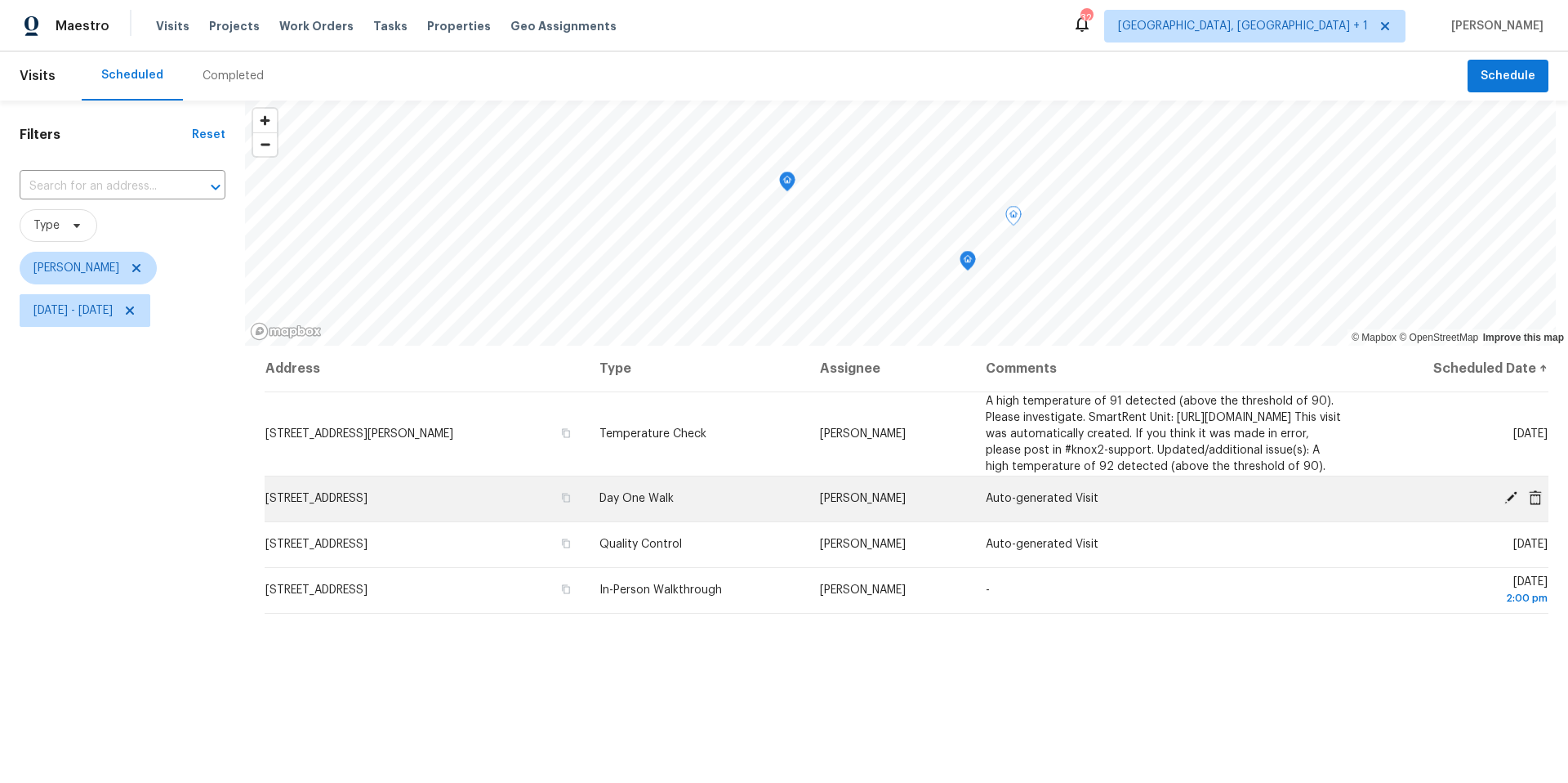
click at [1528, 504] on icon at bounding box center [1534, 496] width 13 height 15
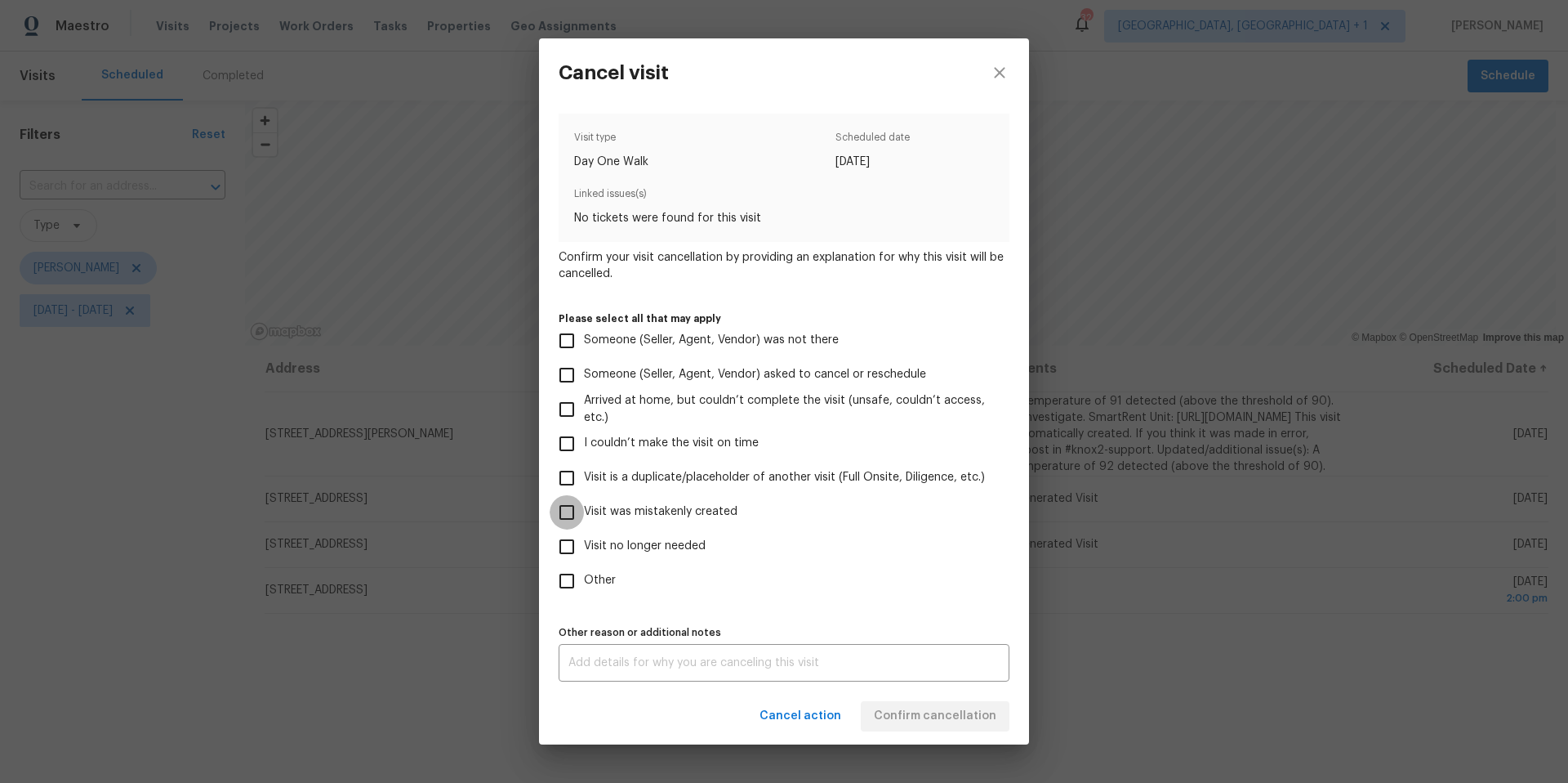
drag, startPoint x: 578, startPoint y: 516, endPoint x: 737, endPoint y: 600, distance: 179.8
click at [578, 516] on input "Visit was mistakenly created" at bounding box center [566, 512] width 34 height 34
checkbox input "true"
click at [893, 706] on span "Confirm cancellation" at bounding box center [935, 716] width 122 height 20
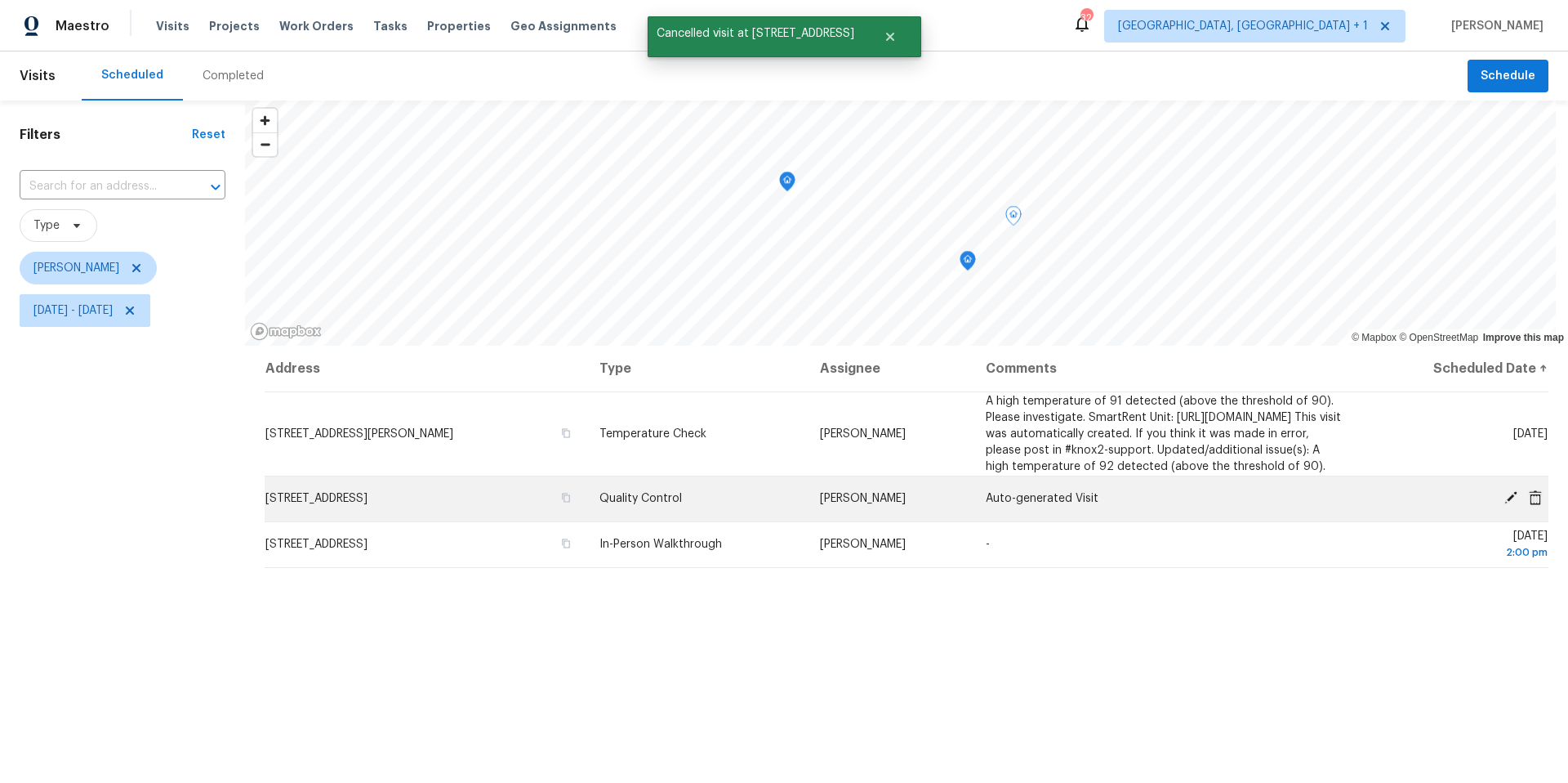
click at [1528, 504] on icon at bounding box center [1534, 496] width 13 height 15
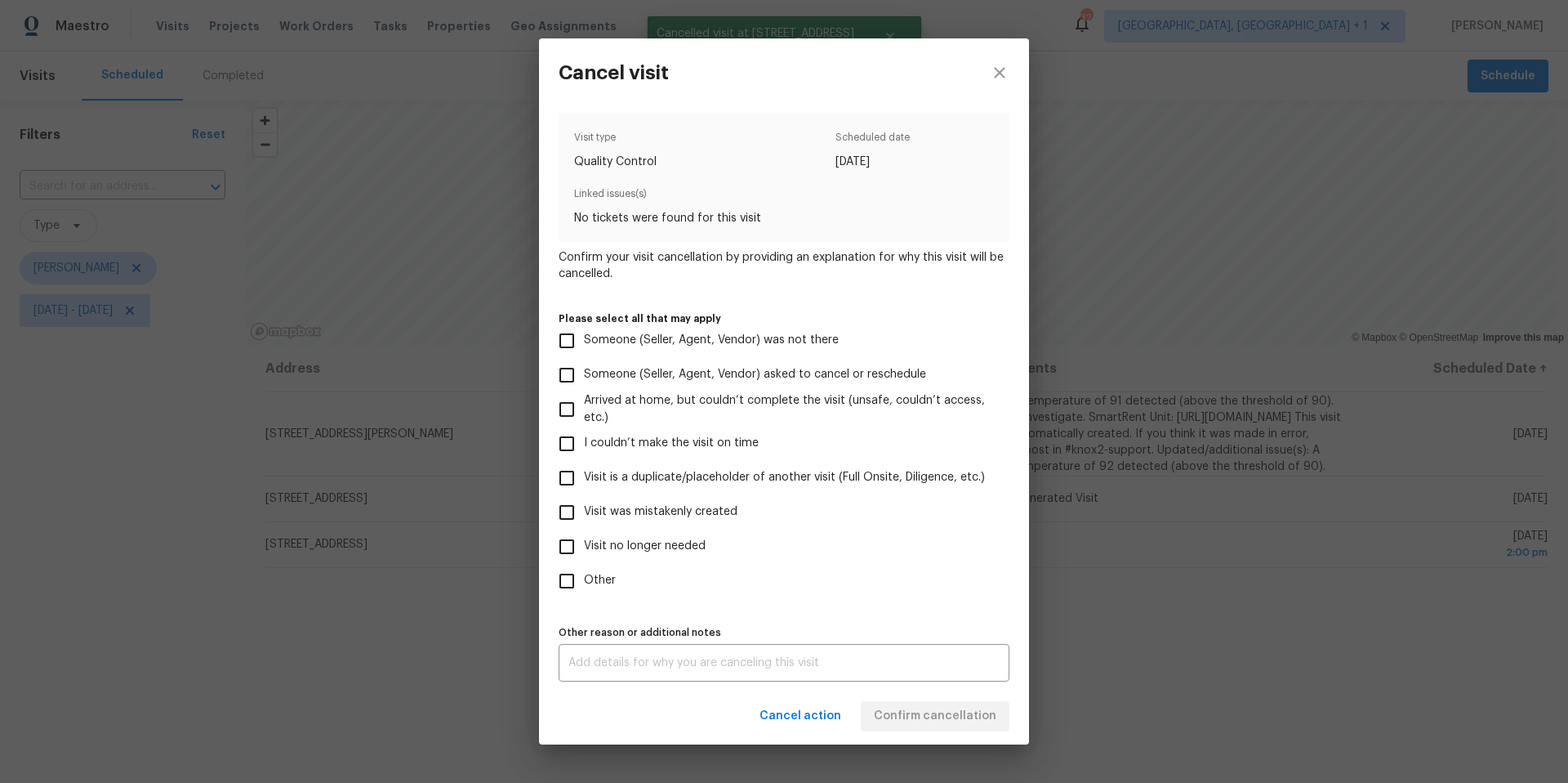
click at [575, 508] on input "Visit was mistakenly created" at bounding box center [566, 512] width 34 height 34
checkbox input "true"
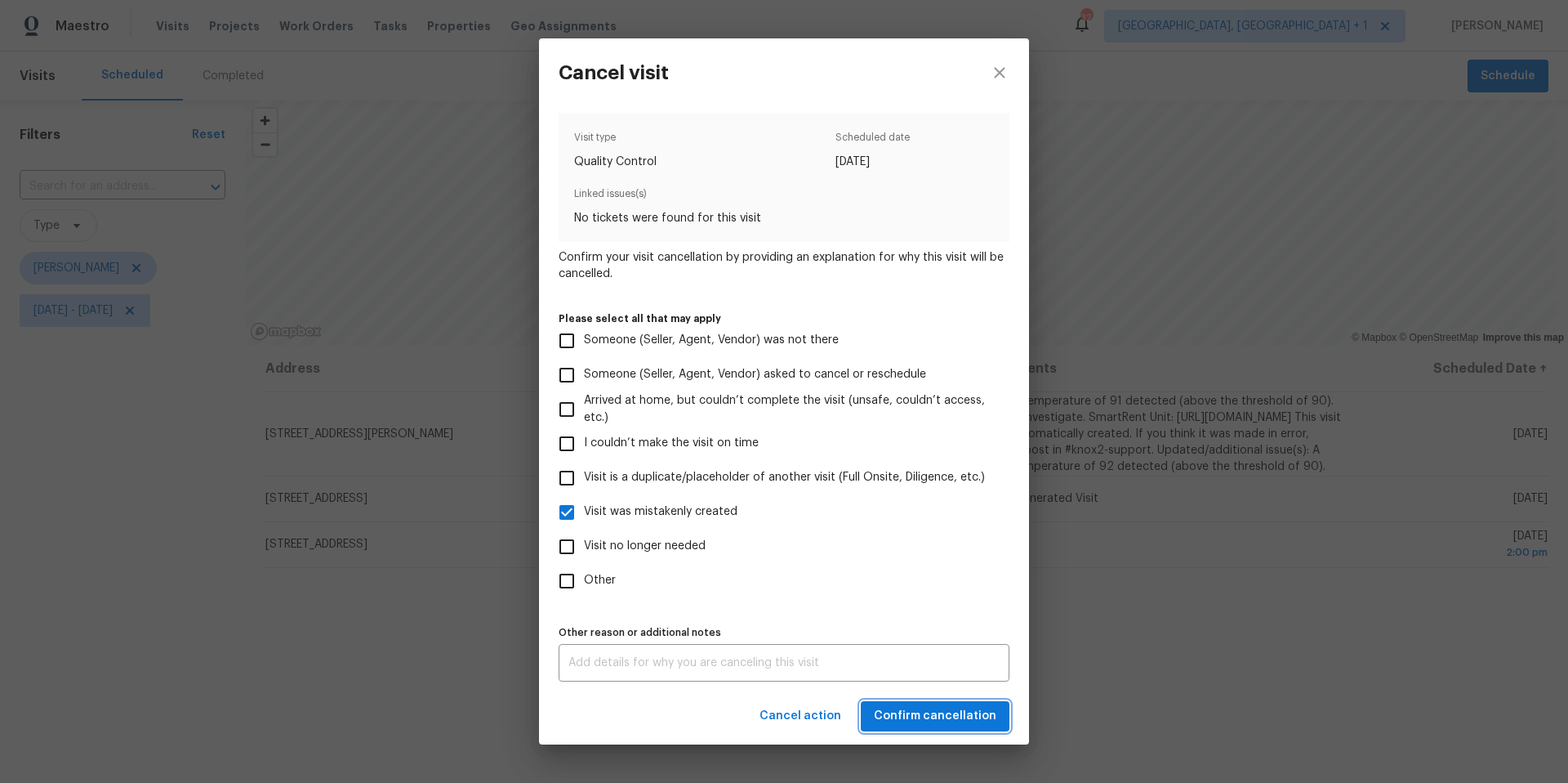
click at [986, 723] on span "Confirm cancellation" at bounding box center [935, 716] width 122 height 20
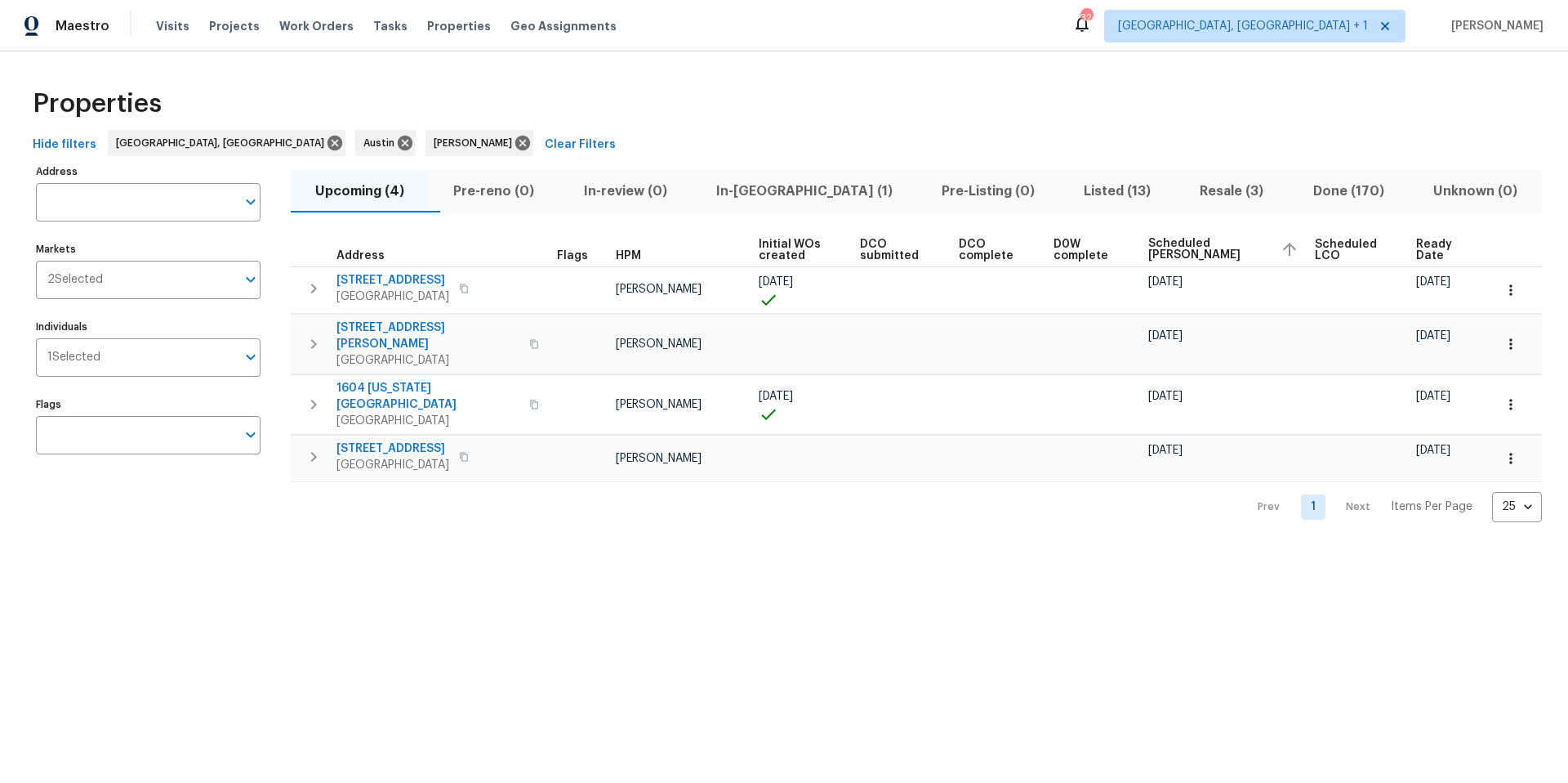
click at [1069, 191] on span "Listed (13)" at bounding box center [1117, 191] width 96 height 23
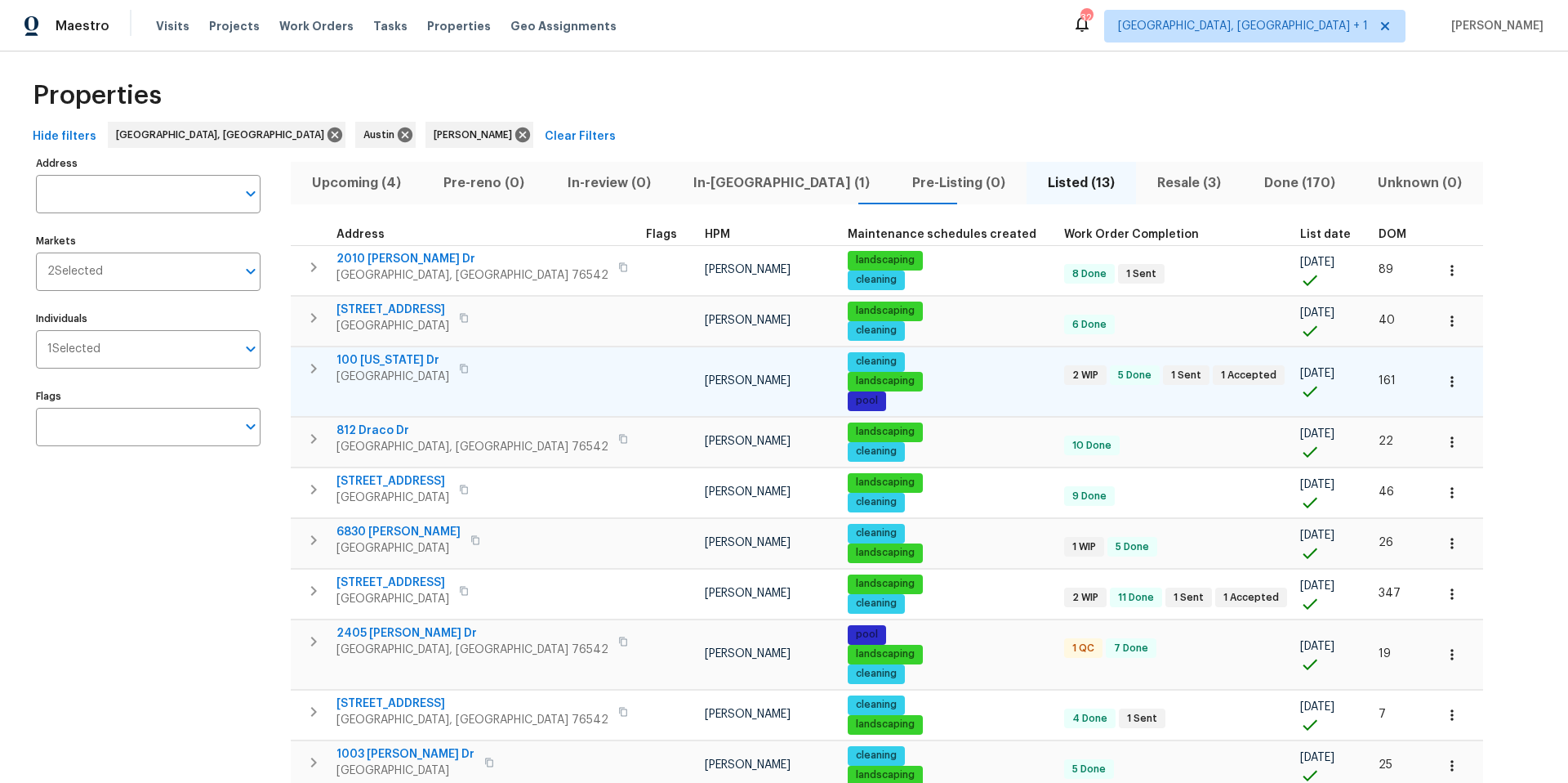
scroll to position [10, 0]
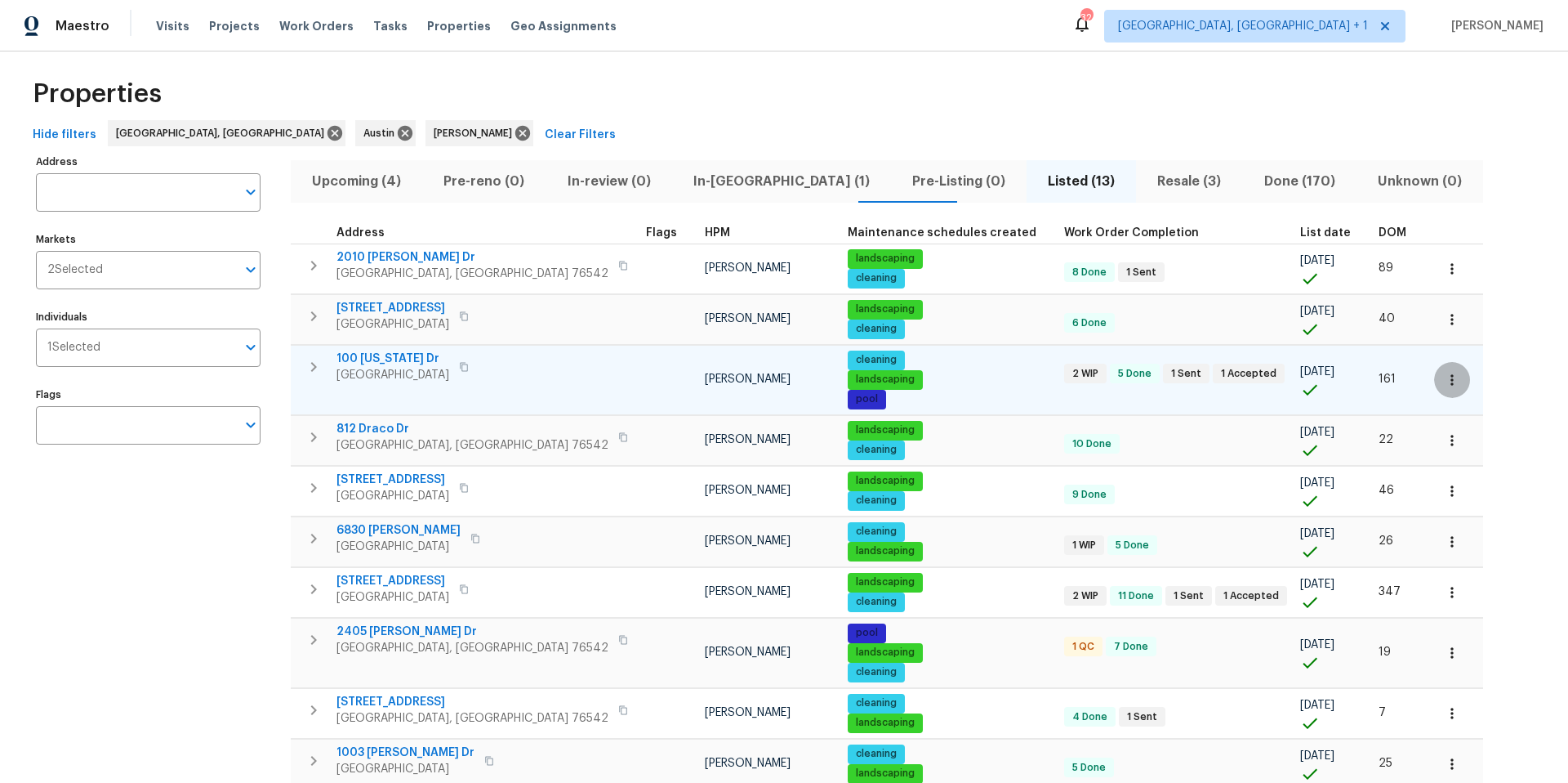
click at [1444, 372] on icon "button" at bounding box center [1451, 380] width 17 height 17
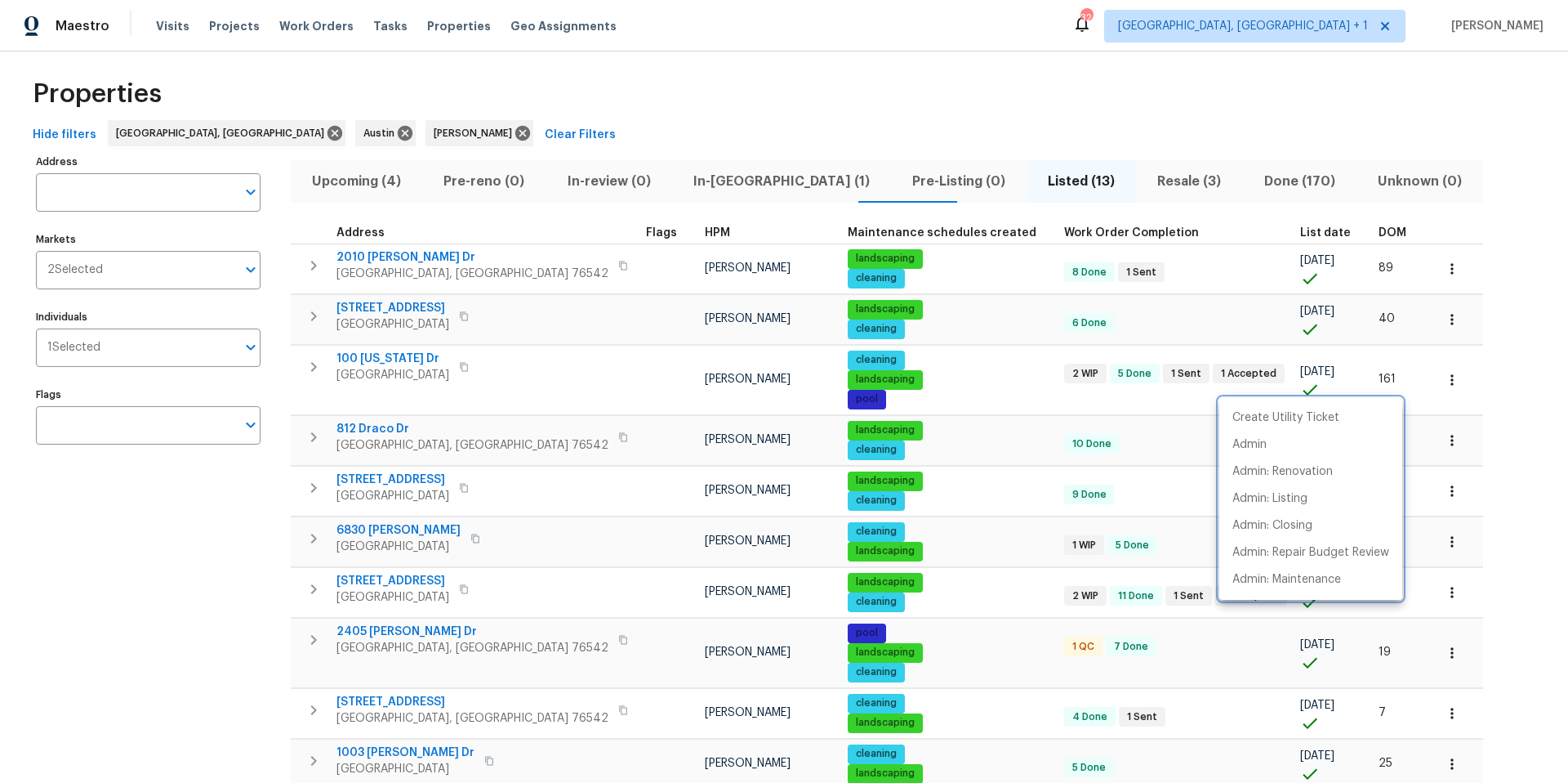
click at [399, 358] on div at bounding box center [784, 392] width 1568 height 783
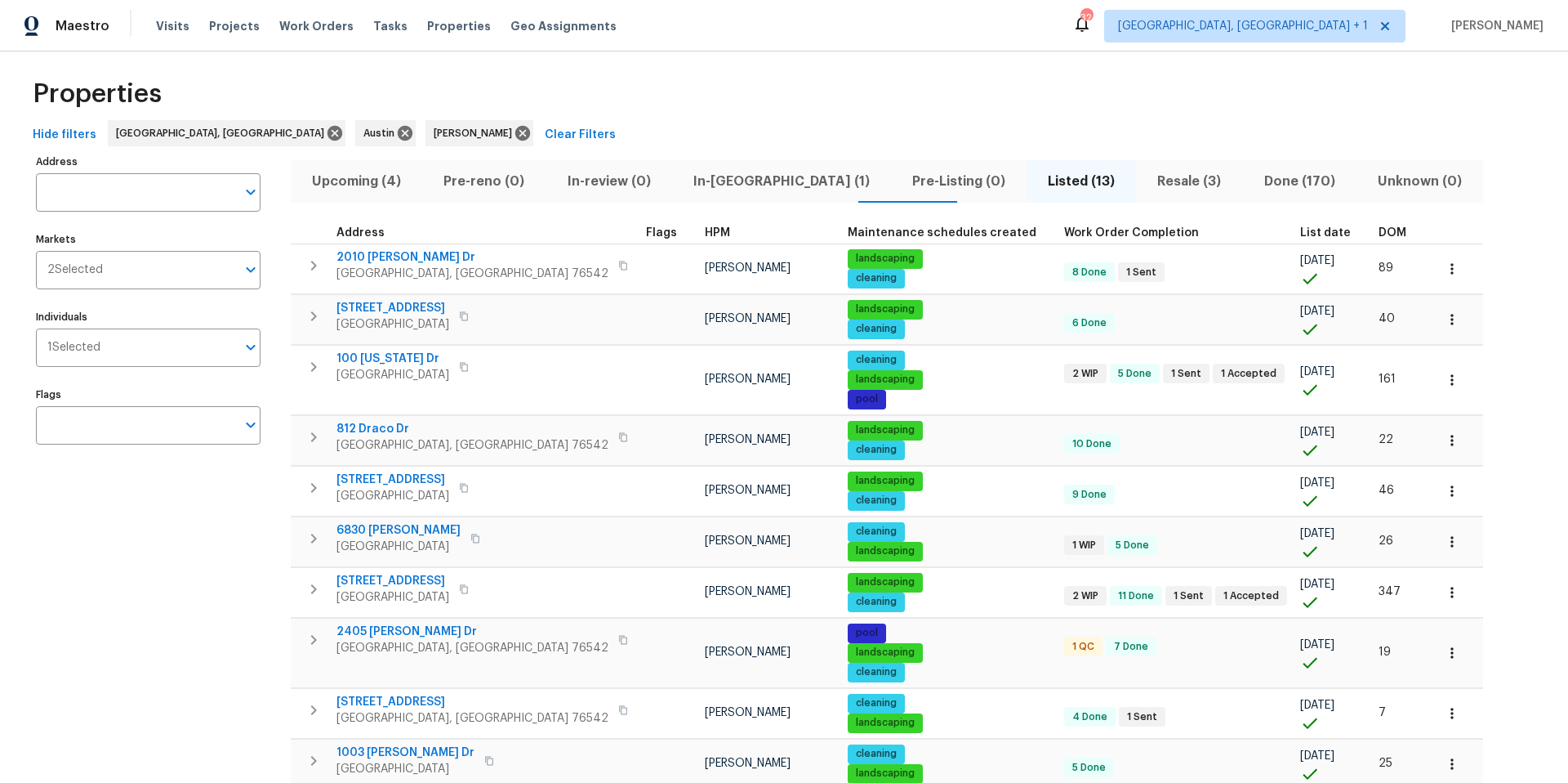
click at [400, 356] on span "100 Missouri Dr" at bounding box center [393, 358] width 113 height 17
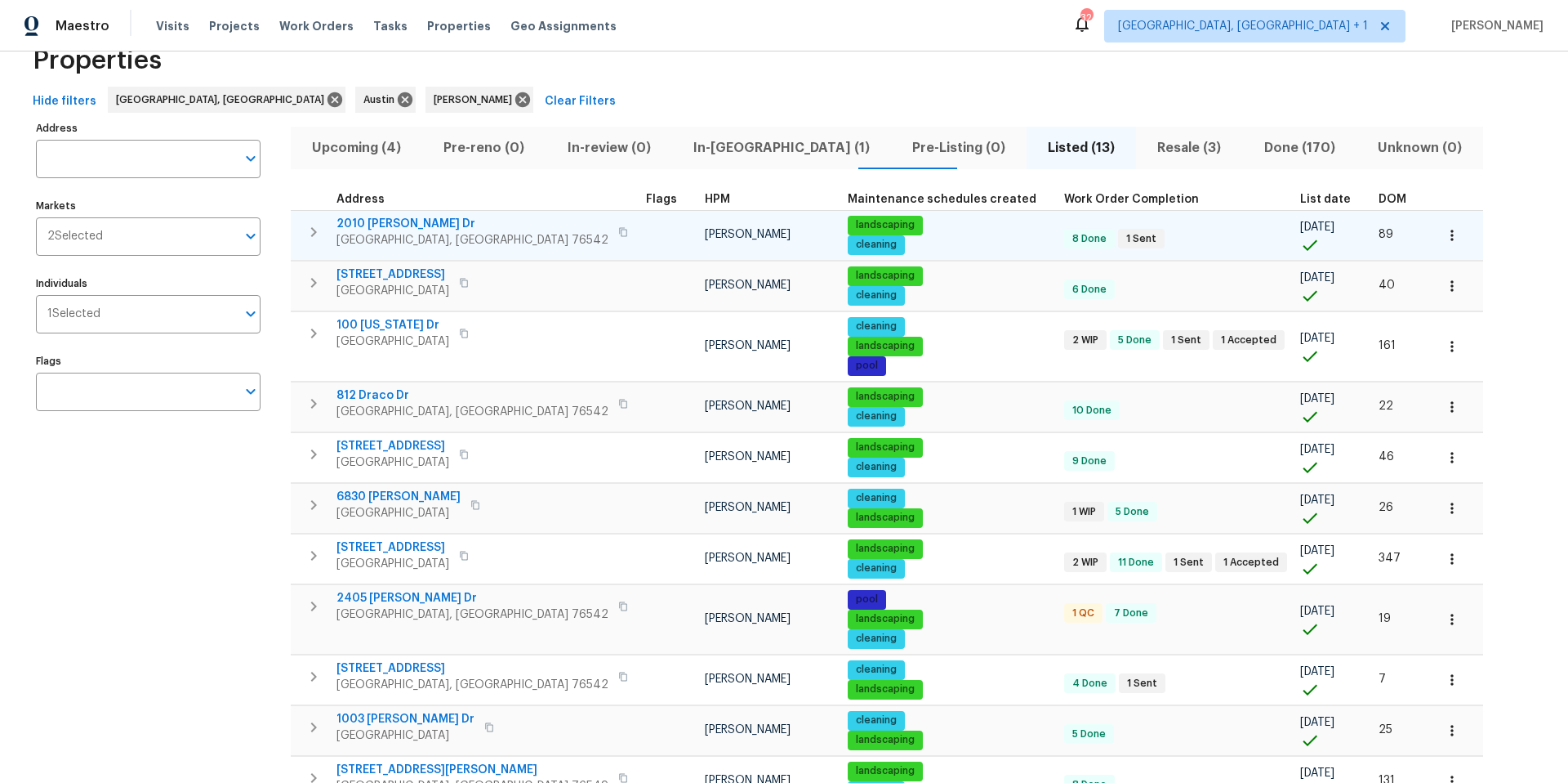
scroll to position [47, 0]
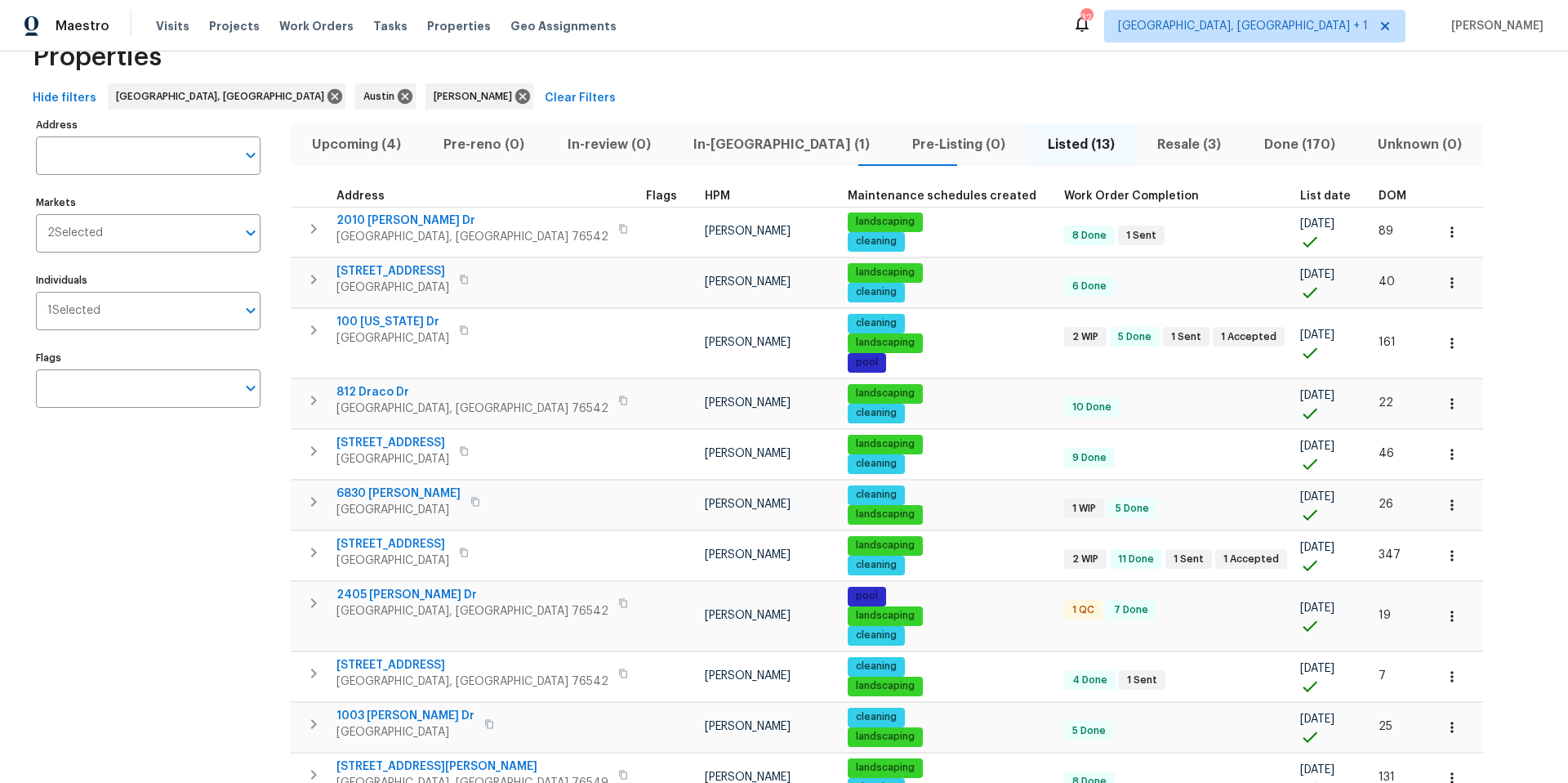
click at [1379, 200] on span "DOM" at bounding box center [1392, 196] width 28 height 12
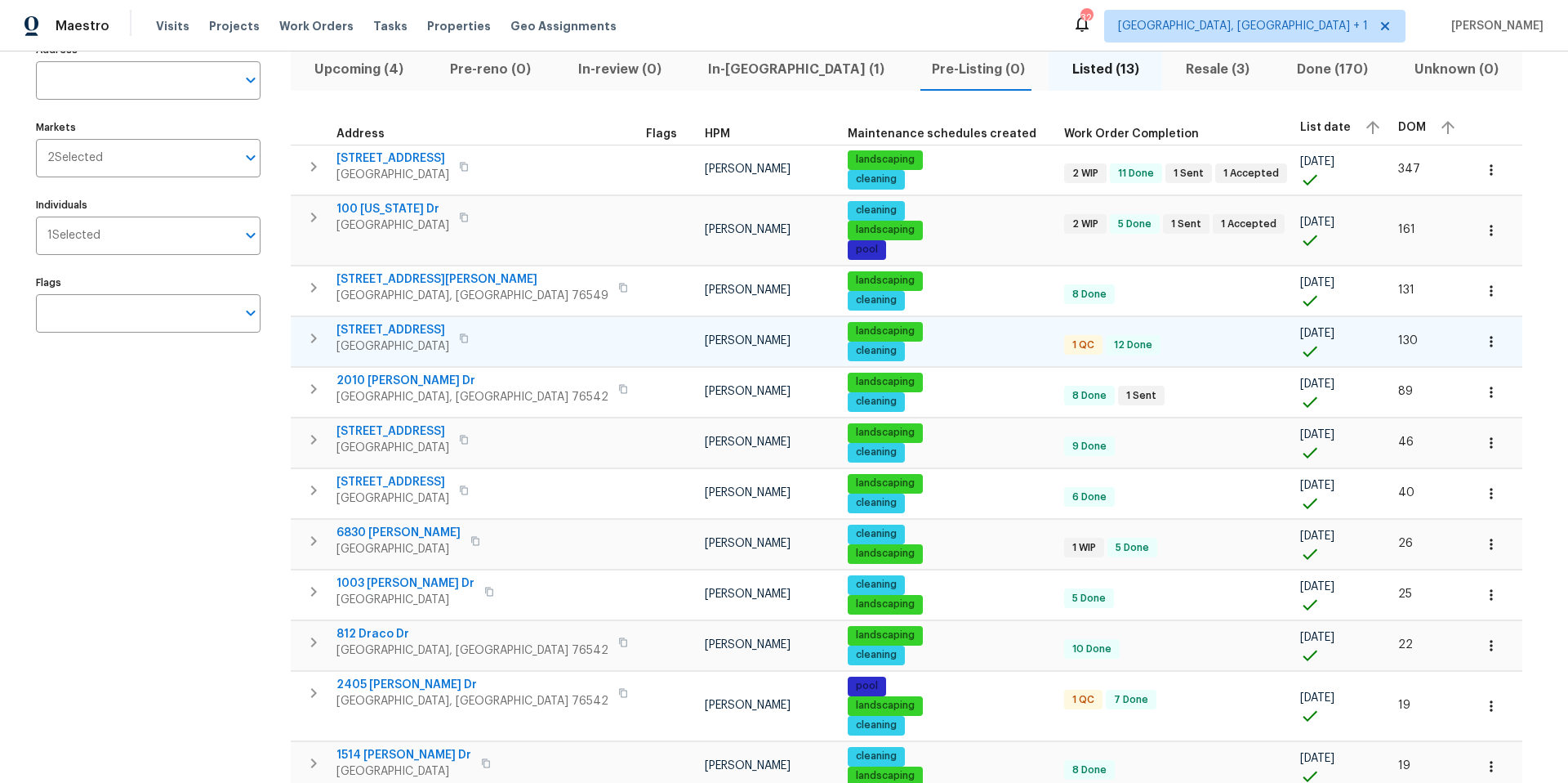
scroll to position [122, 0]
click at [1172, 60] on span "Resale (3)" at bounding box center [1218, 69] width 91 height 23
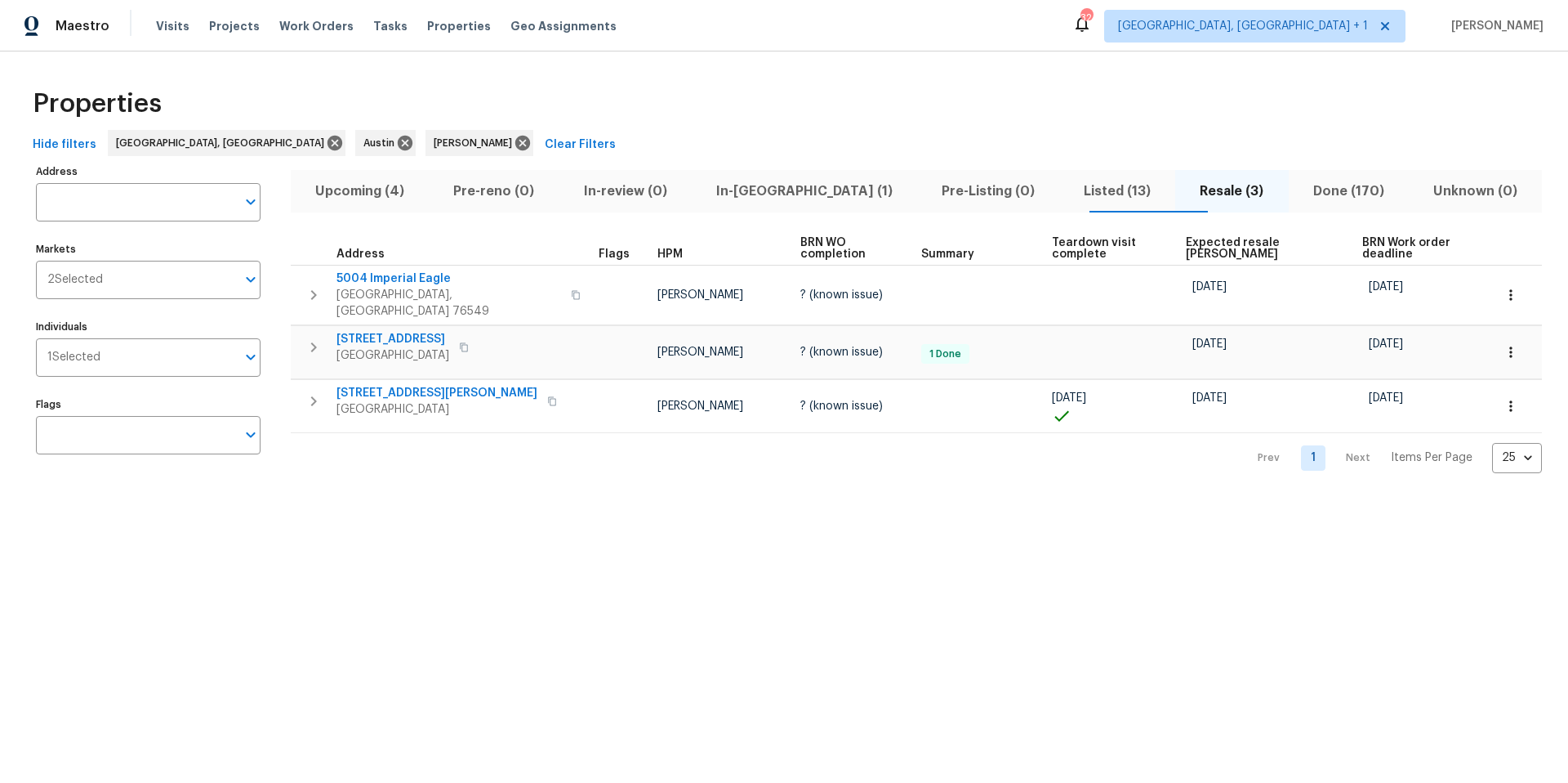
click at [1069, 187] on span "Listed (13)" at bounding box center [1117, 191] width 96 height 23
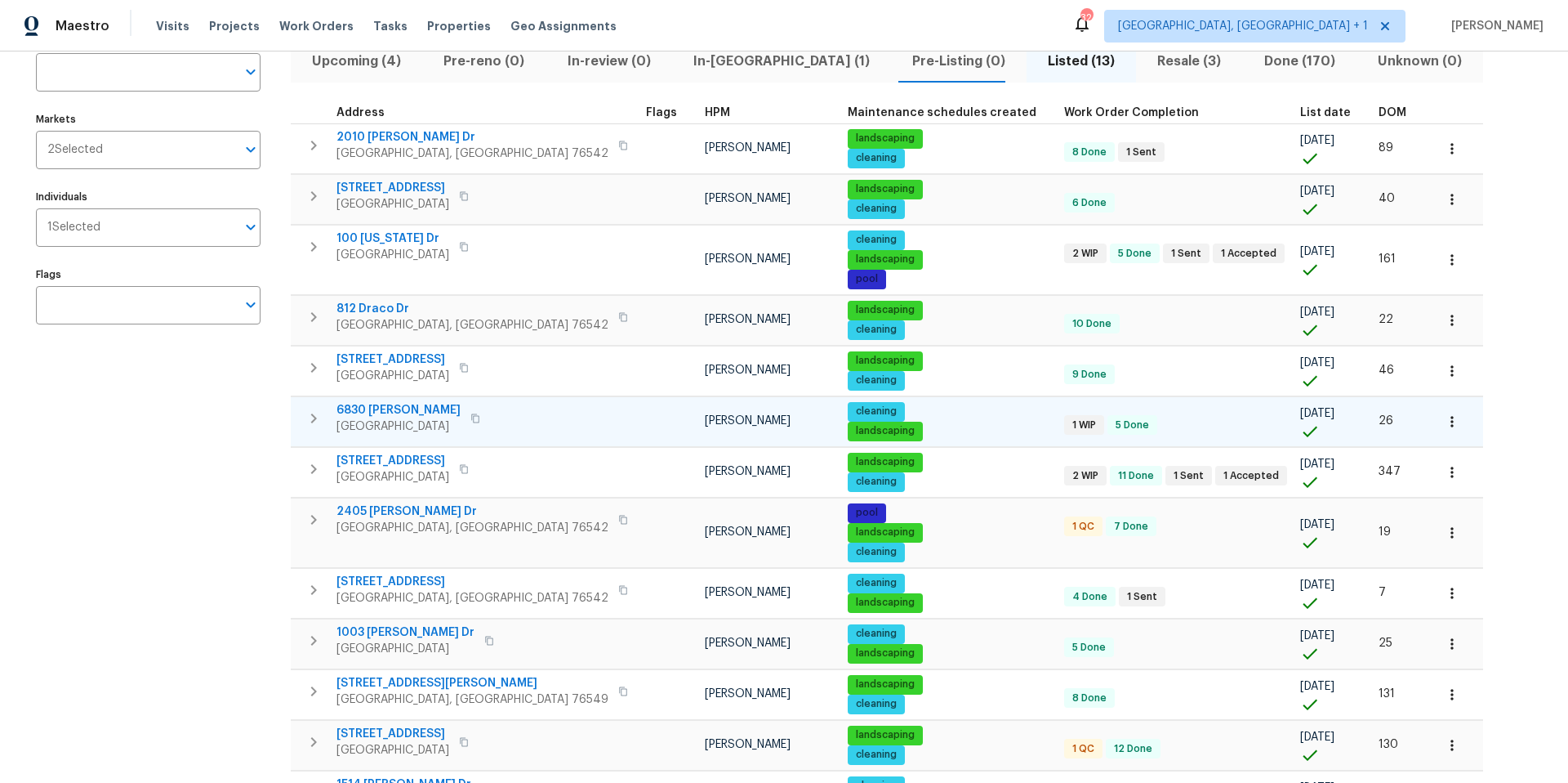
scroll to position [129, 0]
click at [1379, 111] on span "DOM" at bounding box center [1392, 114] width 28 height 12
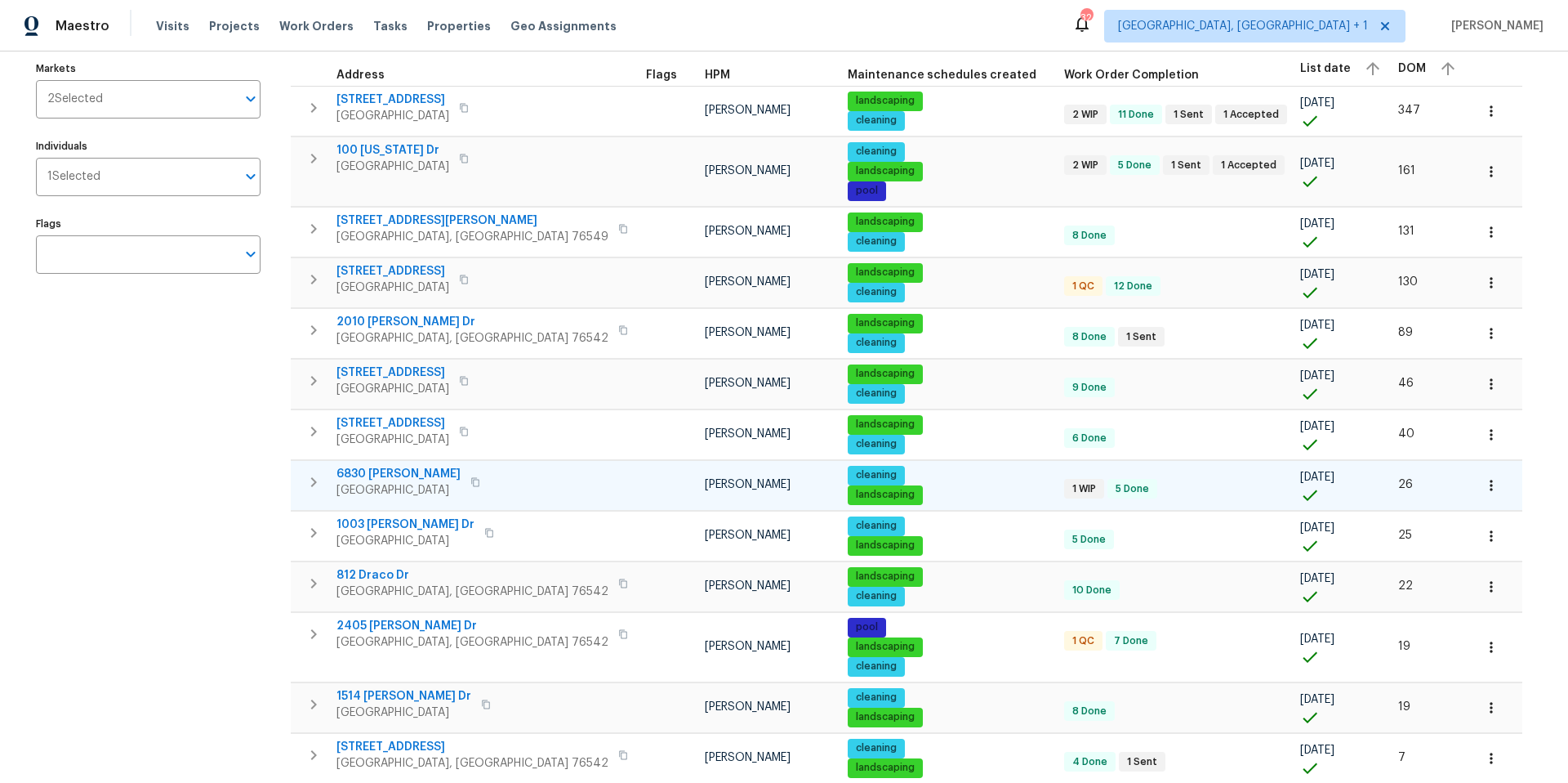
scroll to position [259, 0]
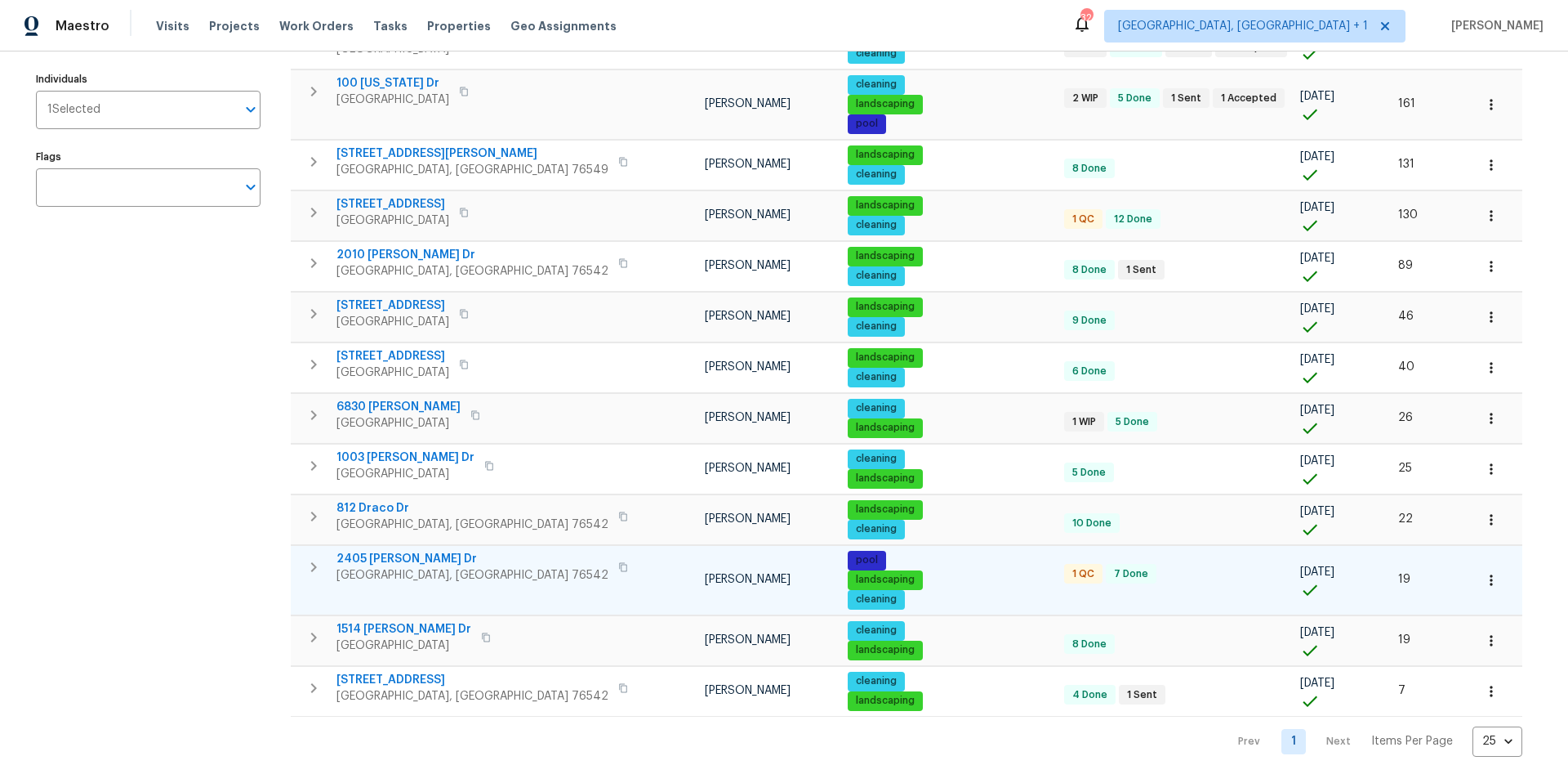
click at [405, 551] on span "2405 Riley Dr" at bounding box center [473, 559] width 272 height 17
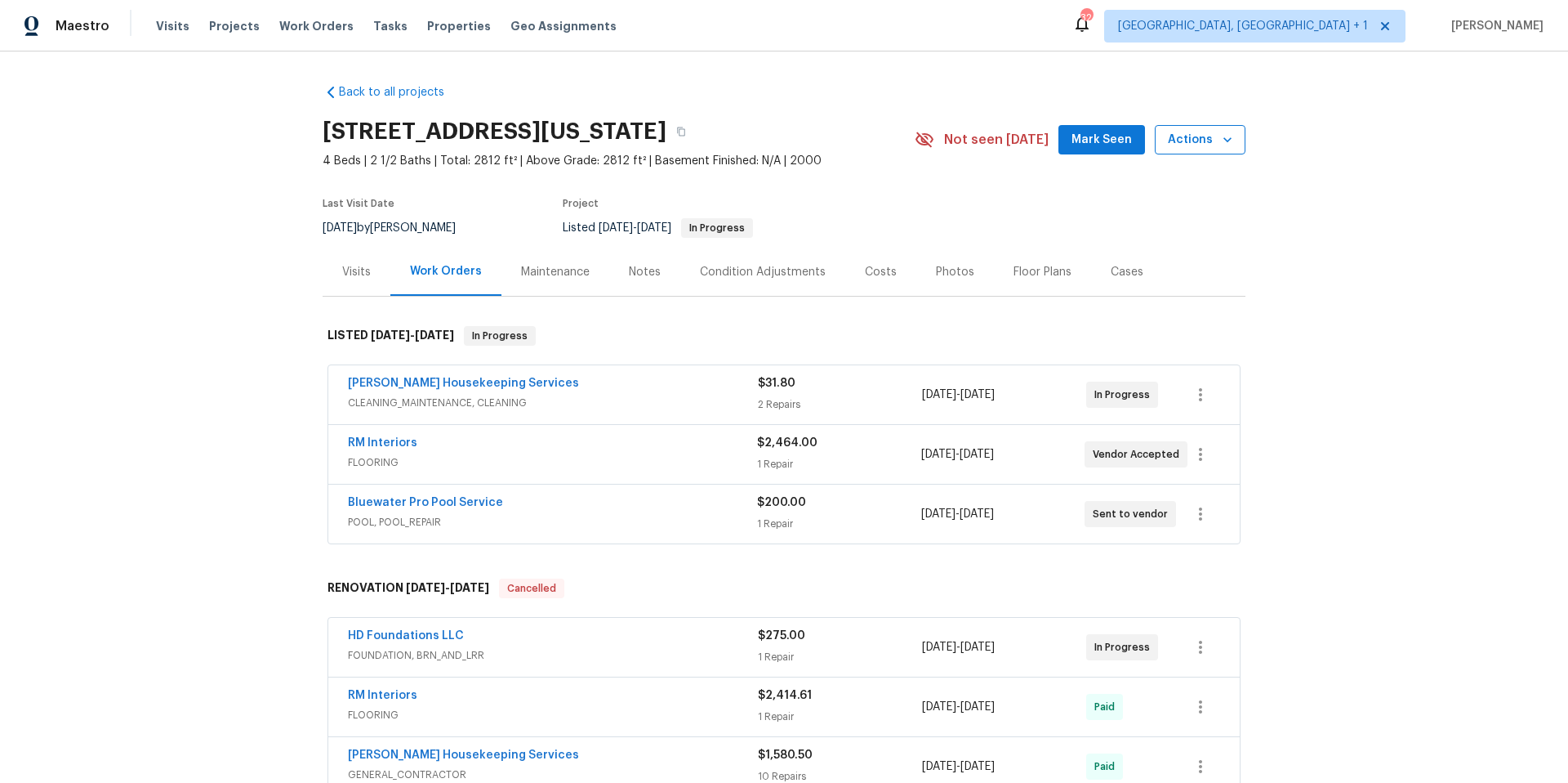
click at [1212, 136] on span "Actions" at bounding box center [1200, 140] width 64 height 20
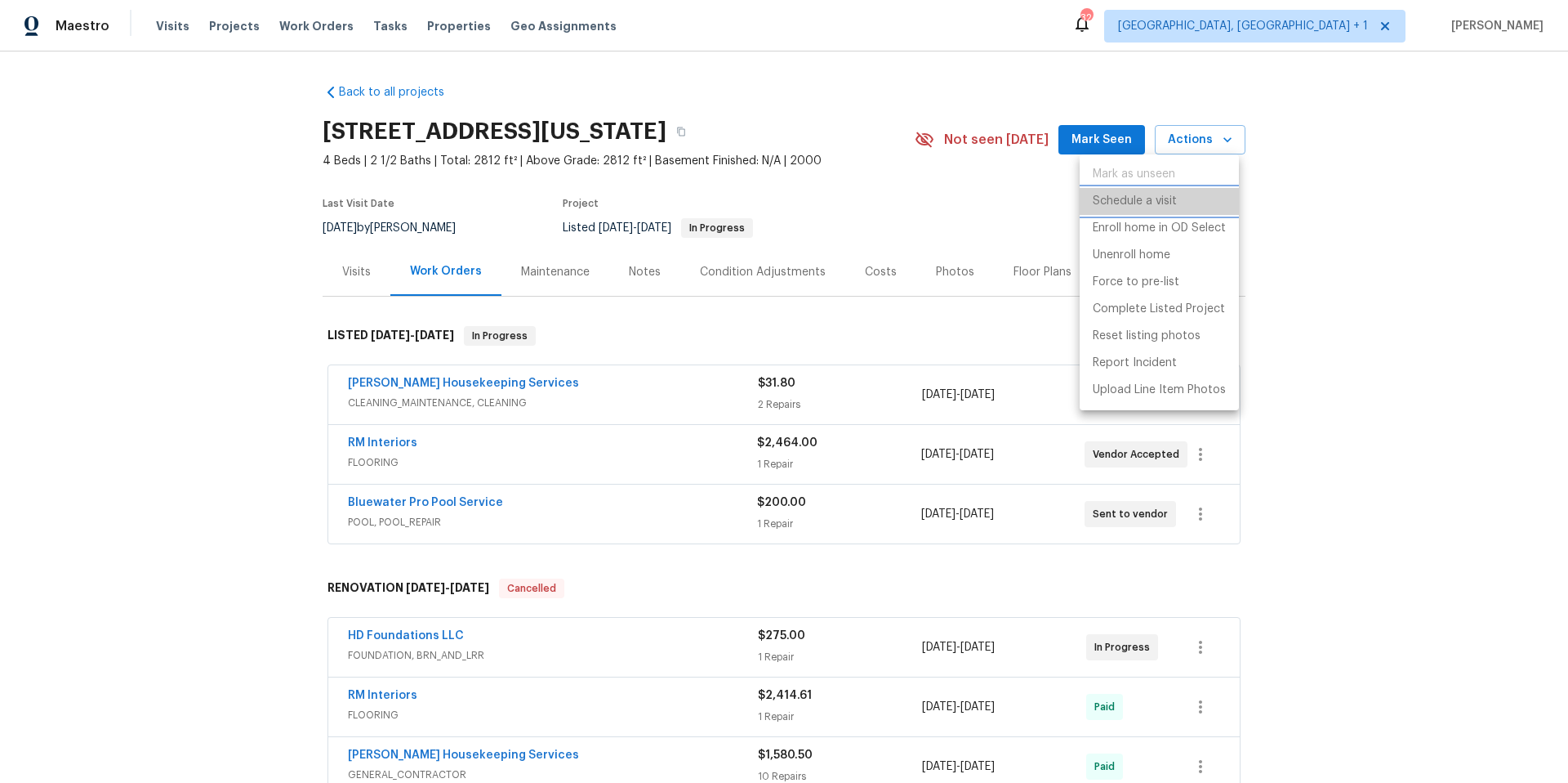
click at [1138, 205] on p "Schedule a visit" at bounding box center [1134, 201] width 84 height 17
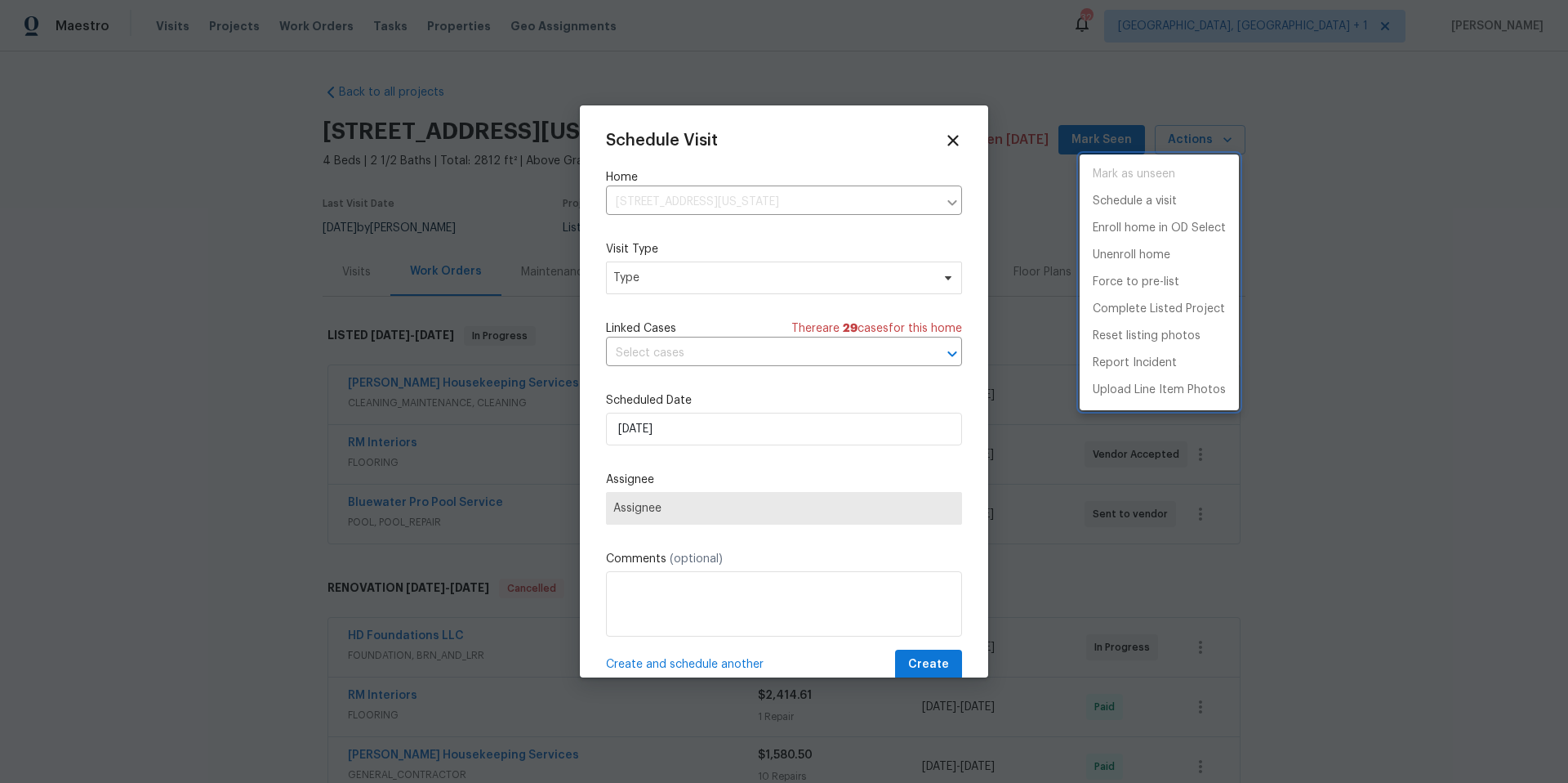
click at [743, 275] on div at bounding box center [784, 392] width 1568 height 783
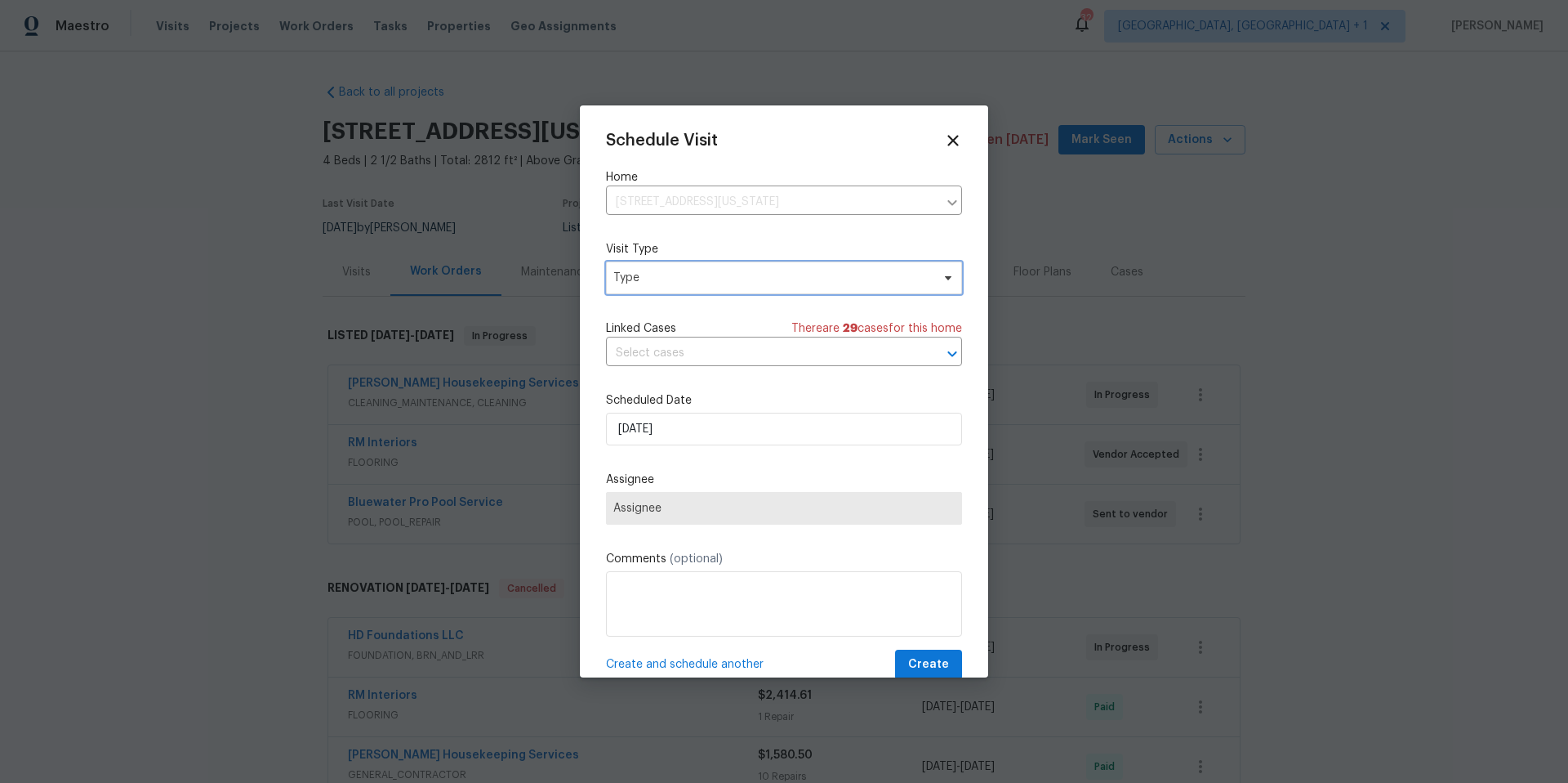
click at [737, 281] on span "Type" at bounding box center [772, 278] width 317 height 17
type input "custom"
click at [639, 352] on div "Custom" at bounding box center [637, 355] width 44 height 17
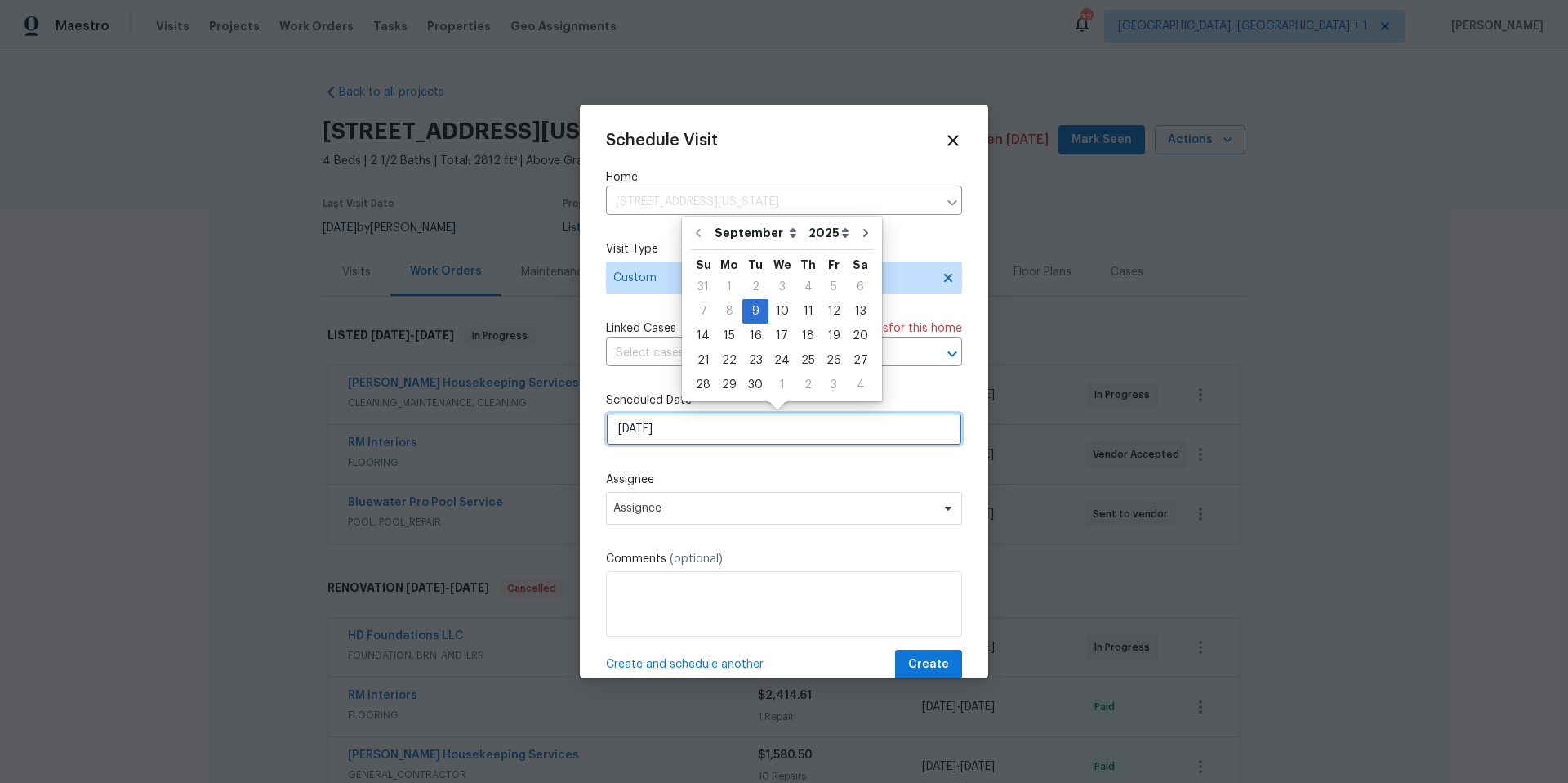
click at [679, 425] on input "[DATE]" at bounding box center [784, 429] width 356 height 33
click at [774, 312] on div "10" at bounding box center [782, 312] width 27 height 23
type input "9/10/2025"
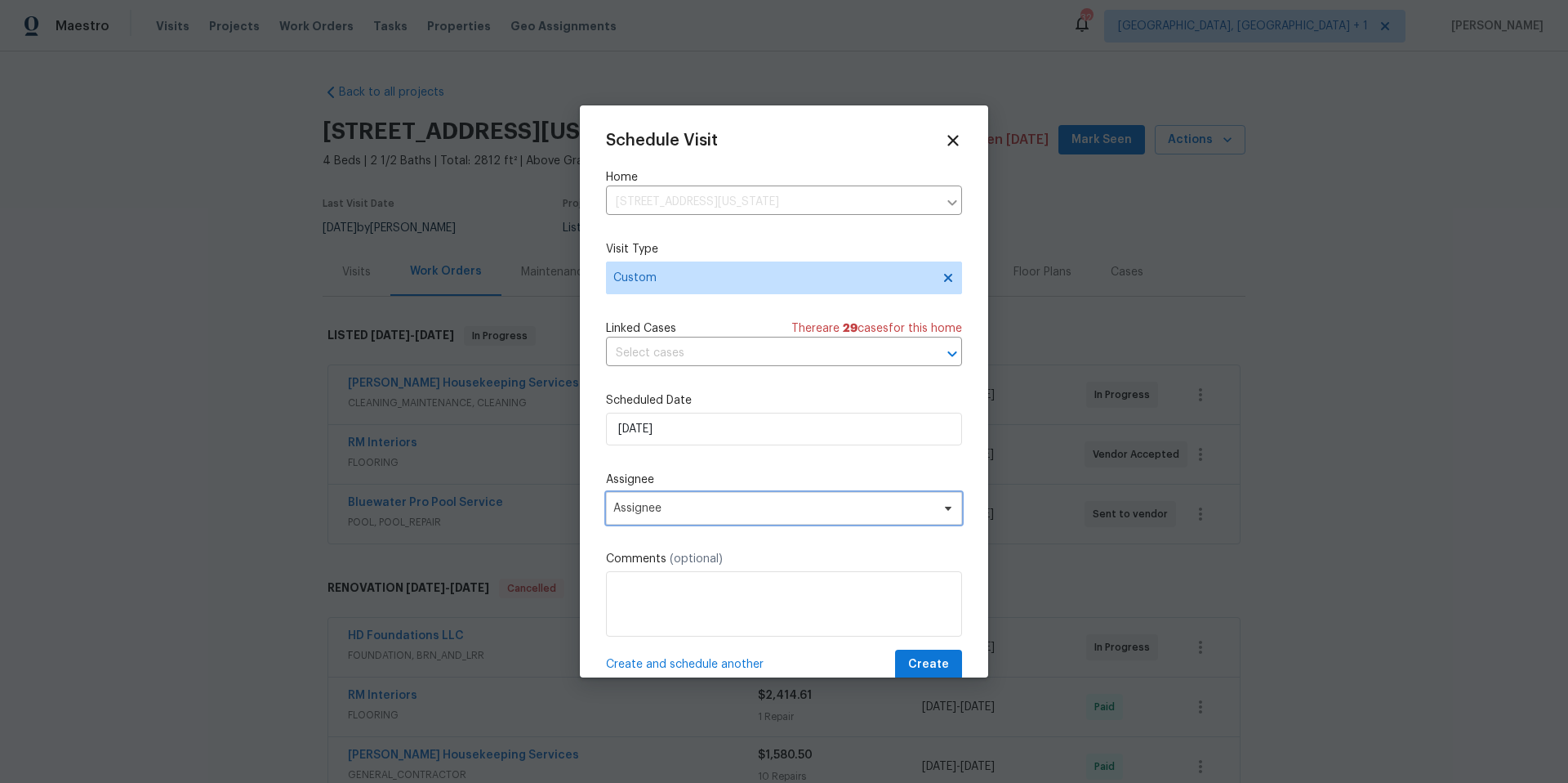
click at [712, 506] on span "Assignee" at bounding box center [774, 507] width 320 height 13
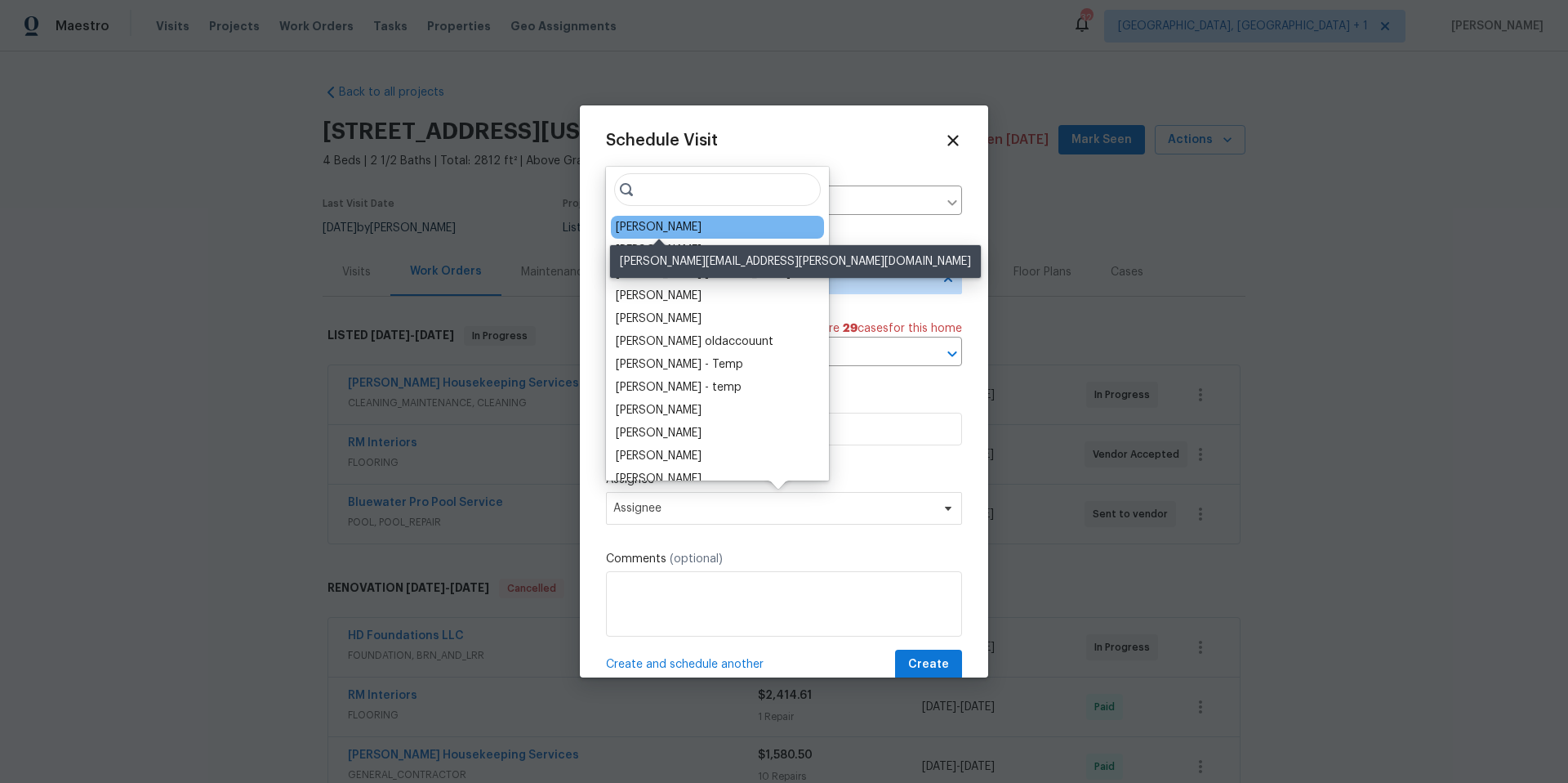
click at [670, 233] on div "[PERSON_NAME]" at bounding box center [658, 226] width 85 height 17
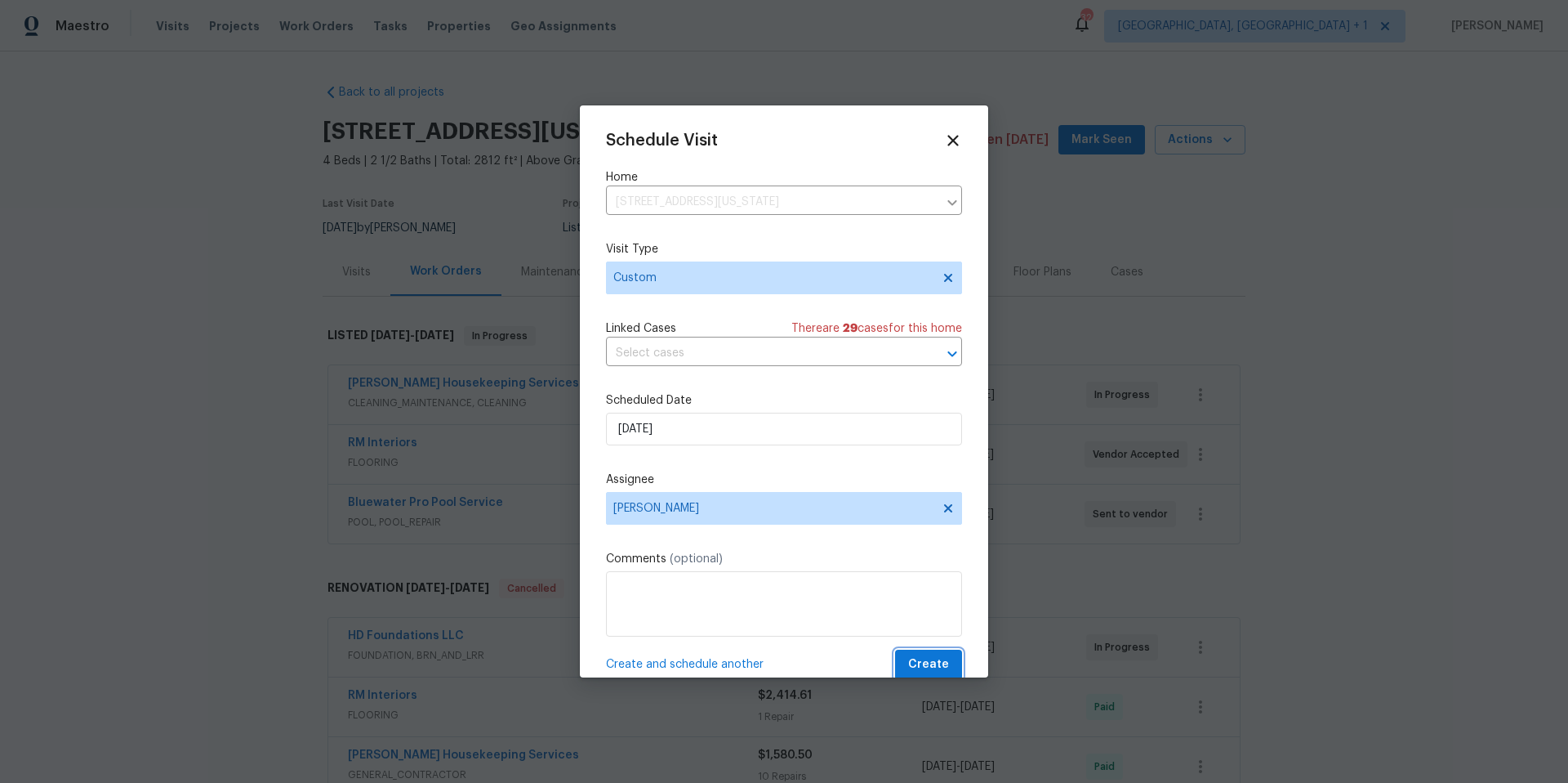
click at [911, 625] on span "Create" at bounding box center [928, 664] width 41 height 20
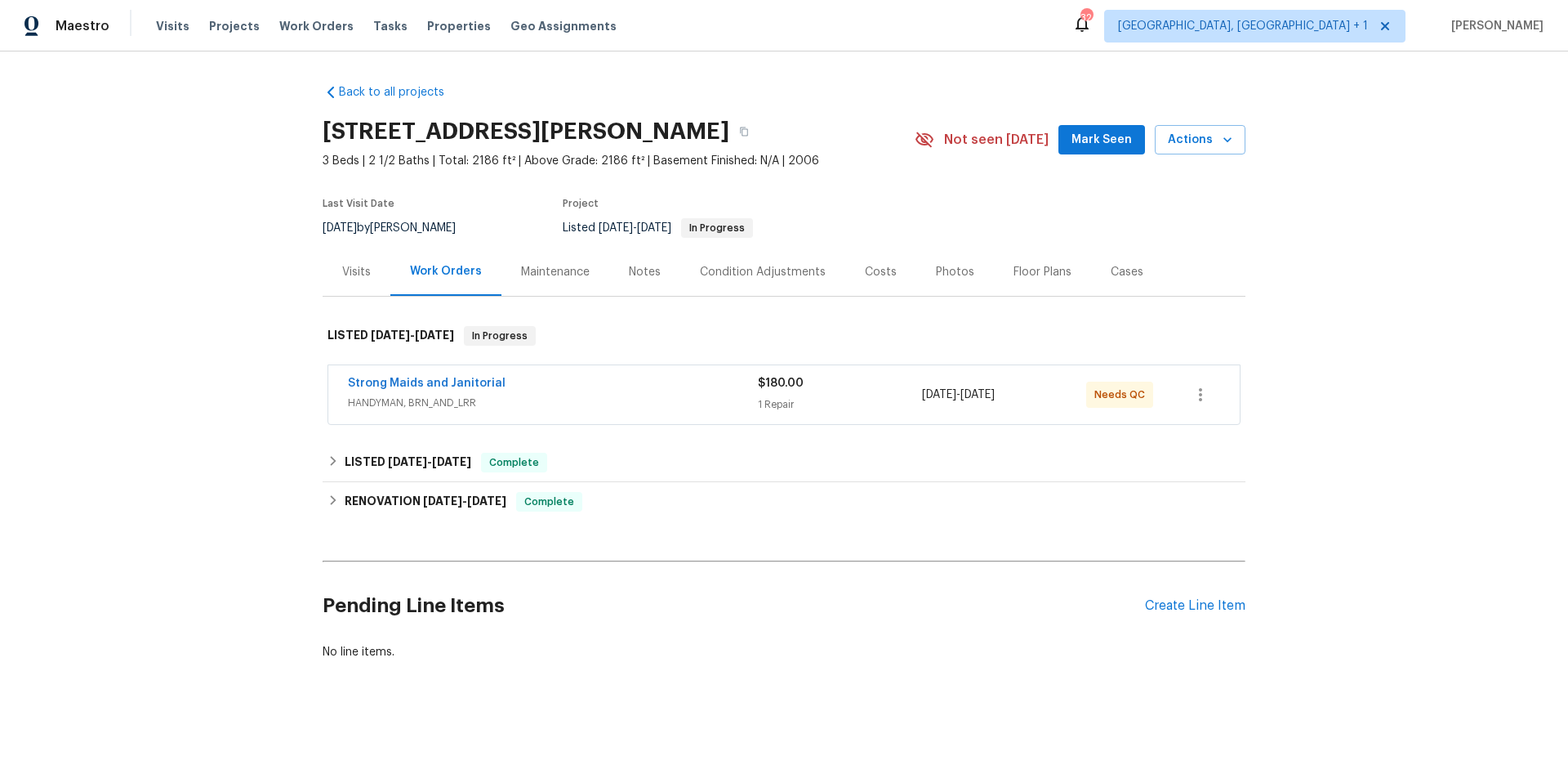
click at [696, 392] on div "Strong Maids and Janitorial" at bounding box center [552, 385] width 410 height 19
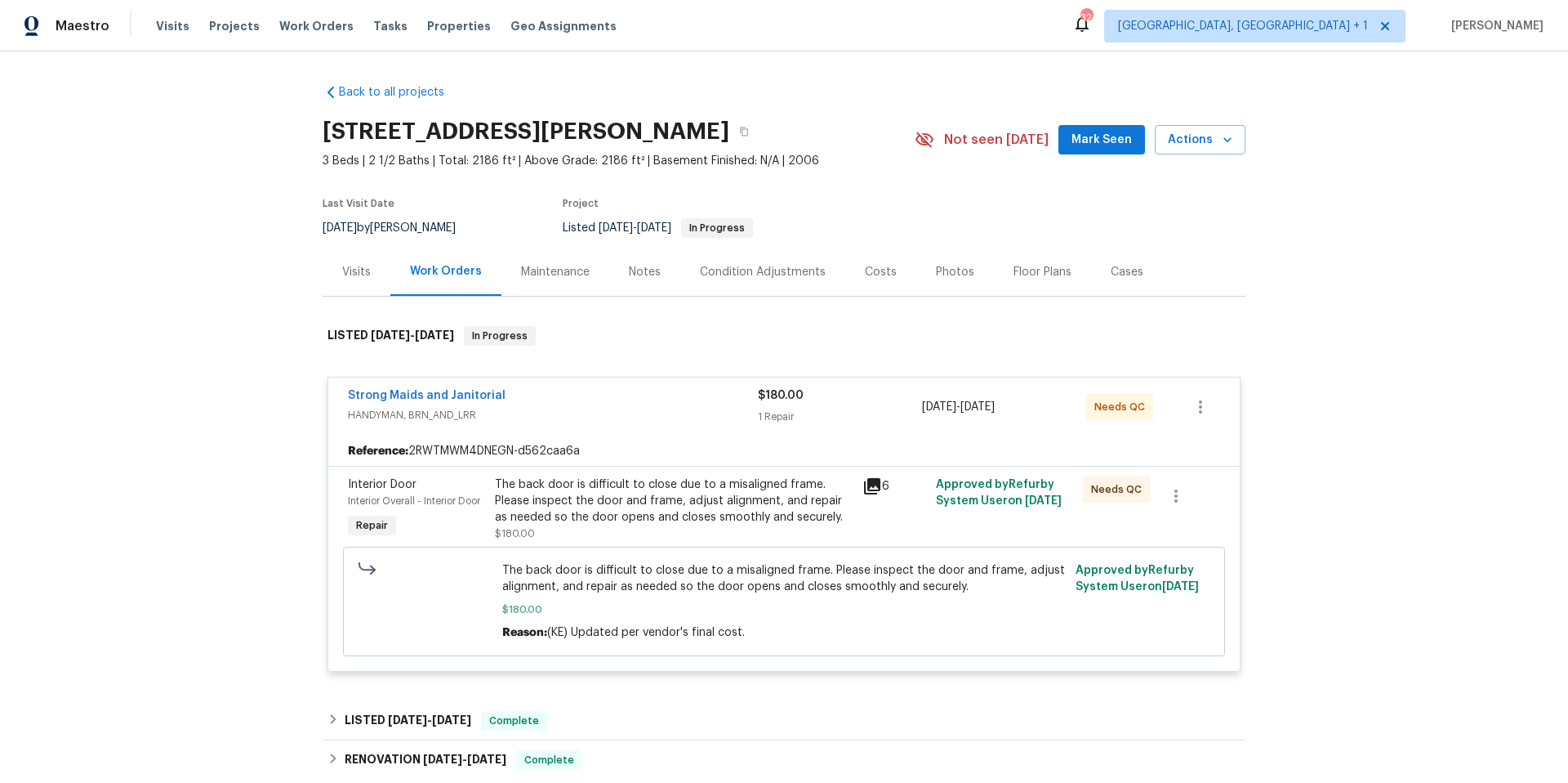
click at [634, 421] on span "HANDYMAN, BRN_AND_LRR" at bounding box center [552, 415] width 410 height 17
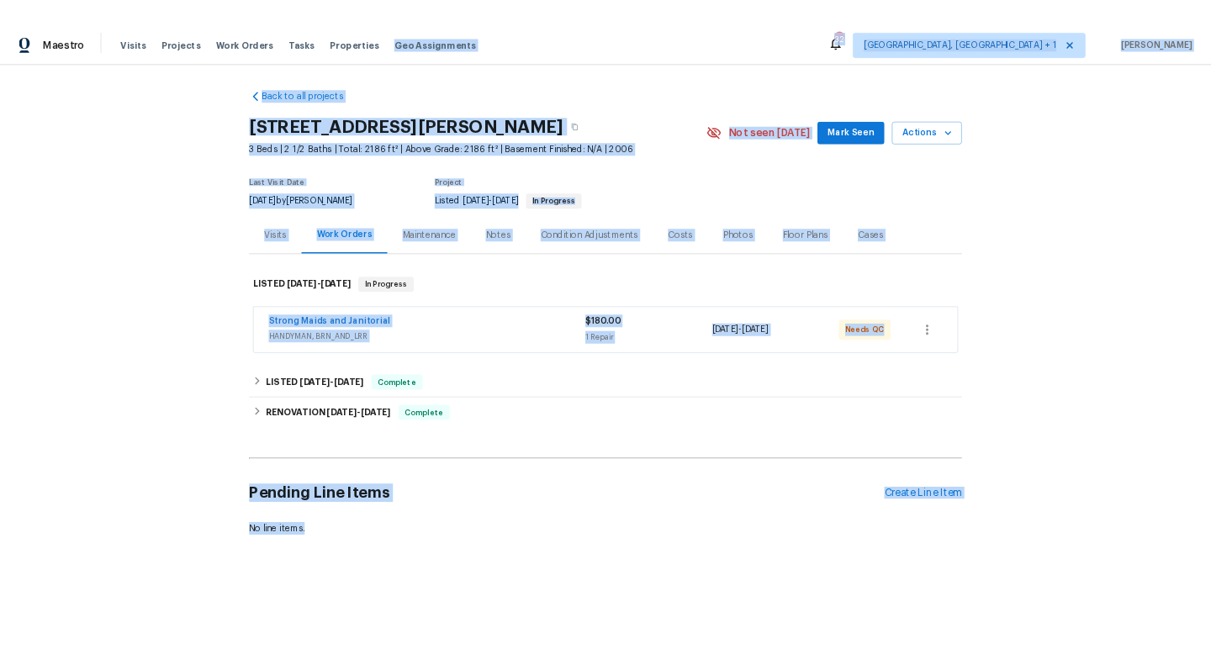
scroll to position [1, 0]
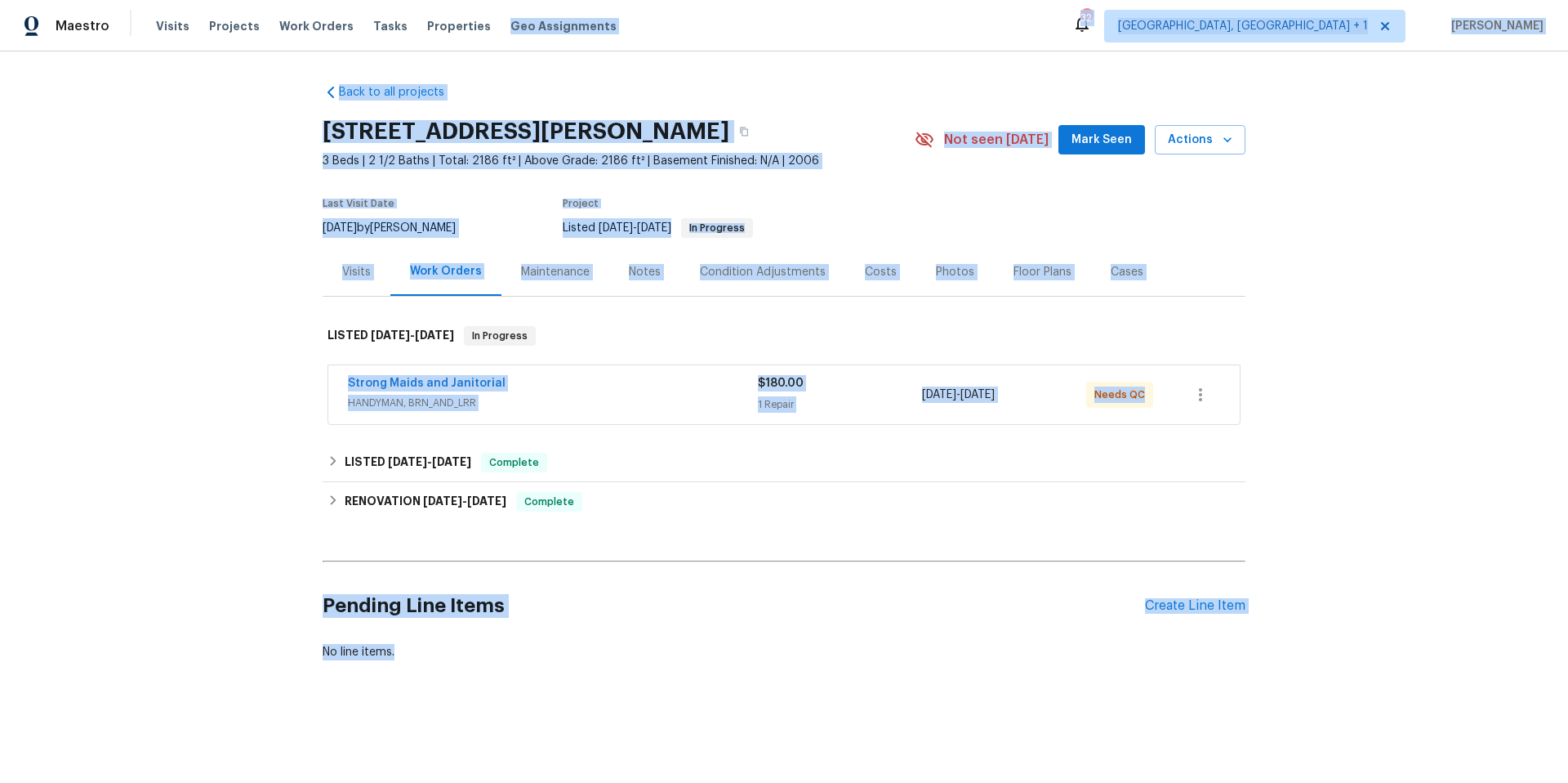
drag, startPoint x: 1109, startPoint y: 213, endPoint x: 2939, endPoint y: 665, distance: 1885.0
click at [1567, 665] on html "Maestro Visits Projects Work Orders Tasks Properties Geo Assignments 32 [GEOGRA…" at bounding box center [784, 386] width 1568 height 771
